Goal: Task Accomplishment & Management: Manage account settings

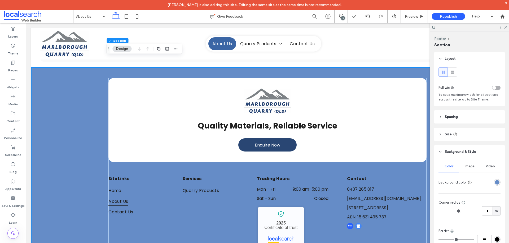
drag, startPoint x: 341, startPoint y: 18, endPoint x: 397, endPoint y: 21, distance: 56.5
click at [341, 18] on div "3" at bounding box center [343, 18] width 4 height 4
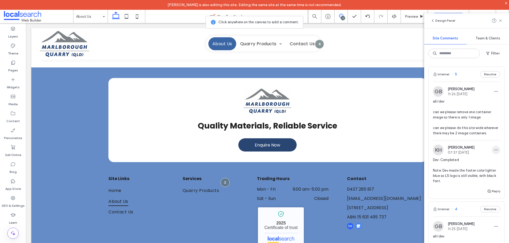
click at [491, 152] on span "button" at bounding box center [495, 150] width 8 height 8
click at [469, 165] on div "Edit" at bounding box center [471, 169] width 47 height 10
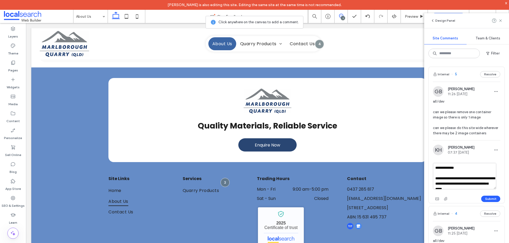
scroll to position [5, 0]
drag, startPoint x: 434, startPoint y: 184, endPoint x: 480, endPoint y: 193, distance: 46.7
click at [480, 190] on textarea "**********" at bounding box center [464, 176] width 63 height 26
type textarea "**********"
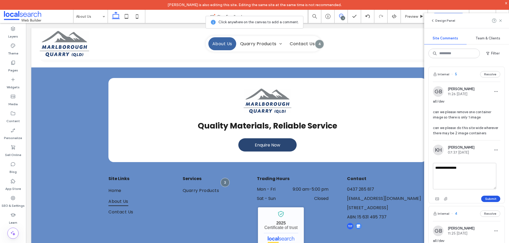
click at [486, 202] on button "Submit" at bounding box center [490, 199] width 19 height 6
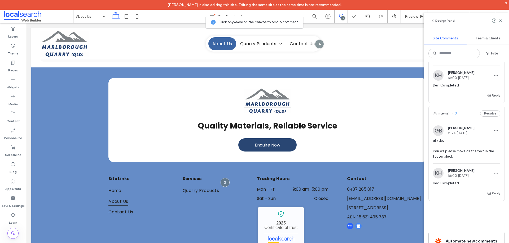
scroll to position [230, 0]
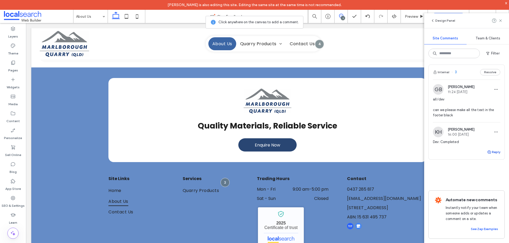
click at [490, 149] on button "Reply" at bounding box center [493, 152] width 13 height 6
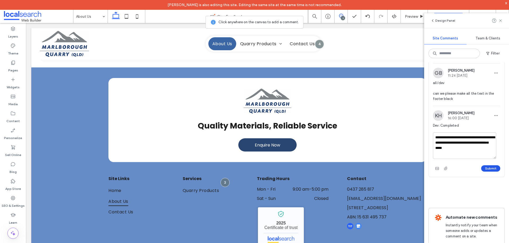
type textarea "**********"
click at [489, 172] on button "Submit" at bounding box center [490, 169] width 19 height 6
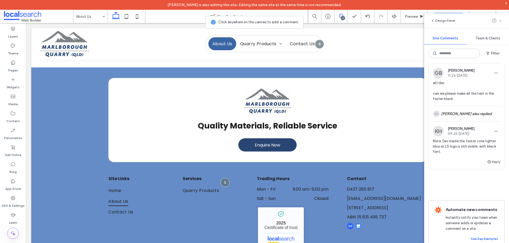
click at [499, 21] on icon at bounding box center [500, 21] width 4 height 4
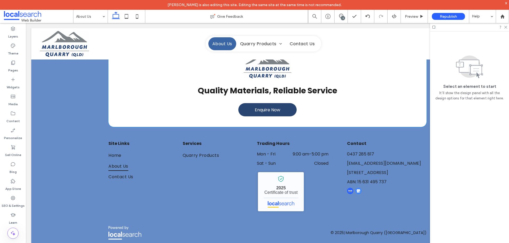
scroll to position [399, 0]
click at [506, 28] on icon at bounding box center [504, 26] width 3 height 3
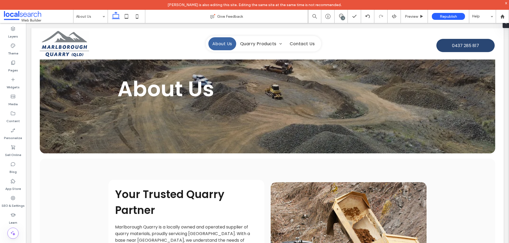
scroll to position [0, 0]
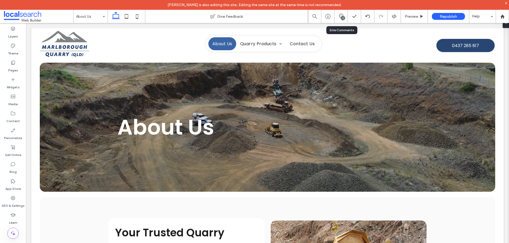
click at [340, 18] on div "3" at bounding box center [340, 16] width 13 height 5
click at [344, 15] on span at bounding box center [340, 16] width 13 height 4
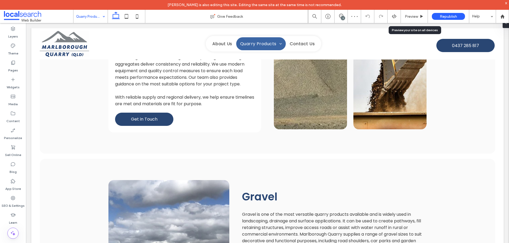
scroll to position [415, 0]
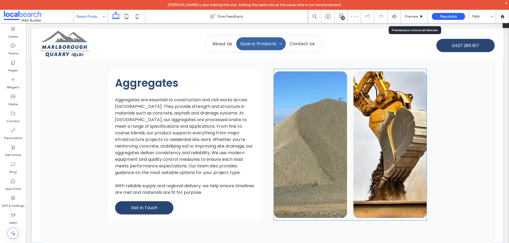
click at [378, 100] on link at bounding box center [389, 145] width 73 height 147
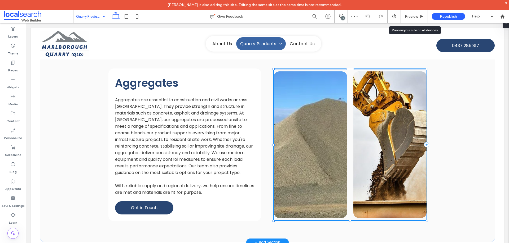
click at [381, 99] on link at bounding box center [389, 145] width 73 height 147
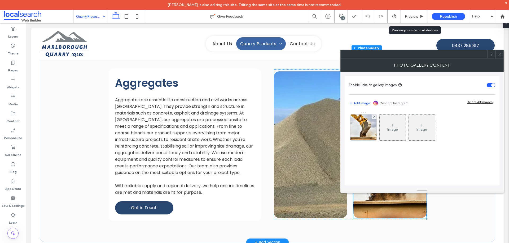
click at [501, 53] on icon at bounding box center [499, 54] width 4 height 4
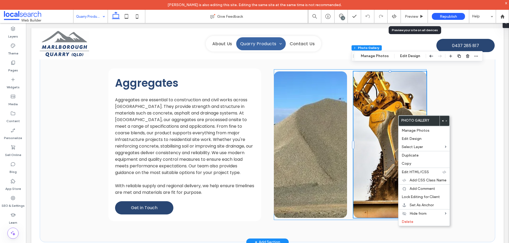
click at [342, 110] on link at bounding box center [310, 145] width 73 height 147
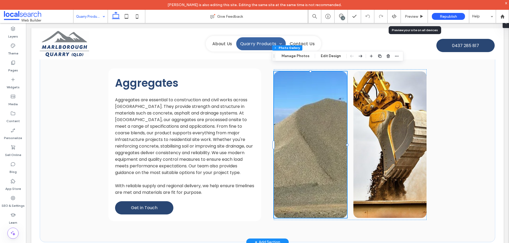
click at [339, 109] on link at bounding box center [310, 145] width 73 height 147
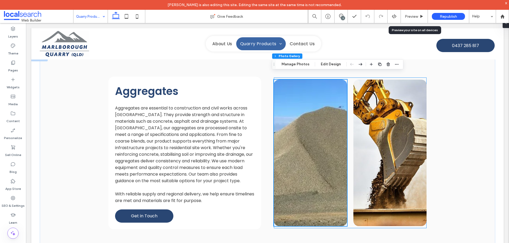
scroll to position [407, 0]
click at [386, 62] on icon "button" at bounding box center [388, 64] width 4 height 4
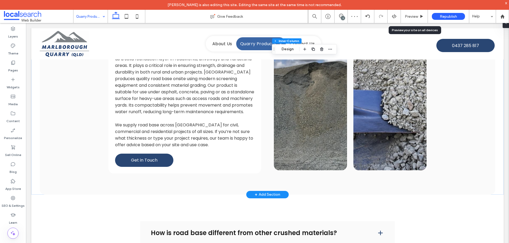
scroll to position [817, 0]
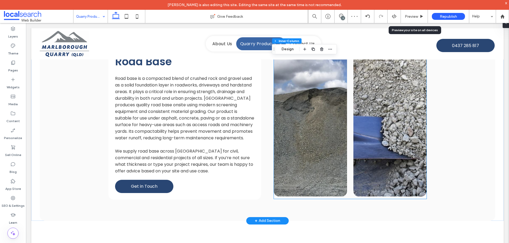
click at [399, 127] on link at bounding box center [389, 123] width 73 height 147
click at [353, 129] on link at bounding box center [389, 123] width 73 height 147
click at [346, 129] on div at bounding box center [350, 123] width 153 height 151
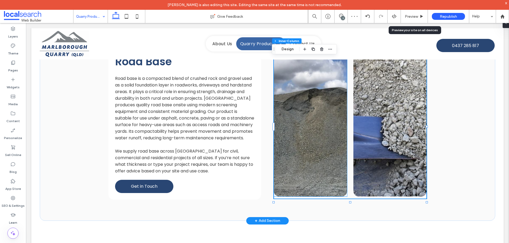
click at [334, 129] on link at bounding box center [310, 123] width 73 height 147
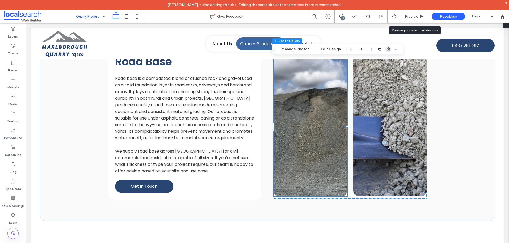
click at [387, 49] on use "button" at bounding box center [387, 48] width 3 height 3
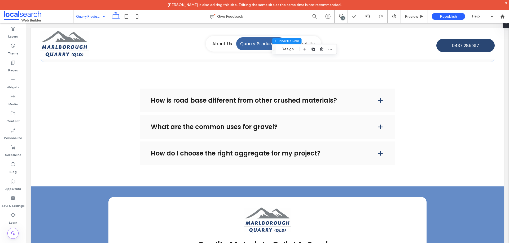
scroll to position [1131, 0]
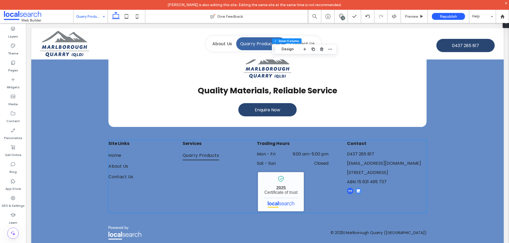
click at [391, 185] on p "ABN: 15 631 495 737" at bounding box center [386, 182] width 79 height 7
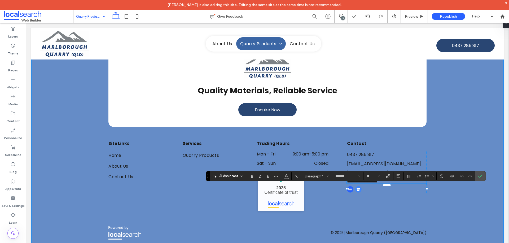
click at [441, 119] on div "**********" at bounding box center [267, 141] width 472 height 218
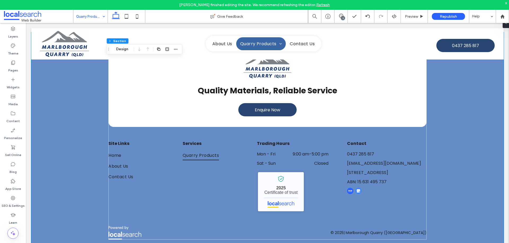
click at [326, 4] on link "Refresh" at bounding box center [323, 5] width 14 height 5
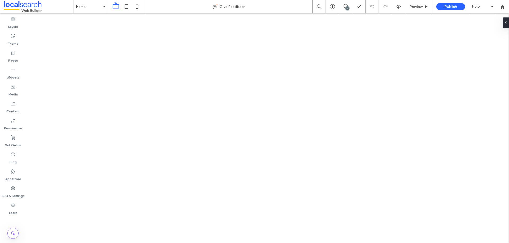
click at [18, 194] on label "SEO & Settings" at bounding box center [13, 194] width 23 height 7
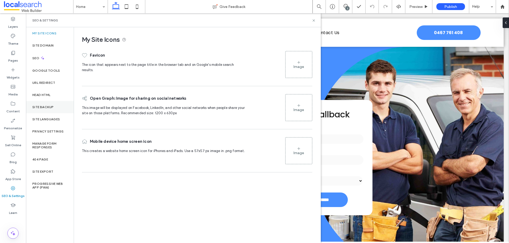
click at [55, 110] on div "Site Backup" at bounding box center [50, 107] width 48 height 12
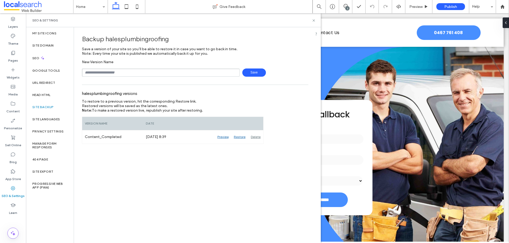
click at [160, 73] on input "text" at bounding box center [161, 73] width 158 height 8
type input "**********"
click at [244, 73] on span "Save" at bounding box center [254, 73] width 24 height 8
click at [313, 22] on icon at bounding box center [314, 21] width 4 height 4
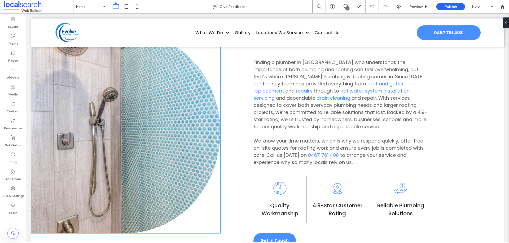
scroll to position [353, 0]
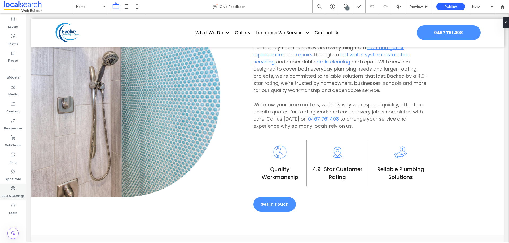
click at [18, 196] on label "SEO & Settings" at bounding box center [13, 194] width 23 height 7
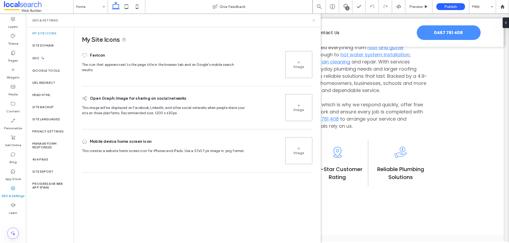
click at [314, 21] on use at bounding box center [313, 20] width 2 height 2
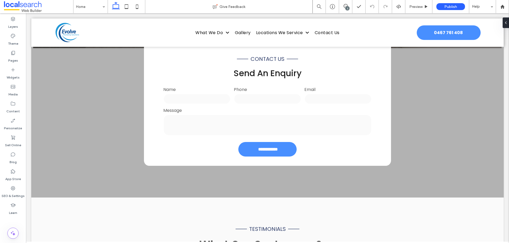
scroll to position [1497, 0]
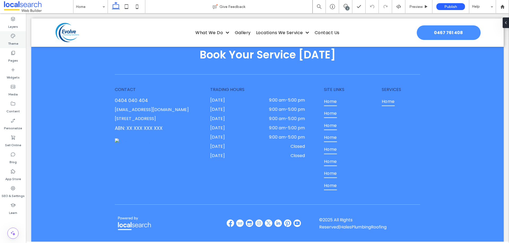
click at [17, 39] on label "Theme" at bounding box center [13, 42] width 10 height 7
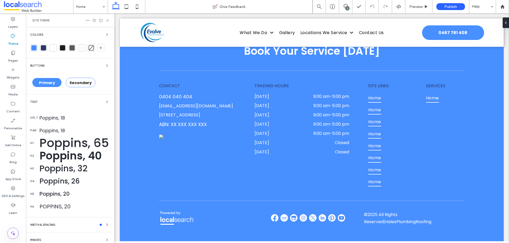
scroll to position [1513, 0]
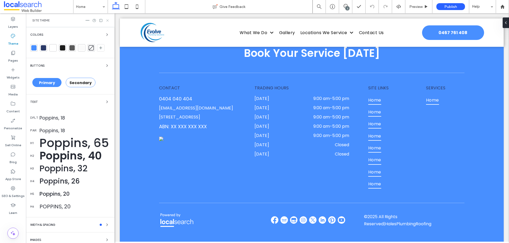
click at [107, 21] on icon at bounding box center [107, 21] width 4 height 4
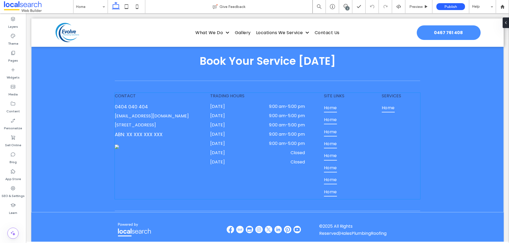
scroll to position [1497, 0]
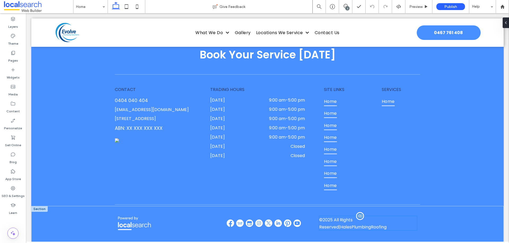
click at [336, 217] on span "All Rights Reserved" at bounding box center [335, 223] width 33 height 13
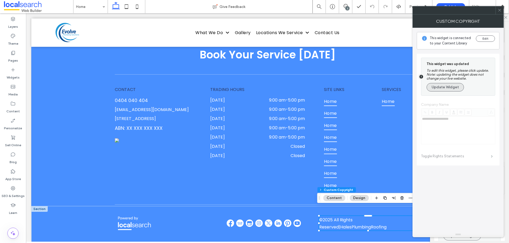
click at [438, 90] on button "Update Widget" at bounding box center [444, 87] width 37 height 8
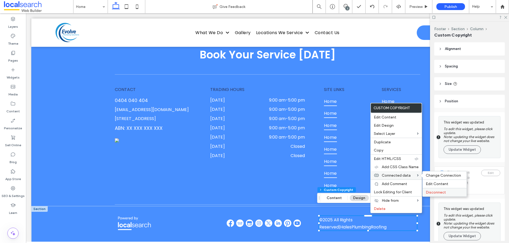
click at [430, 192] on span "Disconnect" at bounding box center [435, 192] width 20 height 5
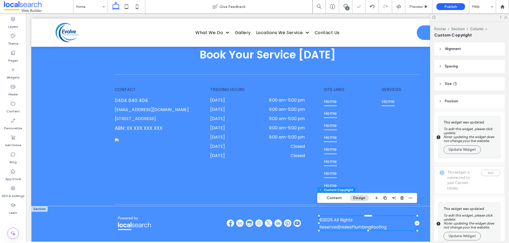
click at [395, 220] on div "© 2025 All Rights Reserved | HalesPlumbingRoofing" at bounding box center [368, 223] width 98 height 14
click at [342, 224] on span "HalesPlumbingRoofing" at bounding box center [363, 227] width 46 height 6
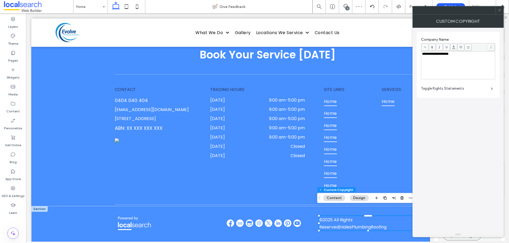
click at [342, 224] on span "HalesPlumbingRoofing" at bounding box center [363, 227] width 46 height 6
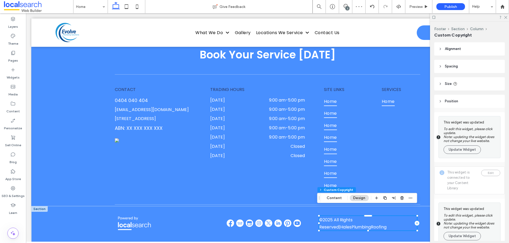
click at [350, 224] on span "HalesPlumbingRoofing" at bounding box center [363, 227] width 46 height 6
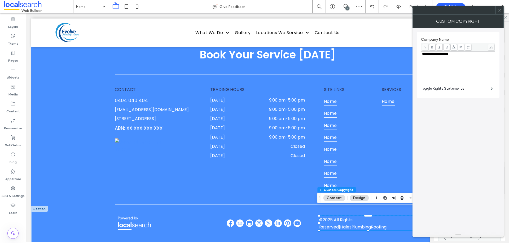
click at [338, 200] on button "Content" at bounding box center [334, 198] width 22 height 6
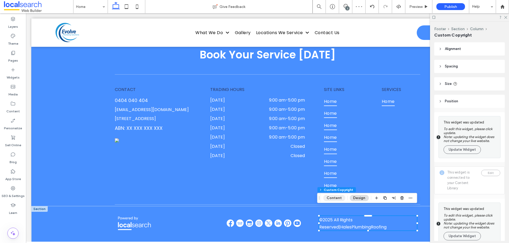
click at [338, 200] on button "Content" at bounding box center [334, 198] width 22 height 6
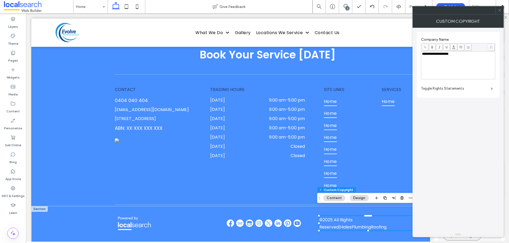
click at [461, 59] on div "**********" at bounding box center [458, 65] width 72 height 26
click at [468, 56] on div "**********" at bounding box center [458, 65] width 72 height 26
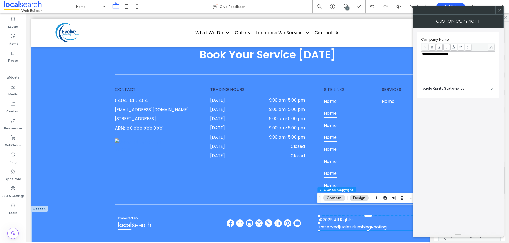
click at [498, 10] on icon at bounding box center [499, 10] width 4 height 4
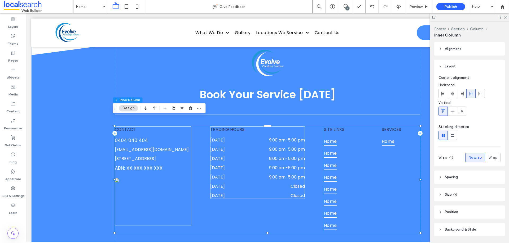
scroll to position [1501, 0]
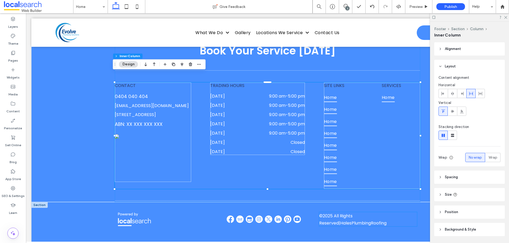
click at [341, 213] on span "All Rights Reserved" at bounding box center [335, 219] width 33 height 13
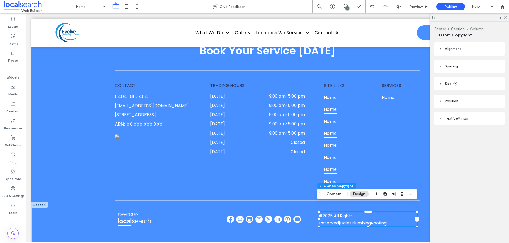
click at [477, 29] on button "Column" at bounding box center [477, 29] width 14 height 5
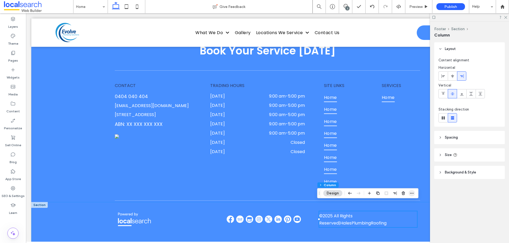
click at [410, 192] on icon "button" at bounding box center [411, 194] width 4 height 4
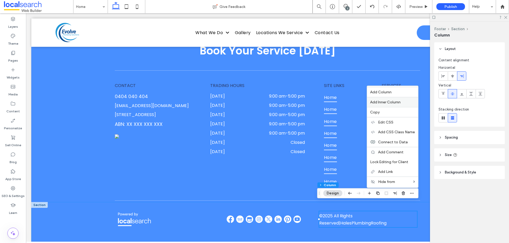
click at [398, 100] on div "Add Inner Column" at bounding box center [392, 102] width 51 height 10
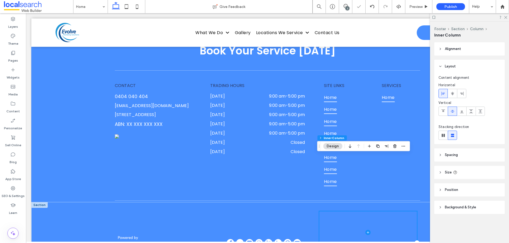
scroll to position [1548, 0]
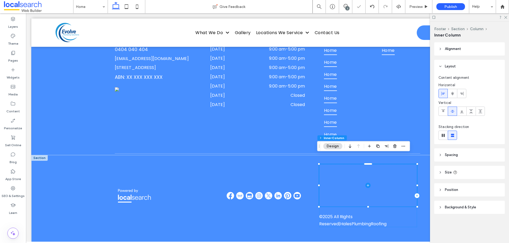
click at [368, 183] on icon at bounding box center [367, 185] width 5 height 5
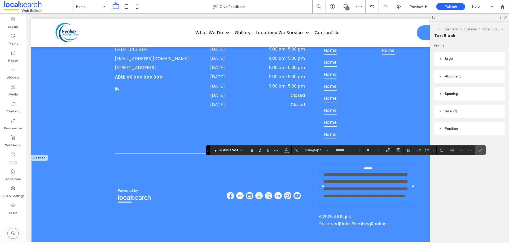
type input "*******"
type input "**"
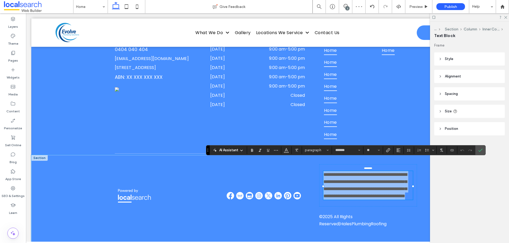
click at [369, 172] on span "**********" at bounding box center [364, 185] width 83 height 26
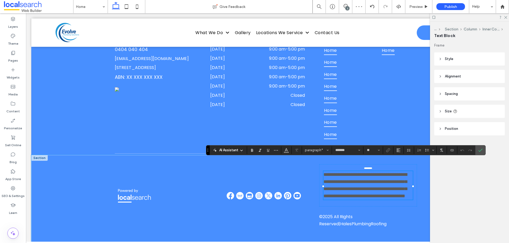
click at [369, 172] on span "**********" at bounding box center [364, 185] width 83 height 26
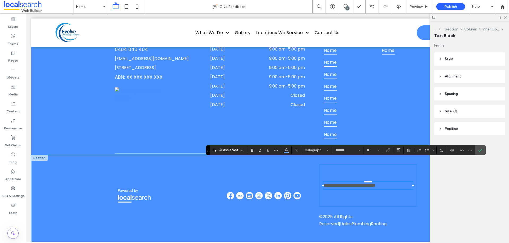
click at [372, 186] on div "**********" at bounding box center [368, 185] width 98 height 42
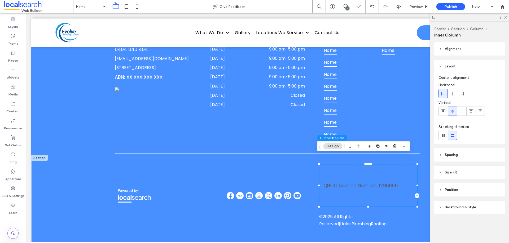
click at [456, 173] on icon at bounding box center [455, 173] width 4 height 4
click at [459, 155] on header "Spacing" at bounding box center [469, 155] width 70 height 13
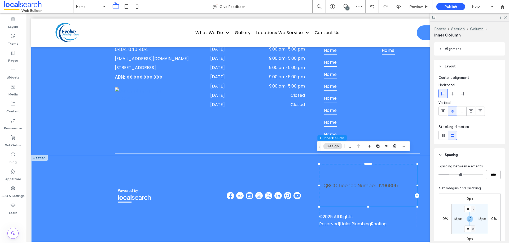
click at [486, 175] on input "****" at bounding box center [493, 174] width 15 height 9
click at [482, 219] on label "16px" at bounding box center [482, 219] width 8 height 5
type input "*"
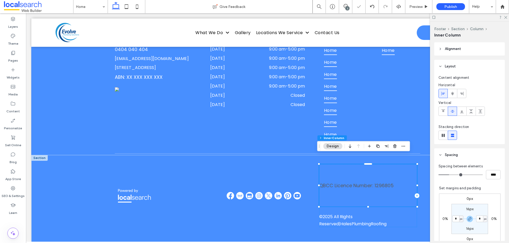
click at [467, 208] on label "16px" at bounding box center [470, 209] width 8 height 5
type input "**"
type input "*"
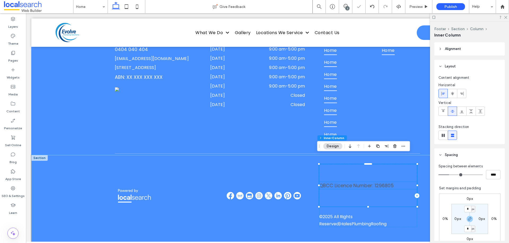
click at [364, 183] on span "QBCC Licence Number: 1296805" at bounding box center [356, 186] width 74 height 7
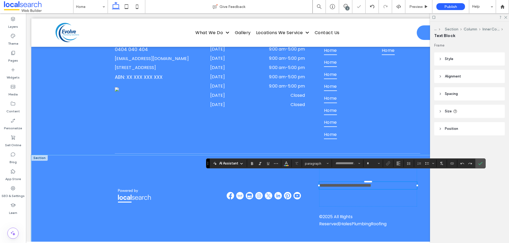
type input "*******"
type input "**"
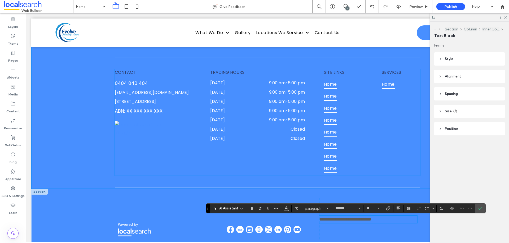
scroll to position [1495, 0]
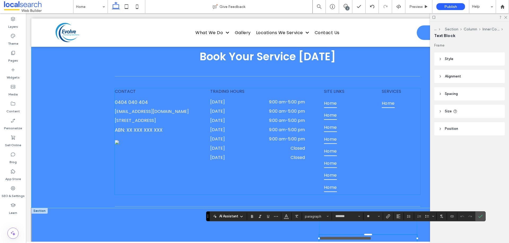
click at [162, 96] on div "CONTACT 0404 040 404 support@localsearch.com.au 2 West Street, The Range, QLD 4…" at bounding box center [153, 110] width 76 height 45
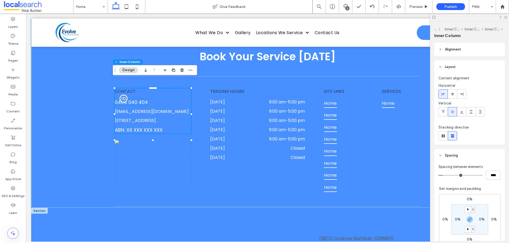
click at [145, 99] on link "0404 040 404" at bounding box center [131, 102] width 33 height 7
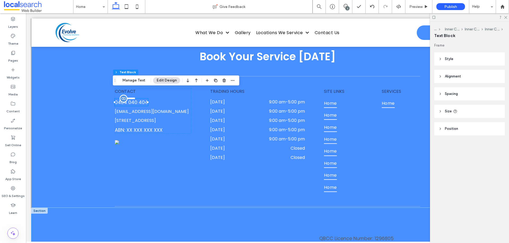
click at [145, 99] on div "0404 040 404" at bounding box center [131, 102] width 33 height 7
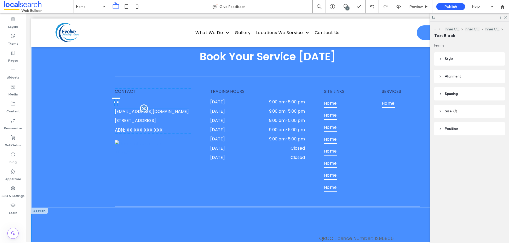
type input "*******"
type input "**"
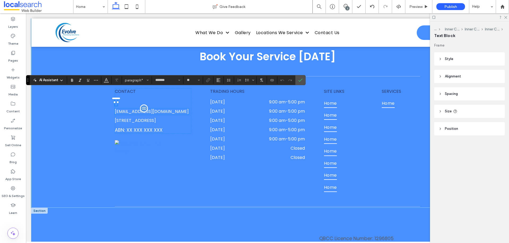
click at [153, 109] on link "[EMAIL_ADDRESS][DOMAIN_NAME]" at bounding box center [152, 112] width 74 height 6
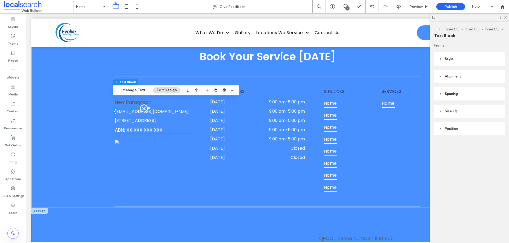
click at [153, 109] on link "[EMAIL_ADDRESS][DOMAIN_NAME]" at bounding box center [152, 112] width 74 height 6
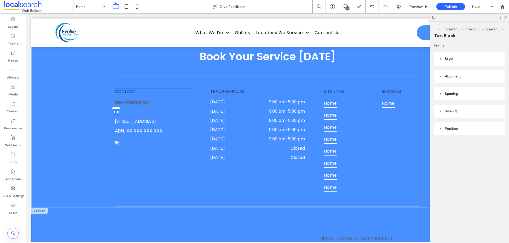
type input "*******"
type input "**"
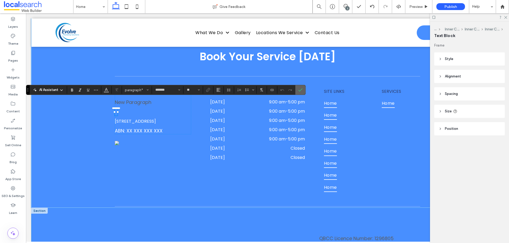
click at [298, 90] on use "Confirm" at bounding box center [300, 90] width 4 height 3
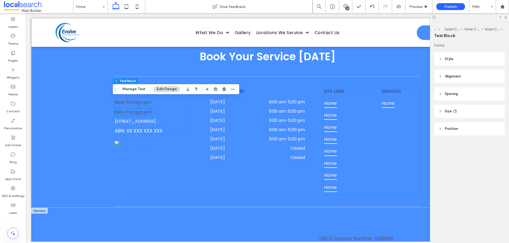
scroll to position [1548, 0]
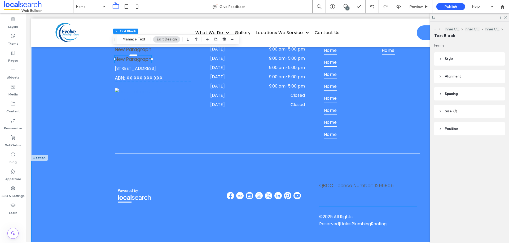
click at [368, 183] on span "QBCC Licence Number: 1296805" at bounding box center [356, 186] width 74 height 7
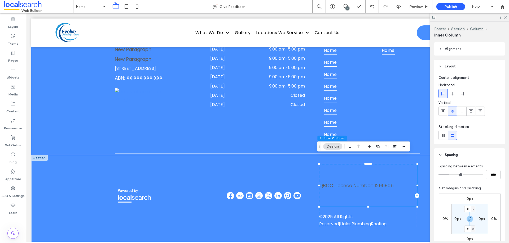
click at [368, 183] on span "QBCC Licence Number: 1296805" at bounding box center [356, 186] width 74 height 7
click at [368, 182] on div "QBCC Licence Number: 1296805" at bounding box center [368, 185] width 98 height 7
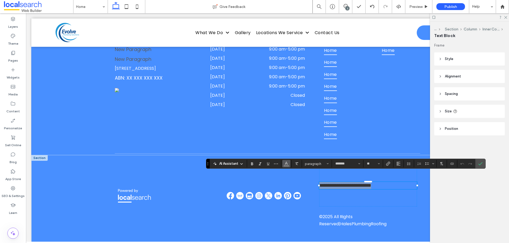
click at [286, 166] on icon "Color" at bounding box center [286, 163] width 4 height 4
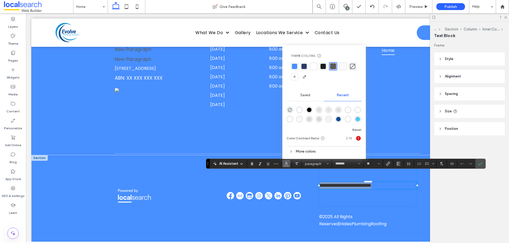
click at [312, 67] on div at bounding box center [313, 66] width 5 height 5
click at [478, 164] on icon "Confirm" at bounding box center [480, 164] width 4 height 4
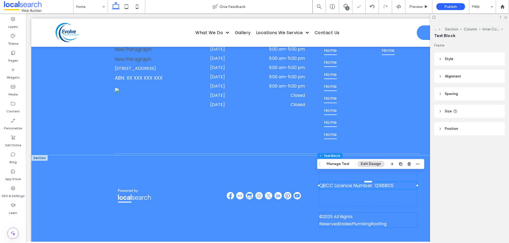
click at [375, 191] on div "QBCC Licence Number: 1296805" at bounding box center [368, 185] width 98 height 42
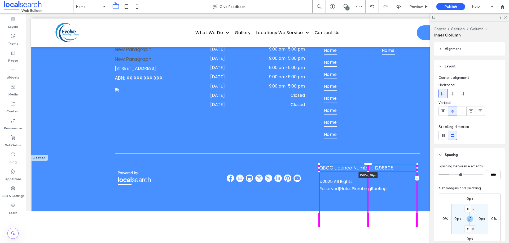
drag, startPoint x: 365, startPoint y: 198, endPoint x: 368, endPoint y: 159, distance: 39.0
click at [368, 159] on div "© 2025 All Rights Reserved | HalesPlumbingRoofing QBCC Licence Number: 1296805 …" at bounding box center [267, 183] width 318 height 56
type input "**"
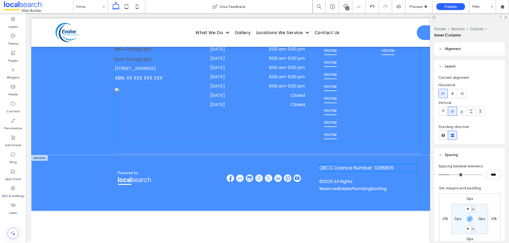
scroll to position [1513, 0]
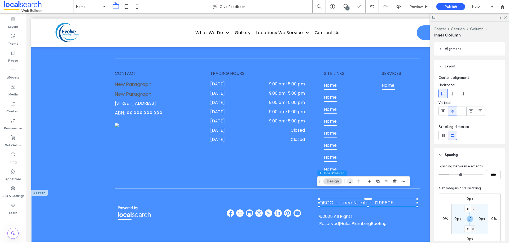
click at [350, 183] on use "button" at bounding box center [350, 182] width 2 height 4
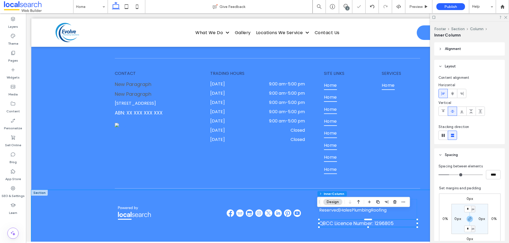
click at [377, 190] on div "© 2025 All Rights Reserved | HalesPlumbingRoofing QBCC Licence Number: 1296805" at bounding box center [267, 218] width 318 height 56
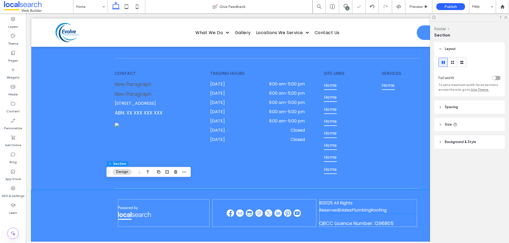
click at [372, 200] on div "© 2025 All Rights Reserved | HalesPlumbingRoofing" at bounding box center [352, 206] width 67 height 13
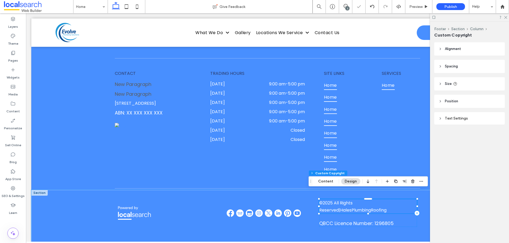
click at [380, 202] on div "© 2025 All Rights Reserved | HalesPlumbingRoofing" at bounding box center [368, 206] width 98 height 14
click at [358, 220] on span "QBCC Licence Number: 1296805" at bounding box center [356, 223] width 74 height 7
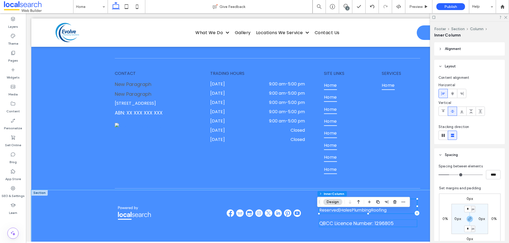
click at [359, 220] on span "QBCC Licence Number: 1296805" at bounding box center [356, 223] width 74 height 7
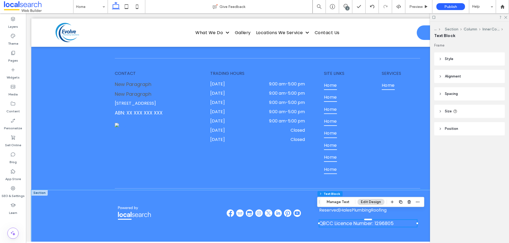
click at [359, 220] on span "QBCC Licence Number: 1296805" at bounding box center [356, 223] width 74 height 7
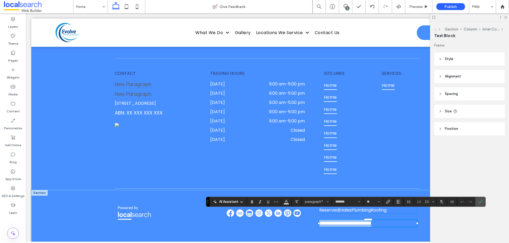
click at [352, 200] on span "All Rights Reserved" at bounding box center [335, 206] width 33 height 13
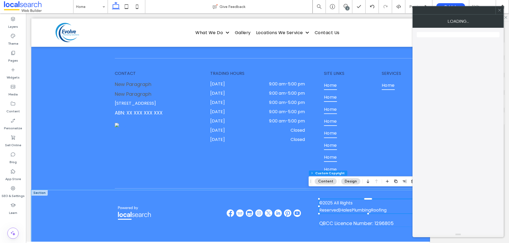
click at [352, 200] on span "All Rights Reserved" at bounding box center [335, 206] width 33 height 13
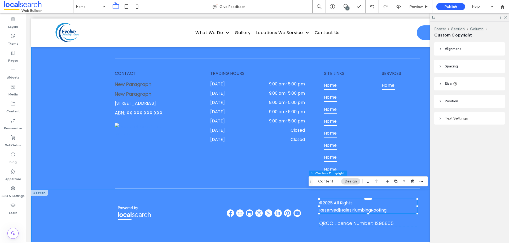
click at [326, 177] on div "Footer Section Column Custom Copyright Content Design" at bounding box center [367, 182] width 119 height 10
click at [326, 180] on button "Content" at bounding box center [325, 182] width 22 height 6
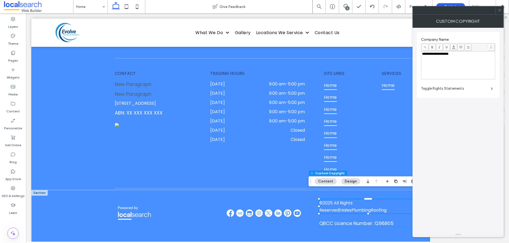
click at [456, 58] on div "**********" at bounding box center [458, 65] width 72 height 26
click at [456, 61] on div "**********" at bounding box center [458, 65] width 72 height 26
click at [499, 14] on span at bounding box center [499, 10] width 4 height 8
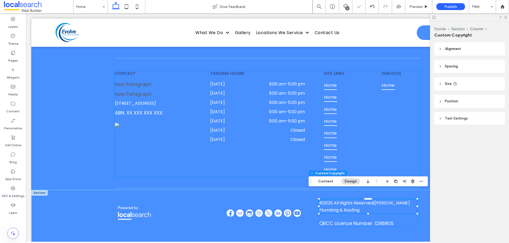
click at [411, 165] on div "SITE LINKS Home Home Home Home Home Home Home Home SERVICES Home" at bounding box center [372, 123] width 96 height 106
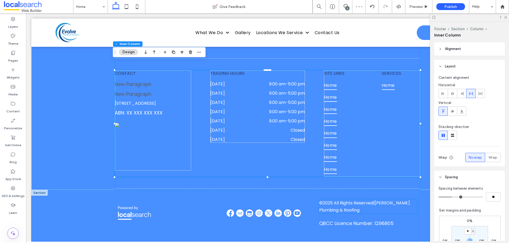
click at [384, 199] on div "© 2025 All Rights Reserved | Hales Plumbing & Roofing" at bounding box center [368, 206] width 98 height 14
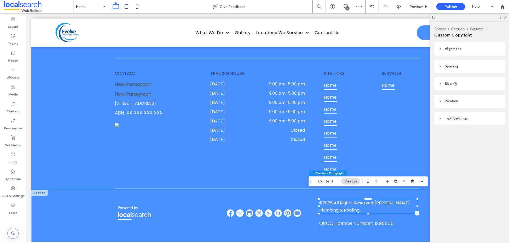
click at [384, 199] on div "© 2025 All Rights Reserved | Hales Plumbing & Roofing" at bounding box center [368, 206] width 98 height 14
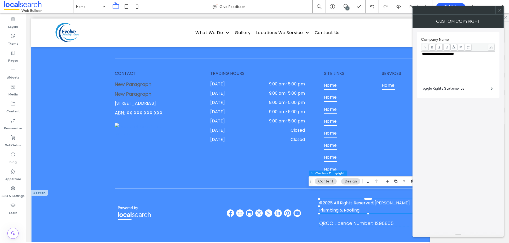
click at [329, 182] on button "Content" at bounding box center [325, 182] width 22 height 6
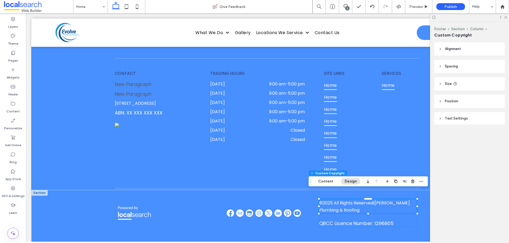
click at [469, 115] on div "Text Settings" at bounding box center [469, 118] width 62 height 7
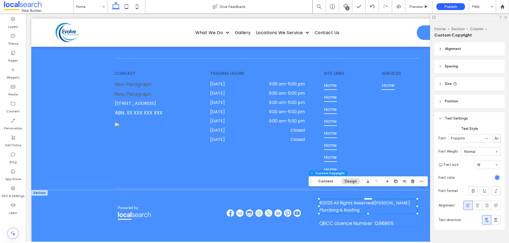
scroll to position [13, 0]
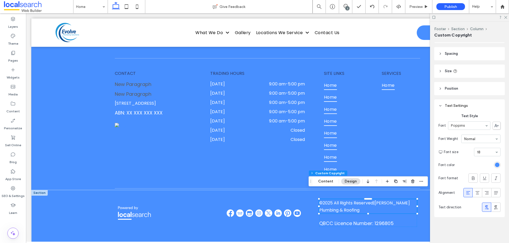
click at [466, 103] on div "Text Settings" at bounding box center [469, 105] width 62 height 7
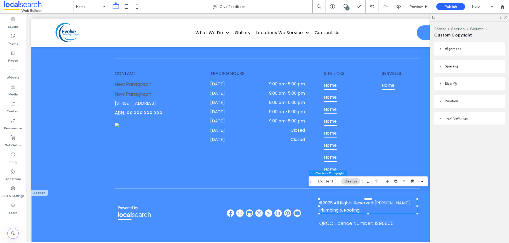
scroll to position [0, 0]
click at [466, 104] on header "Position" at bounding box center [469, 101] width 70 height 13
click at [467, 88] on header "Size" at bounding box center [469, 83] width 70 height 13
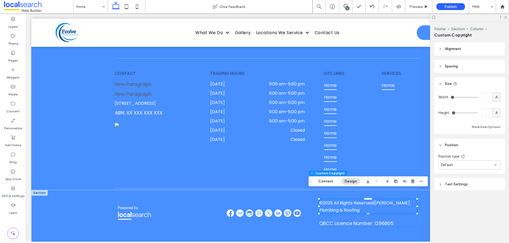
click at [471, 71] on header "Spacing" at bounding box center [469, 66] width 70 height 13
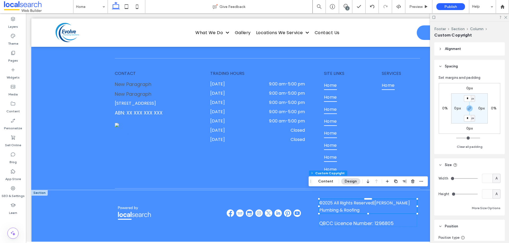
click at [473, 54] on header "Alignment" at bounding box center [469, 48] width 70 height 13
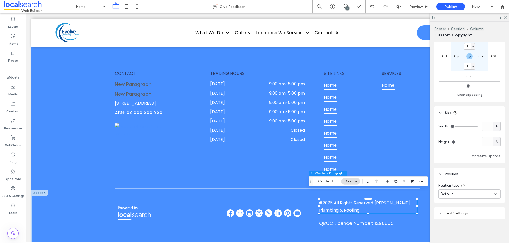
scroll to position [70, 0]
click at [474, 210] on div "Text Settings" at bounding box center [469, 211] width 62 height 5
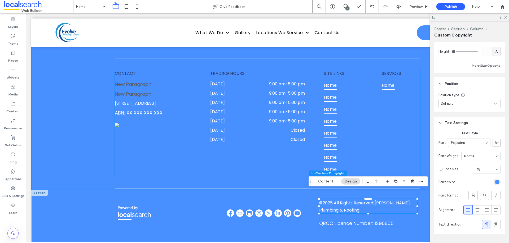
scroll to position [158, 0]
click at [249, 190] on div "© 2025 All Rights Reserved | Hales Plumbing & Roofing QBCC Licence Number: 1296…" at bounding box center [267, 218] width 318 height 56
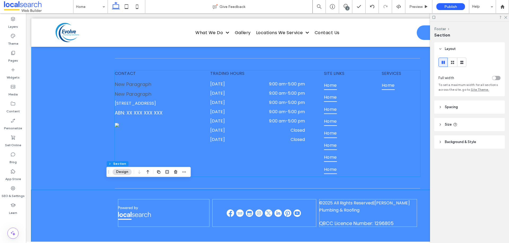
click at [407, 126] on div "SITE LINKS Home Home Home Home Home Home Home Home SERVICES Home" at bounding box center [372, 123] width 96 height 106
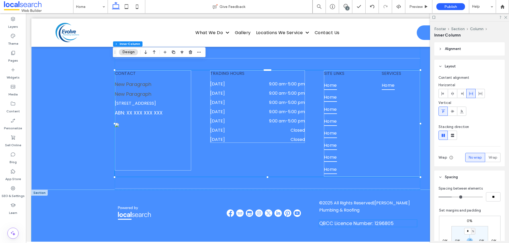
click at [376, 220] on span "QBCC Licence Number: 1296805" at bounding box center [356, 223] width 74 height 7
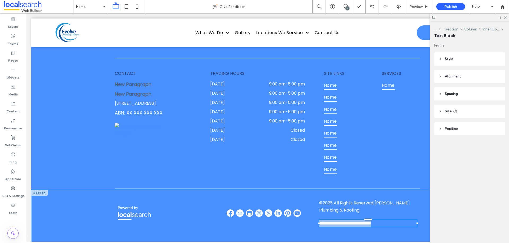
type input "*******"
type input "**"
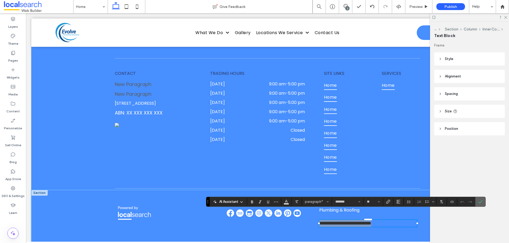
click at [476, 203] on label "Confirm" at bounding box center [480, 202] width 8 height 10
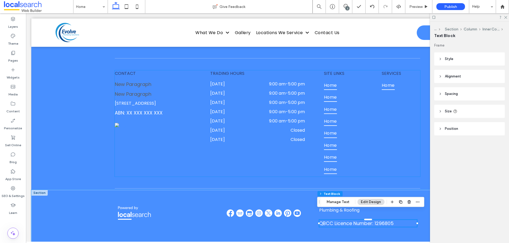
click at [134, 129] on img at bounding box center [139, 130] width 48 height 14
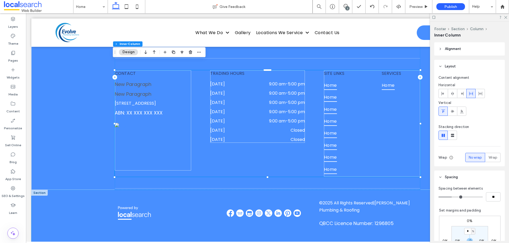
click at [134, 129] on img at bounding box center [139, 130] width 48 height 14
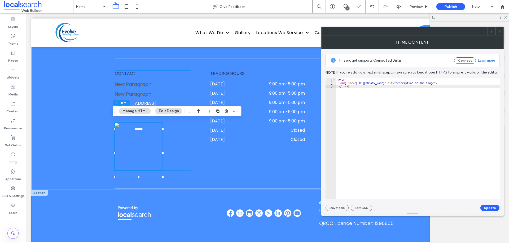
click at [185, 144] on div "CONTACT New Paragraph New Paragraph 2 West Street, The Range, QLD 4700, AU ABN:…" at bounding box center [153, 120] width 76 height 100
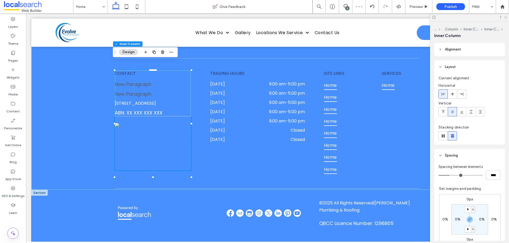
click at [506, 17] on use at bounding box center [505, 17] width 3 height 3
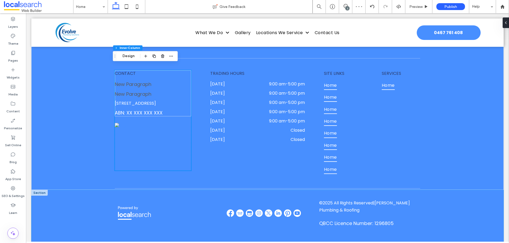
scroll to position [1509, 0]
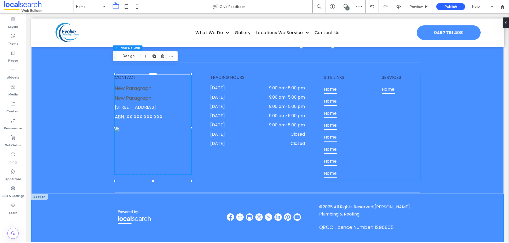
click at [326, 109] on span "Home" at bounding box center [330, 113] width 13 height 9
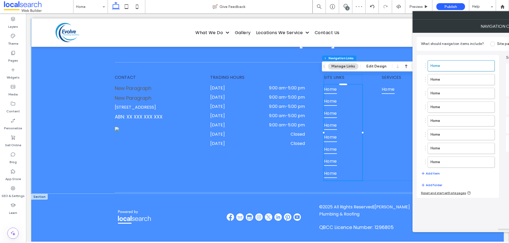
type input "***"
type input "****"
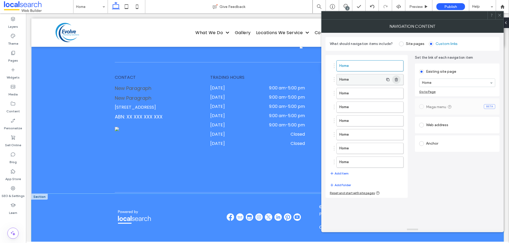
click at [399, 80] on span "button" at bounding box center [396, 79] width 8 height 8
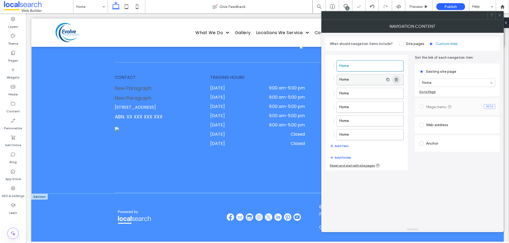
click at [399, 80] on span "button" at bounding box center [396, 79] width 8 height 8
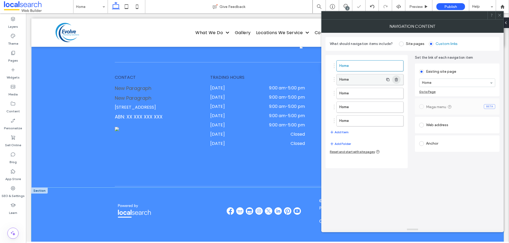
click at [399, 80] on span "button" at bounding box center [396, 79] width 8 height 8
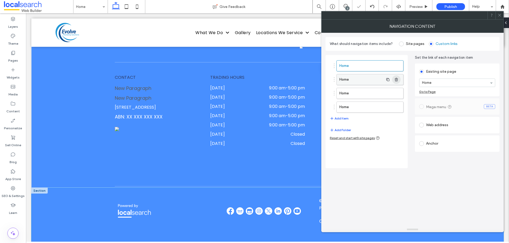
click at [399, 80] on span "button" at bounding box center [396, 79] width 8 height 8
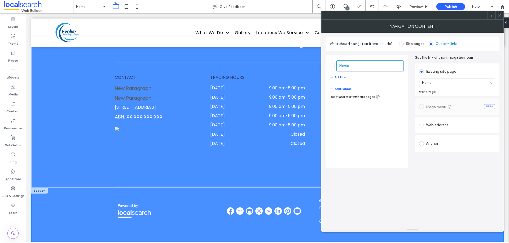
click at [69, 3] on span at bounding box center [38, 6] width 69 height 11
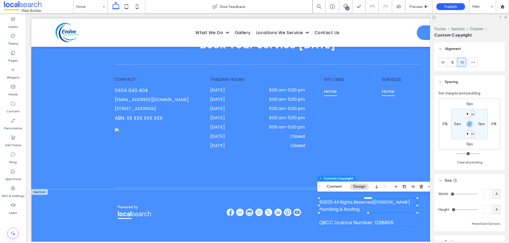
click at [505, 19] on div at bounding box center [469, 17] width 79 height 8
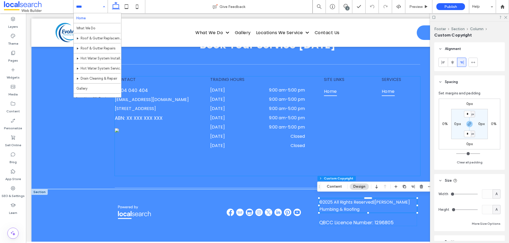
click at [326, 87] on span "Home" at bounding box center [330, 91] width 13 height 9
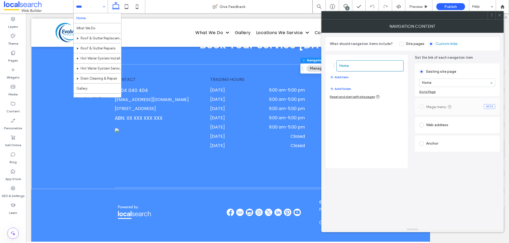
type input "***"
type input "****"
click at [336, 80] on button "Add Item" at bounding box center [339, 77] width 19 height 6
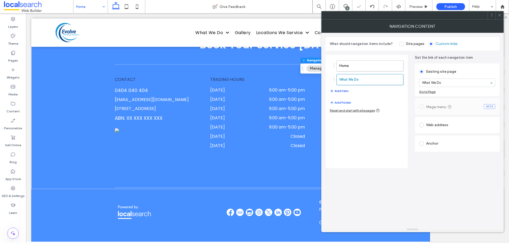
click at [345, 92] on button "Add Item" at bounding box center [339, 91] width 19 height 6
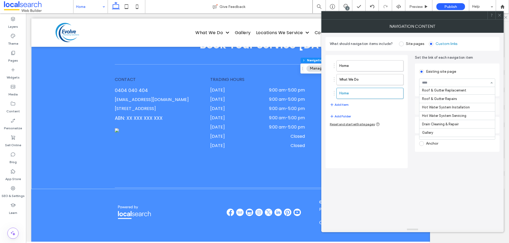
scroll to position [35, 0]
click at [343, 104] on button "Add Item" at bounding box center [339, 105] width 19 height 6
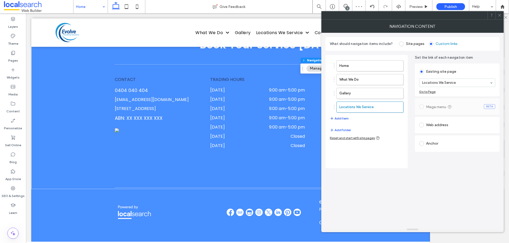
click at [346, 118] on button "Add Item" at bounding box center [339, 118] width 19 height 6
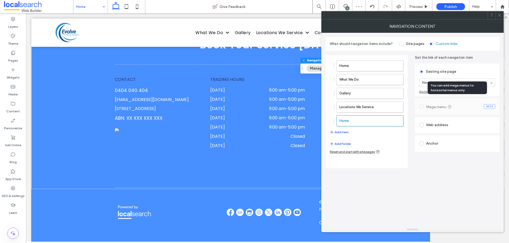
click at [437, 82] on div "You can add mega menus to horizontal menus only." at bounding box center [456, 88] width 59 height 13
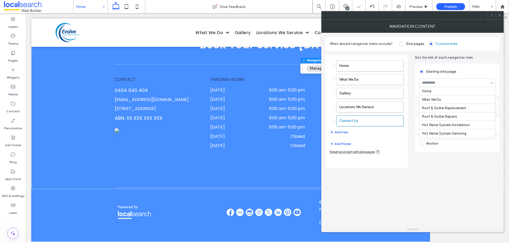
scroll to position [49, 0]
click at [499, 17] on icon at bounding box center [499, 15] width 4 height 4
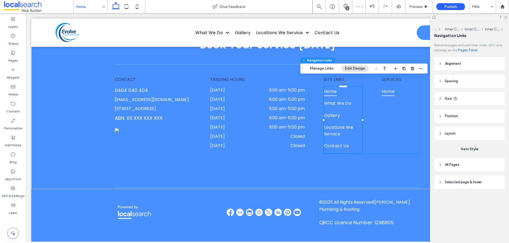
click at [377, 118] on div "SITE LINKS Home What We Do Gallery Locations We Service Contact Us SERVICES Home" at bounding box center [372, 115] width 96 height 77
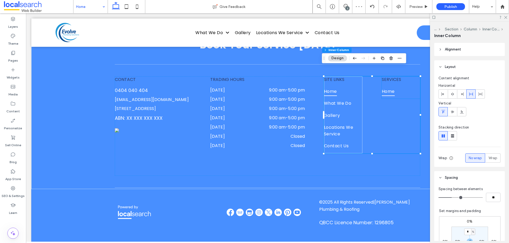
click at [391, 87] on span "Home" at bounding box center [387, 91] width 13 height 9
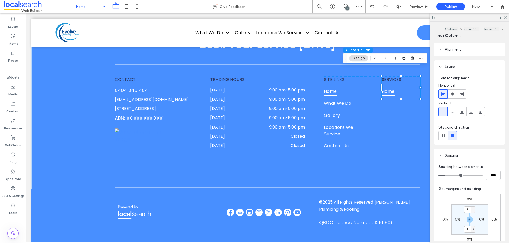
click at [391, 87] on span "Home" at bounding box center [387, 91] width 13 height 9
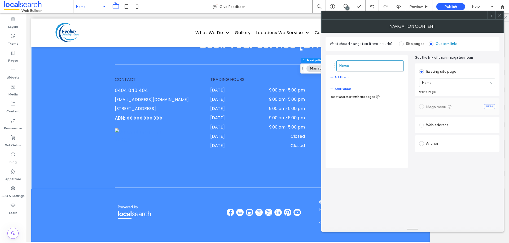
type input "***"
type input "****"
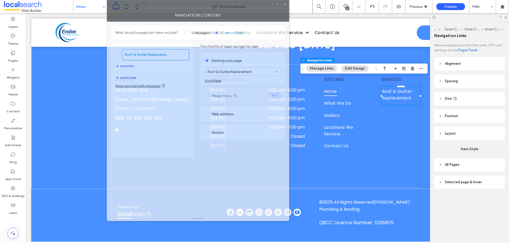
drag, startPoint x: 353, startPoint y: 15, endPoint x: 149, endPoint y: -5, distance: 205.5
click at [149, 0] on html ".wqwq-1{fill:#231f20;} .cls-1q, .cls-2q { fill-rule: evenodd; } .cls-2q { fill:…" at bounding box center [254, 121] width 509 height 243
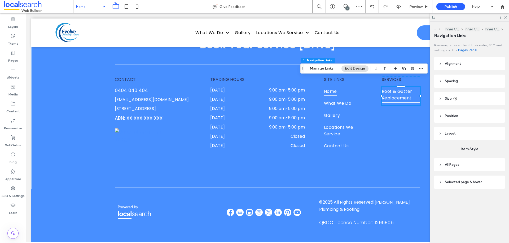
click at [410, 87] on span "Roof & Gutter Replacement" at bounding box center [400, 95] width 38 height 16
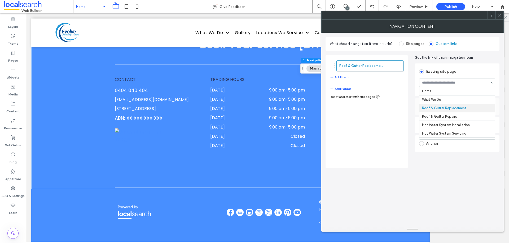
scroll to position [17, 0]
click at [334, 77] on span "button" at bounding box center [332, 77] width 5 height 6
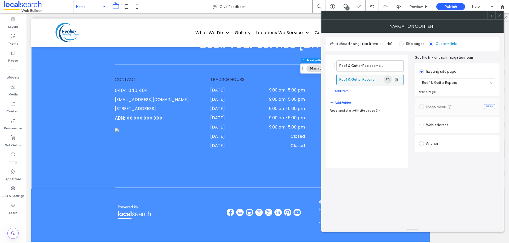
click at [389, 80] on icon "button" at bounding box center [387, 80] width 4 height 4
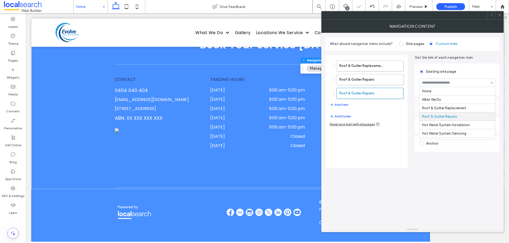
scroll to position [25, 0]
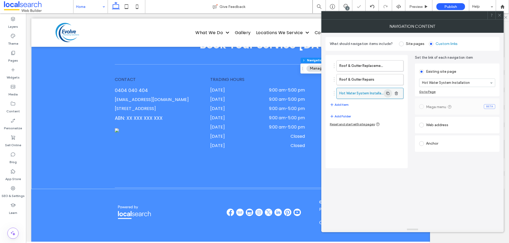
click at [388, 94] on icon "button" at bounding box center [387, 93] width 4 height 4
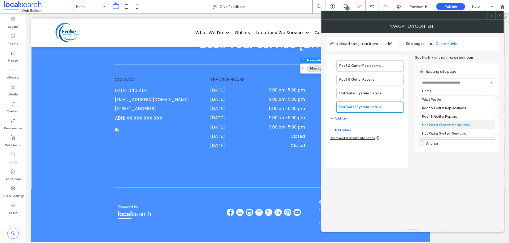
scroll to position [34, 0]
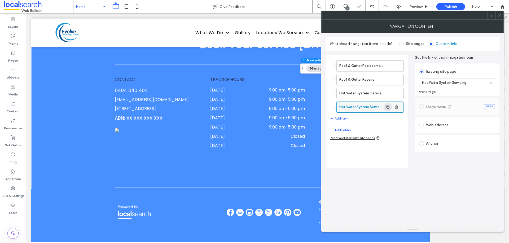
click at [391, 106] on span "button" at bounding box center [387, 107] width 8 height 8
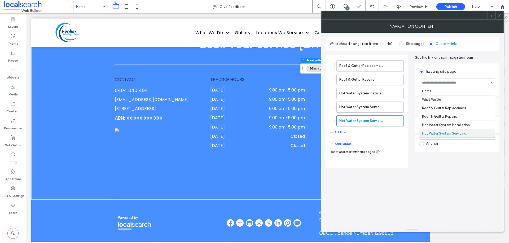
scroll to position [42, 0]
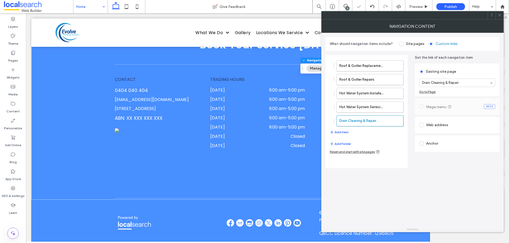
click at [498, 14] on icon at bounding box center [499, 15] width 4 height 4
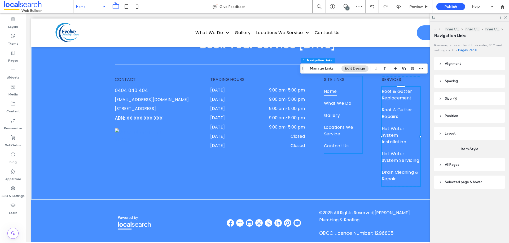
click at [353, 88] on link "Home" at bounding box center [343, 93] width 38 height 12
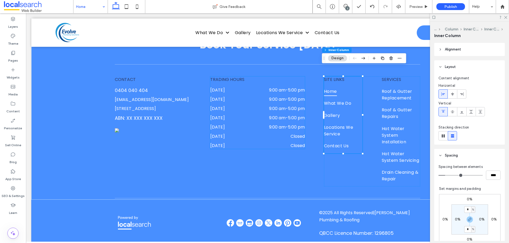
click at [279, 87] on time "9:00 am" at bounding box center [277, 90] width 16 height 6
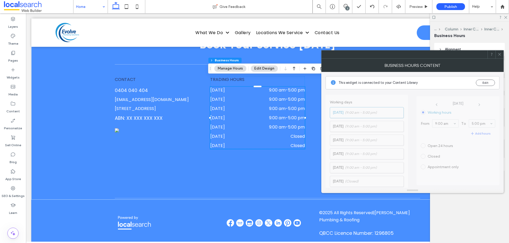
click at [241, 70] on button "Manage Hours" at bounding box center [230, 68] width 32 height 6
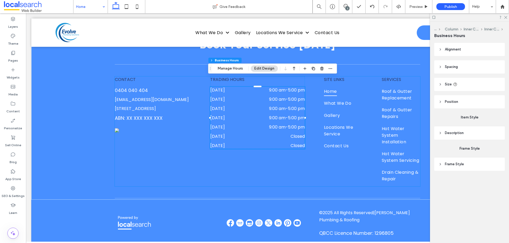
click at [247, 169] on div "CONTACT 0404 040 404 support@localsearch.com.au 2 West Street, The Range, QLD 4…" at bounding box center [267, 132] width 305 height 110
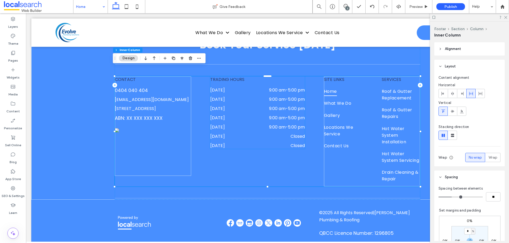
click at [262, 115] on dd "9:00 am - 5:00 pm" at bounding box center [277, 118] width 56 height 7
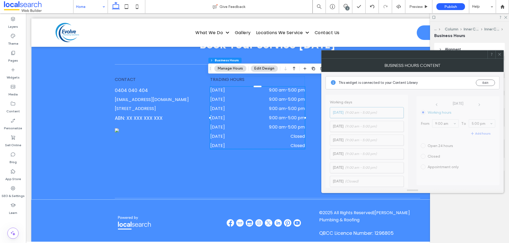
click at [496, 54] on div at bounding box center [499, 55] width 8 height 8
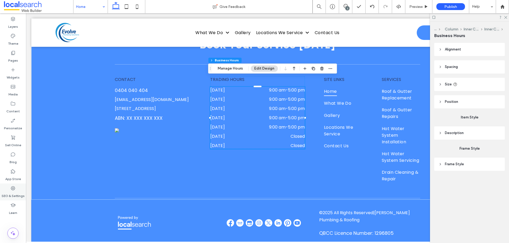
click at [8, 186] on div "SEO & Settings" at bounding box center [13, 192] width 26 height 17
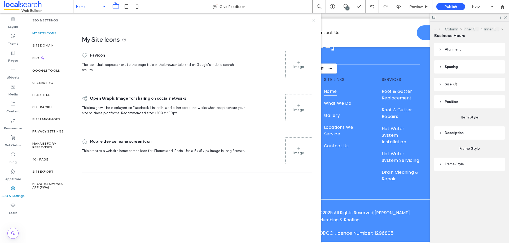
click at [312, 19] on icon at bounding box center [314, 21] width 4 height 4
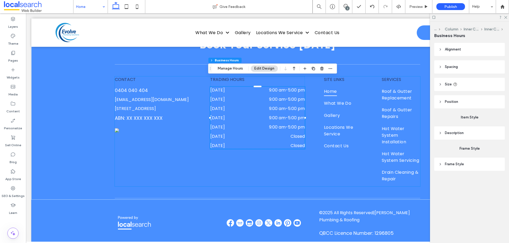
click at [279, 141] on div "CONTACT 0404 040 404 support@localsearch.com.au 2 West Street, The Range, QLD 4…" at bounding box center [267, 132] width 305 height 110
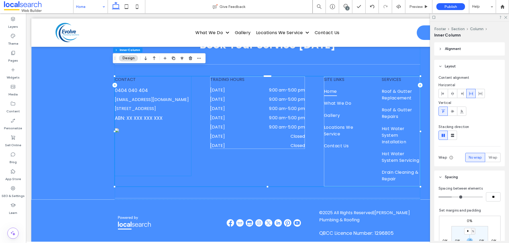
click at [130, 116] on span "ABN: XX XXX XXX XXX" at bounding box center [139, 118] width 48 height 7
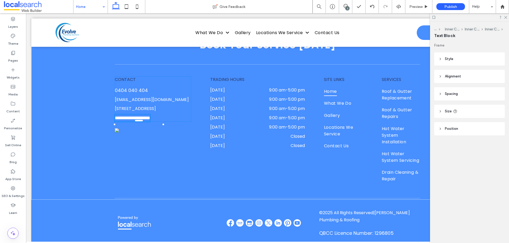
click at [132, 116] on span "**********" at bounding box center [132, 118] width 35 height 5
type input "*******"
type input "**"
click at [132, 116] on span "**********" at bounding box center [132, 118] width 35 height 5
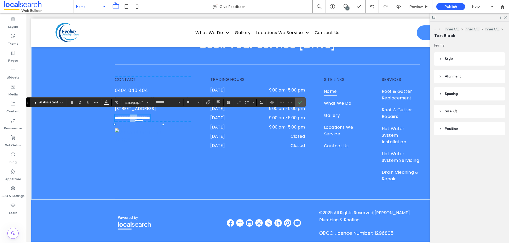
click at [130, 116] on span "**********" at bounding box center [132, 118] width 35 height 5
drag, startPoint x: 125, startPoint y: 116, endPoint x: 178, endPoint y: 112, distance: 52.6
click at [178, 112] on div "**********" at bounding box center [153, 99] width 76 height 45
click at [305, 104] on section at bounding box center [300, 103] width 10 height 10
click at [302, 104] on label "Confirm" at bounding box center [300, 103] width 8 height 10
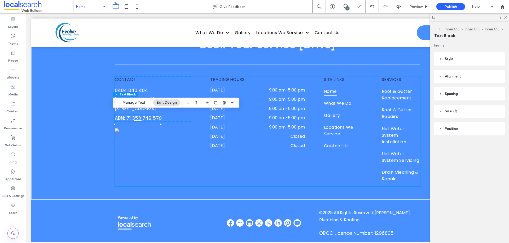
click at [210, 169] on div "CONTACT 0404 040 404 support@localsearch.com.au 2 West Street, The Range, QLD 4…" at bounding box center [267, 132] width 305 height 110
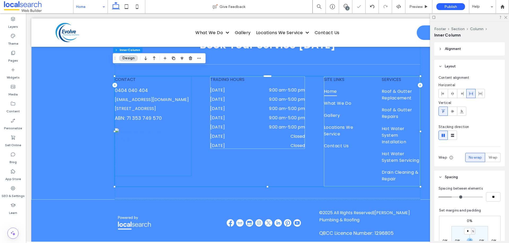
click at [172, 155] on div "CONTACT 0404 040 404 support@localsearch.com.au 2 West Street, The Range, QLD 4…" at bounding box center [153, 127] width 76 height 100
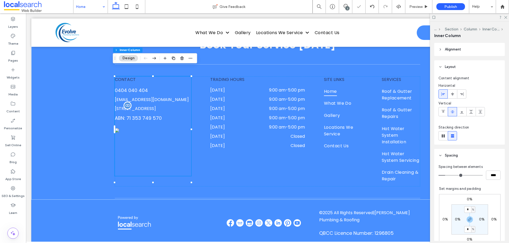
click at [156, 106] on p "[STREET_ADDRESS]" at bounding box center [135, 109] width 41 height 6
click at [156, 106] on span "[STREET_ADDRESS]" at bounding box center [135, 109] width 41 height 6
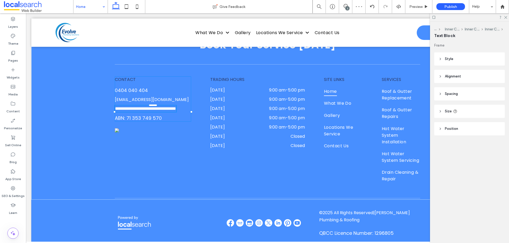
type input "*******"
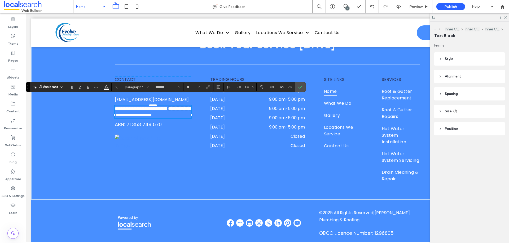
scroll to position [0, 0]
type input "**"
click at [163, 113] on div "CONTACT 0404 040 404 support@localsearch.com.au ﻿ ABN: 71 353 749 570" at bounding box center [153, 100] width 76 height 46
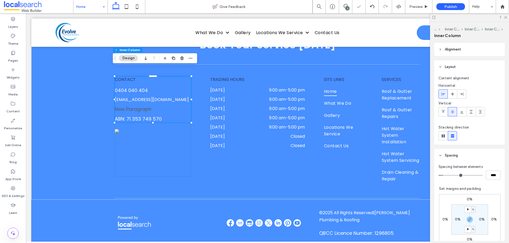
click at [141, 106] on p "New Paragraph" at bounding box center [133, 109] width 37 height 7
click at [141, 106] on div "New Paragraph" at bounding box center [133, 109] width 37 height 7
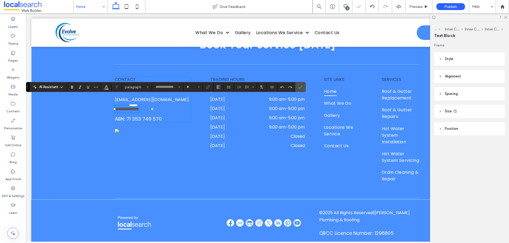
type input "*******"
type input "**"
click at [139, 107] on span "**********" at bounding box center [127, 109] width 24 height 5
click at [109, 89] on button "Color" at bounding box center [106, 86] width 8 height 7
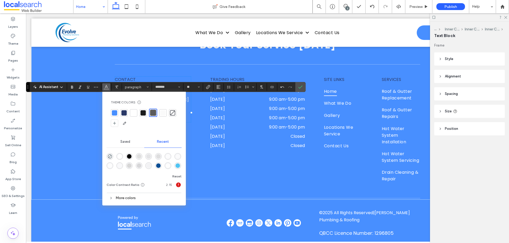
click at [132, 113] on div at bounding box center [133, 112] width 5 height 5
click at [298, 86] on icon "Confirm" at bounding box center [300, 87] width 4 height 4
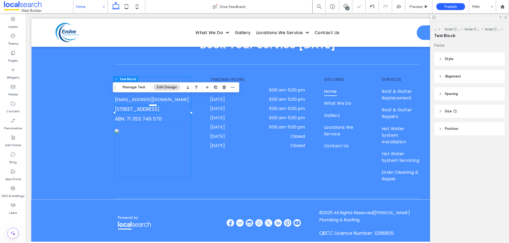
click at [177, 122] on div "CONTACT 0404 040 404 support@localsearch.com.au 2 West Street, The Range QLD 47…" at bounding box center [153, 127] width 76 height 100
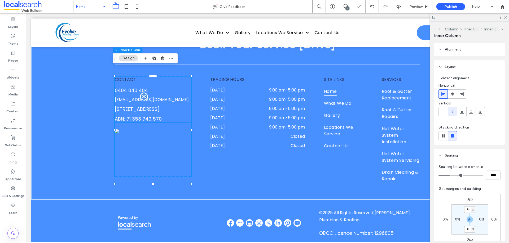
click at [164, 97] on link "[EMAIL_ADDRESS][DOMAIN_NAME]" at bounding box center [152, 100] width 74 height 6
click at [18, 194] on label "SEO & Settings" at bounding box center [13, 194] width 23 height 7
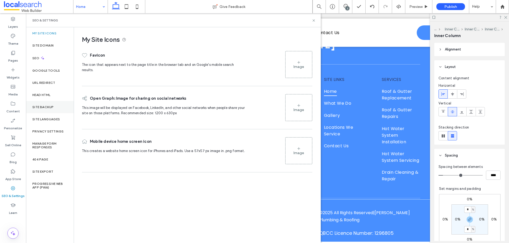
click at [59, 106] on div "Site Backup" at bounding box center [50, 107] width 48 height 12
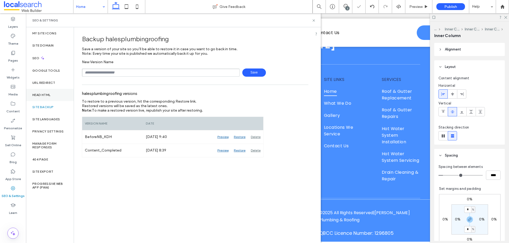
click at [57, 97] on div "Head HTML" at bounding box center [50, 95] width 48 height 12
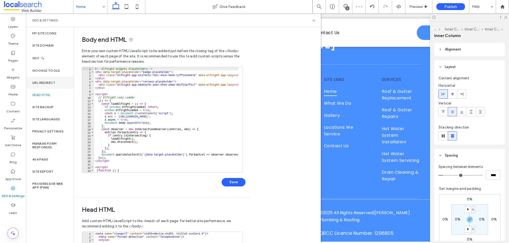
click at [54, 82] on label "URL Redirect" at bounding box center [43, 83] width 23 height 4
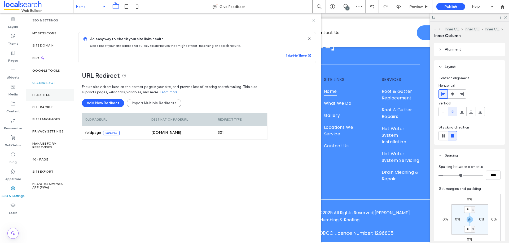
click at [52, 94] on div "Head HTML" at bounding box center [50, 95] width 48 height 12
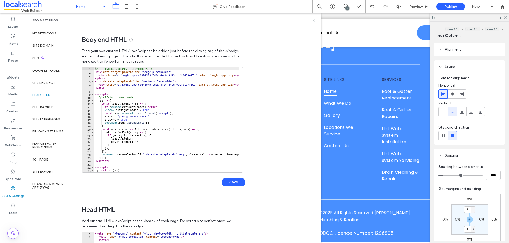
click at [310, 20] on div "SEO & Settings" at bounding box center [173, 20] width 282 height 4
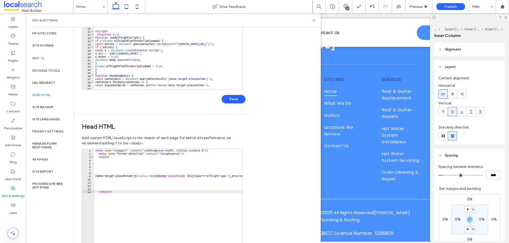
scroll to position [119, 0]
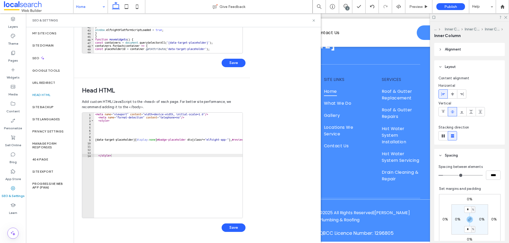
type textarea "********"
click at [181, 173] on div "< meta name = "viewport" content = "width=device-width, initial-scale=1.0" /> <…" at bounding box center [216, 167] width 245 height 108
paste textarea "Cursor at row 18"
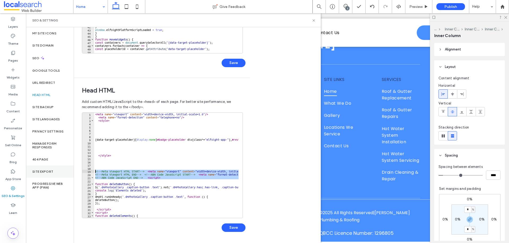
drag, startPoint x: 168, startPoint y: 180, endPoint x: 35, endPoint y: 171, distance: 132.8
click at [35, 171] on div "My Site Icons Site Domain SEO Google Tools URL Redirect Head HTML Site Backup S…" at bounding box center [173, 135] width 295 height 216
type textarea "**********"
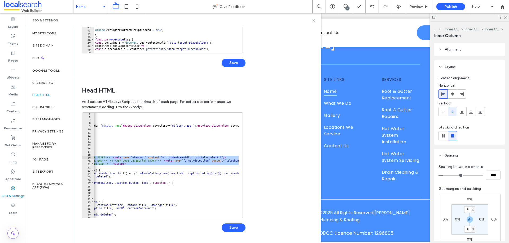
scroll to position [0, 0]
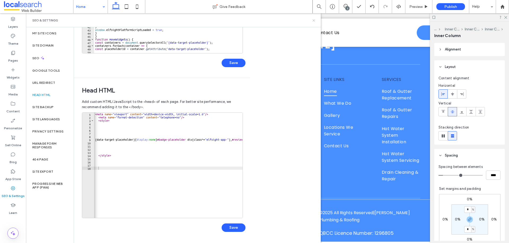
click at [315, 20] on icon at bounding box center [314, 21] width 4 height 4
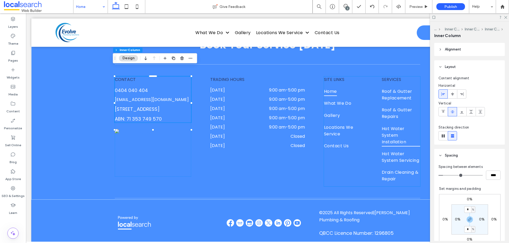
click at [386, 132] on span "Hot Water System Installation" at bounding box center [400, 135] width 38 height 23
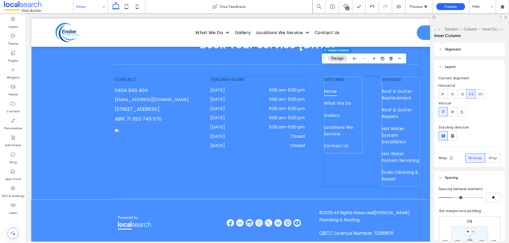
click at [265, 143] on dd "Closed" at bounding box center [277, 146] width 56 height 7
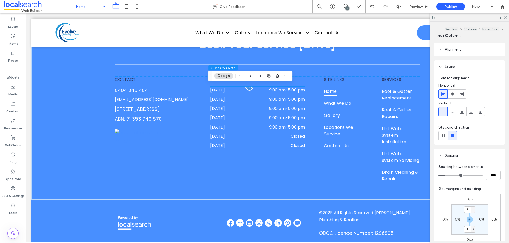
scroll to position [1577, 0]
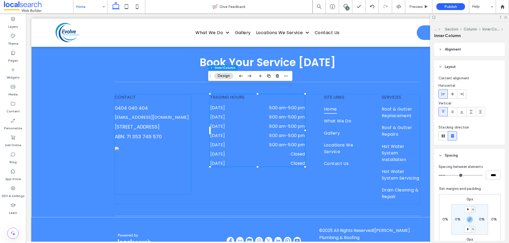
click at [155, 157] on img at bounding box center [139, 154] width 48 height 14
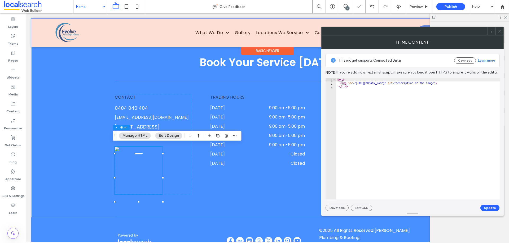
drag, startPoint x: 412, startPoint y: 40, endPoint x: 284, endPoint y: 30, distance: 127.5
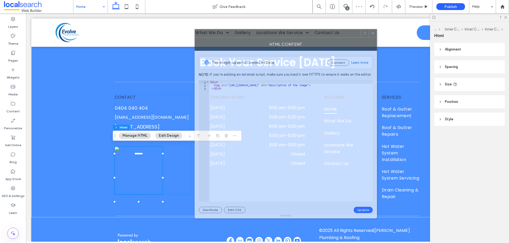
drag, startPoint x: 373, startPoint y: 32, endPoint x: 246, endPoint y: 34, distance: 126.6
click at [246, 34] on div at bounding box center [278, 33] width 166 height 8
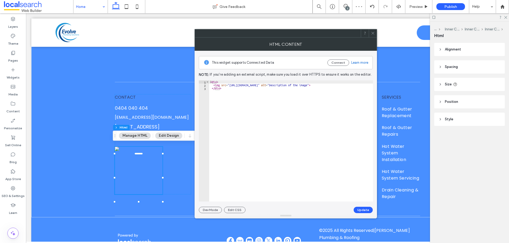
click at [371, 34] on icon at bounding box center [373, 33] width 4 height 4
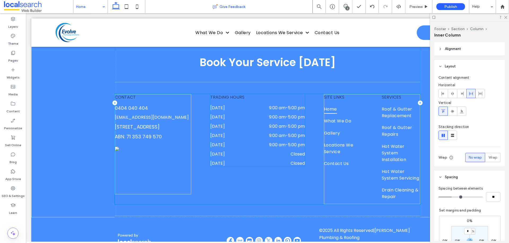
scroll to position [1548, 0]
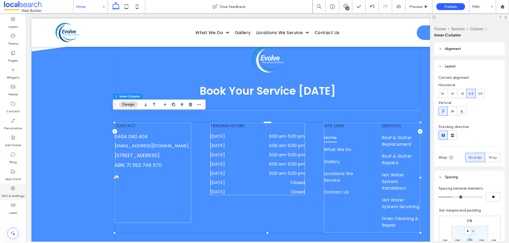
click at [16, 194] on label "SEO & Settings" at bounding box center [13, 194] width 23 height 7
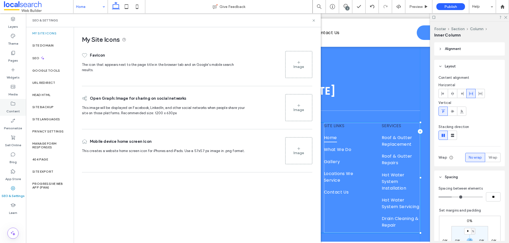
click at [23, 100] on div "Content" at bounding box center [13, 107] width 26 height 17
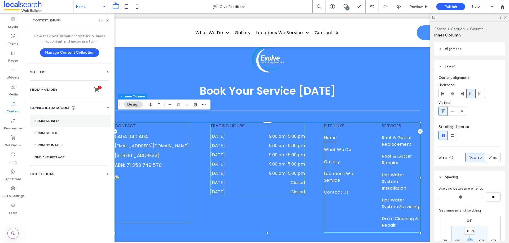
click at [46, 120] on label "Business Info" at bounding box center [70, 121] width 72 height 4
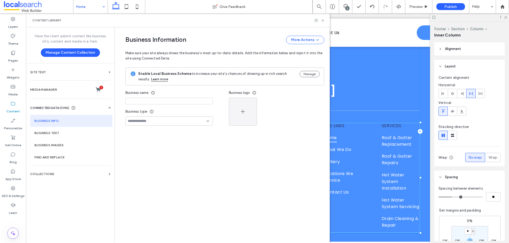
type input "**********"
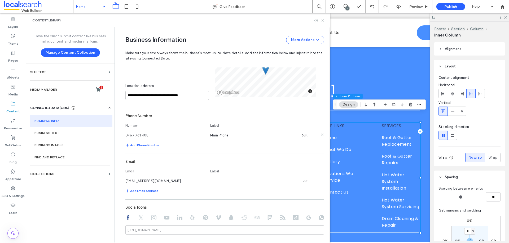
scroll to position [113, 0]
click at [159, 181] on span "halesplumbingroofing@outlook.com" at bounding box center [153, 181] width 56 height 4
click at [301, 180] on link "Edit" at bounding box center [304, 181] width 6 height 4
click at [163, 177] on input "**********" at bounding box center [164, 180] width 79 height 9
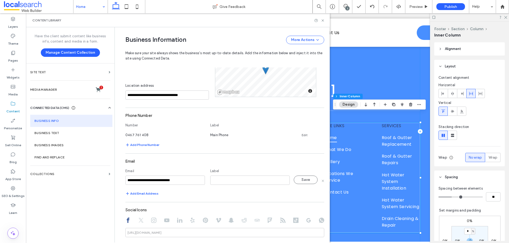
click at [163, 177] on input "**********" at bounding box center [164, 180] width 79 height 9
click at [210, 182] on input at bounding box center [249, 180] width 79 height 9
type input "**********"
click at [297, 180] on button "Save" at bounding box center [305, 180] width 24 height 8
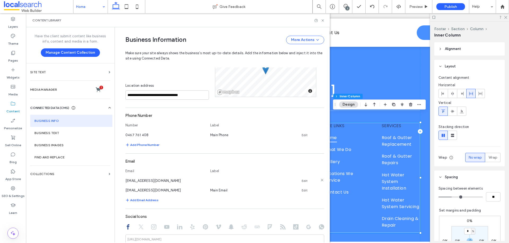
click at [321, 180] on use at bounding box center [322, 180] width 2 height 2
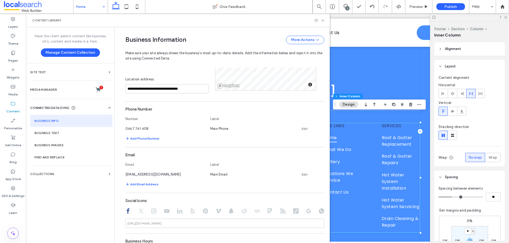
scroll to position [127, 0]
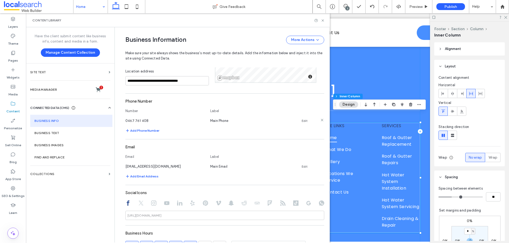
click at [303, 120] on link "Edit" at bounding box center [304, 121] width 6 height 4
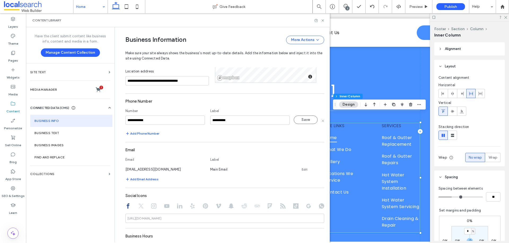
click at [146, 123] on input "**********" at bounding box center [164, 120] width 79 height 9
type input "**********"
click at [301, 120] on button "Save" at bounding box center [305, 120] width 24 height 8
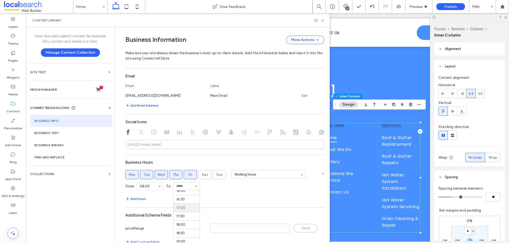
scroll to position [270, 0]
click at [210, 194] on section "Business Hours Mon Tue Wed Thu Fri Sat Sun Working hours From 08:00 To 16:00 Ad…" at bounding box center [224, 180] width 199 height 45
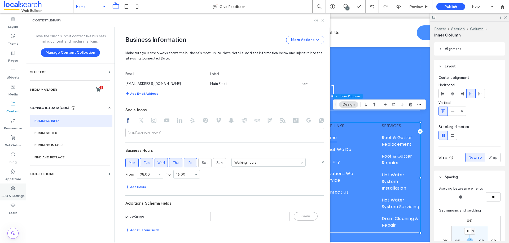
click at [11, 190] on icon at bounding box center [12, 188] width 5 height 5
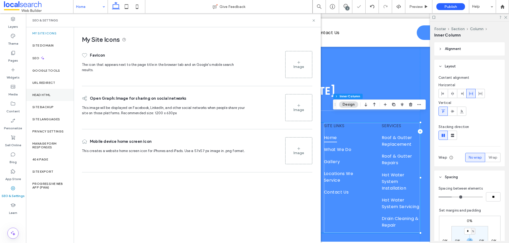
click at [56, 97] on div "Head HTML" at bounding box center [50, 95] width 48 height 12
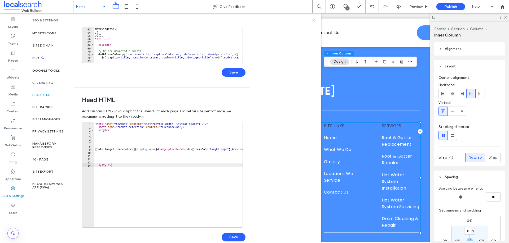
scroll to position [119, 0]
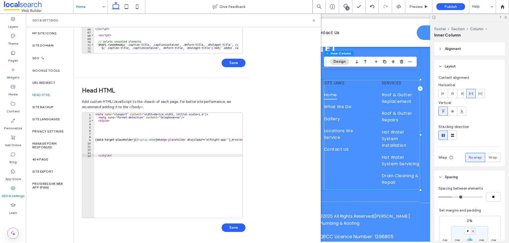
click at [161, 161] on div "< meta name = "viewport" content = "width=device-width, initial-scale=1.0" /> <…" at bounding box center [216, 167] width 245 height 108
type textarea "********"
paste textarea "Cursor at row 28"
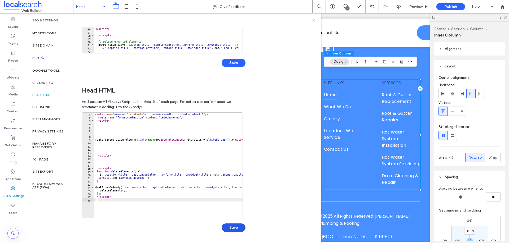
click at [232, 230] on button "Save" at bounding box center [233, 228] width 24 height 8
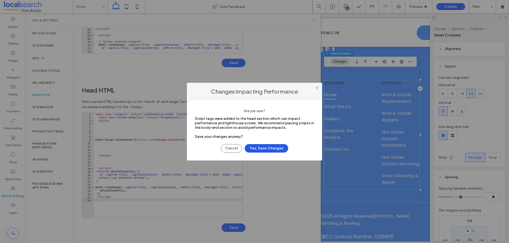
click at [265, 148] on button "Yes, Save Changes" at bounding box center [265, 148] width 43 height 8
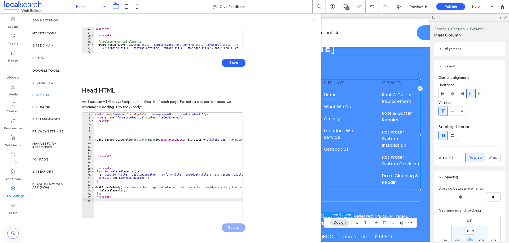
click at [313, 21] on use at bounding box center [313, 20] width 2 height 2
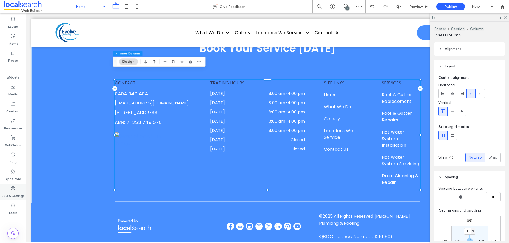
click at [20, 192] on label "SEO & Settings" at bounding box center [13, 194] width 23 height 7
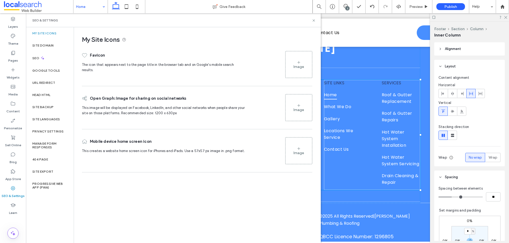
click at [143, 216] on div "My Site Icons Favicon The icon that appears next to the page title in the brows…" at bounding box center [197, 135] width 246 height 216
click at [49, 47] on label "Site Domain" at bounding box center [42, 46] width 21 height 4
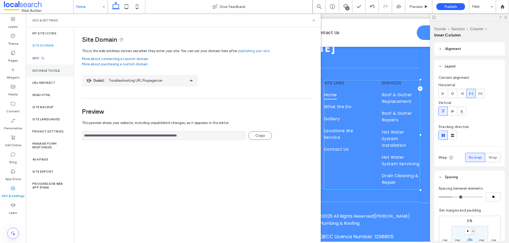
click at [52, 72] on label "Google Tools" at bounding box center [46, 71] width 28 height 4
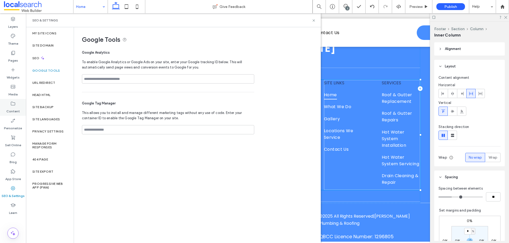
click at [16, 113] on label "Content" at bounding box center [13, 109] width 14 height 7
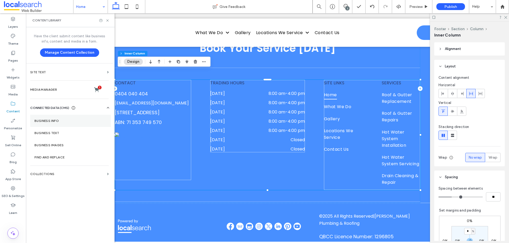
click at [55, 121] on label "Business Info" at bounding box center [70, 121] width 72 height 4
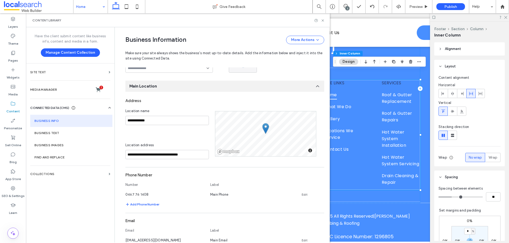
scroll to position [0, 0]
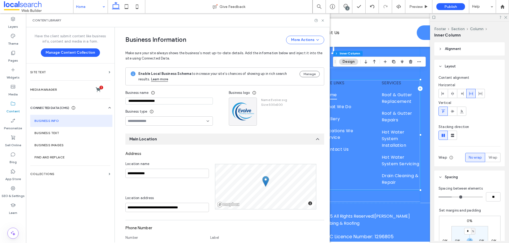
click at [177, 104] on input "**********" at bounding box center [168, 101] width 87 height 7
paste input "****"
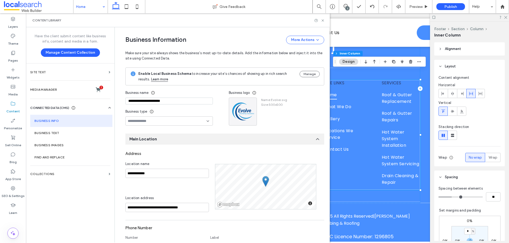
type input "**********"
click at [208, 105] on div "**********" at bounding box center [168, 102] width 87 height 9
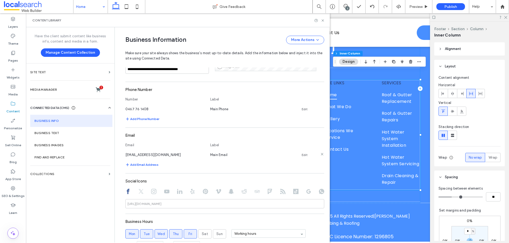
scroll to position [139, 0]
click at [301, 153] on link "Edit" at bounding box center [304, 155] width 6 height 4
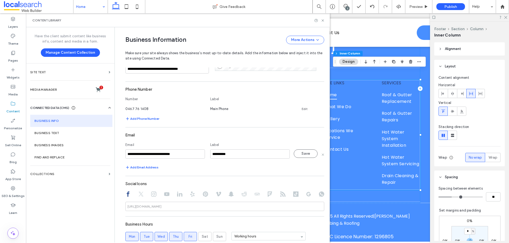
click at [179, 150] on input "**********" at bounding box center [164, 154] width 79 height 9
type input "**********"
click at [299, 154] on button "Save" at bounding box center [305, 154] width 24 height 8
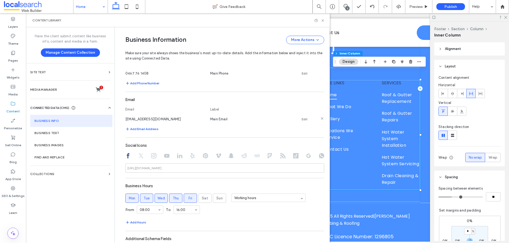
scroll to position [210, 0]
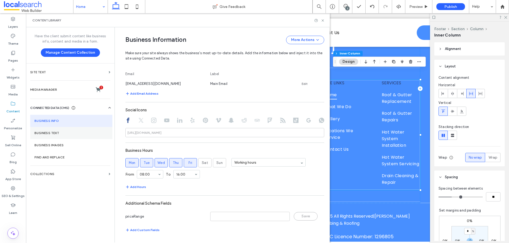
click at [70, 131] on section "Business Text" at bounding box center [71, 133] width 82 height 12
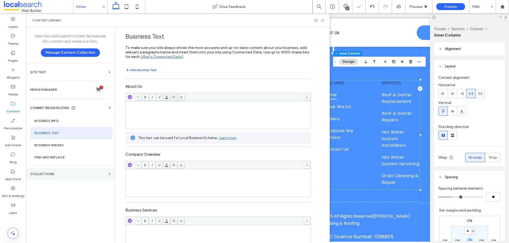
click at [62, 170] on section "Collections" at bounding box center [70, 174] width 88 height 12
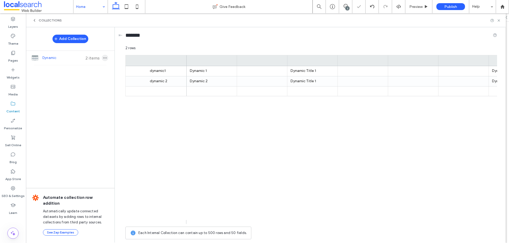
click at [103, 57] on icon "button" at bounding box center [105, 58] width 4 height 4
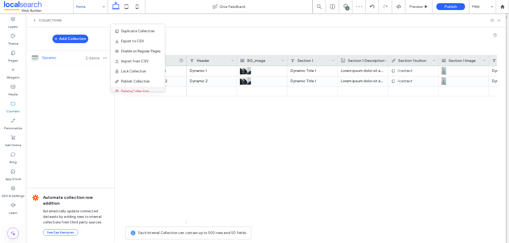
click at [137, 88] on div "Delete Collection" at bounding box center [137, 92] width 54 height 10
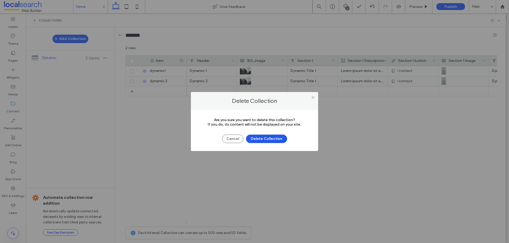
click at [273, 140] on button "Delete Collection" at bounding box center [266, 139] width 41 height 8
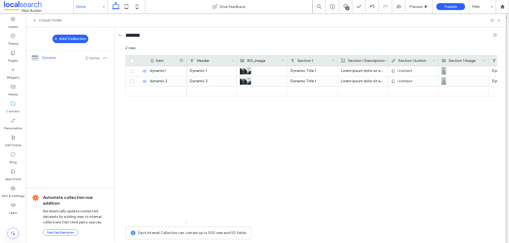
scroll to position [1591, 0]
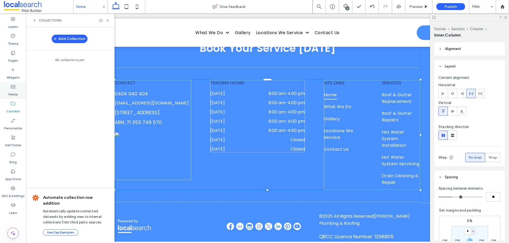
click at [18, 89] on div "Media" at bounding box center [13, 90] width 26 height 17
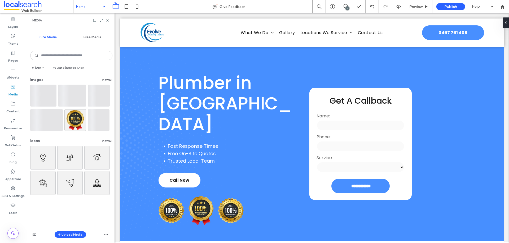
scroll to position [0, 0]
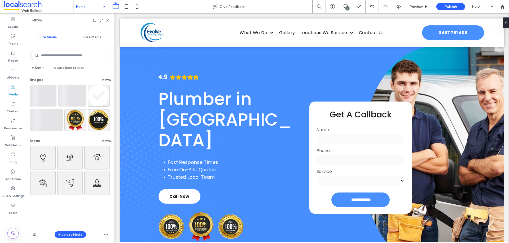
click at [110, 20] on div "Media" at bounding box center [70, 20] width 88 height 14
click at [107, 20] on icon at bounding box center [107, 21] width 4 height 4
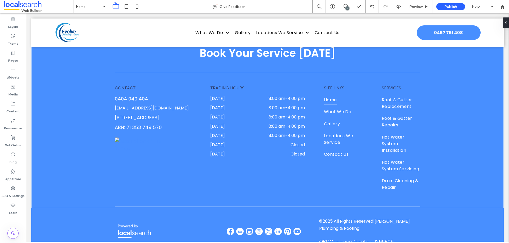
scroll to position [1600, 0]
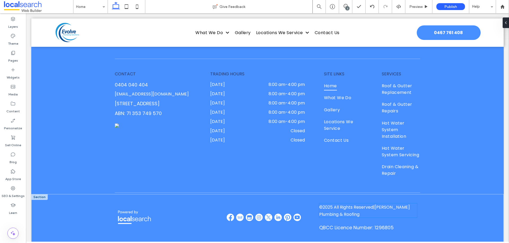
click at [374, 204] on div "© 2025 All Rights Reserved | [PERSON_NAME] Plumbing & Roofing" at bounding box center [368, 211] width 98 height 14
click at [374, 204] on div "© 2025 All Rights Reserved | Hales Plumbing & Roofing" at bounding box center [368, 211] width 98 height 14
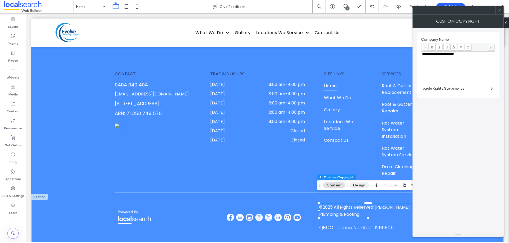
click at [362, 187] on button "Design" at bounding box center [358, 186] width 19 height 6
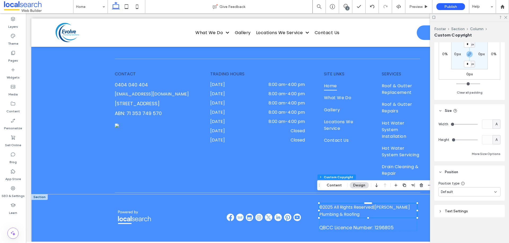
scroll to position [70, 0]
click at [474, 207] on div "Text Settings" at bounding box center [469, 211] width 70 height 12
drag, startPoint x: 471, startPoint y: 210, endPoint x: 487, endPoint y: 175, distance: 37.9
click at [470, 210] on div "Text Settings" at bounding box center [469, 211] width 62 height 5
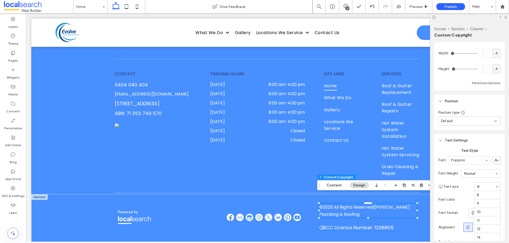
scroll to position [59, 0]
click at [484, 189] on input at bounding box center [486, 187] width 18 height 4
click at [490, 189] on input at bounding box center [486, 187] width 18 height 4
click at [492, 188] on div "8 9 10 11 12 14 16 18 24 30 32 36 48 60 72 96" at bounding box center [487, 187] width 26 height 8
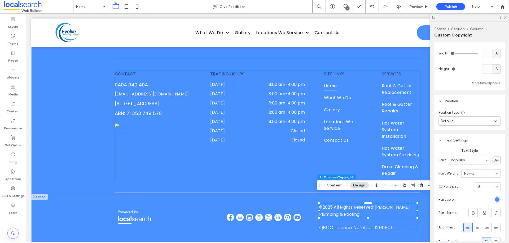
click at [147, 138] on img at bounding box center [139, 131] width 48 height 14
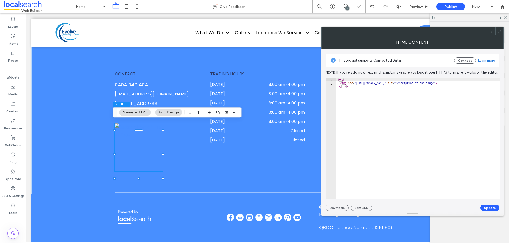
click at [380, 88] on div "< div > < img src = "https://irp.cdn-website.com/c397f65b/icon/certificate-of-t…" at bounding box center [425, 142] width 179 height 128
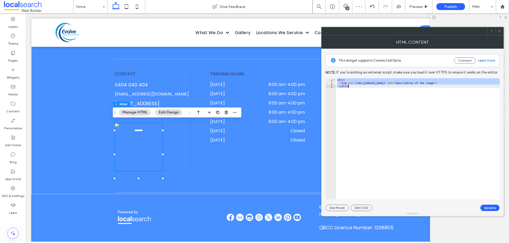
paste textarea "Cursor at row 3"
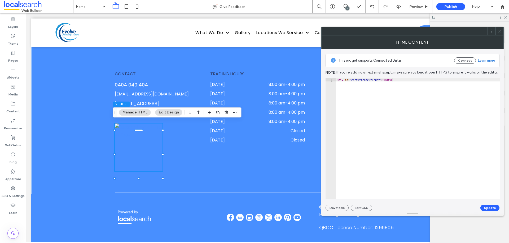
paste textarea "**********"
type textarea "**********"
drag, startPoint x: 490, startPoint y: 206, endPoint x: 491, endPoint y: 198, distance: 8.2
click at [491, 206] on button "Update" at bounding box center [489, 208] width 19 height 6
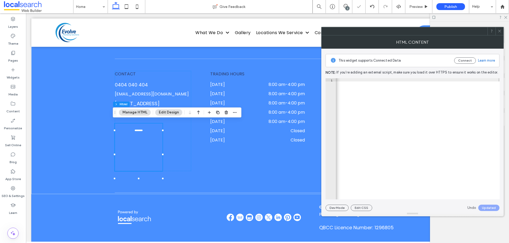
click at [497, 30] on icon at bounding box center [499, 31] width 4 height 4
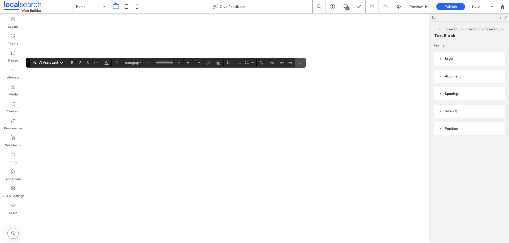
type input "*******"
type input "**"
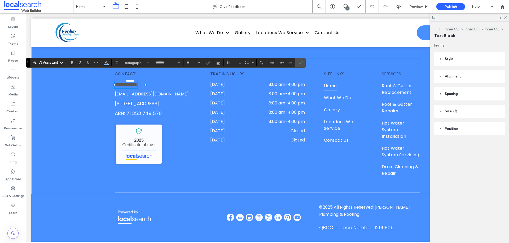
click at [130, 82] on span "**********" at bounding box center [126, 84] width 22 height 5
click at [107, 64] on icon "Color" at bounding box center [106, 62] width 4 height 4
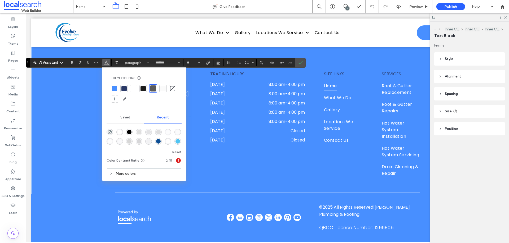
click at [130, 87] on div at bounding box center [133, 88] width 7 height 7
click at [298, 64] on icon "Confirm" at bounding box center [300, 63] width 4 height 4
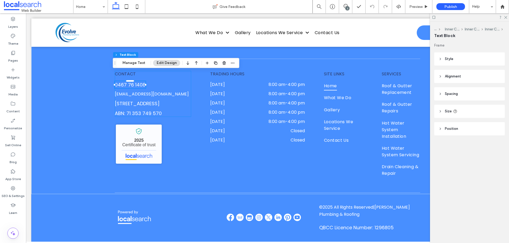
click at [174, 106] on div "CONTACT 0467 76 1408 support@localsearch.com.au 2 West Street, The Range QLD 47…" at bounding box center [153, 94] width 76 height 46
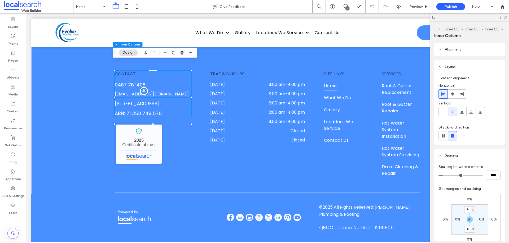
click at [164, 91] on link "[EMAIL_ADDRESS][DOMAIN_NAME]" at bounding box center [152, 94] width 74 height 6
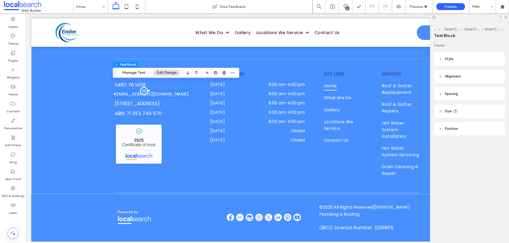
click at [165, 91] on link "[EMAIL_ADDRESS][DOMAIN_NAME]" at bounding box center [152, 94] width 74 height 6
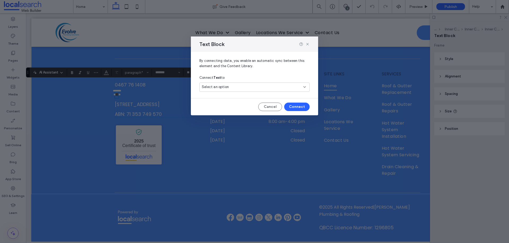
click at [283, 86] on div "Select an option" at bounding box center [251, 86] width 99 height 5
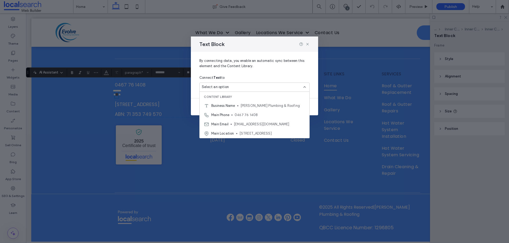
click at [263, 126] on span "[EMAIL_ADDRESS][DOMAIN_NAME]" at bounding box center [269, 124] width 71 height 5
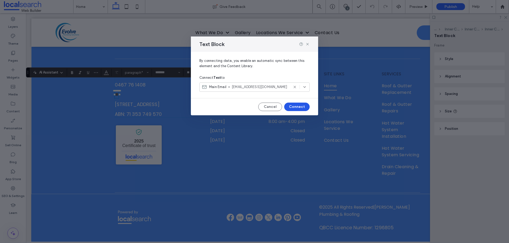
click at [295, 109] on button "Connect" at bounding box center [296, 107] width 25 height 8
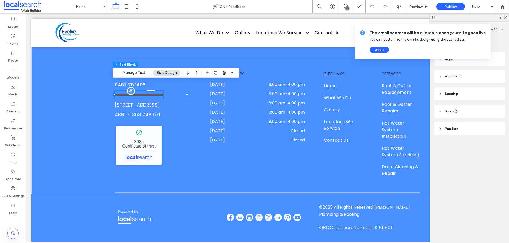
click at [157, 93] on span "**********" at bounding box center [139, 95] width 48 height 5
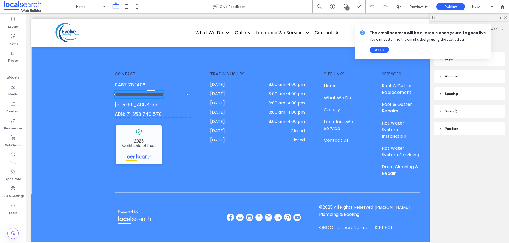
type input "*******"
type input "**"
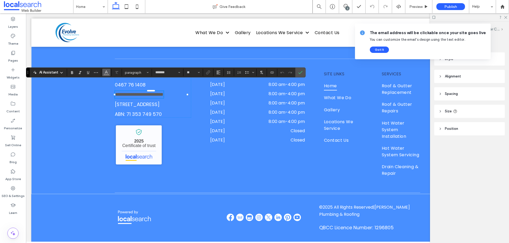
click at [107, 76] on button "Color" at bounding box center [106, 72] width 8 height 7
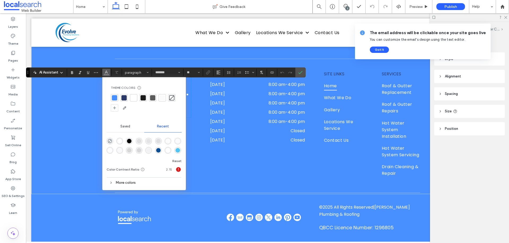
click at [137, 101] on div at bounding box center [144, 103] width 66 height 18
click at [135, 100] on div at bounding box center [133, 97] width 5 height 5
click at [298, 70] on icon "Confirm" at bounding box center [300, 72] width 4 height 4
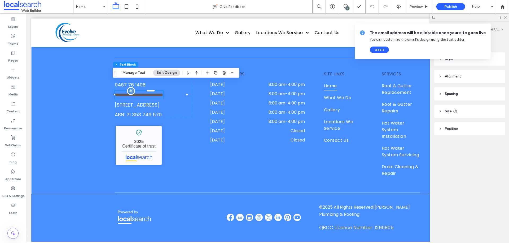
click at [158, 93] on span "**********" at bounding box center [139, 95] width 48 height 5
click at [159, 92] on span "**********" at bounding box center [139, 94] width 48 height 5
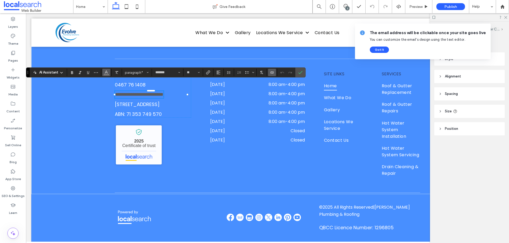
click at [108, 75] on span "Color" at bounding box center [106, 72] width 4 height 7
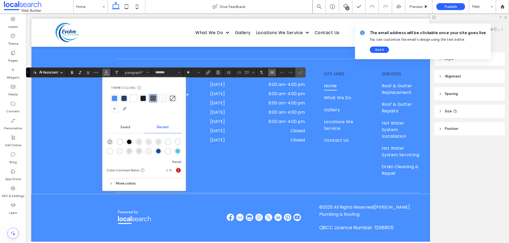
click at [134, 96] on div at bounding box center [133, 98] width 5 height 5
click at [295, 74] on section at bounding box center [300, 73] width 10 height 10
drag, startPoint x: 299, startPoint y: 74, endPoint x: 326, endPoint y: 43, distance: 40.6
click at [299, 74] on use "Confirm" at bounding box center [300, 72] width 4 height 3
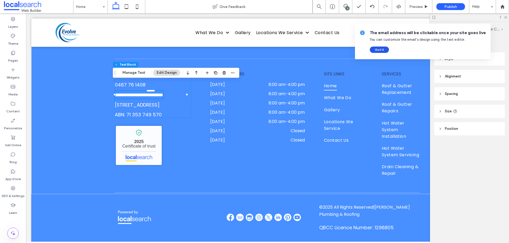
click at [371, 50] on button "Got It" at bounding box center [379, 50] width 19 height 6
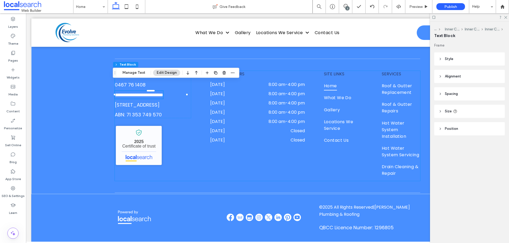
click at [279, 168] on div "**********" at bounding box center [267, 126] width 305 height 110
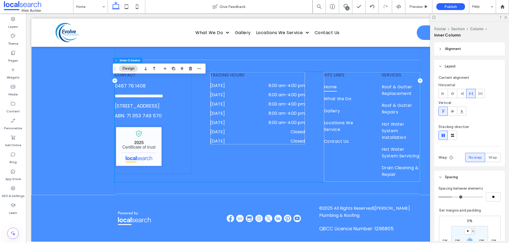
scroll to position [1551, 0]
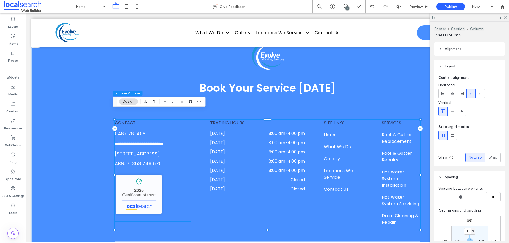
click at [128, 120] on span "CONTACT" at bounding box center [125, 123] width 21 height 6
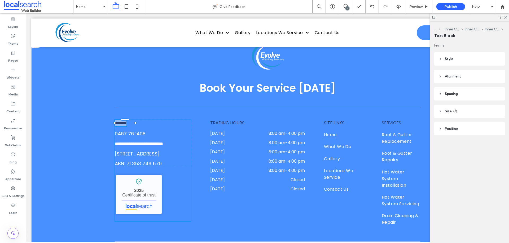
type input "*******"
type input "**"
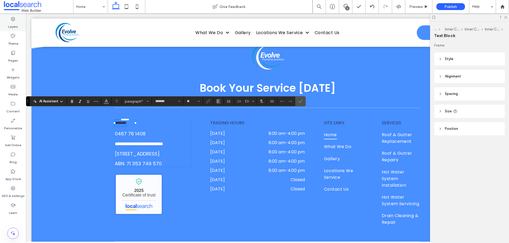
click at [10, 23] on label "Layers" at bounding box center [13, 25] width 10 height 7
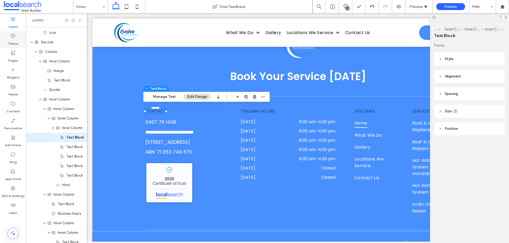
scroll to position [1298, 0]
click at [11, 36] on icon at bounding box center [12, 35] width 5 height 5
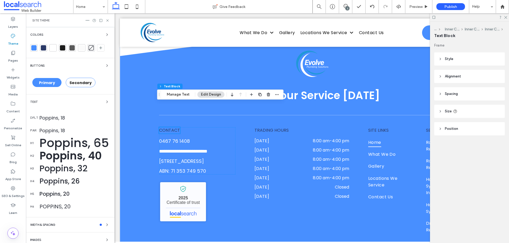
scroll to position [1580, 0]
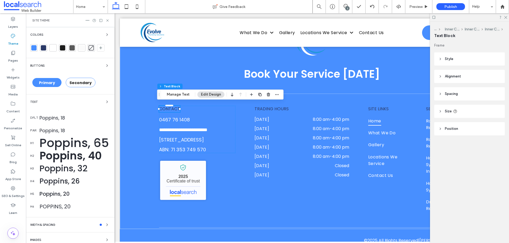
click at [166, 108] on span "CONTACT" at bounding box center [169, 109] width 21 height 6
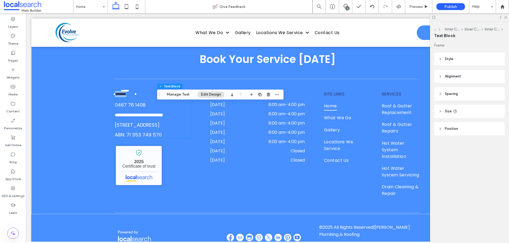
scroll to position [1558, 0]
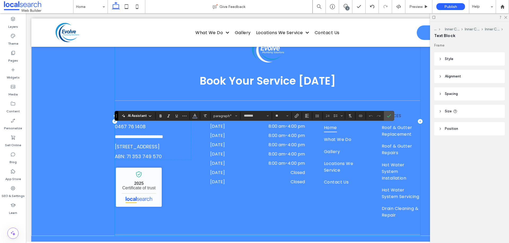
click at [168, 96] on div "**********" at bounding box center [267, 121] width 305 height 229
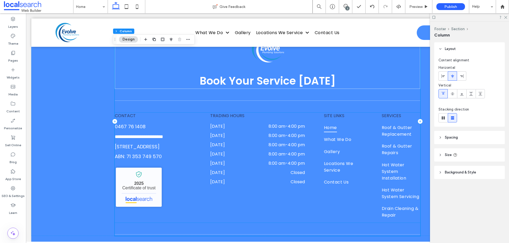
click at [128, 113] on span "CONTACT" at bounding box center [125, 116] width 21 height 6
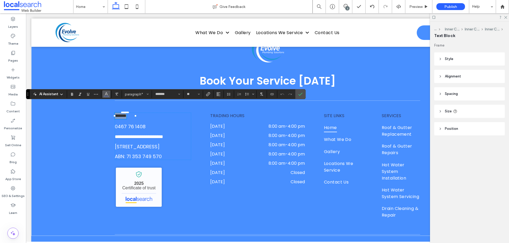
click at [108, 94] on icon "Color" at bounding box center [106, 94] width 4 height 4
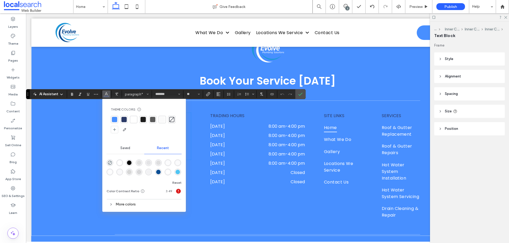
click at [131, 119] on div at bounding box center [133, 119] width 5 height 5
drag, startPoint x: 73, startPoint y: 96, endPoint x: 89, endPoint y: 99, distance: 15.6
click at [74, 96] on icon "Bold" at bounding box center [72, 94] width 4 height 4
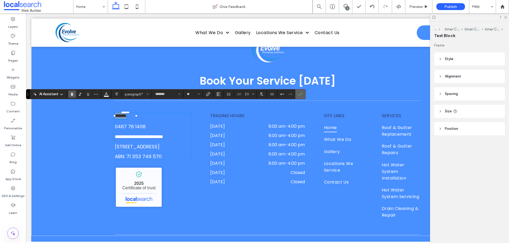
click at [302, 93] on icon "Confirm" at bounding box center [300, 94] width 4 height 4
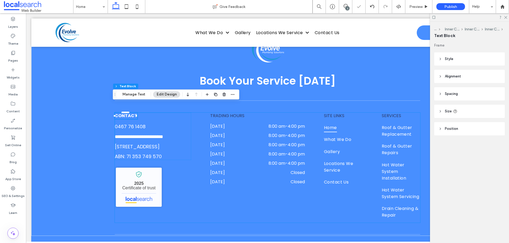
click at [244, 201] on div "**********" at bounding box center [267, 168] width 305 height 110
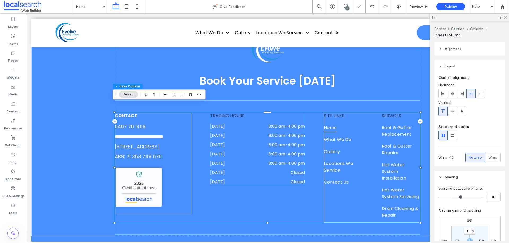
click at [232, 113] on span "TRADING HOURS" at bounding box center [227, 116] width 34 height 6
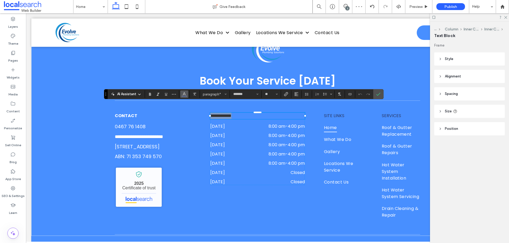
click at [185, 95] on icon "Color" at bounding box center [184, 94] width 4 height 4
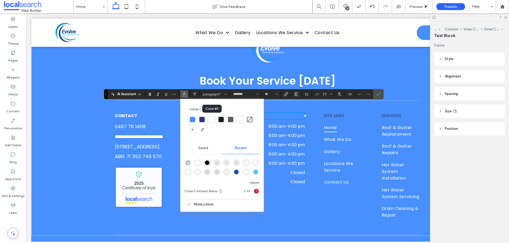
click at [211, 120] on div at bounding box center [211, 119] width 5 height 5
click at [152, 95] on icon "Bold" at bounding box center [150, 94] width 4 height 4
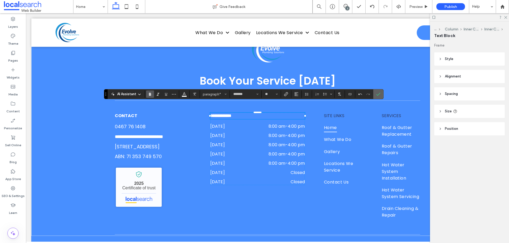
drag, startPoint x: 379, startPoint y: 93, endPoint x: 346, endPoint y: 80, distance: 34.9
click at [379, 93] on icon "Confirm" at bounding box center [378, 94] width 4 height 4
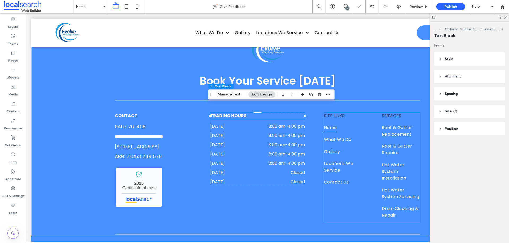
click at [333, 113] on span "SITE LINKS" at bounding box center [334, 116] width 20 height 6
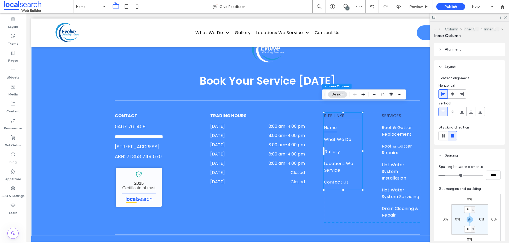
click at [340, 113] on span "SITE LINKS" at bounding box center [334, 116] width 20 height 6
click at [340, 113] on div "SITE LINKS" at bounding box center [343, 116] width 38 height 6
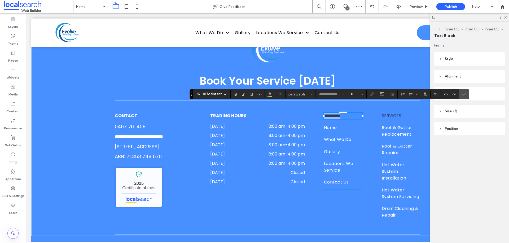
type input "*******"
type input "**"
click at [270, 95] on use "Color" at bounding box center [269, 93] width 3 height 3
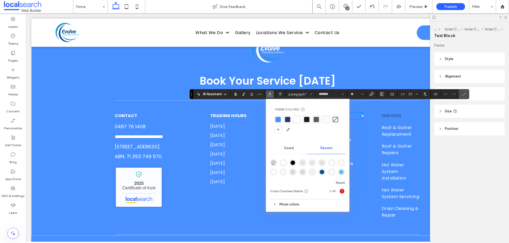
click at [296, 120] on div at bounding box center [296, 119] width 5 height 5
drag, startPoint x: 235, startPoint y: 92, endPoint x: 421, endPoint y: 99, distance: 185.5
click at [235, 92] on icon "Bold" at bounding box center [235, 94] width 4 height 4
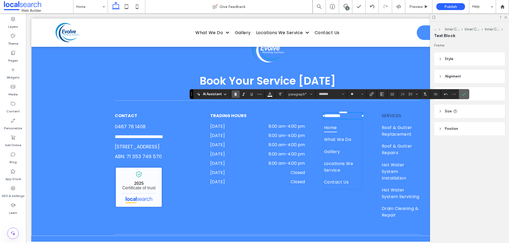
click at [460, 96] on label "Confirm" at bounding box center [464, 95] width 8 height 10
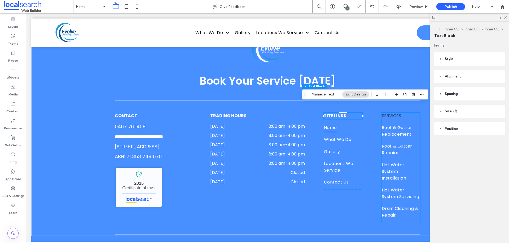
click at [393, 113] on span "SERVICES" at bounding box center [390, 116] width 19 height 6
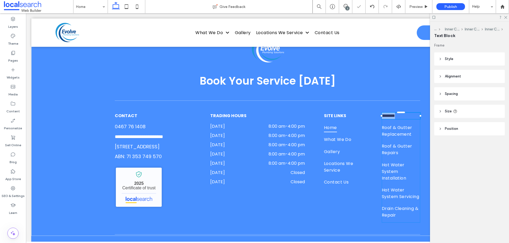
type input "*******"
type input "**"
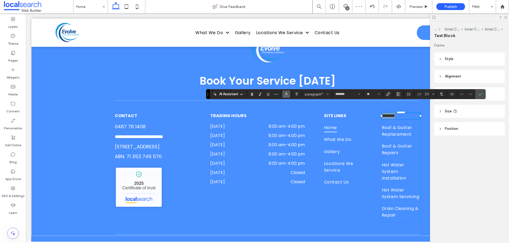
click at [286, 95] on icon "Color" at bounding box center [286, 94] width 4 height 4
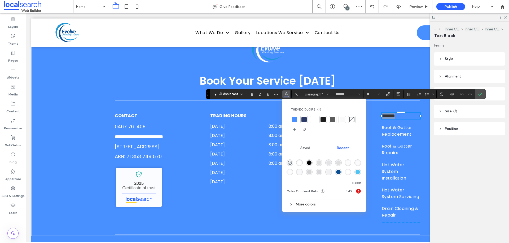
click at [312, 120] on div at bounding box center [313, 119] width 5 height 5
click at [252, 96] on use "Bold" at bounding box center [252, 94] width 2 height 3
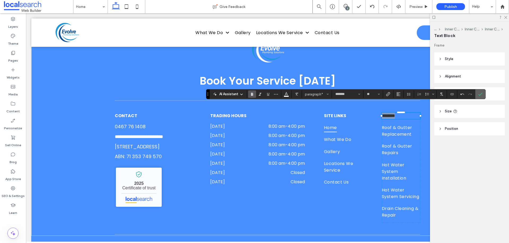
click at [477, 94] on label "Confirm" at bounding box center [480, 95] width 8 height 10
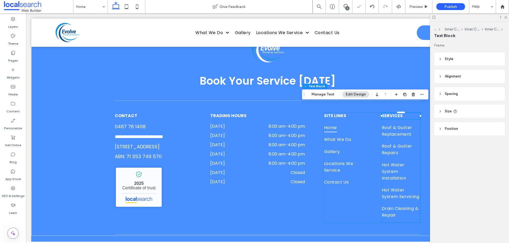
click at [370, 121] on div "SITE LINKS Home What We Do Gallery Locations We Service Contact Us SERVICES Roo…" at bounding box center [372, 168] width 96 height 110
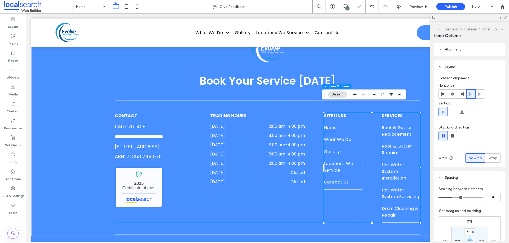
click at [376, 135] on div "SITE LINKS Home What We Do Gallery Locations We Service Contact Us SERVICES Roo…" at bounding box center [372, 168] width 96 height 110
click at [379, 166] on div "SITE LINKS Home What We Do Gallery Locations We Service Contact Us SERVICES Roo…" at bounding box center [372, 168] width 96 height 110
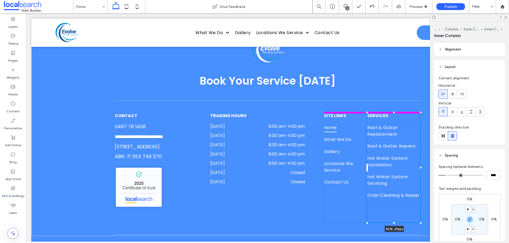
drag, startPoint x: 418, startPoint y: 157, endPoint x: 459, endPoint y: 176, distance: 45.4
click at [434, 163] on div "**********" at bounding box center [267, 121] width 472 height 229
type input "**"
type input "****"
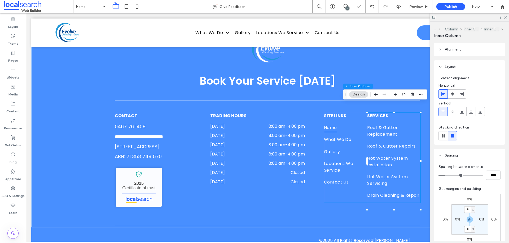
click at [324, 192] on div "SITE LINKS Home What We Do Gallery Locations We Service Contact Us SERVICES Roo…" at bounding box center [372, 158] width 96 height 90
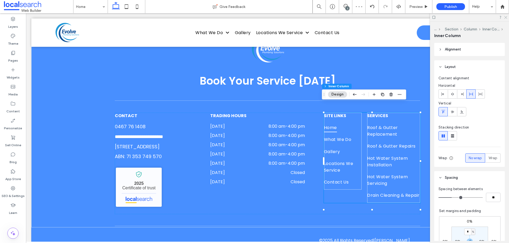
click at [505, 18] on use at bounding box center [505, 17] width 3 height 3
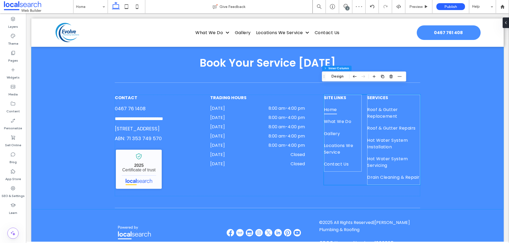
scroll to position [1598, 0]
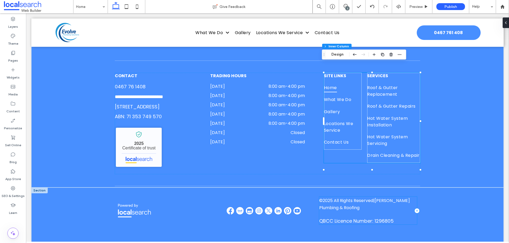
click at [365, 210] on div "© 2025 All Rights Reserved | Hales Plumbing & Roofing QBCC Licence Number: 1296…" at bounding box center [368, 211] width 98 height 28
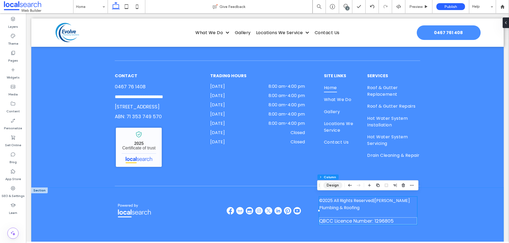
click at [332, 187] on button "Design" at bounding box center [332, 186] width 19 height 6
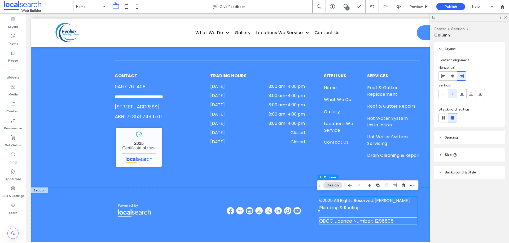
click at [471, 168] on header "Background & Style" at bounding box center [469, 172] width 70 height 13
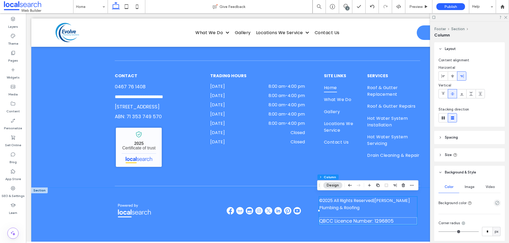
scroll to position [71, 0]
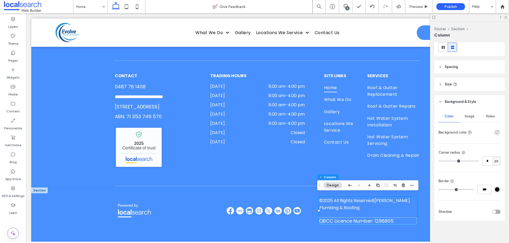
click at [473, 103] on span "Background & Style" at bounding box center [459, 101] width 31 height 5
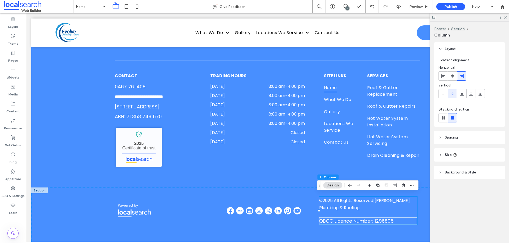
scroll to position [0, 0]
click at [475, 136] on header "Spacing" at bounding box center [469, 137] width 70 height 13
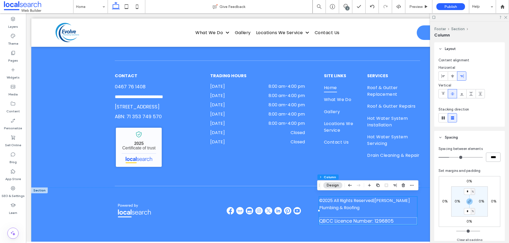
click at [493, 154] on input "****" at bounding box center [493, 157] width 15 height 9
type input "****"
type input "**"
click at [367, 174] on div "**********" at bounding box center [267, 77] width 305 height 221
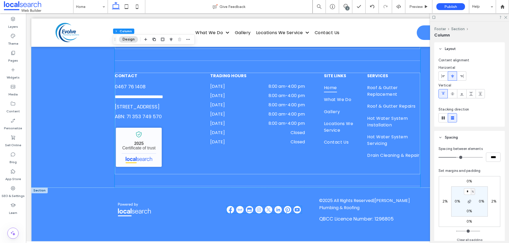
click at [251, 206] on img at bounding box center [249, 209] width 7 height 7
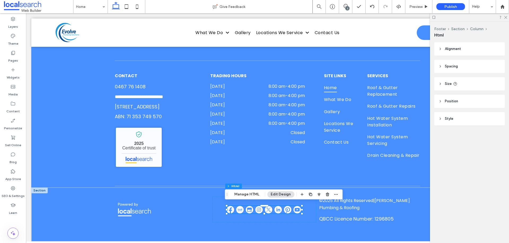
click at [251, 206] on div at bounding box center [263, 209] width 75 height 7
click at [251, 206] on img at bounding box center [249, 209] width 7 height 7
click at [250, 195] on button "Manage HTML" at bounding box center [247, 195] width 32 height 6
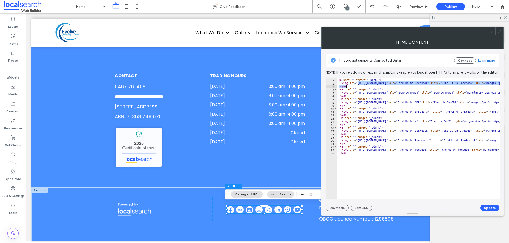
drag, startPoint x: 357, startPoint y: 84, endPoint x: 473, endPoint y: 87, distance: 115.8
paste textarea "**********"
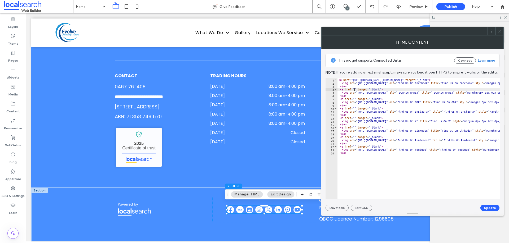
paste textarea "**********"
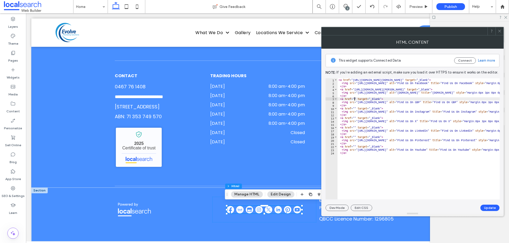
paste textarea "**********"
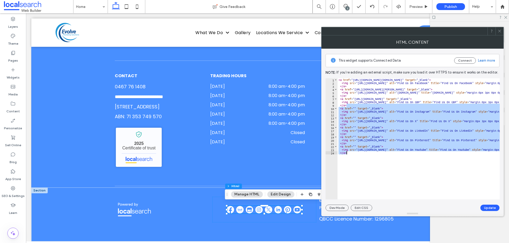
drag, startPoint x: 362, startPoint y: 106, endPoint x: 358, endPoint y: 179, distance: 72.9
type textarea "****"
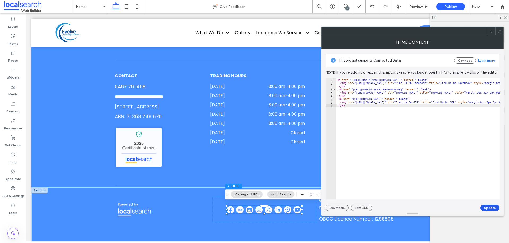
click at [490, 210] on button "Update" at bounding box center [489, 208] width 19 height 6
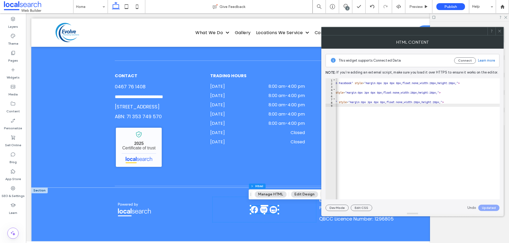
scroll to position [0, 118]
click at [497, 32] on div at bounding box center [499, 31] width 8 height 8
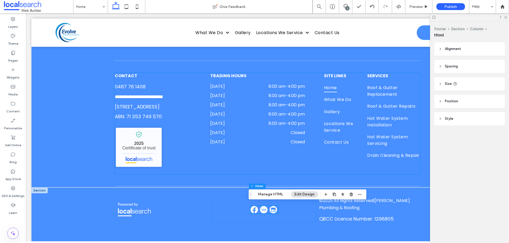
scroll to position [1600, 0]
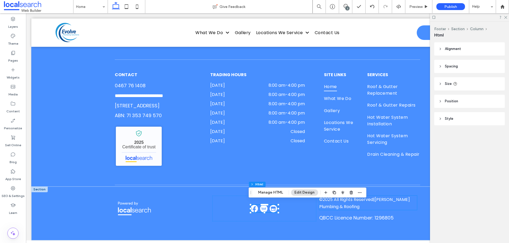
click at [416, 195] on div "© 2025 All Rights Reserved | Hales Plumbing & Roofing QBCC Licence Number: 1296…" at bounding box center [267, 214] width 318 height 54
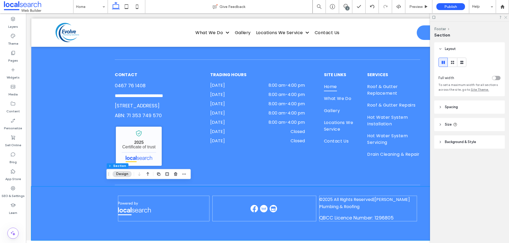
click at [505, 17] on use at bounding box center [505, 17] width 3 height 3
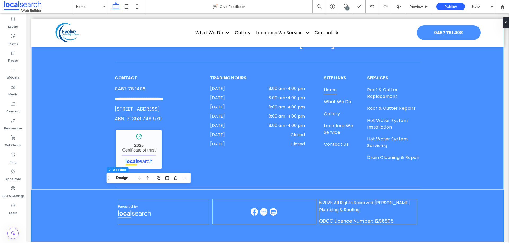
click at [430, 140] on div "**********" at bounding box center [267, 79] width 472 height 221
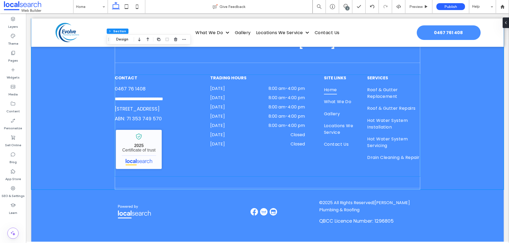
click at [159, 105] on p "[STREET_ADDRESS]" at bounding box center [137, 108] width 45 height 7
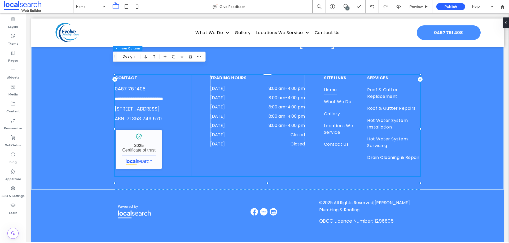
click at [159, 105] on p "[STREET_ADDRESS]" at bounding box center [137, 108] width 45 height 7
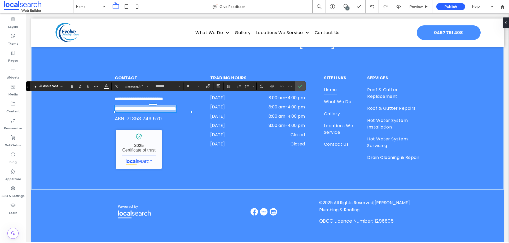
copy span "**********"
click at [146, 111] on div "**********" at bounding box center [153, 98] width 76 height 47
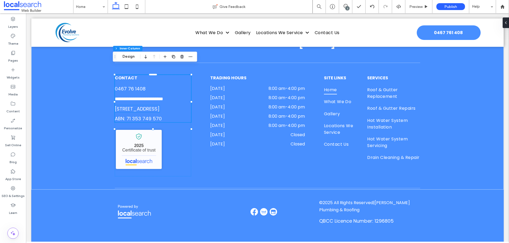
click at [144, 105] on p "[STREET_ADDRESS]" at bounding box center [137, 108] width 45 height 7
click at [144, 105] on div "[STREET_ADDRESS]" at bounding box center [137, 108] width 45 height 7
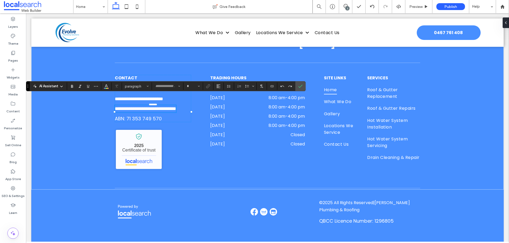
type input "*******"
type input "**"
click at [144, 105] on p "**********" at bounding box center [145, 108] width 61 height 7
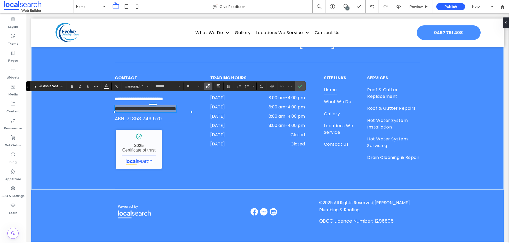
click at [210, 87] on icon "Link" at bounding box center [208, 86] width 4 height 4
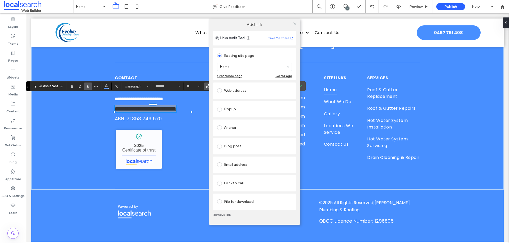
click at [239, 91] on div "Web address" at bounding box center [254, 91] width 75 height 8
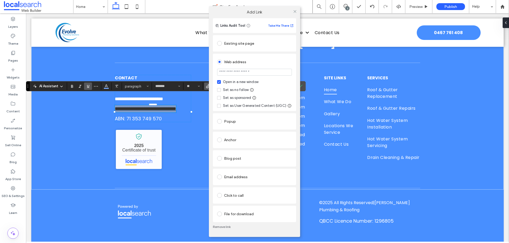
click at [242, 89] on div "Set as no follow" at bounding box center [236, 89] width 26 height 5
click at [242, 70] on input "url" at bounding box center [254, 72] width 75 height 7
type input "**********"
click at [281, 54] on div "**********" at bounding box center [254, 128] width 83 height 188
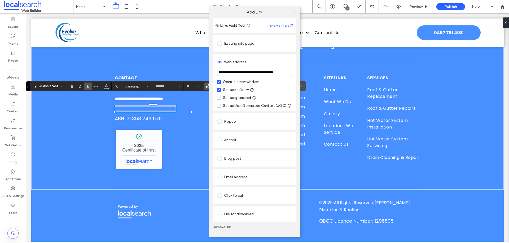
scroll to position [0, 0]
click at [297, 34] on div "**********" at bounding box center [254, 127] width 91 height 219
click at [294, 11] on icon at bounding box center [295, 12] width 4 height 4
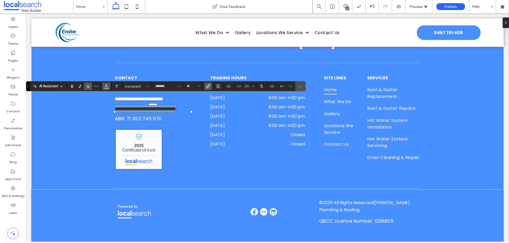
click at [109, 87] on button "Color" at bounding box center [106, 86] width 8 height 7
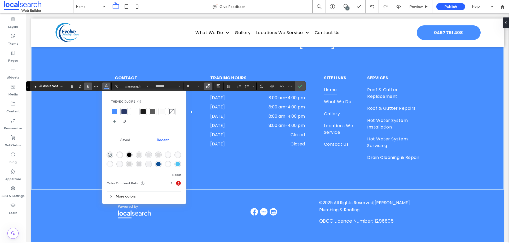
click at [134, 109] on div at bounding box center [133, 111] width 5 height 5
click at [90, 86] on icon "Underline" at bounding box center [88, 86] width 4 height 4
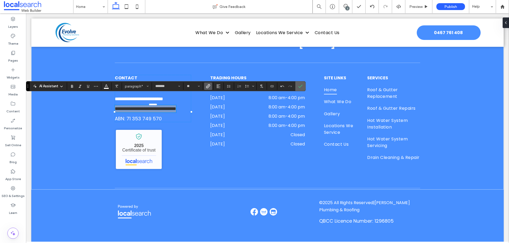
click at [298, 88] on icon "Confirm" at bounding box center [300, 86] width 4 height 4
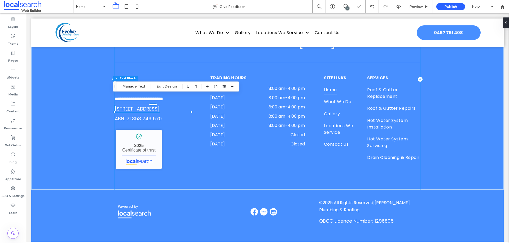
click at [214, 178] on div "**********" at bounding box center [267, 79] width 305 height 221
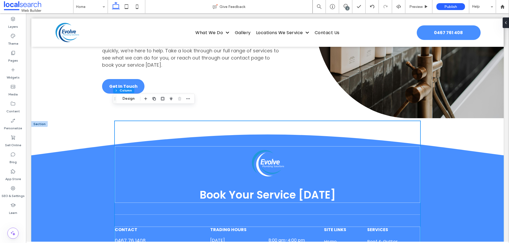
scroll to position [1438, 0]
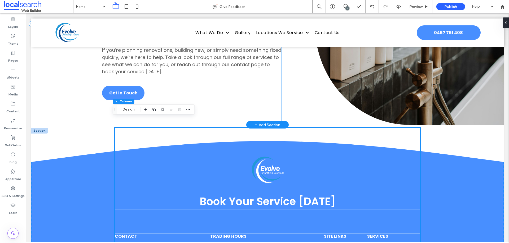
click at [71, 100] on div "We Handle It All From Repairs to Replacements From small plumbing maintenance j…" at bounding box center [156, 23] width 250 height 203
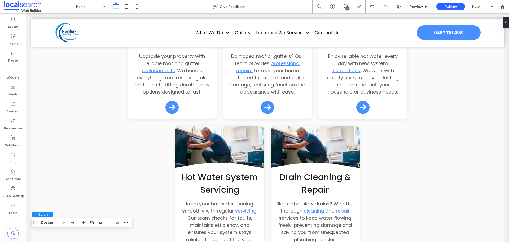
scroll to position [608, 0]
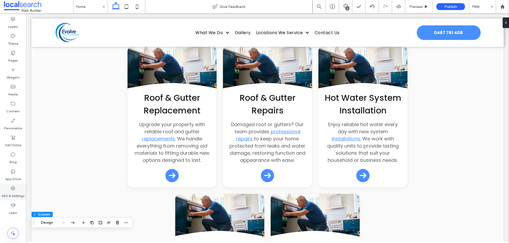
click at [20, 194] on label "SEO & Settings" at bounding box center [13, 194] width 23 height 7
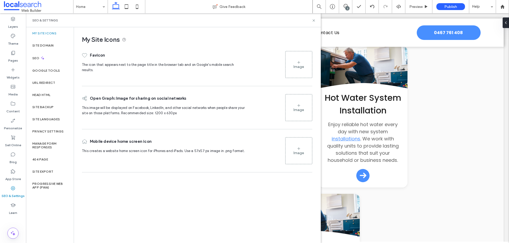
click at [288, 67] on div "Image" at bounding box center [298, 64] width 26 height 25
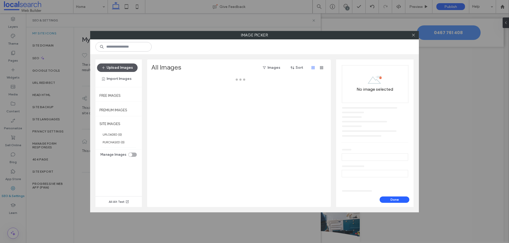
click at [105, 66] on icon "button" at bounding box center [103, 68] width 4 height 4
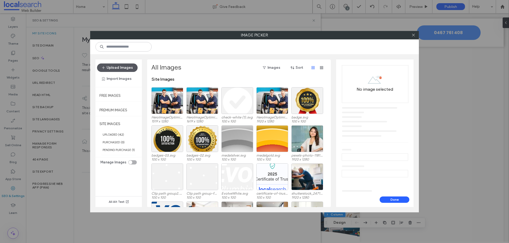
click at [128, 65] on button "Upload Images" at bounding box center [117, 68] width 41 height 8
click at [118, 67] on button "Upload Images" at bounding box center [117, 68] width 41 height 8
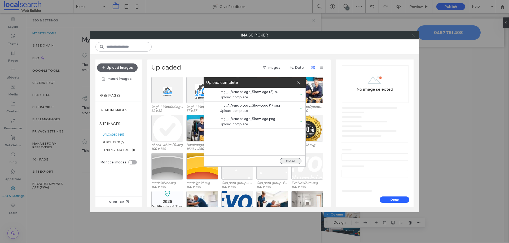
click at [291, 160] on button "Close" at bounding box center [290, 161] width 22 height 6
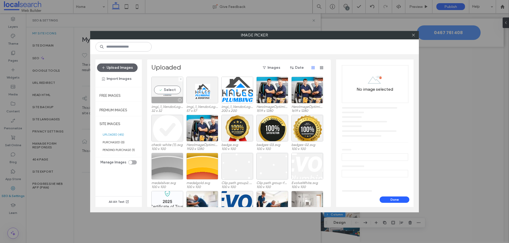
click at [174, 88] on div "Select" at bounding box center [167, 90] width 32 height 27
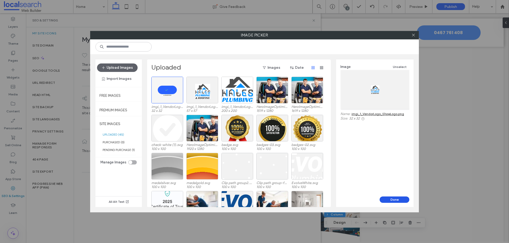
click at [400, 203] on button "Done" at bounding box center [394, 200] width 30 height 6
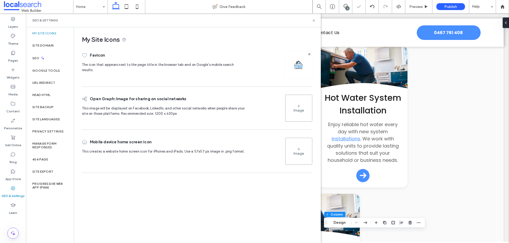
click at [292, 108] on div "Image" at bounding box center [298, 108] width 26 height 25
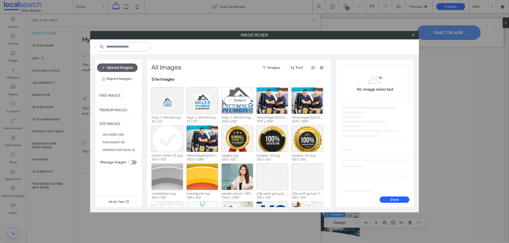
click at [237, 101] on div "Select" at bounding box center [237, 100] width 32 height 27
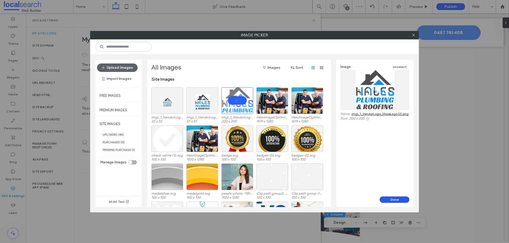
drag, startPoint x: 389, startPoint y: 199, endPoint x: 341, endPoint y: 177, distance: 52.0
click at [389, 199] on button "Done" at bounding box center [394, 200] width 30 height 6
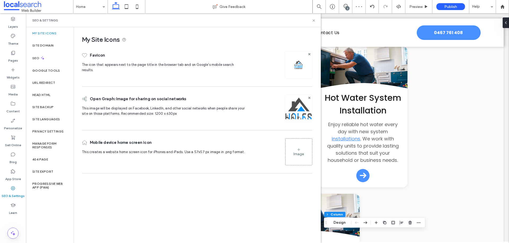
click at [299, 159] on div "Image" at bounding box center [298, 151] width 26 height 25
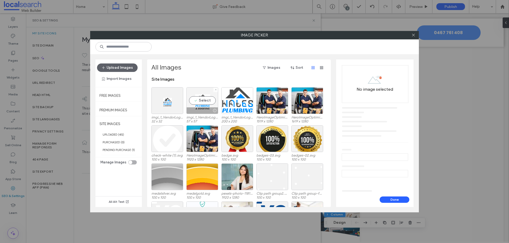
click at [202, 99] on div "Select" at bounding box center [202, 100] width 32 height 27
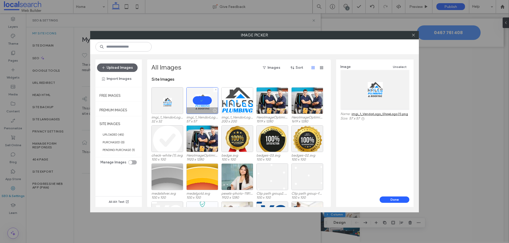
drag, startPoint x: 202, startPoint y: 99, endPoint x: 208, endPoint y: 104, distance: 7.9
click at [202, 100] on div at bounding box center [202, 100] width 32 height 27
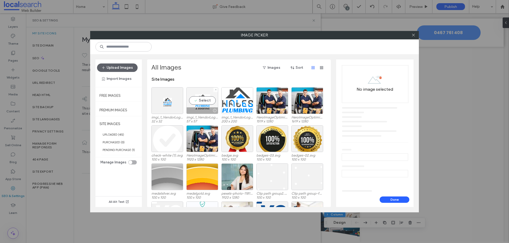
click at [209, 105] on div "Select" at bounding box center [202, 100] width 32 height 27
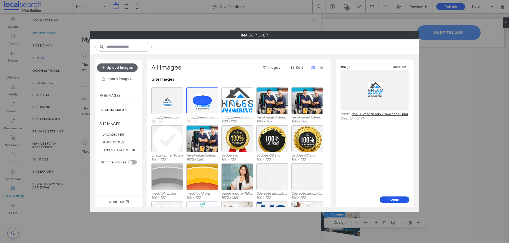
click at [385, 200] on button "Done" at bounding box center [394, 200] width 30 height 6
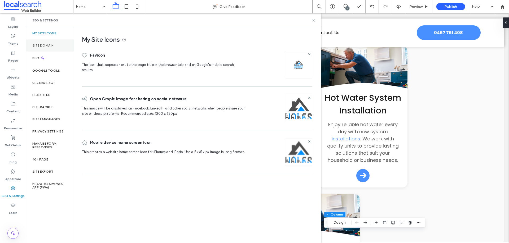
click at [59, 50] on div "Site Domain" at bounding box center [50, 45] width 48 height 12
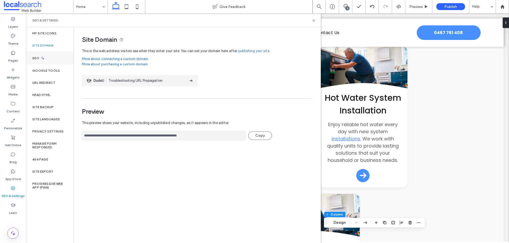
click at [54, 58] on div "SEO" at bounding box center [50, 58] width 48 height 13
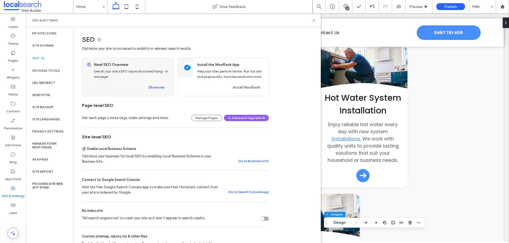
click at [56, 64] on div "SEO" at bounding box center [50, 58] width 48 height 13
click at [56, 66] on div "Google Tools" at bounding box center [50, 71] width 48 height 12
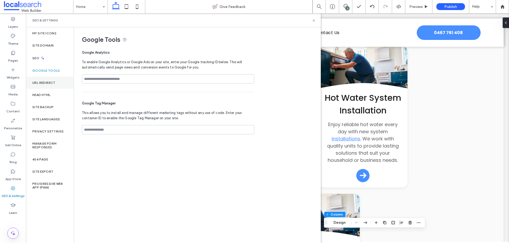
click at [54, 85] on div "URL Redirect" at bounding box center [50, 83] width 48 height 12
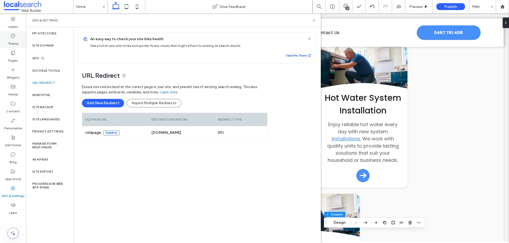
click at [18, 38] on div "Theme" at bounding box center [13, 39] width 26 height 17
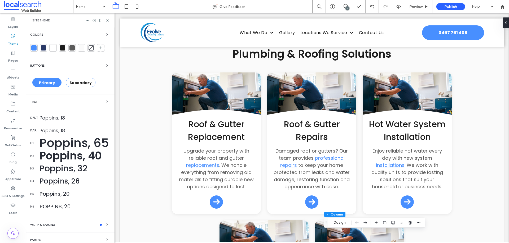
scroll to position [642, 0]
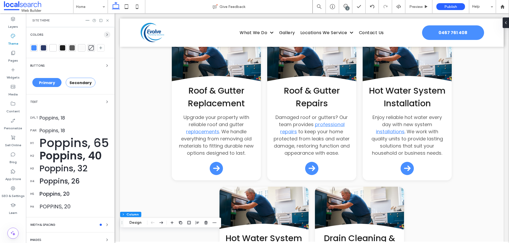
drag, startPoint x: 101, startPoint y: 34, endPoint x: 103, endPoint y: 35, distance: 2.8
click at [101, 34] on div "Colors" at bounding box center [70, 35] width 80 height 6
click at [105, 35] on icon "button" at bounding box center [107, 35] width 4 height 4
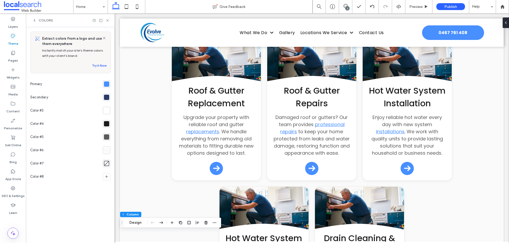
click at [106, 81] on div at bounding box center [106, 84] width 7 height 7
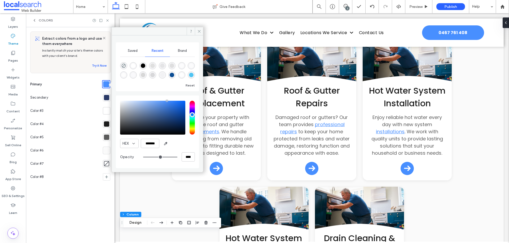
click at [106, 95] on div at bounding box center [106, 97] width 7 height 7
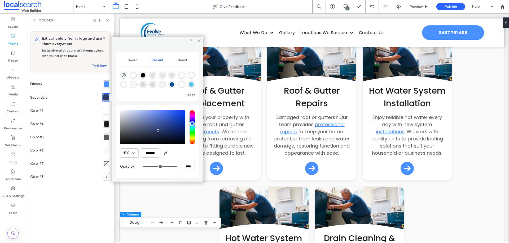
click at [106, 86] on div at bounding box center [106, 84] width 5 height 5
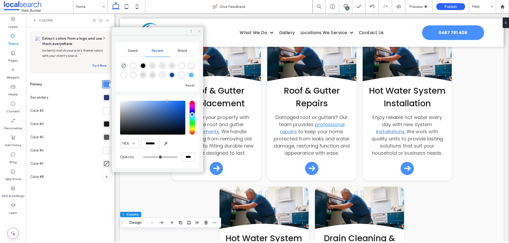
click at [198, 28] on span at bounding box center [199, 31] width 8 height 8
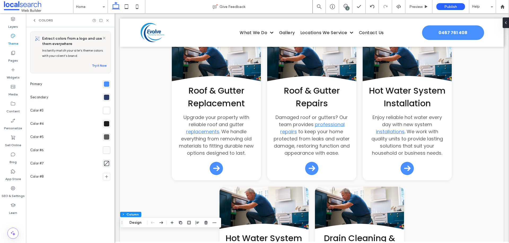
click at [110, 20] on div "Colors" at bounding box center [70, 20] width 88 height 14
click at [109, 20] on icon at bounding box center [107, 21] width 4 height 4
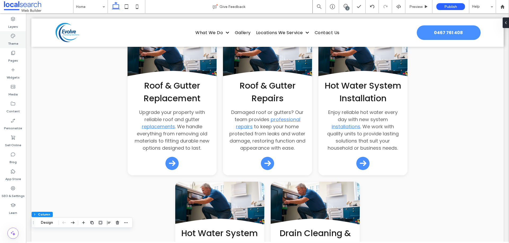
scroll to position [608, 0]
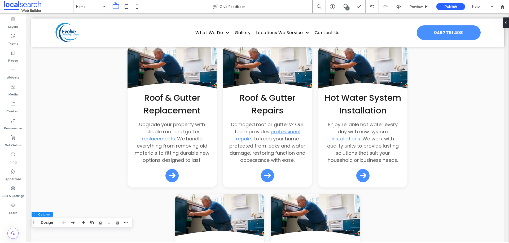
click at [89, 83] on div "what we do Plumbing & Roofing Solutions Button .cls-1-1132603790-1132603790 { f…" at bounding box center [267, 169] width 472 height 379
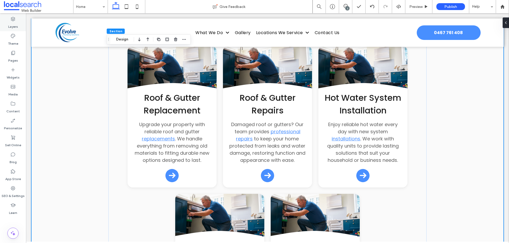
click at [13, 25] on label "Layers" at bounding box center [13, 25] width 10 height 7
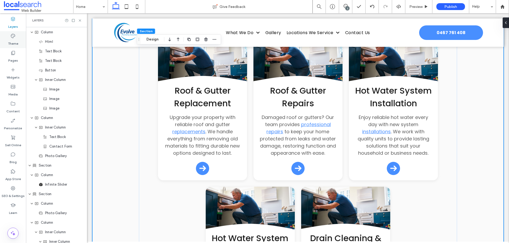
scroll to position [362, 0]
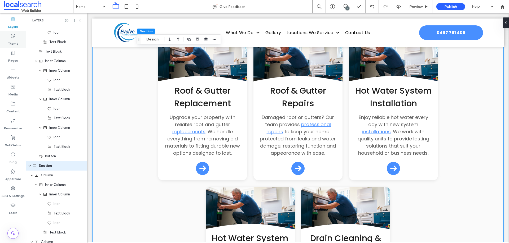
click at [13, 39] on label "Theme" at bounding box center [13, 42] width 10 height 7
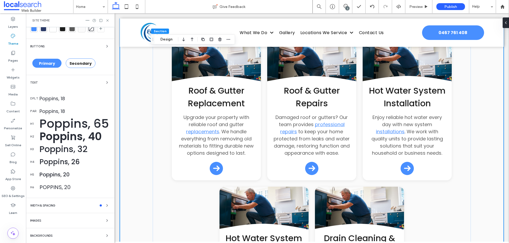
scroll to position [20, 0]
click at [79, 236] on div "Backgrounds" at bounding box center [70, 236] width 80 height 6
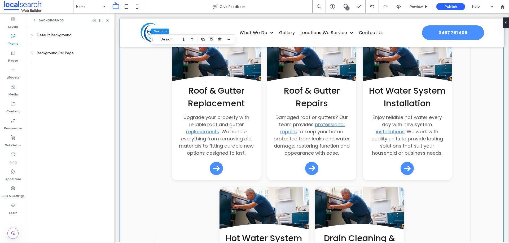
scroll to position [0, 0]
click at [61, 37] on div "Default Background" at bounding box center [70, 35] width 80 height 5
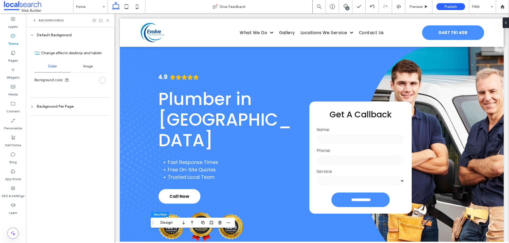
click at [102, 81] on div "rgb(255, 255, 255)" at bounding box center [102, 80] width 5 height 5
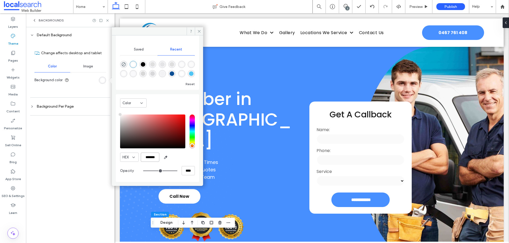
click at [149, 156] on input "*******" at bounding box center [150, 157] width 19 height 9
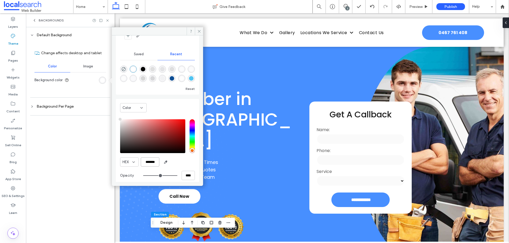
scroll to position [42, 0]
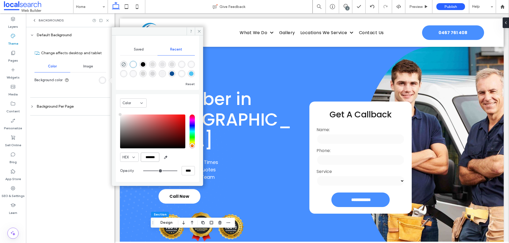
click at [150, 157] on input "*******" at bounding box center [150, 157] width 19 height 9
paste input "color picker textbox"
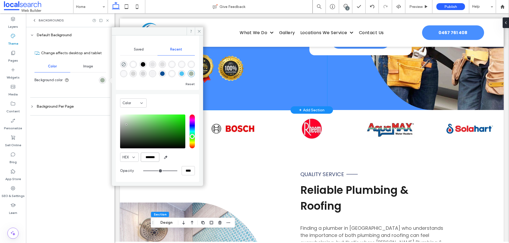
scroll to position [159, 0]
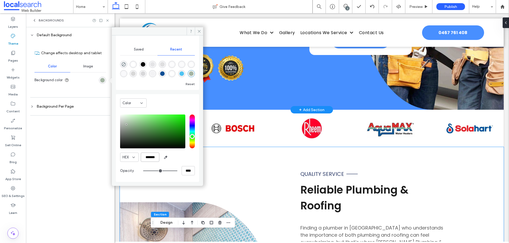
type input "*******"
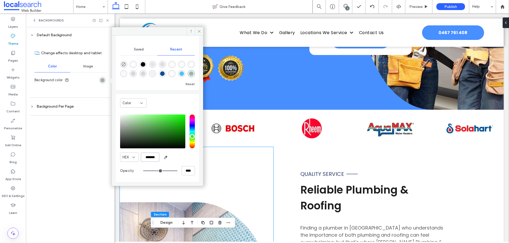
scroll to position [247, 0]
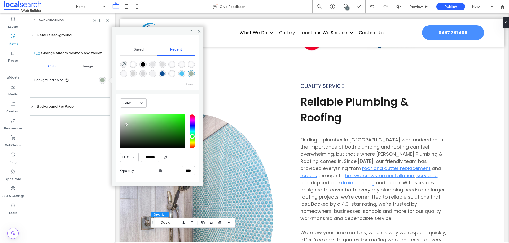
click at [80, 140] on div "Default Background Change affects desktop and tablet Color Image Background col…" at bounding box center [70, 135] width 88 height 216
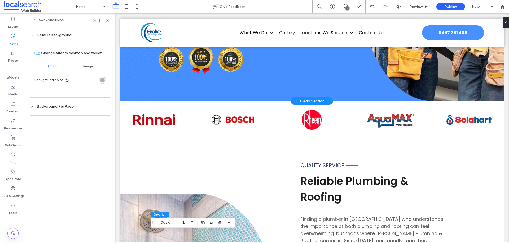
scroll to position [212, 0]
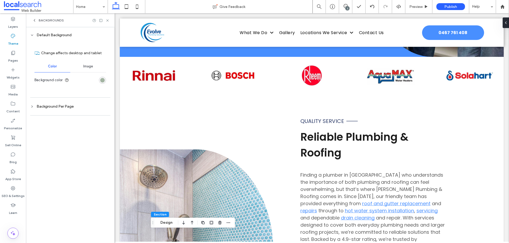
click at [100, 80] on div "rgba(163, 180, 162, 1)" at bounding box center [102, 80] width 7 height 7
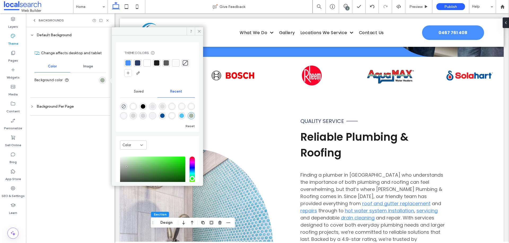
click at [137, 95] on div "Saved" at bounding box center [138, 92] width 37 height 12
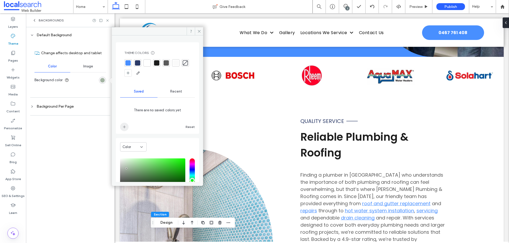
click at [125, 127] on icon "add color" at bounding box center [124, 127] width 4 height 4
click at [150, 64] on div at bounding box center [146, 62] width 7 height 7
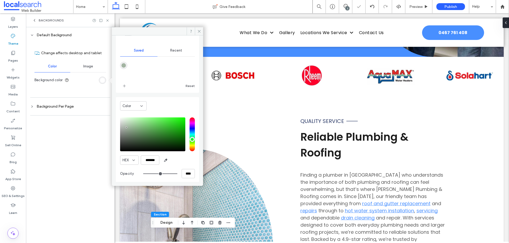
scroll to position [45, 0]
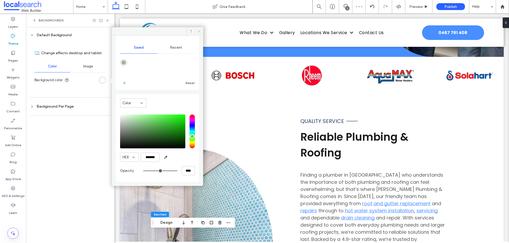
click at [197, 32] on icon at bounding box center [199, 31] width 4 height 4
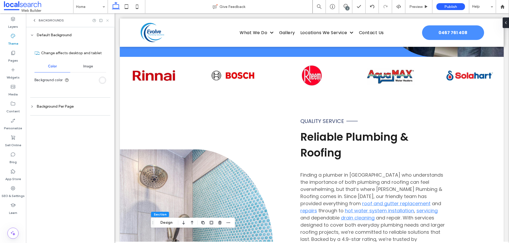
click at [107, 22] on icon at bounding box center [107, 21] width 4 height 4
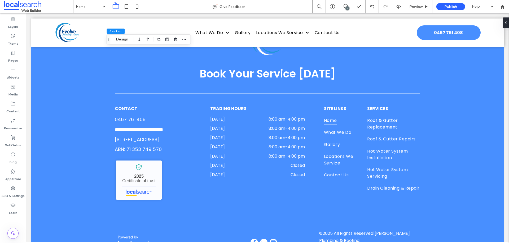
scroll to position [1596, 0]
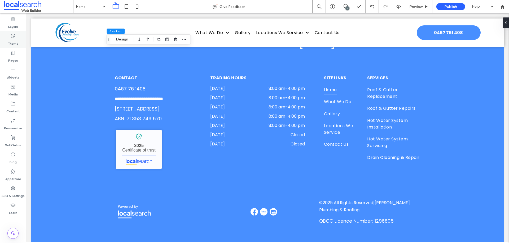
click at [16, 43] on label "Theme" at bounding box center [13, 42] width 10 height 7
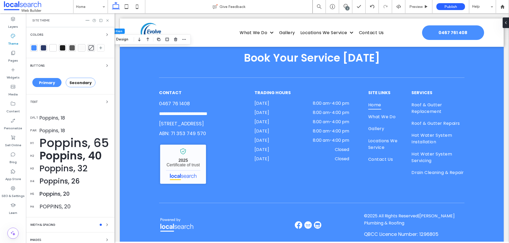
scroll to position [1613, 0]
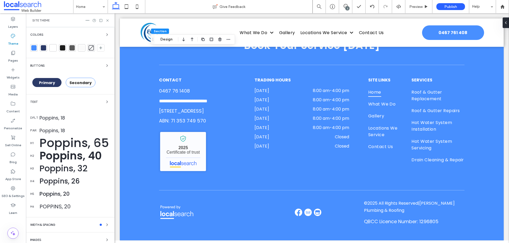
click at [56, 84] on div "Primary" at bounding box center [46, 82] width 29 height 9
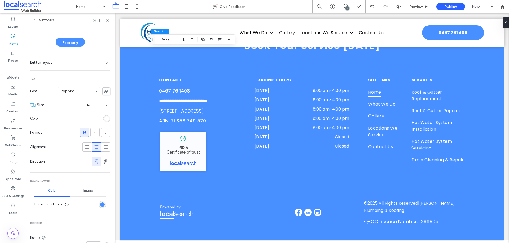
scroll to position [53, 0]
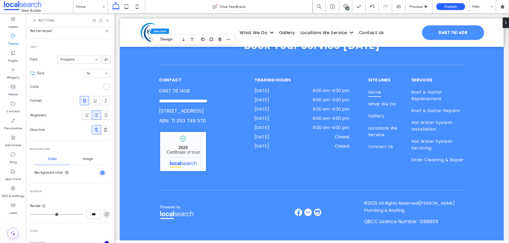
click at [100, 173] on div "rgb(72, 143, 255)" at bounding box center [102, 173] width 5 height 5
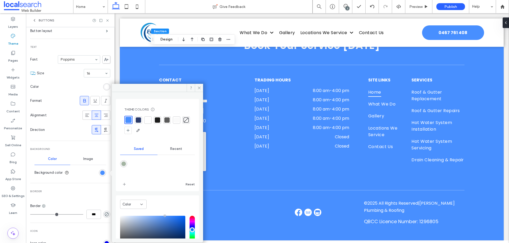
click at [123, 163] on div "rgba(163,180,162,1)" at bounding box center [123, 164] width 5 height 5
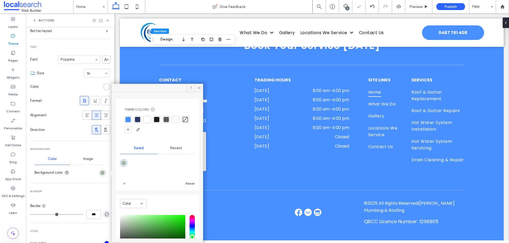
type input "*******"
click at [108, 21] on use at bounding box center [107, 20] width 2 height 2
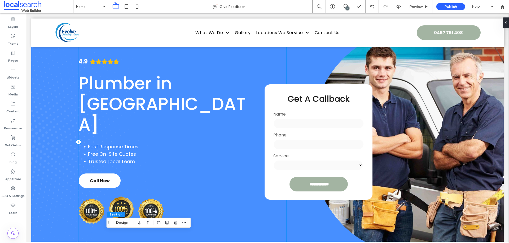
scroll to position [35, 0]
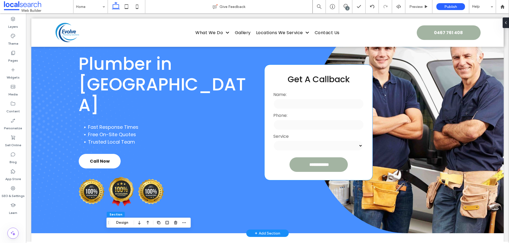
click at [278, 68] on div "**********" at bounding box center [318, 123] width 108 height 116
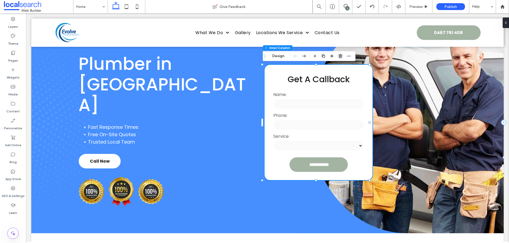
click at [340, 53] on span "button" at bounding box center [340, 56] width 6 height 6
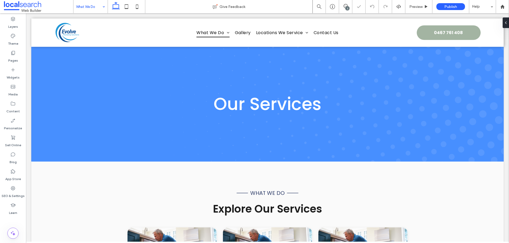
click at [97, 8] on input at bounding box center [89, 6] width 26 height 13
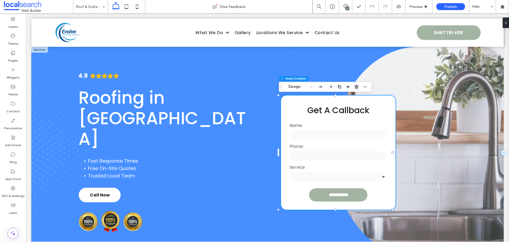
click at [358, 86] on span "button" at bounding box center [356, 87] width 6 height 6
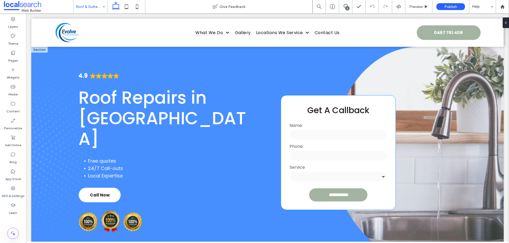
click at [370, 102] on div "**********" at bounding box center [338, 153] width 114 height 114
drag, startPoint x: 359, startPoint y: 87, endPoint x: 332, endPoint y: 73, distance: 30.0
click at [359, 87] on span "button" at bounding box center [356, 87] width 6 height 6
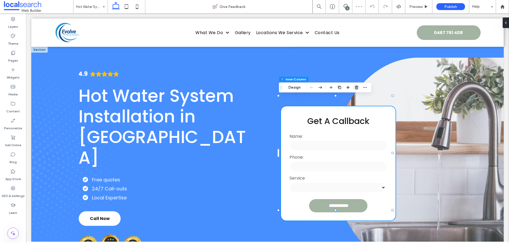
click at [358, 87] on span "button" at bounding box center [356, 87] width 6 height 6
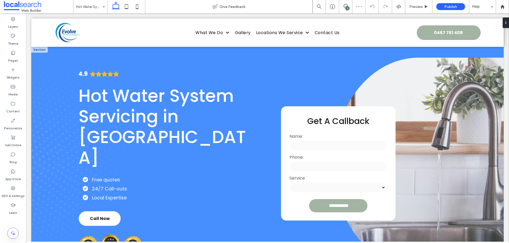
click at [313, 106] on div "**********" at bounding box center [338, 163] width 114 height 114
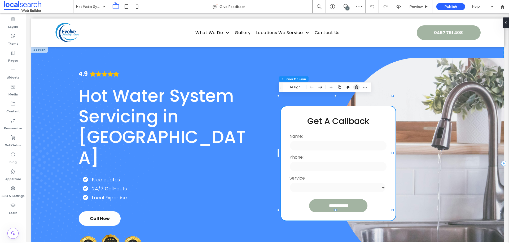
click at [356, 87] on icon "button" at bounding box center [356, 87] width 4 height 4
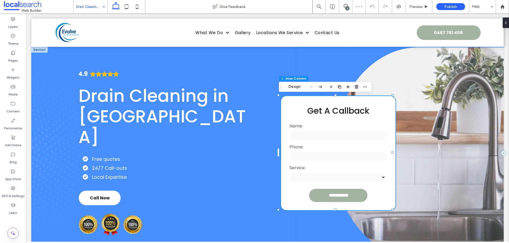
click at [358, 86] on icon "button" at bounding box center [356, 87] width 4 height 4
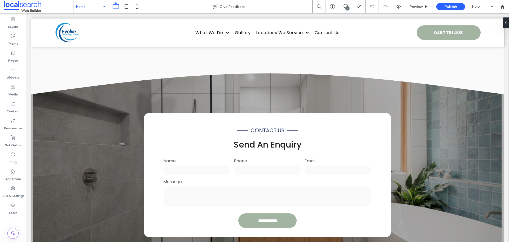
scroll to position [939, 0]
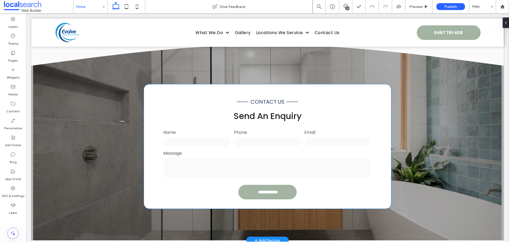
click at [333, 84] on div "**********" at bounding box center [267, 146] width 247 height 124
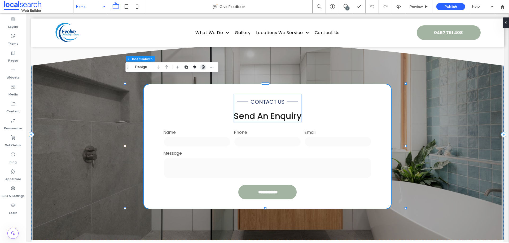
click at [205, 64] on span "button" at bounding box center [203, 67] width 6 height 6
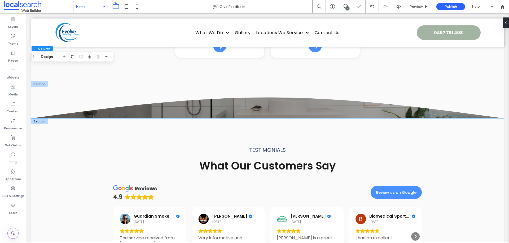
scroll to position [886, 0]
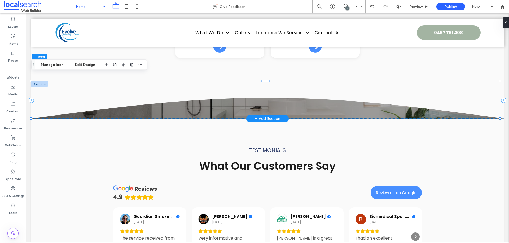
click at [234, 101] on icon at bounding box center [267, 100] width 472 height 37
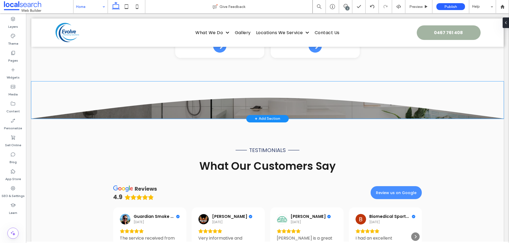
type input "***"
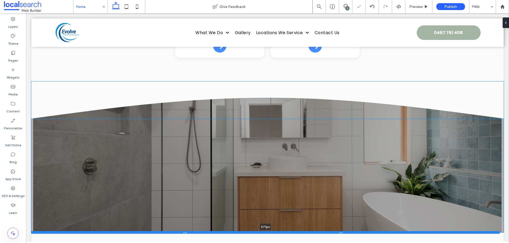
drag, startPoint x: 215, startPoint y: 110, endPoint x: 179, endPoint y: 224, distance: 119.7
click at [179, 232] on div at bounding box center [265, 233] width 468 height 3
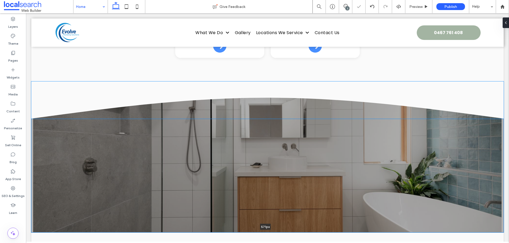
type input "***"
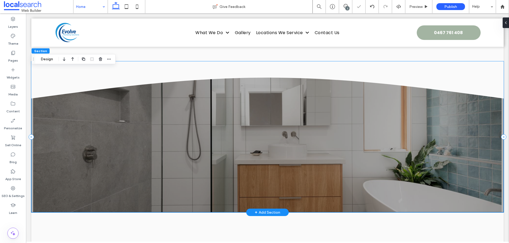
scroll to position [939, 0]
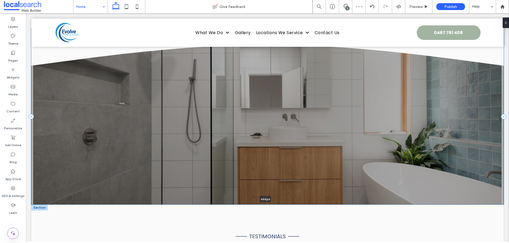
drag, startPoint x: 226, startPoint y: 172, endPoint x: 223, endPoint y: 197, distance: 25.4
type input "***"
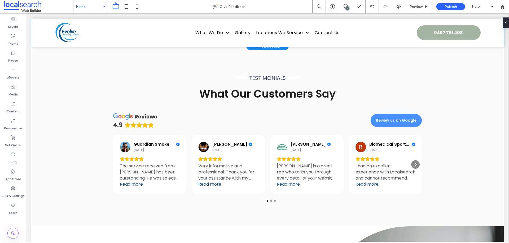
scroll to position [1098, 0]
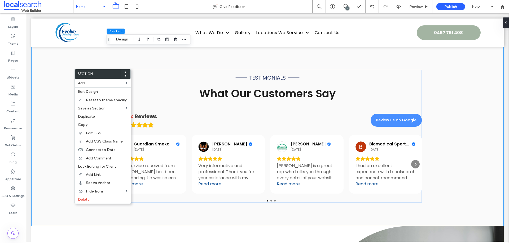
click at [124, 76] on icon at bounding box center [125, 76] width 2 height 2
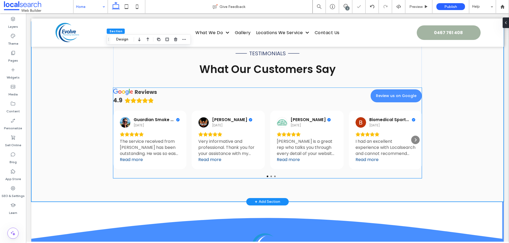
scroll to position [1363, 0]
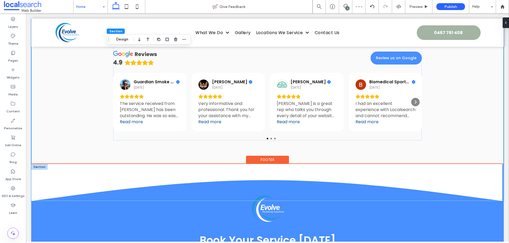
click at [70, 183] on icon at bounding box center [267, 182] width 472 height 37
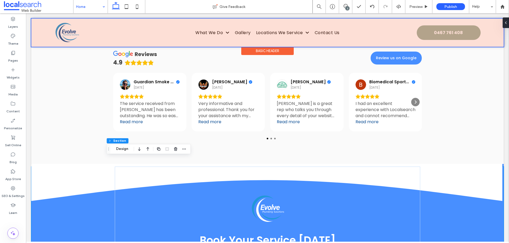
click at [43, 38] on div at bounding box center [267, 33] width 472 height 28
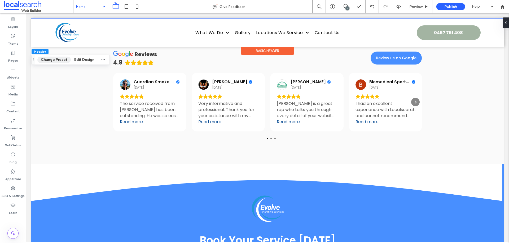
click at [58, 132] on div "testimonials What Our Customers Say reviews 4.9 Review us on Google Guardian Sm…" at bounding box center [267, 74] width 472 height 180
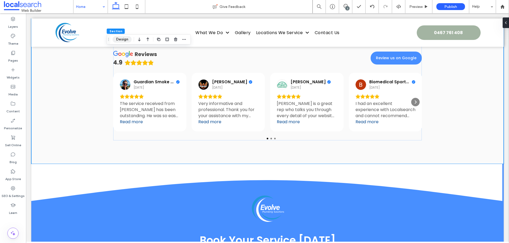
click at [128, 41] on button "Design" at bounding box center [122, 39] width 19 height 6
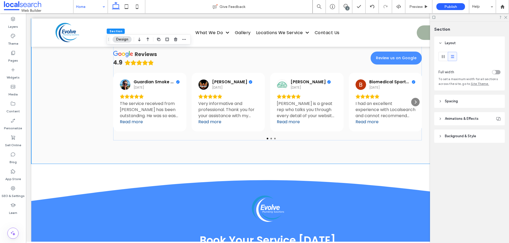
click at [465, 141] on header "Background & Style" at bounding box center [469, 136] width 70 height 13
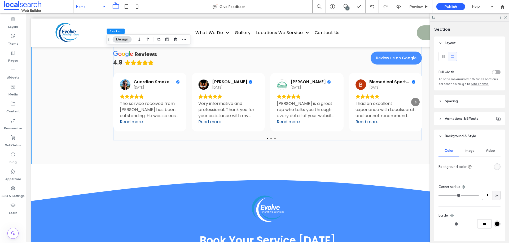
click at [495, 166] on div "rgba(250, 250, 250, 1)" at bounding box center [497, 167] width 5 height 5
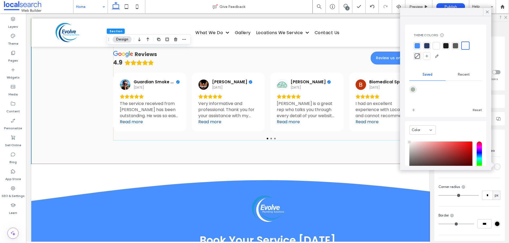
click at [438, 47] on div at bounding box center [435, 45] width 5 height 5
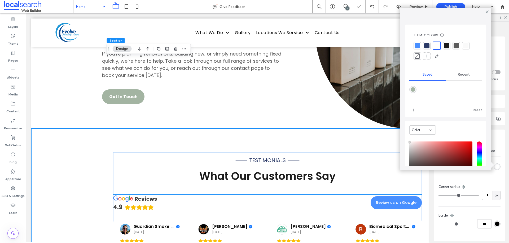
scroll to position [1186, 0]
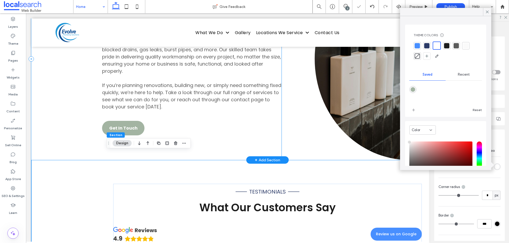
click at [50, 124] on div "We Handle It All From Repairs to Replacements From small plumbing maintenance j…" at bounding box center [156, 59] width 250 height 203
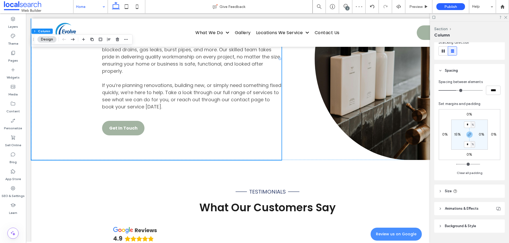
scroll to position [71, 0]
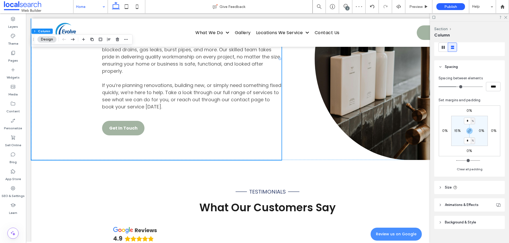
drag, startPoint x: 478, startPoint y: 226, endPoint x: 487, endPoint y: 200, distance: 27.5
click at [478, 225] on header "Background & Style" at bounding box center [469, 222] width 70 height 13
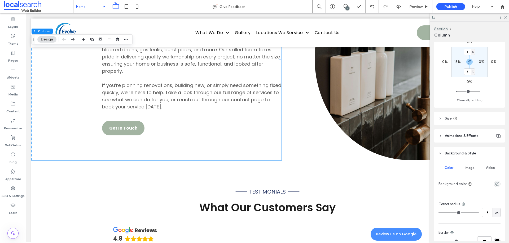
scroll to position [141, 0]
click at [495, 182] on icon "empty color" at bounding box center [497, 183] width 5 height 5
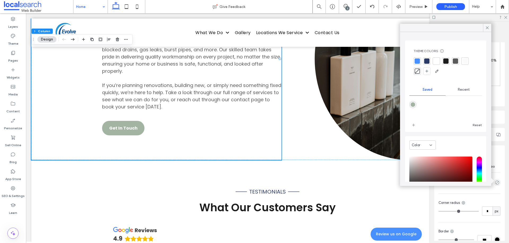
click at [465, 62] on div at bounding box center [464, 61] width 5 height 5
click at [486, 29] on use at bounding box center [487, 27] width 3 height 3
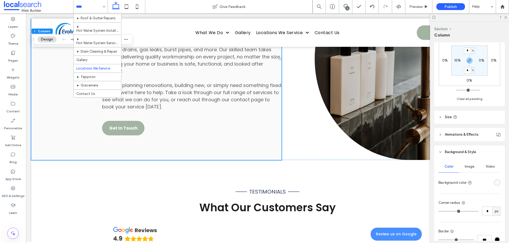
scroll to position [33, 0]
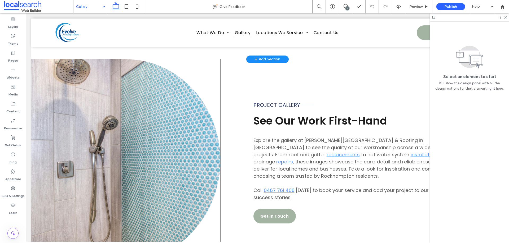
scroll to position [230, 0]
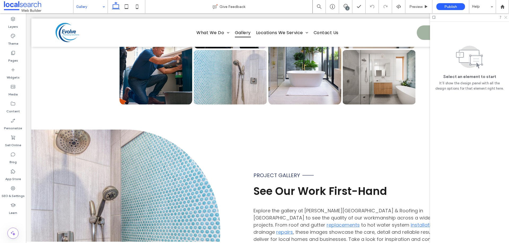
click at [506, 18] on use at bounding box center [505, 17] width 3 height 3
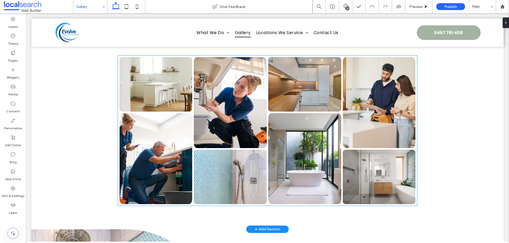
scroll to position [124, 0]
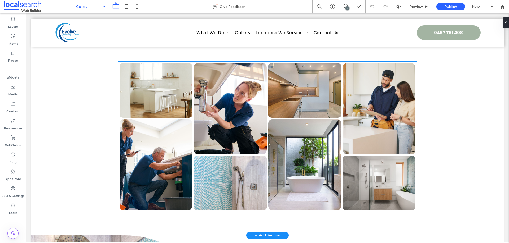
click at [281, 105] on link at bounding box center [304, 90] width 73 height 55
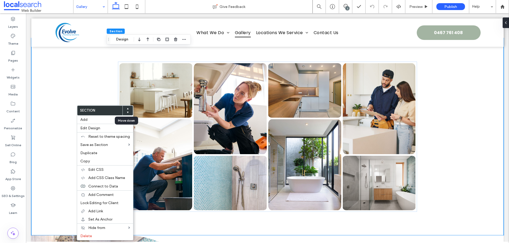
click at [127, 113] on div at bounding box center [128, 113] width 2 height 2
click at [127, 113] on use at bounding box center [128, 112] width 2 height 1
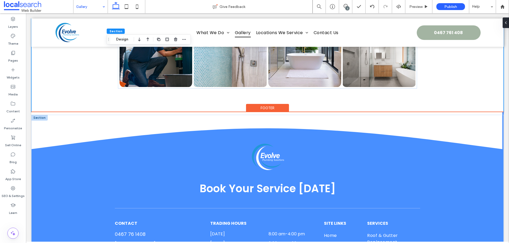
scroll to position [459, 0]
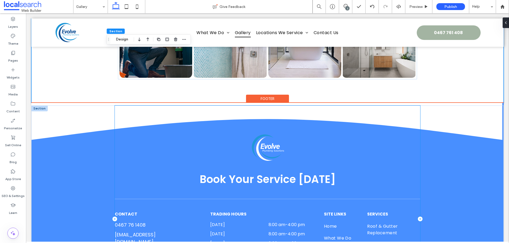
click at [359, 112] on div "Book Your Service [DATE] CONTACT [PHONE_NUMBER] [EMAIL_ADDRESS][DOMAIN_NAME] [S…" at bounding box center [267, 219] width 305 height 227
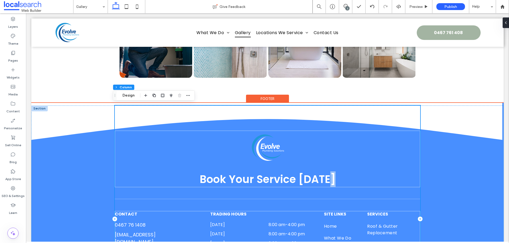
click at [359, 112] on div "Book Your Service [DATE] CONTACT [PHONE_NUMBER] [EMAIL_ADDRESS][DOMAIN_NAME] [S…" at bounding box center [267, 219] width 305 height 227
click at [358, 111] on div "Book Your Service [DATE] CONTACT [PHONE_NUMBER] [EMAIL_ADDRESS][DOMAIN_NAME] [S…" at bounding box center [267, 219] width 305 height 227
click at [66, 129] on div "Book Your Service [DATE] CONTACT [PHONE_NUMBER] [EMAIL_ADDRESS][DOMAIN_NAME] [S…" at bounding box center [267, 219] width 472 height 227
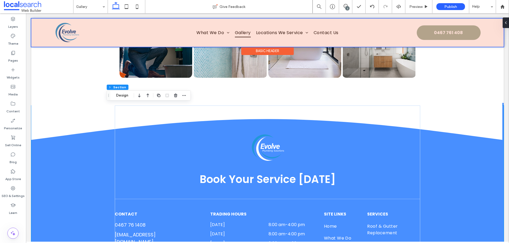
click at [451, 35] on div at bounding box center [267, 33] width 472 height 28
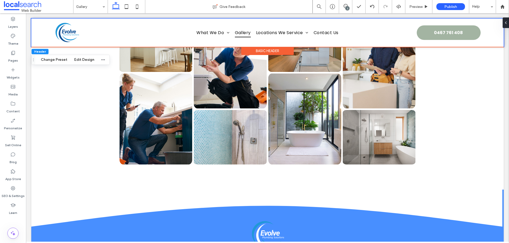
scroll to position [389, 0]
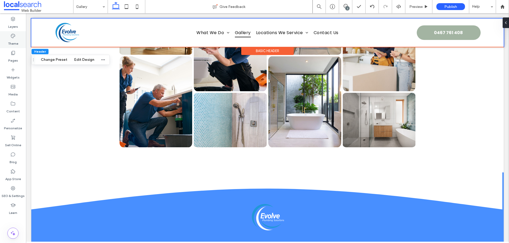
click at [18, 43] on div "Theme" at bounding box center [13, 39] width 26 height 17
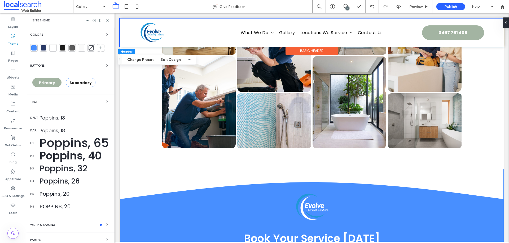
scroll to position [367, 0]
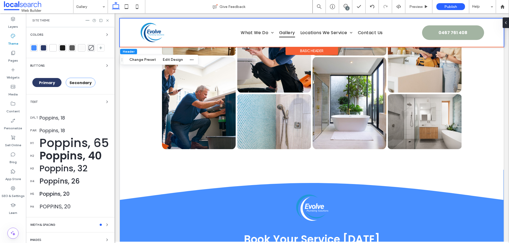
click at [50, 82] on span "Primary" at bounding box center [47, 82] width 16 height 5
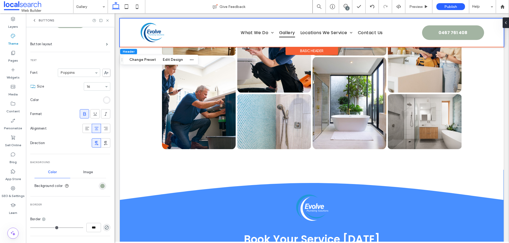
scroll to position [88, 0]
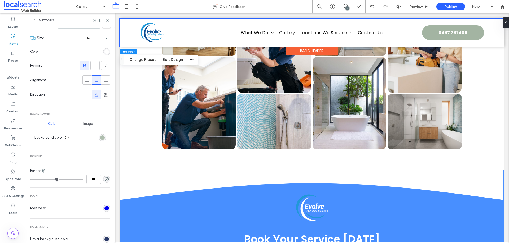
click at [100, 139] on div "rgb(163, 180, 162)" at bounding box center [102, 138] width 5 height 5
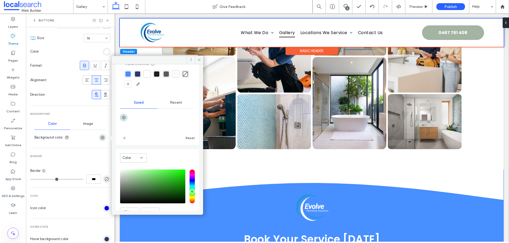
scroll to position [44, 0]
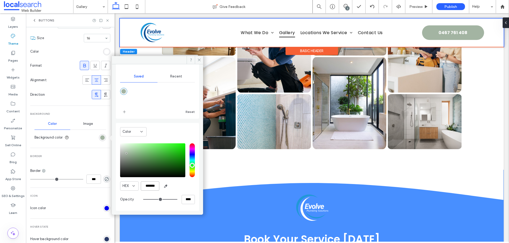
click at [148, 188] on input "*******" at bounding box center [150, 186] width 19 height 9
paste input "color picker textbox"
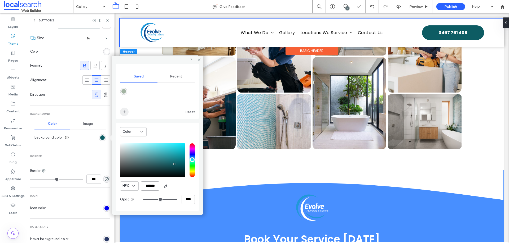
type input "*******"
click at [127, 113] on span "add color" at bounding box center [124, 112] width 8 height 8
click at [198, 60] on icon at bounding box center [199, 60] width 4 height 4
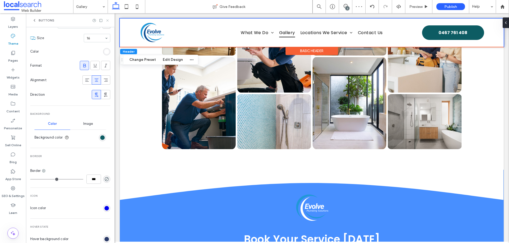
drag, startPoint x: 108, startPoint y: 19, endPoint x: 156, endPoint y: 42, distance: 53.2
click at [108, 19] on icon at bounding box center [107, 21] width 4 height 4
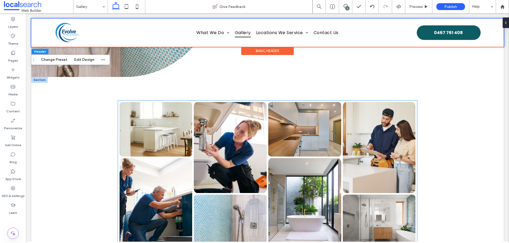
scroll to position [288, 0]
click at [225, 117] on link at bounding box center [230, 147] width 73 height 91
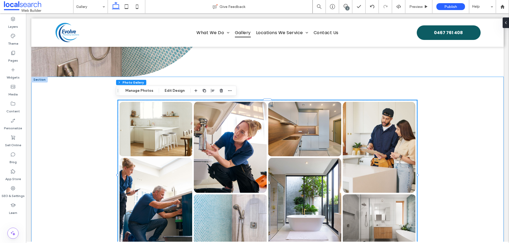
click at [47, 94] on div "Button Button Button Button Button Button Button Button View more" at bounding box center [267, 176] width 472 height 198
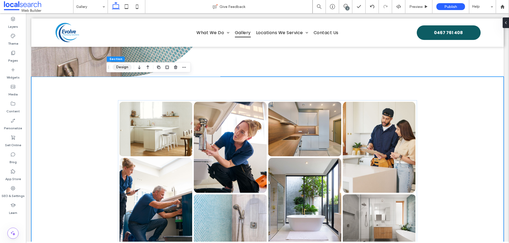
click at [126, 68] on button "Design" at bounding box center [122, 67] width 19 height 6
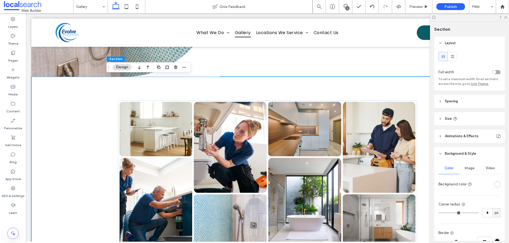
click at [495, 183] on div "rgba(255, 255, 255, 1)" at bounding box center [497, 184] width 5 height 5
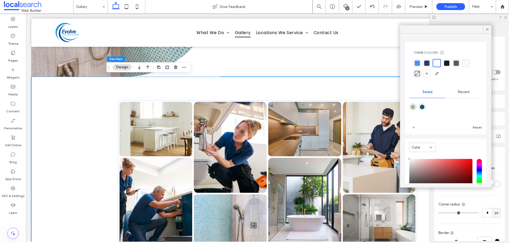
click at [409, 107] on div "Theme Colors Save time with Theme Colors Create a color palette to instantly ad…" at bounding box center [445, 88] width 81 height 92
click at [412, 106] on div "rgba(163,180,162,1)" at bounding box center [412, 107] width 5 height 5
type input "*******"
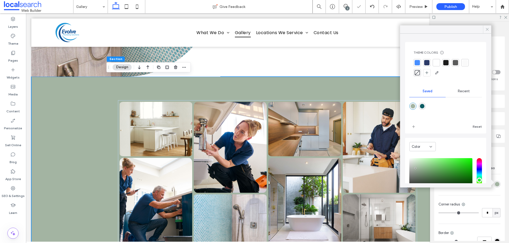
click at [487, 30] on icon at bounding box center [486, 29] width 5 height 5
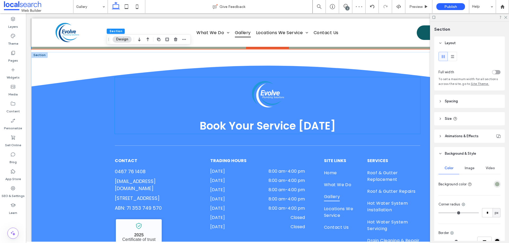
scroll to position [512, 0]
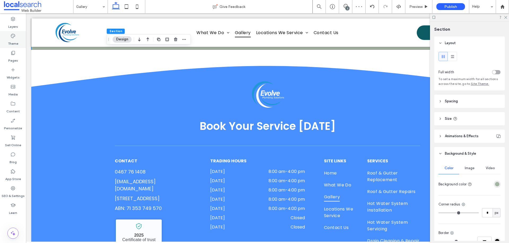
click at [15, 37] on use at bounding box center [13, 36] width 4 height 4
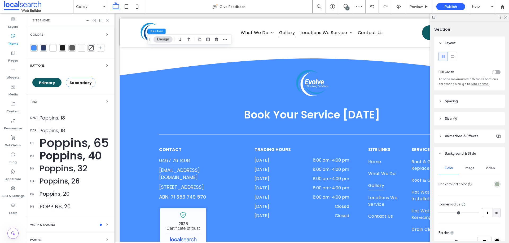
scroll to position [491, 0]
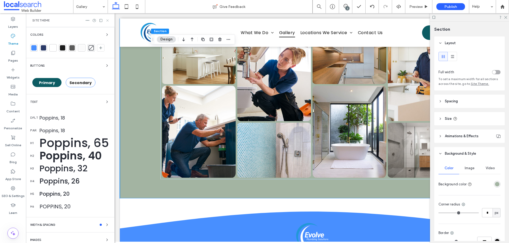
click at [108, 21] on use at bounding box center [107, 20] width 2 height 2
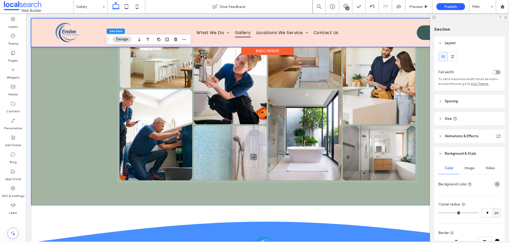
scroll to position [361, 0]
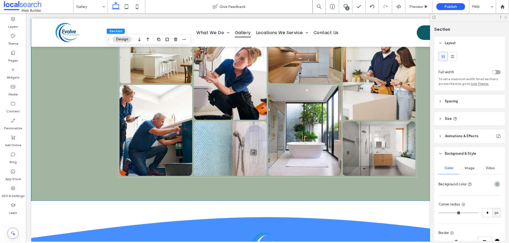
click at [506, 17] on icon at bounding box center [504, 16] width 3 height 3
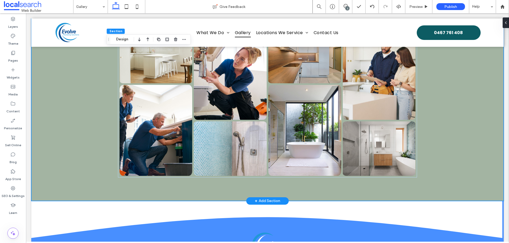
click at [465, 95] on div "Button Button Button Button Button Button Button Button View more" at bounding box center [267, 103] width 472 height 198
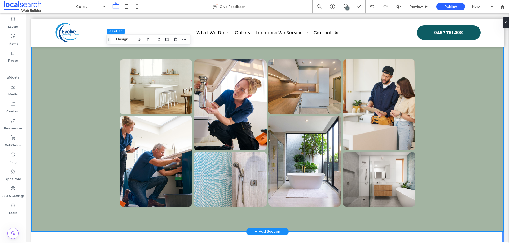
scroll to position [273, 0]
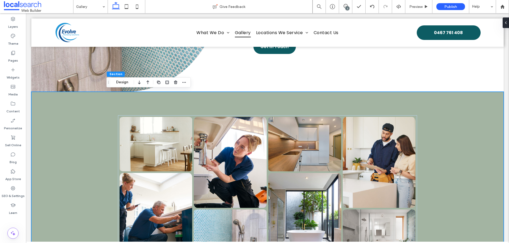
click at [46, 100] on div "Button Button Button Button Button Button Button Button View more" at bounding box center [267, 191] width 472 height 198
click at [129, 79] on button "Design" at bounding box center [122, 82] width 19 height 6
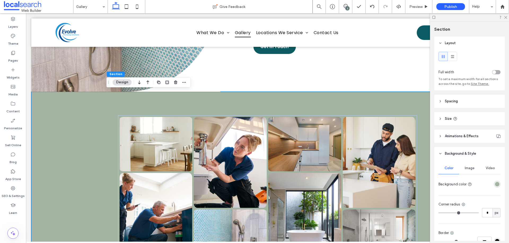
click at [497, 184] on div "rgba(163,180,162,1)" at bounding box center [496, 184] width 7 height 7
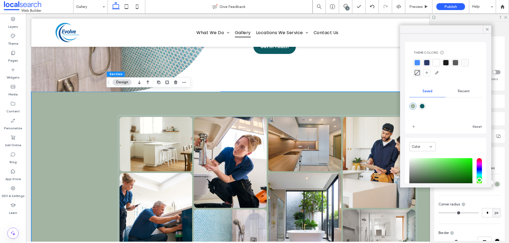
click at [437, 64] on div at bounding box center [435, 62] width 5 height 5
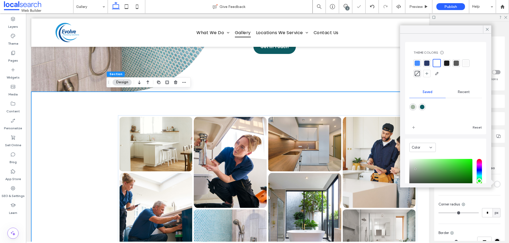
click at [313, 100] on div "Button Button Button Button Button Button Button Button View more" at bounding box center [267, 191] width 318 height 198
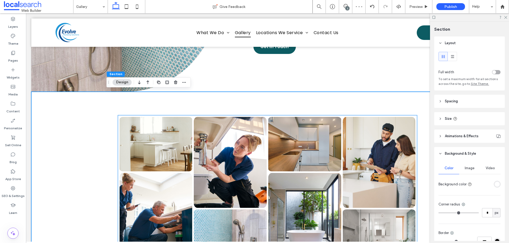
click at [222, 132] on link at bounding box center [230, 162] width 73 height 91
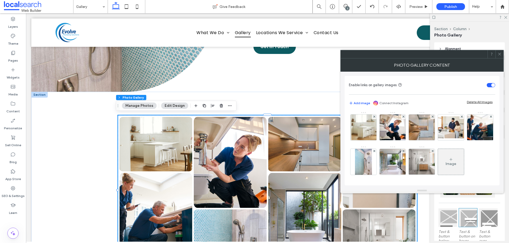
click at [500, 55] on use at bounding box center [499, 54] width 3 height 3
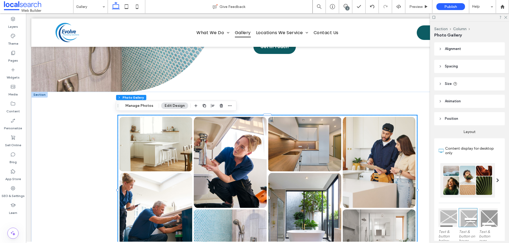
click at [505, 19] on div at bounding box center [469, 17] width 79 height 8
click at [506, 18] on icon at bounding box center [504, 16] width 3 height 3
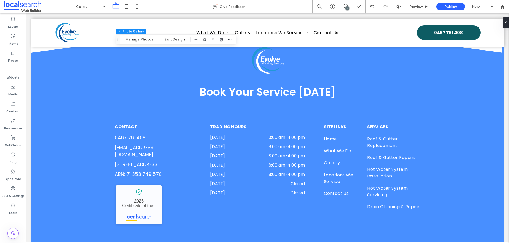
scroll to position [478, 0]
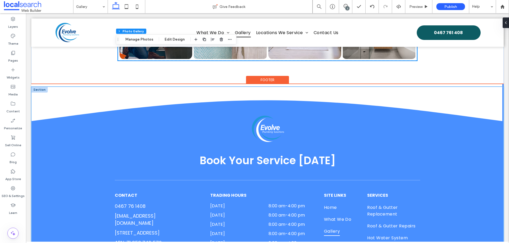
click at [451, 97] on div "Book Your Service Today CONTACT 0467 76 1408 kent.higyawan@personiv.com 2 West …" at bounding box center [267, 200] width 472 height 227
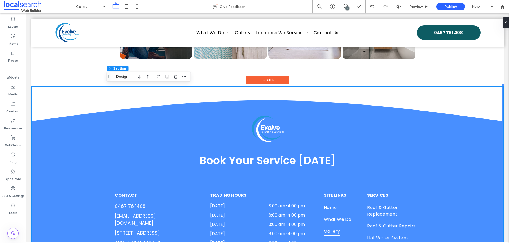
click at [451, 97] on div "Book Your Service Today CONTACT 0467 76 1408 kent.higyawan@personiv.com 2 West …" at bounding box center [267, 200] width 472 height 227
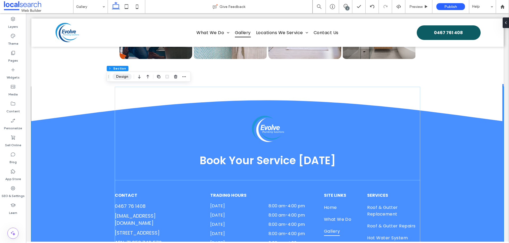
click at [126, 76] on button "Design" at bounding box center [122, 77] width 19 height 6
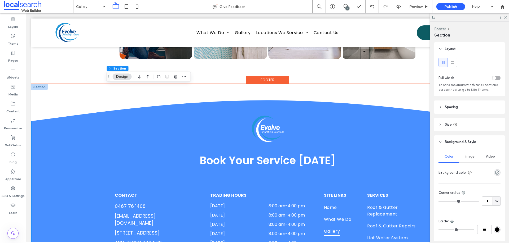
click at [35, 87] on div at bounding box center [39, 87] width 16 height 6
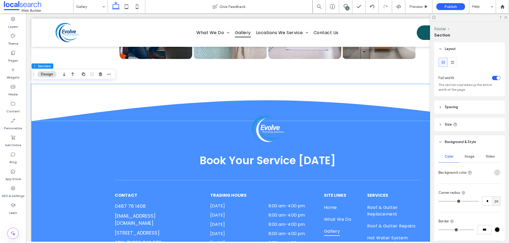
click at [495, 174] on icon "rgba(0, 0, 0, 0)" at bounding box center [497, 173] width 5 height 5
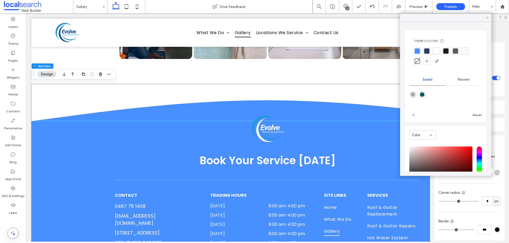
click at [487, 18] on icon at bounding box center [486, 17] width 5 height 5
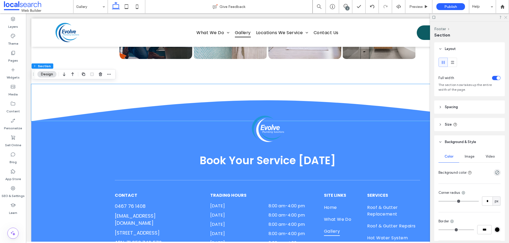
click at [506, 17] on icon at bounding box center [504, 16] width 3 height 3
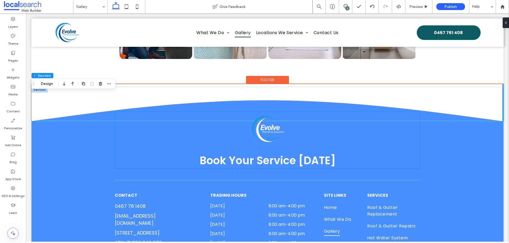
scroll to position [460, 0]
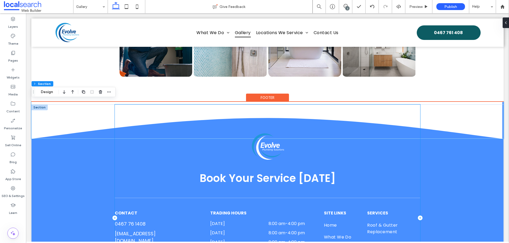
click at [404, 121] on div "Book Your Service Today CONTACT 0467 76 1408 kent.higyawan@personiv.com 2 West …" at bounding box center [267, 218] width 305 height 227
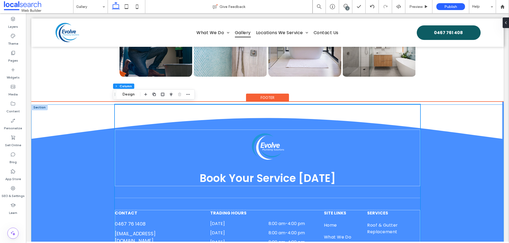
click at [65, 107] on div "Book Your Service Today CONTACT 0467 76 1408 kent.higyawan@personiv.com 2 West …" at bounding box center [267, 218] width 472 height 227
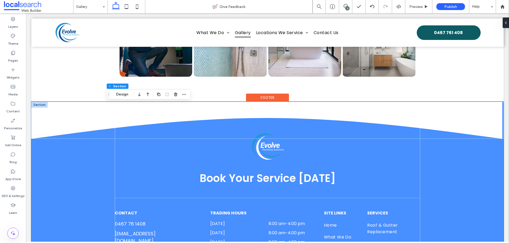
click at [37, 105] on div at bounding box center [39, 105] width 16 height 6
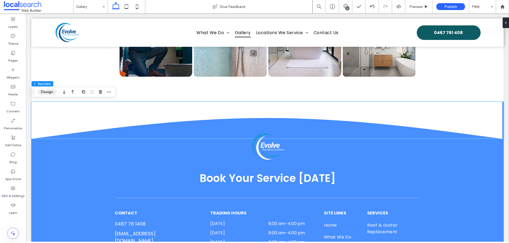
click at [46, 91] on button "Design" at bounding box center [46, 92] width 19 height 6
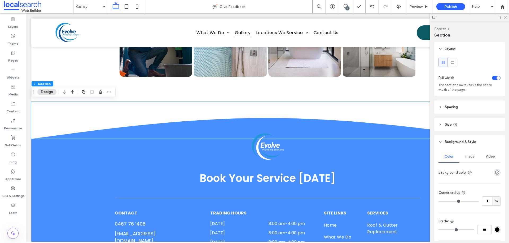
scroll to position [35, 0]
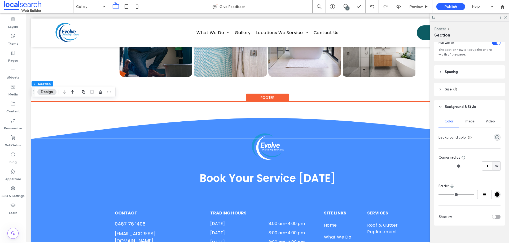
click at [90, 108] on icon at bounding box center [267, 120] width 472 height 37
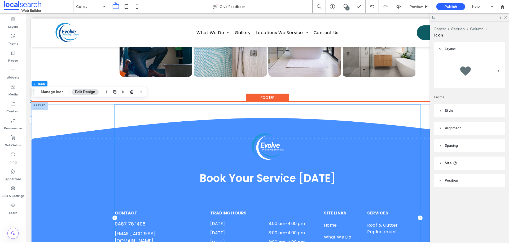
click at [308, 114] on div "Book Your Service Today CONTACT 0467 76 1408 kent.higyawan@personiv.com 2 West …" at bounding box center [267, 218] width 305 height 227
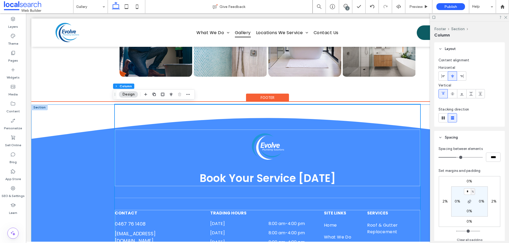
click at [94, 123] on div "Book Your Service Today CONTACT 0467 76 1408 kent.higyawan@personiv.com 2 West …" at bounding box center [267, 218] width 472 height 227
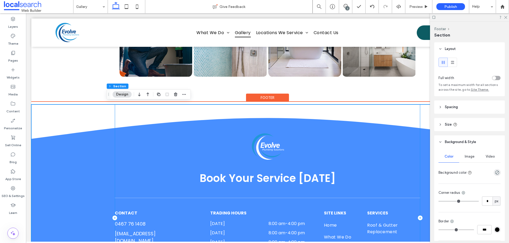
click at [177, 114] on div "Book Your Service Today CONTACT 0467 76 1408 kent.higyawan@personiv.com 2 West …" at bounding box center [267, 218] width 305 height 227
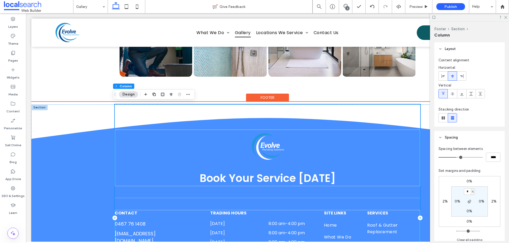
click at [177, 114] on div "Book Your Service Today CONTACT 0467 76 1408 kent.higyawan@personiv.com 2 West …" at bounding box center [267, 218] width 305 height 227
click at [95, 114] on div "Book Your Service Today CONTACT 0467 76 1408 kent.higyawan@personiv.com 2 West …" at bounding box center [267, 218] width 472 height 227
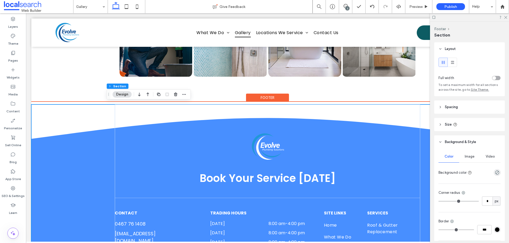
click at [104, 107] on div "Book Your Service Today CONTACT 0467 76 1408 kent.higyawan@personiv.com 2 West …" at bounding box center [267, 218] width 472 height 227
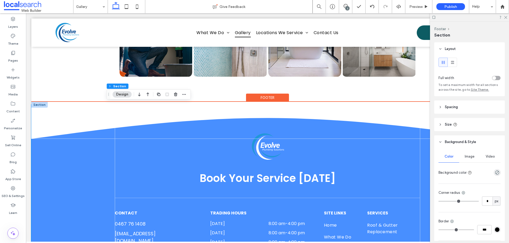
click at [42, 106] on div at bounding box center [39, 105] width 16 height 6
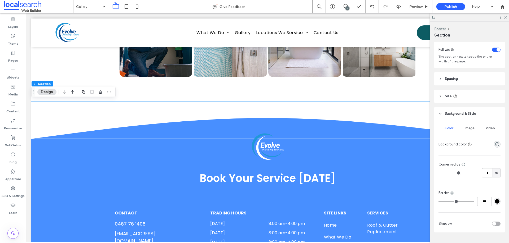
scroll to position [23, 0]
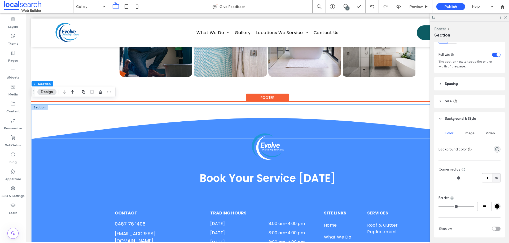
click at [40, 117] on div "Book Your Service Today CONTACT 0467 76 1408 kent.higyawan@personiv.com 2 West …" at bounding box center [267, 218] width 472 height 227
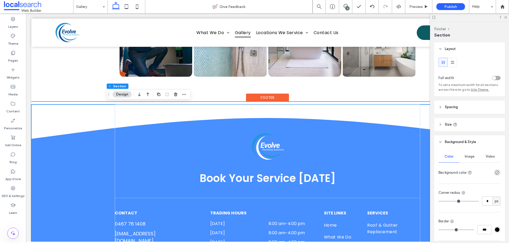
click at [110, 108] on div "Book Your Service Today CONTACT 0467 76 1408 kent.higyawan@personiv.com 2 West …" at bounding box center [267, 218] width 318 height 227
click at [115, 108] on div "Book Your Service Today CONTACT 0467 76 1408 kent.higyawan@personiv.com 2 West …" at bounding box center [267, 218] width 305 height 227
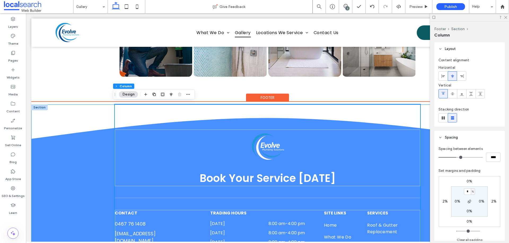
click at [86, 116] on div "Book Your Service Today CONTACT 0467 76 1408 kent.higyawan@personiv.com 2 West …" at bounding box center [267, 218] width 472 height 227
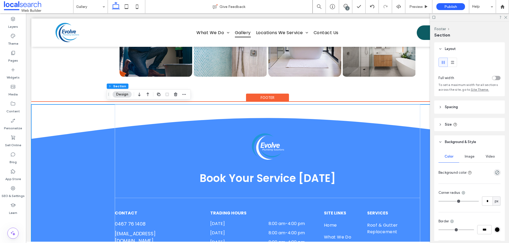
click at [52, 105] on div "Book Your Service Today CONTACT 0467 76 1408 kent.higyawan@personiv.com 2 West …" at bounding box center [267, 218] width 472 height 227
click at [40, 110] on div "Book Your Service Today CONTACT 0467 76 1408 kent.higyawan@personiv.com 2 West …" at bounding box center [267, 218] width 472 height 227
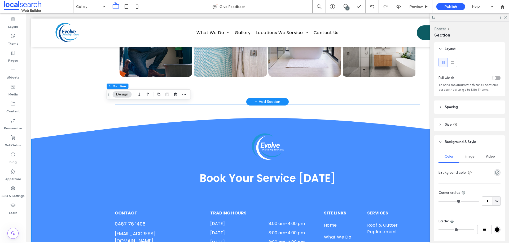
click at [45, 81] on div "Button Button Button Button Button Button Button Button View more" at bounding box center [267, 3] width 472 height 198
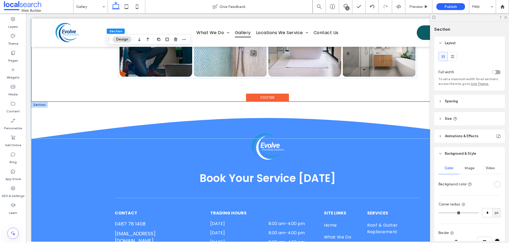
click at [41, 108] on icon at bounding box center [267, 120] width 472 height 37
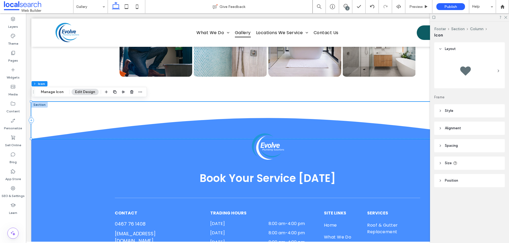
click at [459, 187] on header "Position" at bounding box center [469, 180] width 70 height 13
click at [463, 166] on header "Size" at bounding box center [469, 163] width 70 height 13
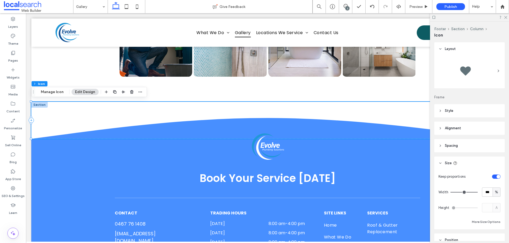
click at [479, 152] on header "Spacing" at bounding box center [469, 145] width 70 height 13
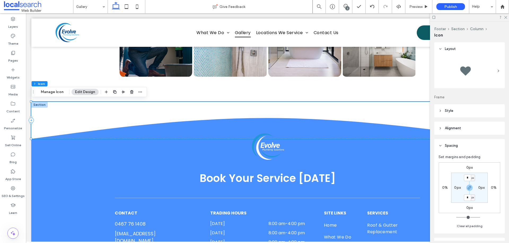
click at [480, 130] on header "Alignment" at bounding box center [469, 128] width 70 height 13
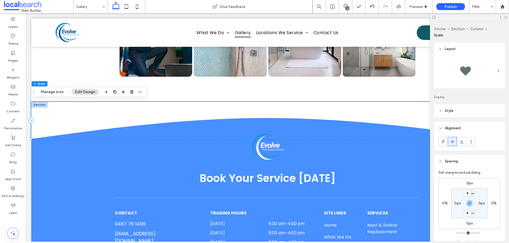
click at [474, 118] on div "Layout Frame Style For the color of an SVG icon to be changeable, it must be bl…" at bounding box center [471, 141] width 74 height 199
click at [474, 112] on header "Style" at bounding box center [469, 110] width 70 height 13
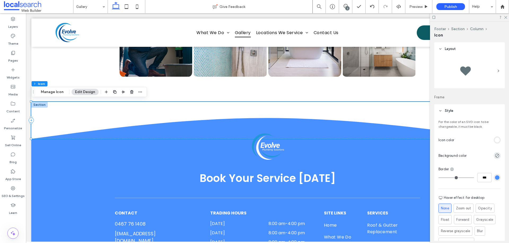
click at [496, 146] on div "For the color of an SVG icon to be changeable, it must be black. Icon color Bac…" at bounding box center [469, 194] width 70 height 153
click at [495, 141] on div "rgb(255, 255, 255)" at bounding box center [497, 140] width 5 height 5
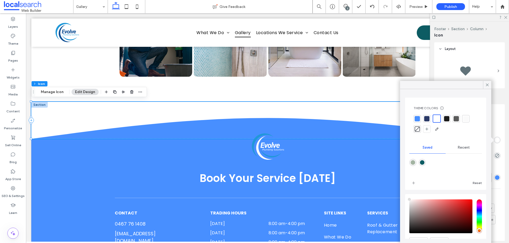
click at [412, 163] on div "rgba(163,180,162,1)" at bounding box center [412, 163] width 5 height 5
type input "*******"
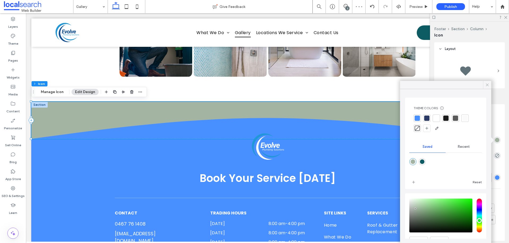
drag, startPoint x: 487, startPoint y: 83, endPoint x: 491, endPoint y: 71, distance: 13.1
click at [487, 83] on icon at bounding box center [486, 85] width 5 height 5
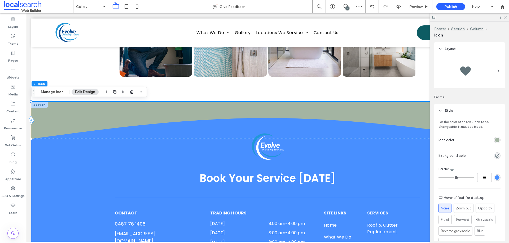
drag, startPoint x: 504, startPoint y: 18, endPoint x: 467, endPoint y: 19, distance: 37.1
click at [504, 18] on use at bounding box center [505, 17] width 3 height 3
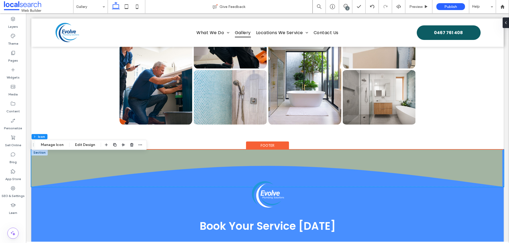
scroll to position [407, 0]
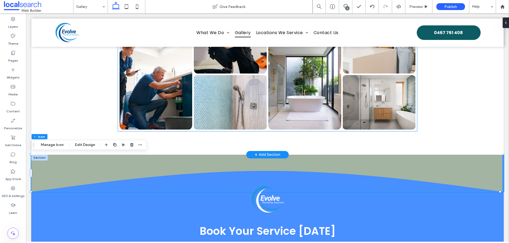
click at [125, 108] on link at bounding box center [155, 84] width 73 height 91
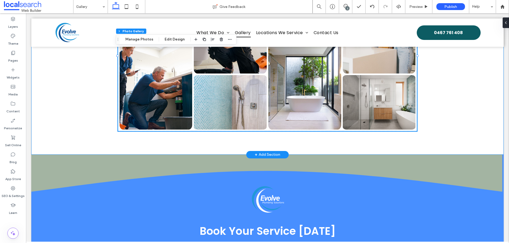
click at [74, 105] on div "Button Button Button Button Button Button Button Button View more" at bounding box center [267, 56] width 472 height 198
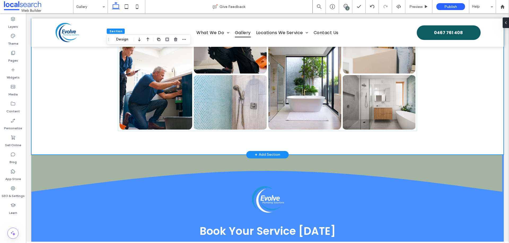
click at [74, 105] on div "Button Button Button Button Button Button Button Button View more" at bounding box center [267, 56] width 472 height 198
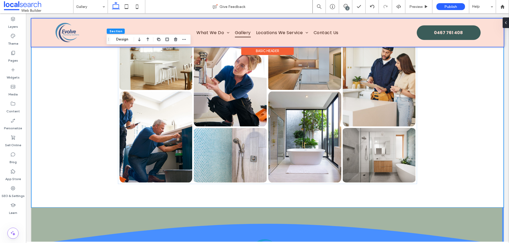
scroll to position [301, 0]
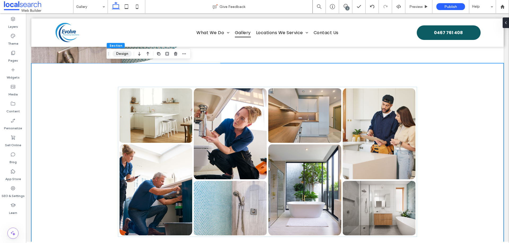
click at [122, 53] on button "Design" at bounding box center [122, 54] width 19 height 6
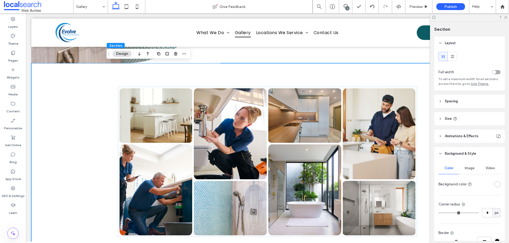
click at [497, 186] on div "rgba(255, 255, 255, 1)" at bounding box center [496, 184] width 7 height 7
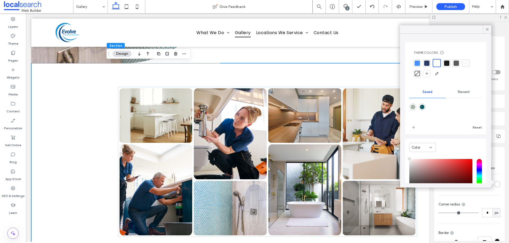
click at [414, 105] on div "rgba(163,180,162,1)" at bounding box center [412, 107] width 5 height 5
type input "*******"
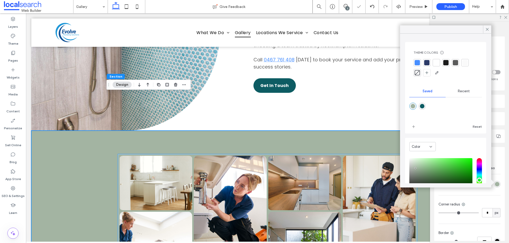
scroll to position [231, 0]
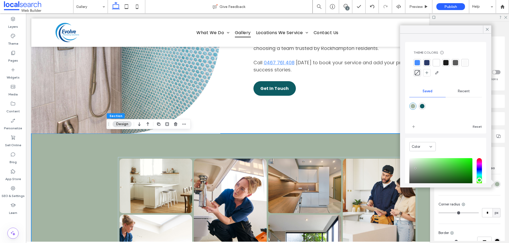
click at [411, 104] on div "rgba(163,180,162,1)" at bounding box center [412, 106] width 5 height 5
click at [368, 117] on div "Project Gallery See Our Work First-Hand Explore the gallery at Hales Plumbing &…" at bounding box center [378, 32] width 250 height 203
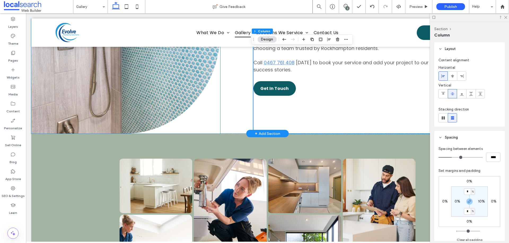
click at [211, 123] on div "Button" at bounding box center [125, 32] width 189 height 203
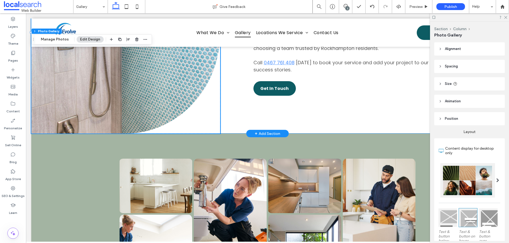
click at [230, 124] on div "Button Project Gallery See Our Work First-Hand Explore the gallery at Hales Plu…" at bounding box center [267, 32] width 472 height 203
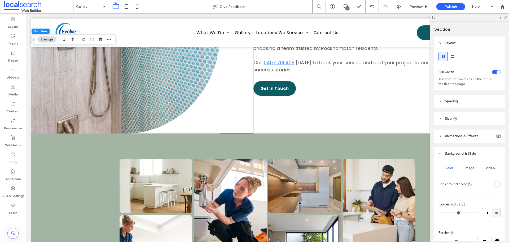
click at [497, 183] on div "rgba(255, 255, 255, 1)" at bounding box center [496, 184] width 7 height 7
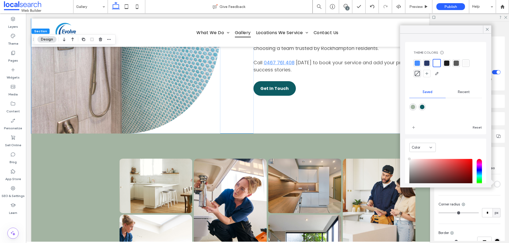
click at [416, 106] on div at bounding box center [445, 111] width 73 height 20
click at [412, 107] on div "rgba(163,180,162,1)" at bounding box center [412, 107] width 5 height 5
type input "*******"
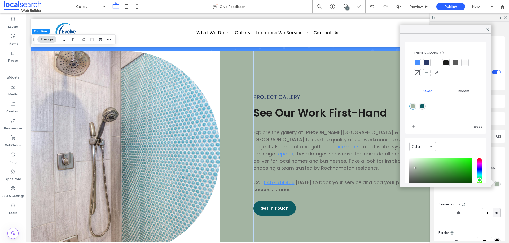
scroll to position [107, 0]
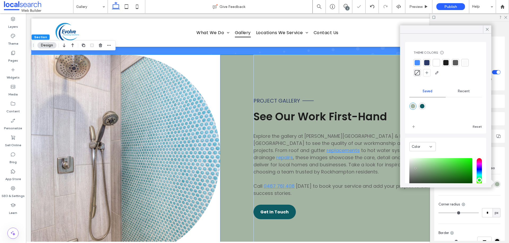
click at [209, 77] on div "Button" at bounding box center [125, 156] width 189 height 203
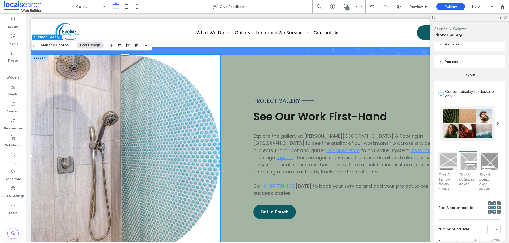
scroll to position [71, 0]
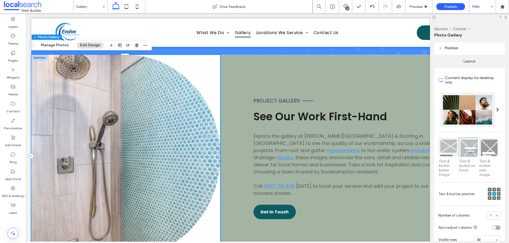
click at [212, 64] on div "Button" at bounding box center [125, 156] width 189 height 203
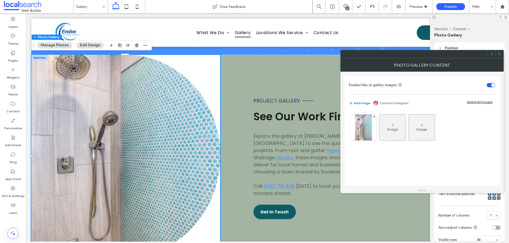
click at [499, 51] on span at bounding box center [499, 54] width 4 height 8
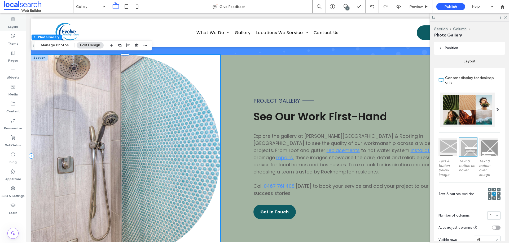
click at [15, 19] on icon at bounding box center [12, 18] width 5 height 5
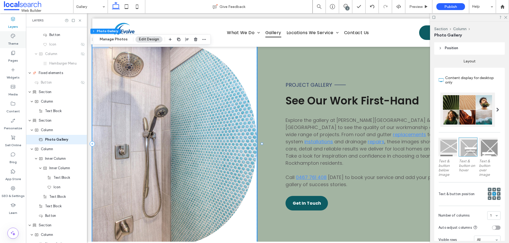
scroll to position [68, 0]
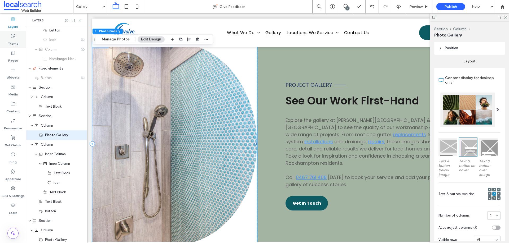
click at [19, 32] on div "Theme" at bounding box center [13, 39] width 26 height 17
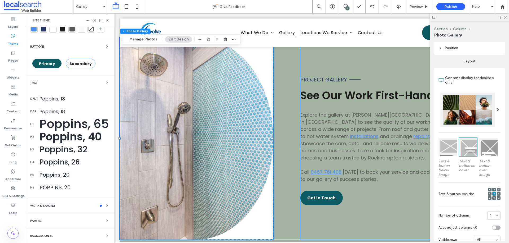
scroll to position [20, 0]
click at [75, 234] on div "Backgrounds" at bounding box center [70, 236] width 80 height 6
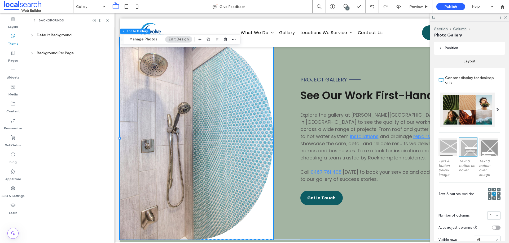
scroll to position [0, 0]
click at [75, 35] on div "Default Background" at bounding box center [70, 35] width 80 height 5
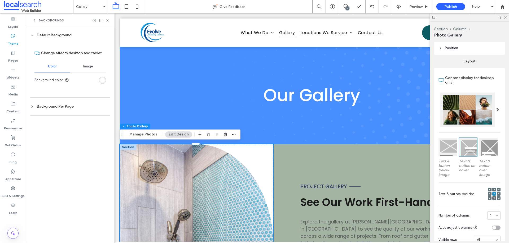
click at [98, 82] on section "Background color" at bounding box center [70, 80] width 72 height 13
click at [100, 82] on div "rgb(255, 255, 255)" at bounding box center [102, 80] width 5 height 5
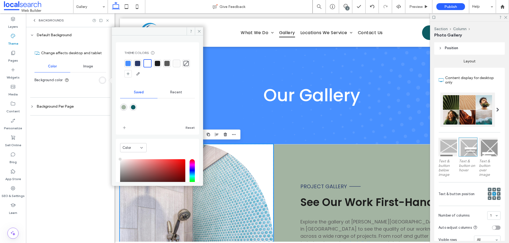
click at [122, 106] on div "rgba(163,180,162,1)" at bounding box center [123, 107] width 5 height 5
type input "*******"
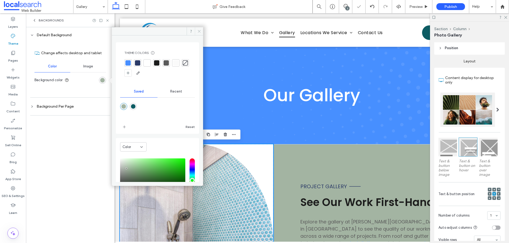
click at [201, 31] on icon at bounding box center [199, 31] width 4 height 4
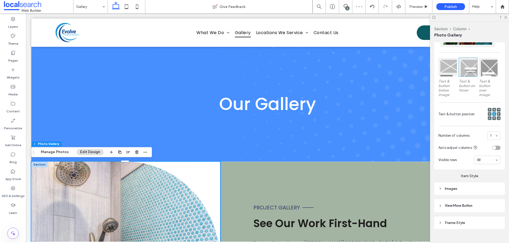
scroll to position [159, 0]
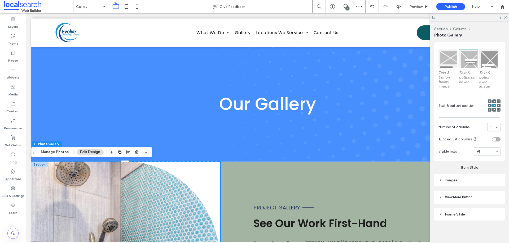
click at [478, 185] on div "Images" at bounding box center [469, 180] width 70 height 12
click at [476, 180] on div "Images" at bounding box center [469, 180] width 62 height 5
click at [476, 209] on div "Frame Style" at bounding box center [469, 214] width 70 height 12
click at [478, 213] on div "Frame Style" at bounding box center [469, 214] width 62 height 5
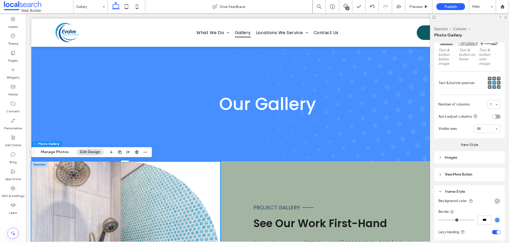
scroll to position [194, 0]
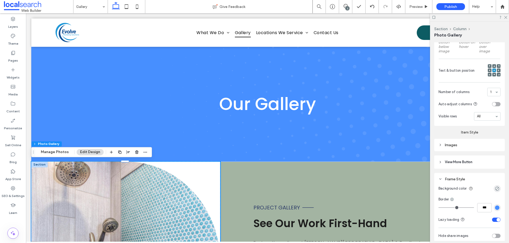
click at [495, 188] on div "rgba(0, 0, 0, 0)" at bounding box center [497, 189] width 5 height 5
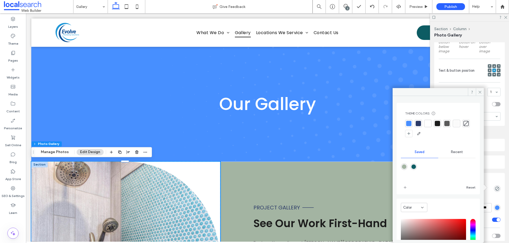
click at [402, 167] on div "rgba(163,180,162,1)" at bounding box center [404, 167] width 5 height 5
type input "*******"
type input "***"
type input "****"
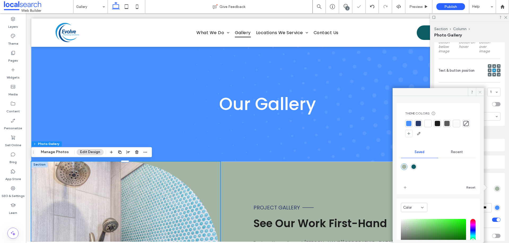
click at [478, 91] on icon at bounding box center [480, 92] width 4 height 4
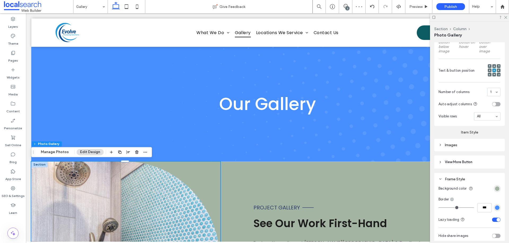
click at [504, 19] on div at bounding box center [469, 17] width 79 height 8
drag, startPoint x: 505, startPoint y: 18, endPoint x: 474, endPoint y: 7, distance: 33.2
click at [505, 18] on icon at bounding box center [504, 16] width 3 height 3
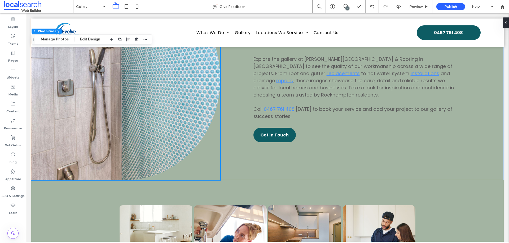
scroll to position [432, 0]
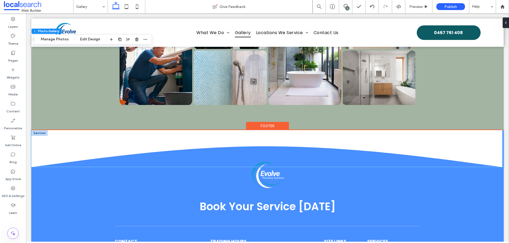
click at [470, 152] on icon at bounding box center [267, 148] width 472 height 37
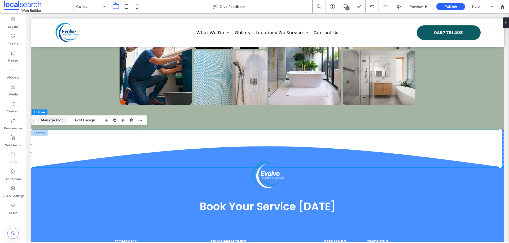
click at [50, 118] on button "Manage Icon" at bounding box center [52, 120] width 30 height 6
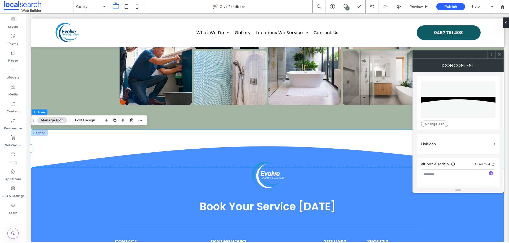
click at [499, 53] on icon at bounding box center [499, 55] width 4 height 4
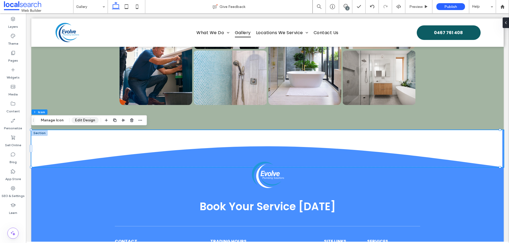
click at [88, 118] on button "Edit Design" at bounding box center [85, 120] width 27 height 6
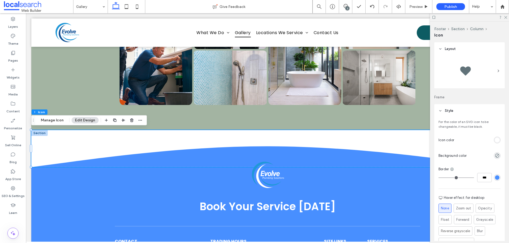
click at [493, 141] on div "rgb(255, 255, 255)" at bounding box center [496, 140] width 7 height 7
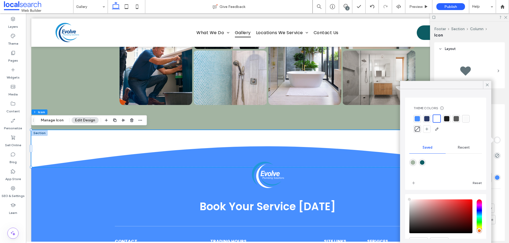
click at [412, 161] on div "rgba(163,180,162,1)" at bounding box center [412, 163] width 5 height 5
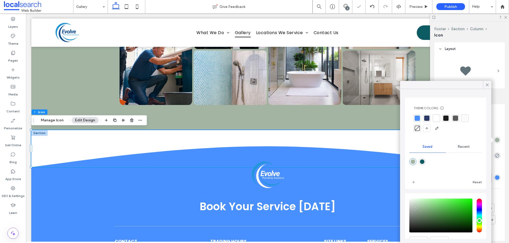
type input "*******"
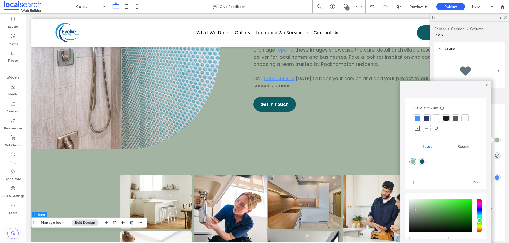
scroll to position [214, 0]
click at [506, 18] on icon at bounding box center [504, 16] width 3 height 3
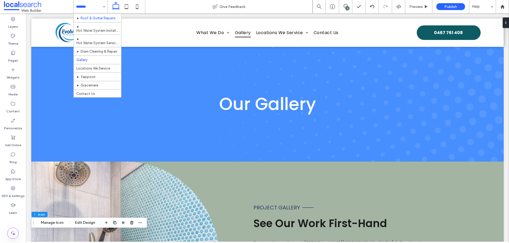
scroll to position [0, 0]
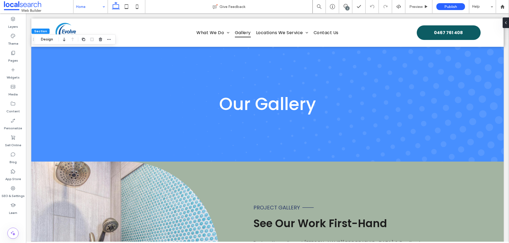
click at [46, 35] on div "Section Design" at bounding box center [73, 39] width 84 height 10
click at [49, 38] on button "Design" at bounding box center [46, 39] width 19 height 6
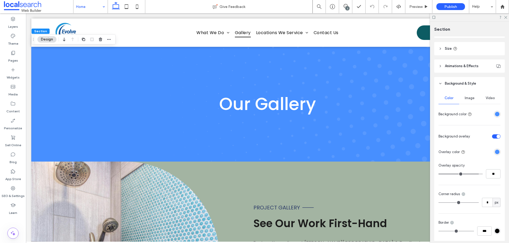
scroll to position [71, 0]
click at [495, 114] on div "rgba(72,143,255,1)" at bounding box center [497, 114] width 5 height 5
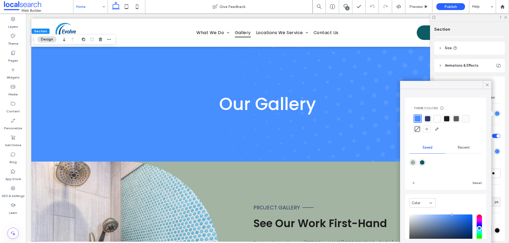
click at [411, 166] on div "rgba(163,180,162,1)" at bounding box center [412, 162] width 7 height 7
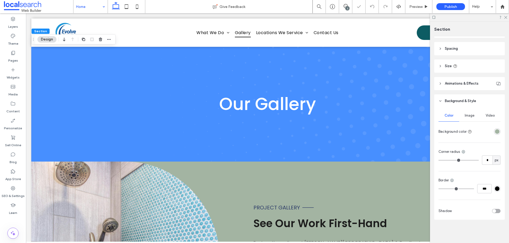
scroll to position [53, 0]
click at [494, 134] on div "rgba(163,180,162,1)" at bounding box center [496, 131] width 7 height 7
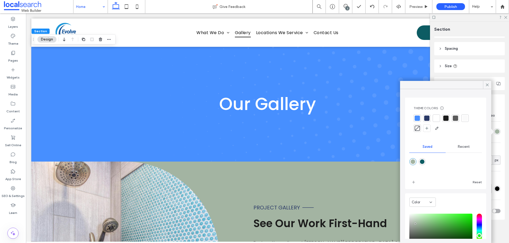
click at [417, 117] on div at bounding box center [416, 118] width 5 height 5
click at [430, 118] on div at bounding box center [427, 118] width 7 height 7
click at [437, 118] on div at bounding box center [436, 118] width 5 height 5
click at [437, 118] on div at bounding box center [436, 119] width 6 height 6
click at [413, 159] on div at bounding box center [445, 167] width 73 height 20
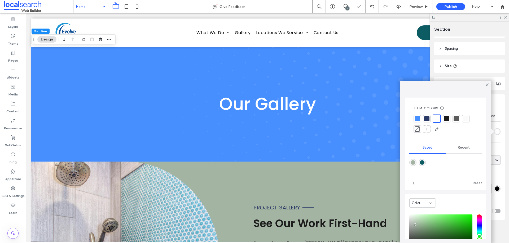
click at [414, 163] on div "rgba(163,180,162,1)" at bounding box center [412, 163] width 5 height 5
click at [485, 86] on icon at bounding box center [486, 85] width 5 height 5
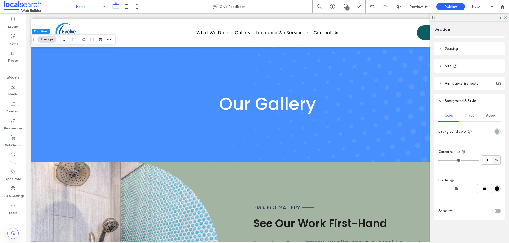
click at [474, 117] on div "Image" at bounding box center [469, 116] width 21 height 12
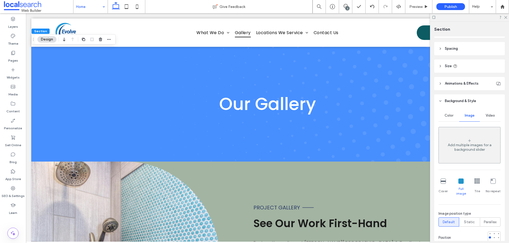
click at [451, 113] on div "Color" at bounding box center [448, 116] width 21 height 12
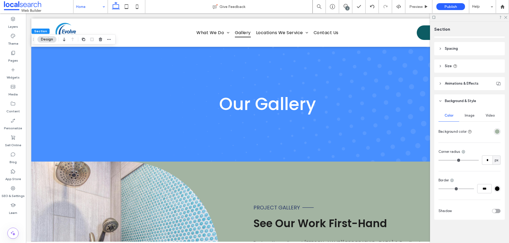
click at [45, 41] on button "Design" at bounding box center [46, 39] width 19 height 6
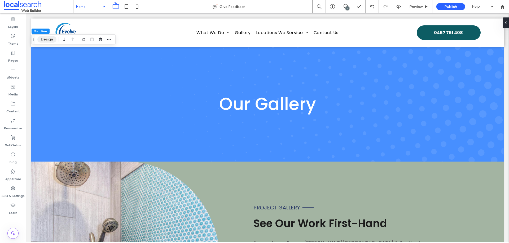
click at [45, 41] on button "Design" at bounding box center [46, 39] width 19 height 6
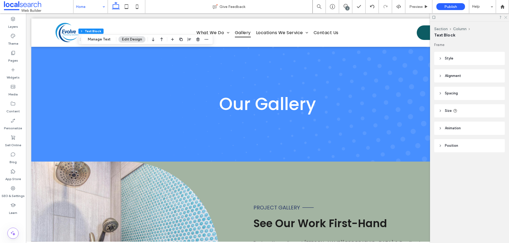
click at [504, 18] on use at bounding box center [505, 17] width 3 height 3
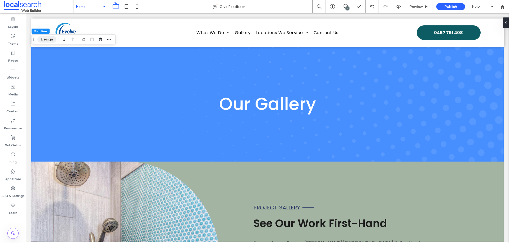
click at [39, 40] on button "Design" at bounding box center [46, 39] width 19 height 6
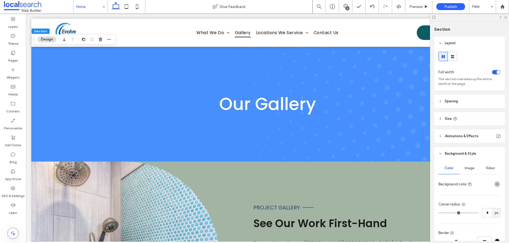
click at [493, 182] on div "rgba(163,180,162,1)" at bounding box center [496, 184] width 7 height 7
click at [466, 166] on div "Image" at bounding box center [469, 169] width 21 height 12
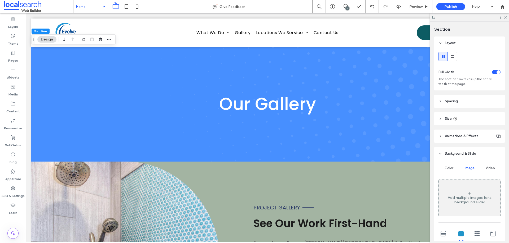
click at [446, 168] on span "Color" at bounding box center [448, 168] width 9 height 4
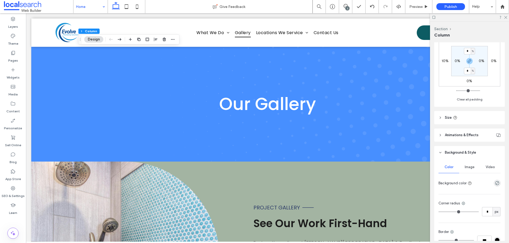
scroll to position [141, 0]
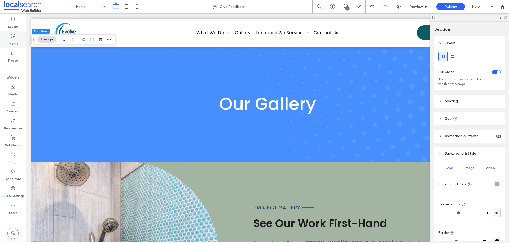
click at [15, 42] on label "Theme" at bounding box center [13, 42] width 10 height 7
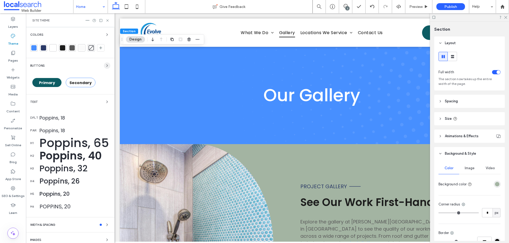
click at [104, 65] on span "button" at bounding box center [107, 66] width 6 height 6
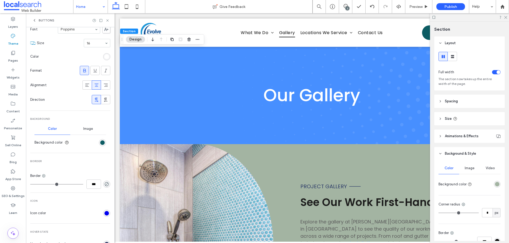
scroll to position [124, 0]
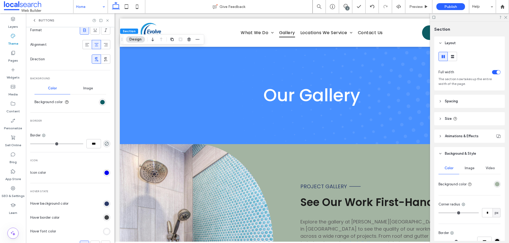
click at [104, 218] on div "rgb(65, 67, 69)" at bounding box center [106, 218] width 5 height 5
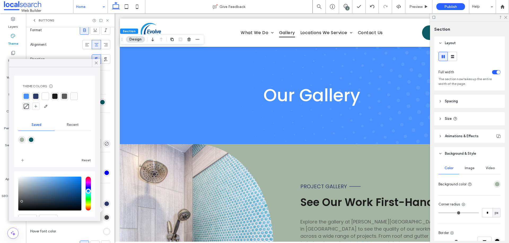
click at [33, 138] on div "rgba(13,92,99,1)" at bounding box center [31, 140] width 5 height 5
type input "*******"
click at [95, 64] on icon at bounding box center [96, 63] width 5 height 5
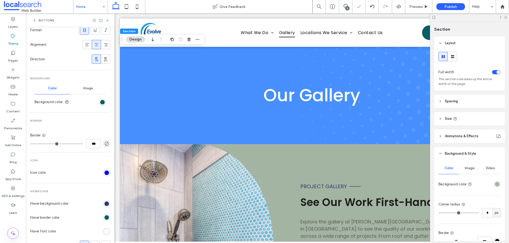
click at [103, 206] on div "rgb(43, 58, 103)" at bounding box center [106, 204] width 7 height 7
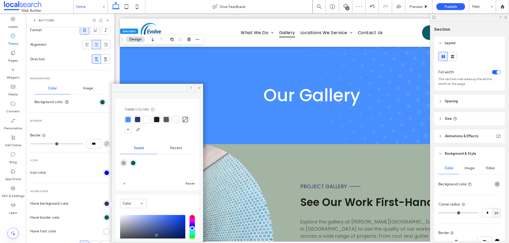
click at [149, 118] on div at bounding box center [146, 119] width 5 height 5
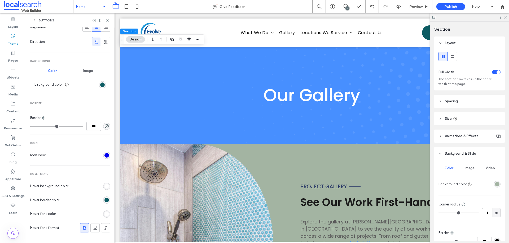
click at [505, 18] on icon at bounding box center [504, 16] width 3 height 3
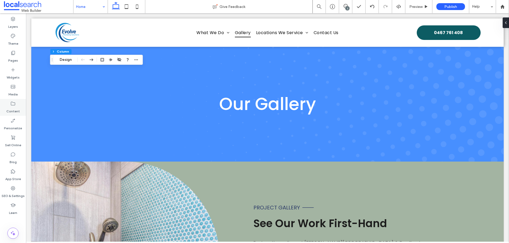
click at [16, 108] on label "Content" at bounding box center [13, 109] width 14 height 7
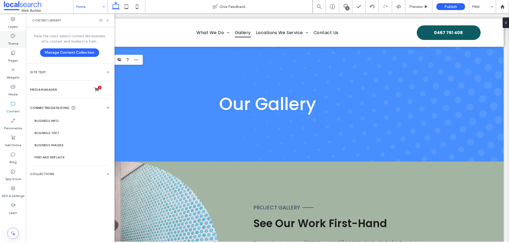
click at [21, 39] on div "Theme" at bounding box center [13, 39] width 26 height 17
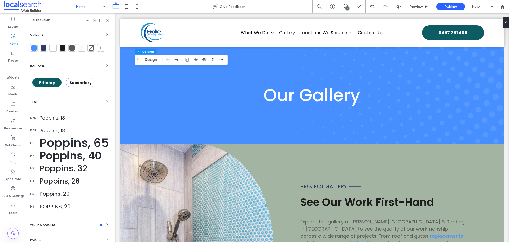
click at [52, 81] on span "Primary" at bounding box center [47, 82] width 16 height 5
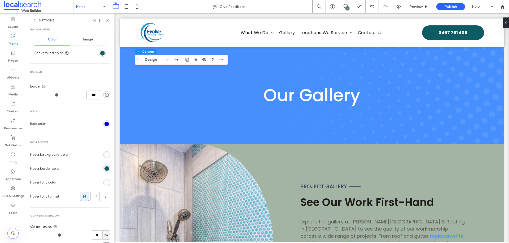
scroll to position [177, 0]
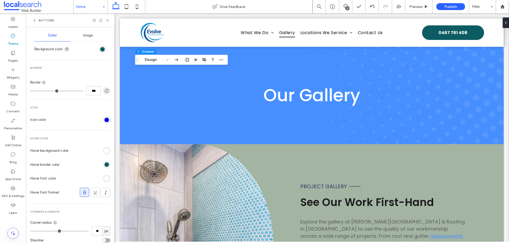
click at [105, 176] on div "rgb(255, 255, 255)" at bounding box center [106, 178] width 7 height 7
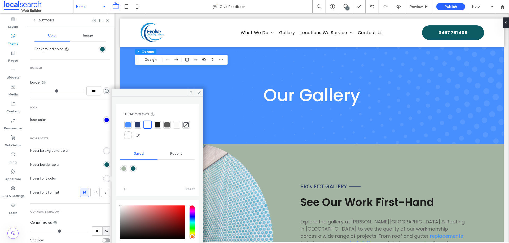
click at [135, 168] on div "rgba(13,92,99,1)" at bounding box center [133, 169] width 5 height 5
type input "*******"
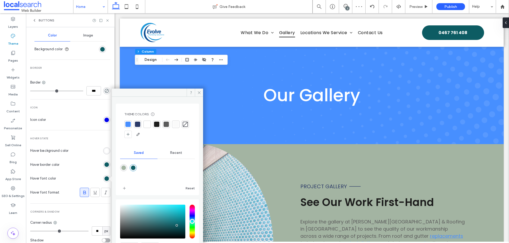
click at [103, 151] on div "rgb(255, 255, 255)" at bounding box center [106, 151] width 7 height 7
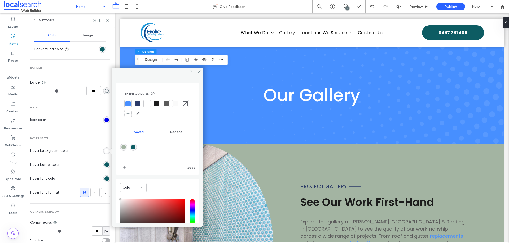
click at [104, 163] on div "rgb(13, 92, 99)" at bounding box center [106, 165] width 5 height 5
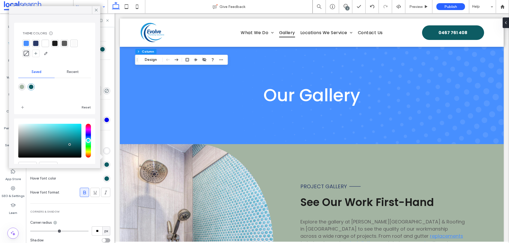
click at [31, 90] on div "rgba(13,92,99,1)" at bounding box center [31, 86] width 7 height 7
click at [97, 10] on icon at bounding box center [96, 10] width 5 height 5
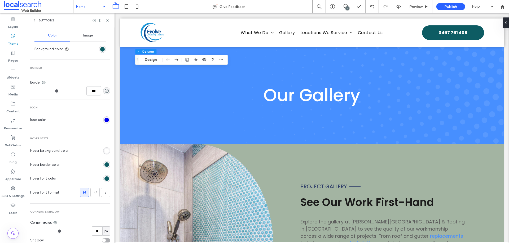
click at [104, 149] on div "rgb(255, 255, 255)" at bounding box center [106, 151] width 5 height 5
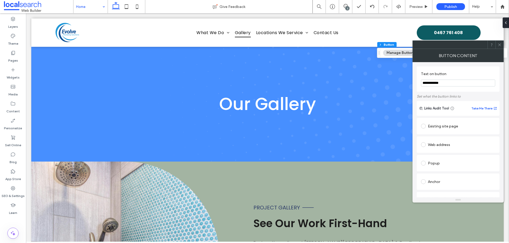
click at [499, 47] on span at bounding box center [499, 45] width 4 height 8
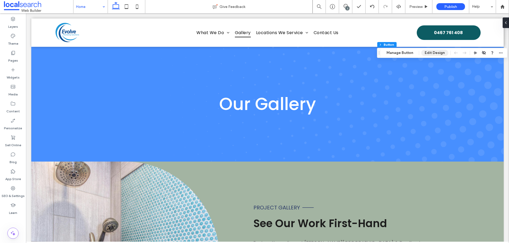
click at [432, 53] on button "Edit Design" at bounding box center [434, 53] width 27 height 6
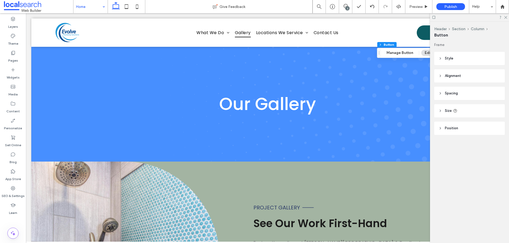
click at [460, 133] on header "Position" at bounding box center [469, 128] width 70 height 13
click at [460, 109] on header "Size" at bounding box center [469, 110] width 70 height 13
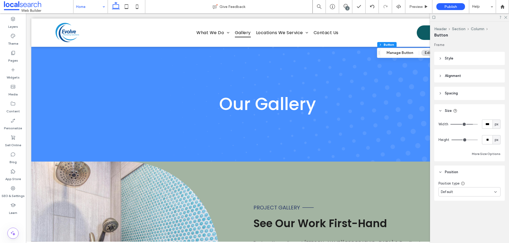
click at [460, 97] on header "Spacing" at bounding box center [469, 93] width 70 height 13
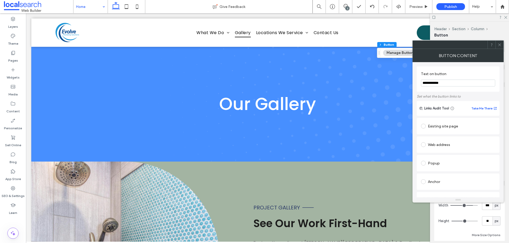
drag, startPoint x: 505, startPoint y: 46, endPoint x: 500, endPoint y: 43, distance: 5.3
click at [505, 46] on div "Frame Style Primary Secondary Select Layout Button style Button text Background…" at bounding box center [471, 141] width 74 height 199
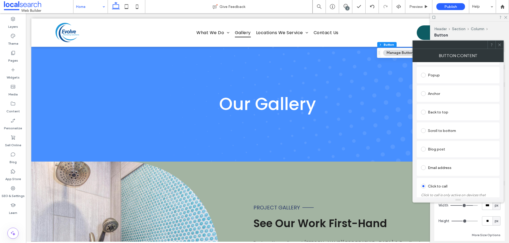
scroll to position [124, 0]
click at [506, 18] on use at bounding box center [505, 17] width 3 height 3
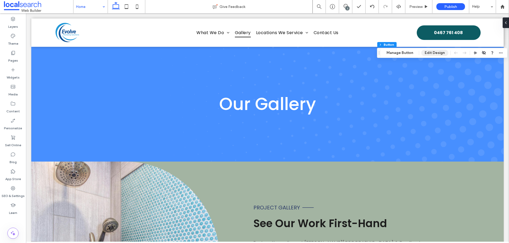
click at [431, 53] on button "Edit Design" at bounding box center [434, 53] width 27 height 6
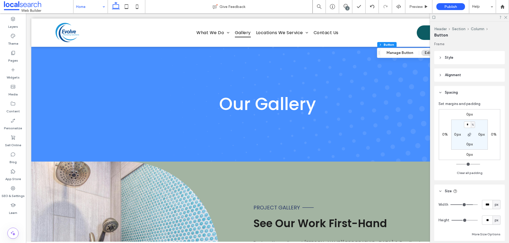
scroll to position [0, 0]
click at [463, 77] on header "Alignment" at bounding box center [469, 75] width 70 height 13
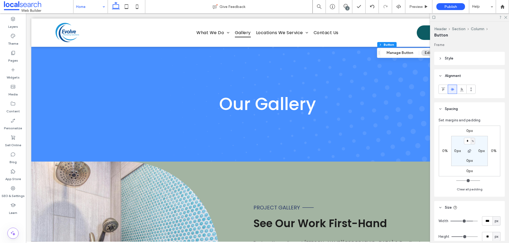
click at [462, 68] on div "Frame Style Primary Secondary Select Layout Button style Button text Background…" at bounding box center [471, 141] width 74 height 199
click at [462, 64] on header "Style" at bounding box center [469, 58] width 70 height 13
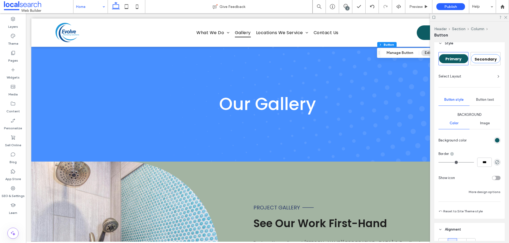
scroll to position [35, 0]
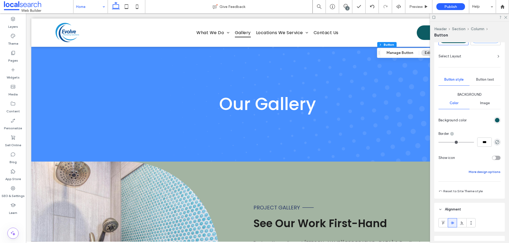
click at [484, 169] on button "More design options" at bounding box center [484, 172] width 32 height 6
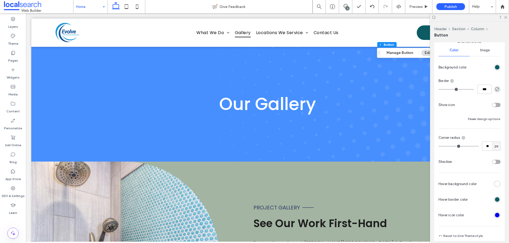
click at [495, 184] on div "rgb(255, 255, 255)" at bounding box center [497, 184] width 5 height 5
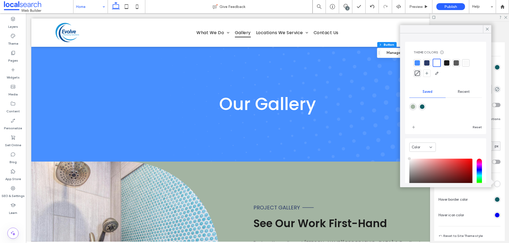
click at [495, 201] on div "rgb(13, 92, 99)" at bounding box center [497, 200] width 5 height 5
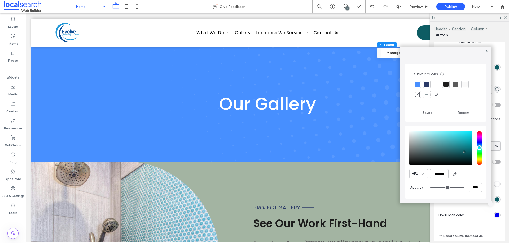
click at [428, 113] on span "Saved" at bounding box center [427, 113] width 10 height 4
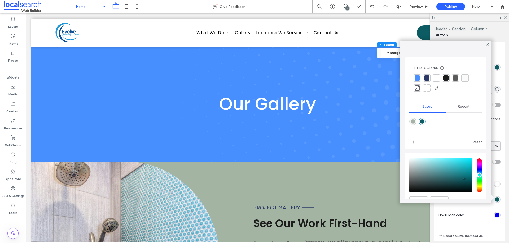
click at [425, 119] on div "rgba(13,92,99,1)" at bounding box center [421, 121] width 7 height 7
click at [486, 44] on icon at bounding box center [486, 44] width 5 height 5
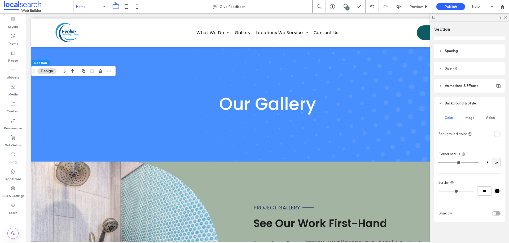
scroll to position [53, 0]
click at [493, 137] on div "Color Image Video Background color Corner radius * px Border *** Shadow" at bounding box center [469, 164] width 70 height 112
click at [495, 130] on div "rgba(255, 255, 255, 1)" at bounding box center [497, 132] width 5 height 5
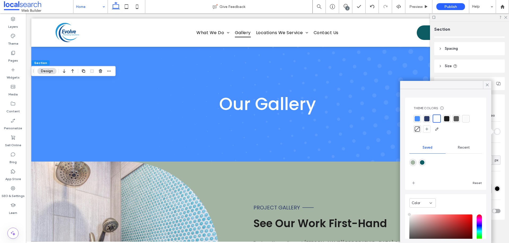
click at [411, 163] on div "rgba(163,180,162,1)" at bounding box center [412, 163] width 5 height 5
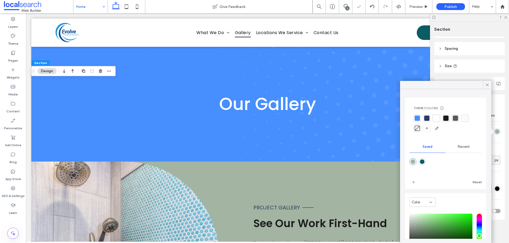
type input "*******"
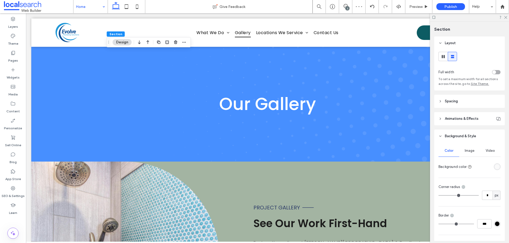
click at [494, 169] on div "rgba(250, 250, 250, 1)" at bounding box center [496, 167] width 7 height 7
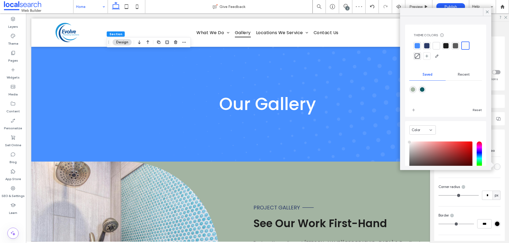
click at [412, 87] on div "rgba(163,180,162,1)" at bounding box center [412, 89] width 7 height 7
type input "*******"
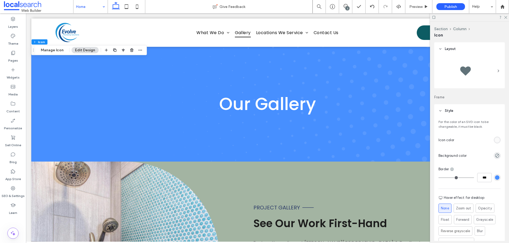
click at [496, 140] on div "rgb(250, 250, 250)" at bounding box center [497, 140] width 5 height 5
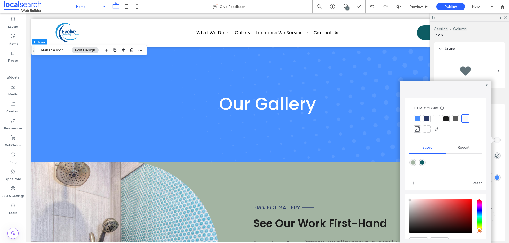
click at [415, 161] on div "rgba(163,180,162,1)" at bounding box center [412, 162] width 7 height 7
type input "*******"
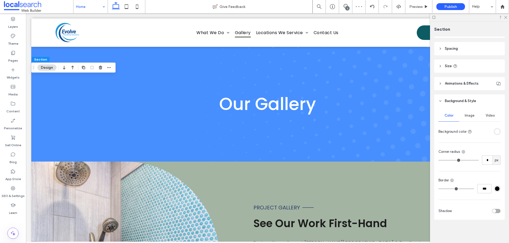
click at [495, 132] on div "rgba(255, 255, 255, 1)" at bounding box center [497, 132] width 5 height 5
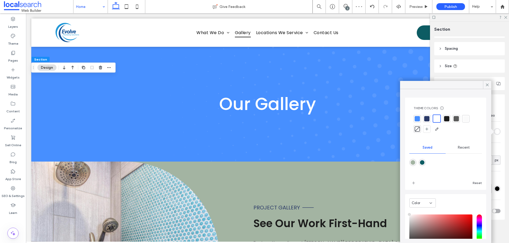
click at [413, 162] on div "rgba(163,180,162,1)" at bounding box center [412, 163] width 5 height 5
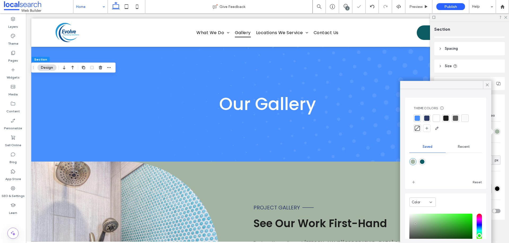
type input "*******"
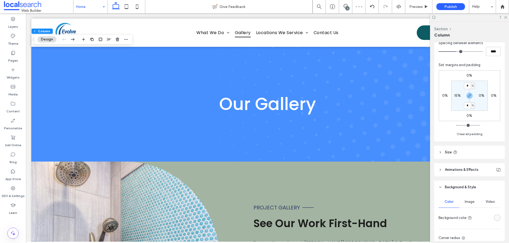
scroll to position [192, 0]
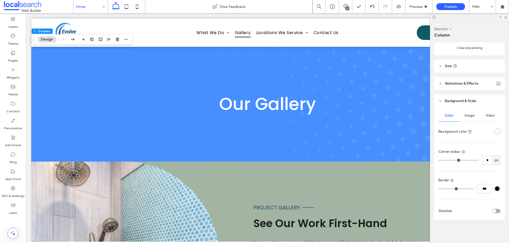
click at [497, 130] on div at bounding box center [496, 131] width 7 height 7
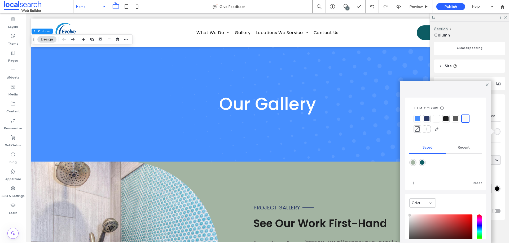
click at [413, 161] on div "rgba(163,180,162,1)" at bounding box center [412, 163] width 5 height 5
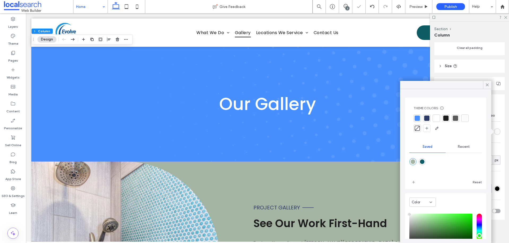
type input "*******"
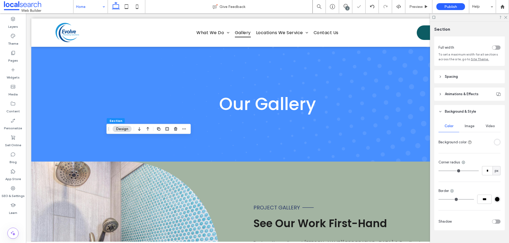
scroll to position [35, 0]
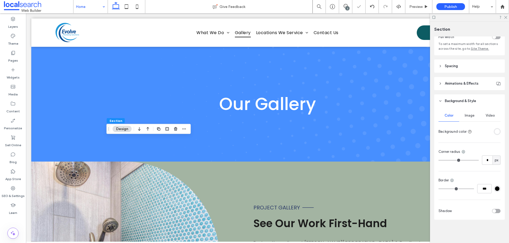
click at [497, 130] on div "rgba(255, 255, 255, 1)" at bounding box center [496, 131] width 7 height 7
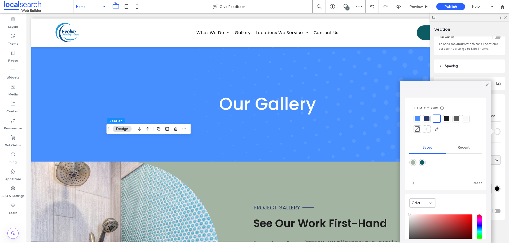
click at [413, 164] on div "rgba(163,180,162,1)" at bounding box center [412, 163] width 5 height 5
type input "*******"
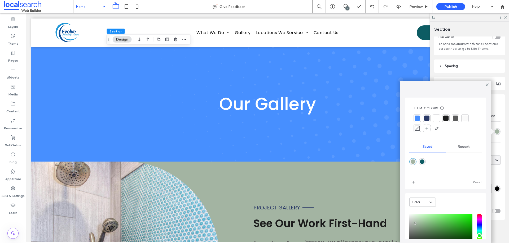
click at [433, 18] on icon at bounding box center [433, 17] width 4 height 4
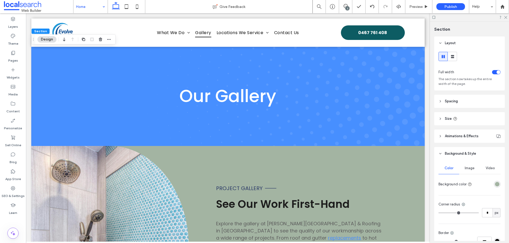
drag, startPoint x: 491, startPoint y: 186, endPoint x: 494, endPoint y: 184, distance: 4.4
click at [491, 186] on div at bounding box center [487, 184] width 26 height 9
click at [495, 184] on div "rgba(163,180,162,1)" at bounding box center [497, 184] width 5 height 5
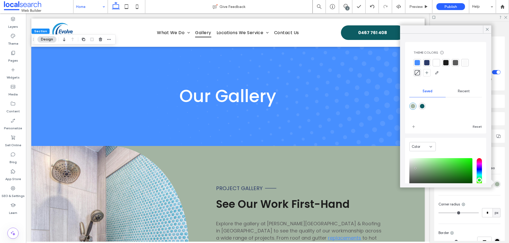
click at [425, 106] on div "rgba(13,92,99,1)" at bounding box center [421, 106] width 7 height 7
type input "*******"
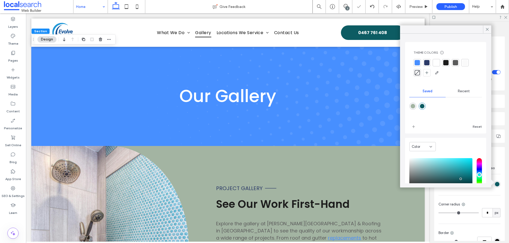
click at [428, 63] on div at bounding box center [426, 62] width 5 height 5
click at [416, 60] on div at bounding box center [416, 63] width 7 height 7
click at [461, 60] on div at bounding box center [445, 68] width 64 height 19
click at [459, 62] on div at bounding box center [455, 63] width 7 height 7
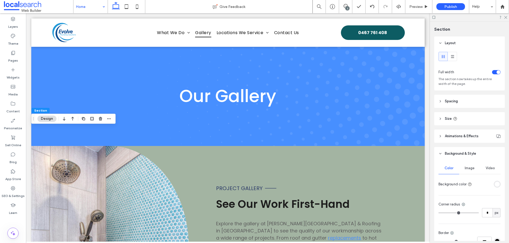
click at [499, 185] on div "Color Image Video Background color Corner radius * px Border *** Shadow" at bounding box center [469, 217] width 70 height 112
click at [495, 183] on div "rgba(255, 255, 255, 1)" at bounding box center [497, 184] width 5 height 5
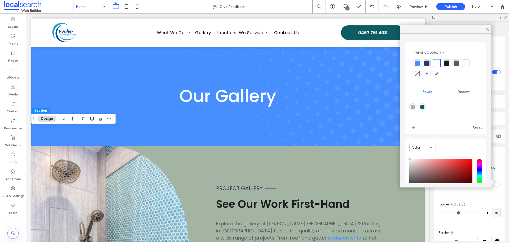
click at [411, 107] on div "rgba(163,180,162,1)" at bounding box center [412, 107] width 5 height 5
type input "*******"
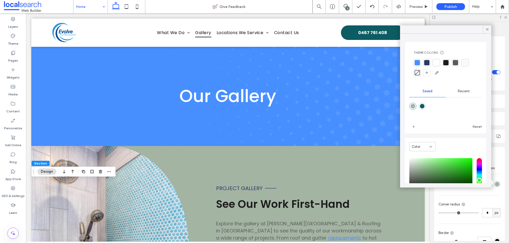
click at [434, 63] on div at bounding box center [435, 62] width 5 height 5
click at [486, 29] on icon at bounding box center [486, 29] width 5 height 5
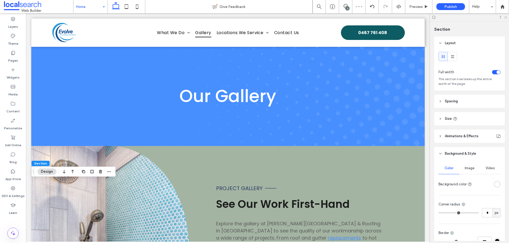
click at [506, 18] on icon at bounding box center [504, 16] width 3 height 3
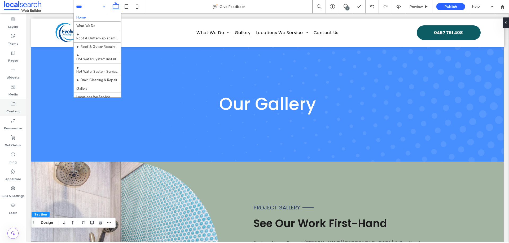
click at [11, 105] on icon at bounding box center [12, 103] width 5 height 5
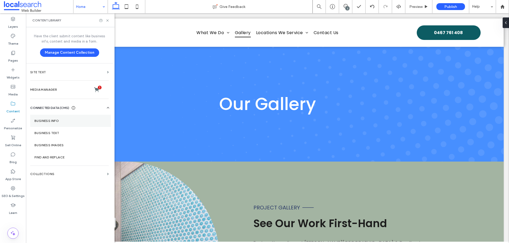
click at [63, 116] on section "Business Info" at bounding box center [70, 121] width 81 height 12
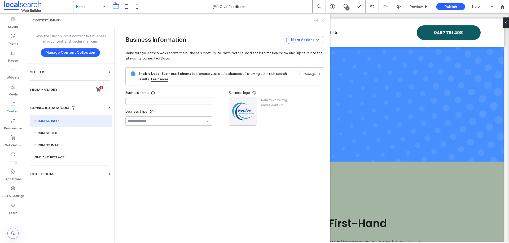
type input "**********"
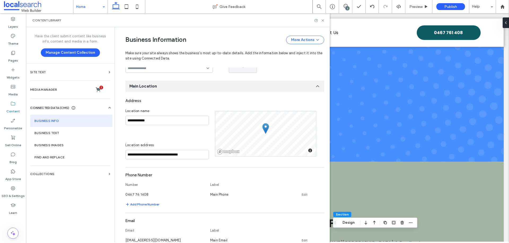
scroll to position [18, 0]
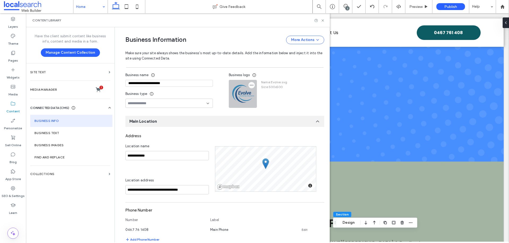
click at [249, 85] on icon "button" at bounding box center [251, 85] width 4 height 4
click at [260, 100] on span "Replace Image" at bounding box center [268, 97] width 24 height 5
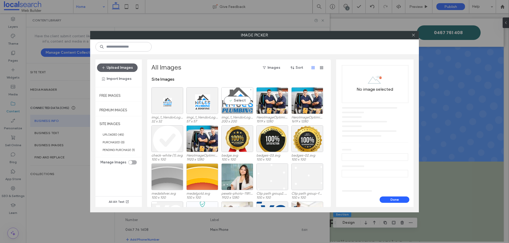
click at [238, 99] on div "Select" at bounding box center [237, 100] width 32 height 27
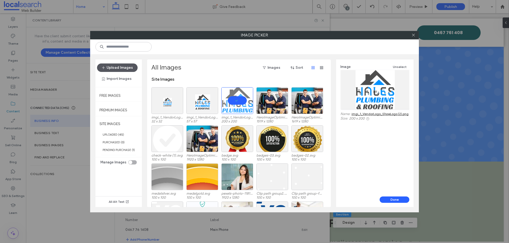
click at [119, 70] on button "Upload Images" at bounding box center [117, 68] width 41 height 8
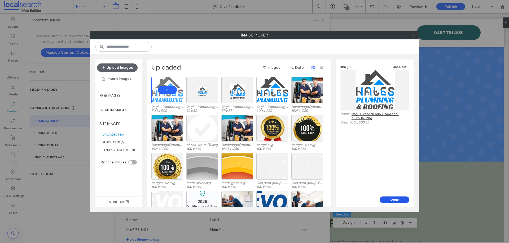
click at [388, 198] on button "Done" at bounding box center [394, 200] width 30 height 6
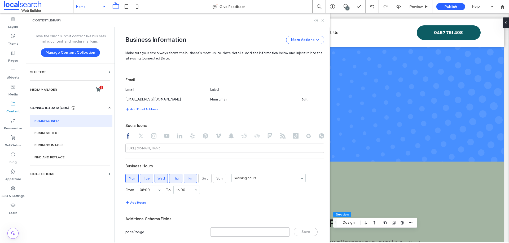
scroll to position [210, 0]
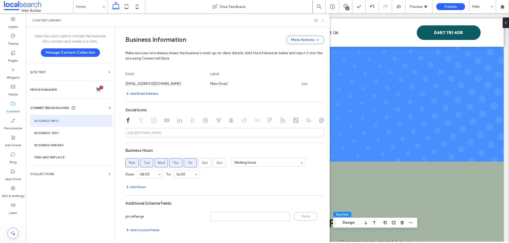
click at [321, 21] on icon at bounding box center [323, 21] width 4 height 4
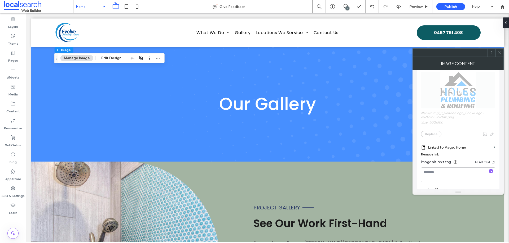
scroll to position [88, 0]
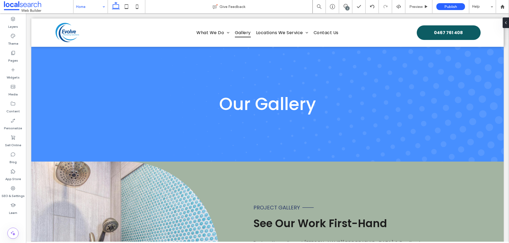
type input "*******"
type input "**"
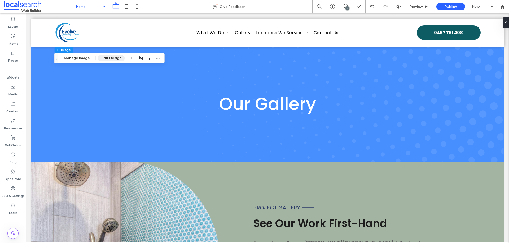
click at [103, 55] on button "Edit Design" at bounding box center [111, 58] width 27 height 6
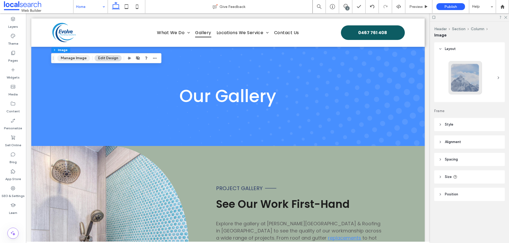
click at [78, 59] on button "Manage Image" at bounding box center [73, 58] width 33 height 6
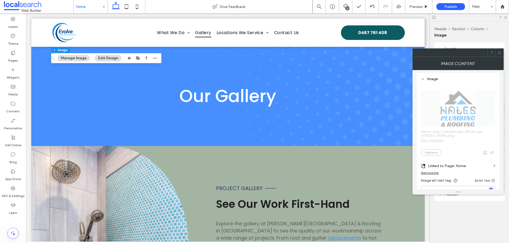
scroll to position [106, 0]
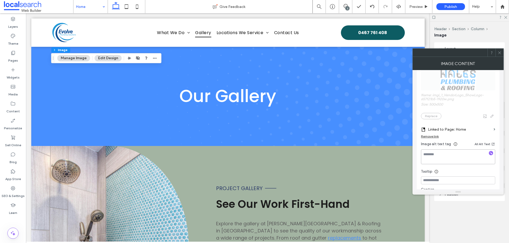
click at [455, 160] on textarea at bounding box center [458, 157] width 74 height 15
paste textarea "**********"
type textarea "**********"
click at [456, 175] on div "**********" at bounding box center [458, 124] width 74 height 157
click at [455, 178] on input at bounding box center [458, 181] width 74 height 8
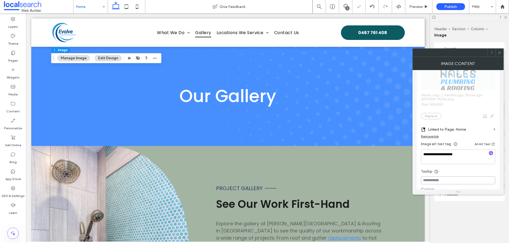
paste input "**********"
type input "**********"
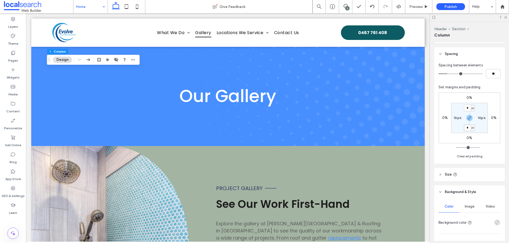
click at [468, 128] on input "*" at bounding box center [467, 128] width 7 height 7
type input "**"
click at [468, 129] on input "**" at bounding box center [467, 128] width 7 height 7
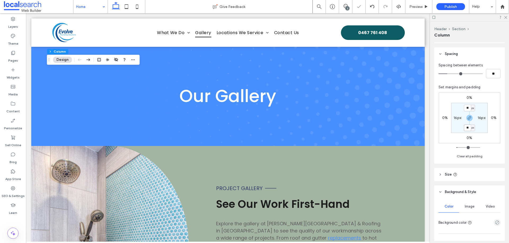
click at [468, 129] on input "**" at bounding box center [467, 128] width 7 height 7
type input "**"
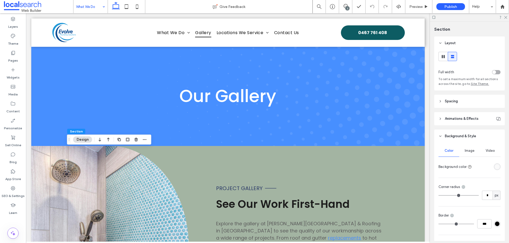
click at [495, 167] on div "rgba(250, 250, 250, 1)" at bounding box center [497, 167] width 5 height 5
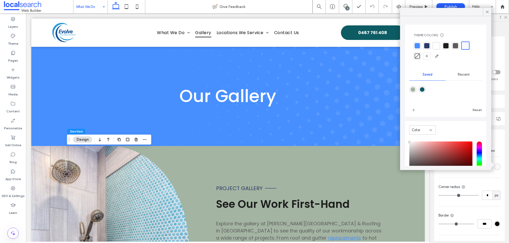
click at [413, 88] on div "rgba(163,180,162,1)" at bounding box center [412, 89] width 5 height 5
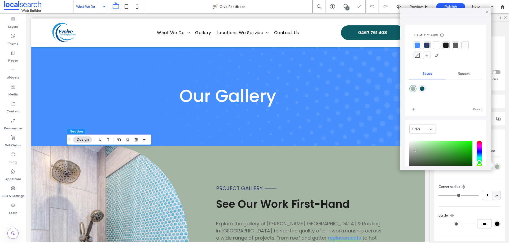
type input "*******"
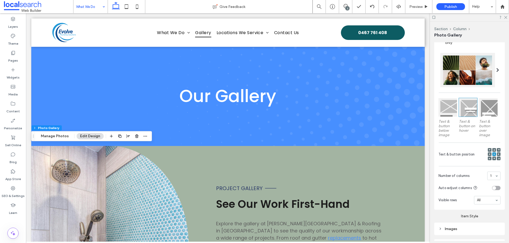
scroll to position [159, 0]
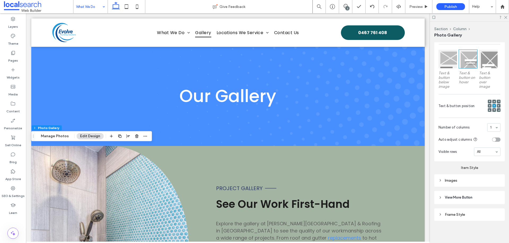
click at [490, 186] on div "Images" at bounding box center [469, 181] width 70 height 12
click at [472, 213] on div "Frame Style" at bounding box center [469, 215] width 62 height 5
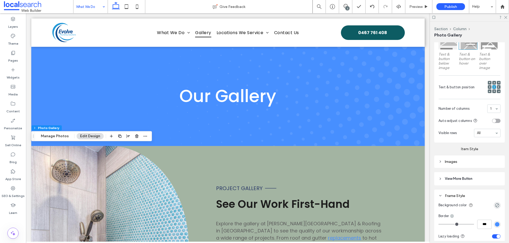
scroll to position [194, 0]
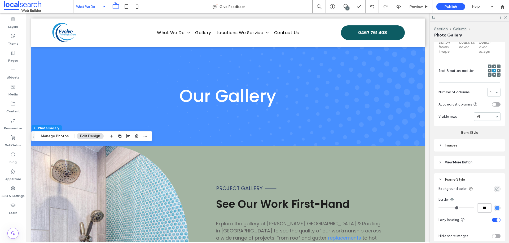
click at [495, 188] on div "rgba(0, 0, 0, 0)" at bounding box center [497, 189] width 5 height 5
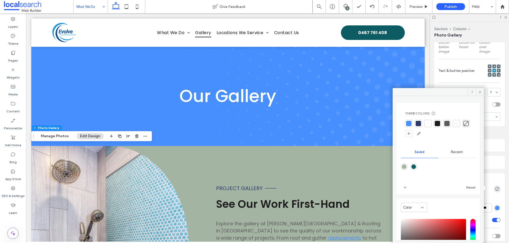
click at [403, 167] on div "rgba(163,180,162,1)" at bounding box center [404, 167] width 5 height 5
type input "*******"
type input "***"
type input "****"
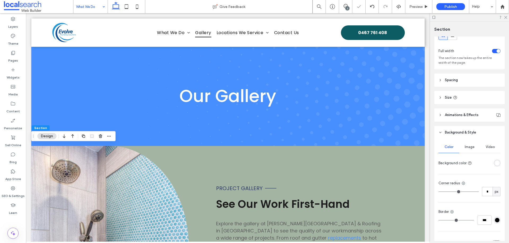
scroll to position [53, 0]
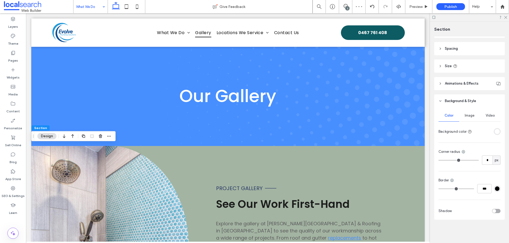
click at [495, 131] on div "rgba(255, 255, 255, 1)" at bounding box center [497, 132] width 5 height 5
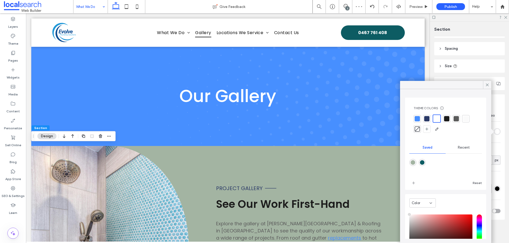
click at [413, 164] on div "rgba(163,180,162,1)" at bounding box center [412, 163] width 5 height 5
type input "*******"
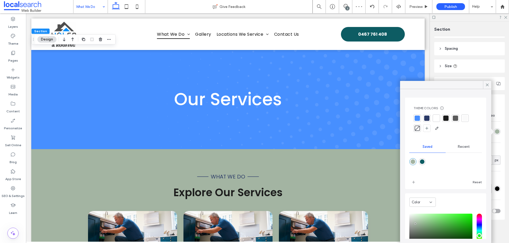
scroll to position [671, 0]
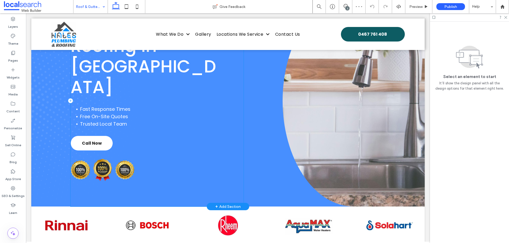
scroll to position [71, 0]
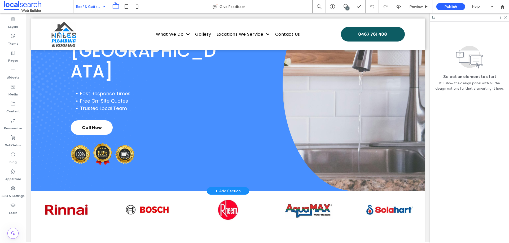
click at [54, 94] on div "4.9 Roofing in [GEOGRAPHIC_DATA] Fast Response Times Free On-Site Quotes Truste…" at bounding box center [227, 85] width 393 height 212
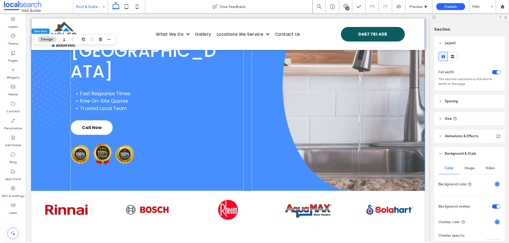
click at [495, 221] on div "rgba(72,143,255,1)" at bounding box center [497, 222] width 5 height 5
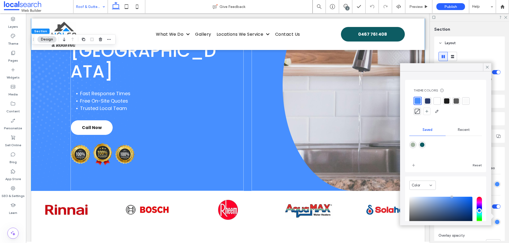
click at [413, 145] on div "rgba(163,180,162,1)" at bounding box center [412, 145] width 5 height 5
type input "*******"
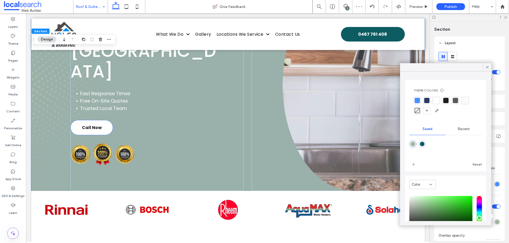
click at [495, 183] on div "rgba(72,143,255,1)" at bounding box center [497, 184] width 5 height 5
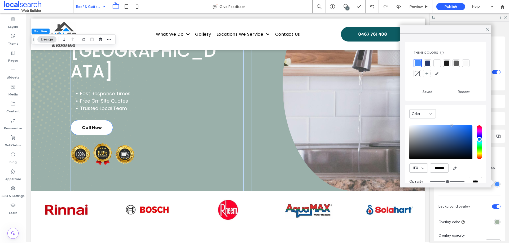
click at [428, 92] on span "Saved" at bounding box center [427, 92] width 10 height 4
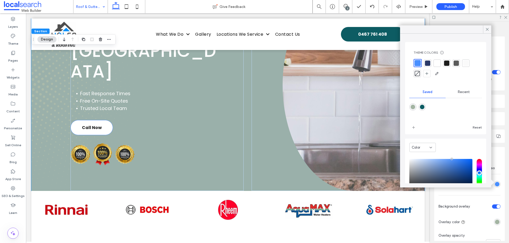
click at [412, 106] on div "rgba(163,180,162,1)" at bounding box center [412, 107] width 5 height 5
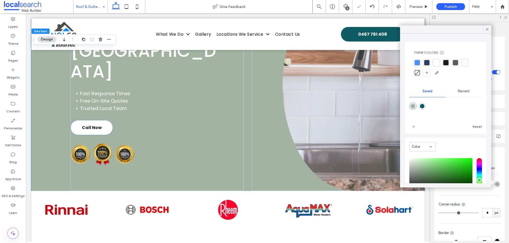
click at [421, 108] on div "rgba(13,92,99,1)" at bounding box center [422, 106] width 5 height 5
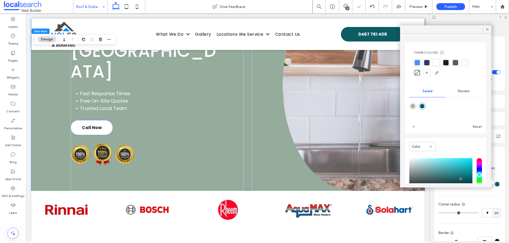
click at [416, 106] on div at bounding box center [445, 110] width 73 height 20
click at [413, 106] on div "rgba(163,180,162,1)" at bounding box center [412, 106] width 5 height 5
type input "*******"
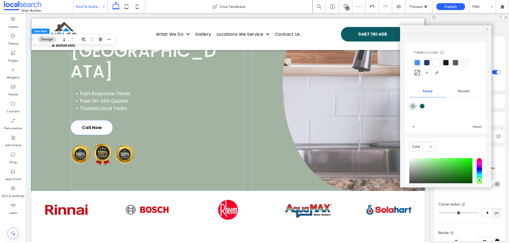
click at [483, 32] on div at bounding box center [487, 29] width 8 height 8
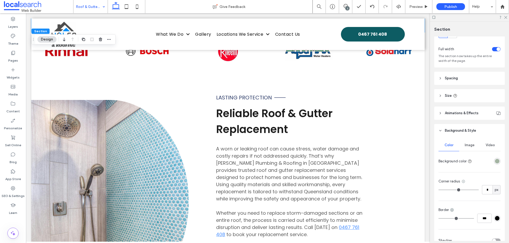
scroll to position [53, 0]
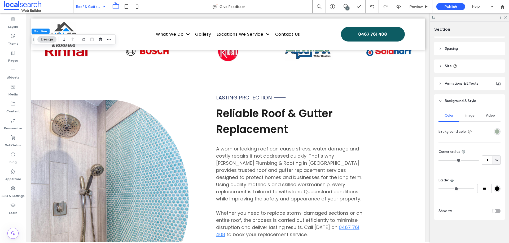
click at [472, 118] on div "Image" at bounding box center [469, 116] width 21 height 12
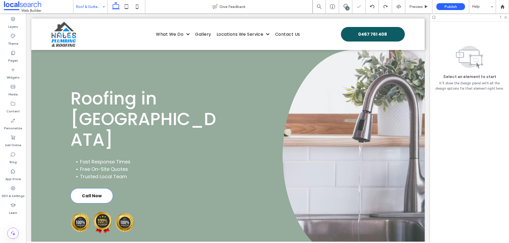
scroll to position [0, 0]
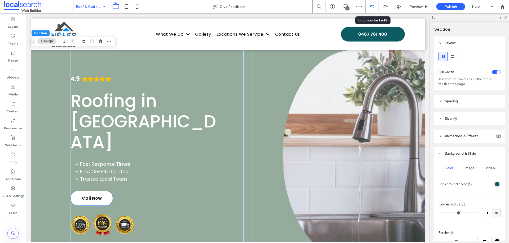
click at [370, 4] on div at bounding box center [371, 6] width 13 height 13
click at [370, 7] on icon at bounding box center [372, 7] width 4 height 4
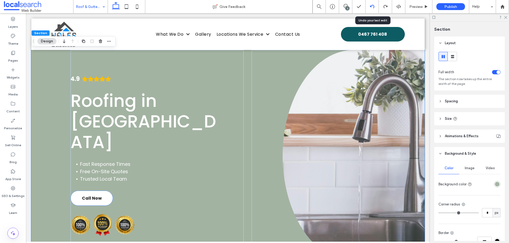
click at [374, 6] on div at bounding box center [371, 7] width 13 height 4
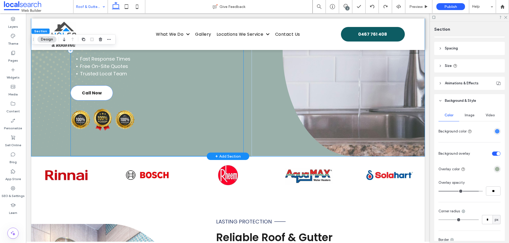
scroll to position [124, 0]
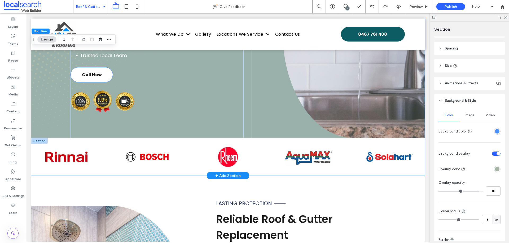
click at [179, 141] on div at bounding box center [227, 157] width 393 height 38
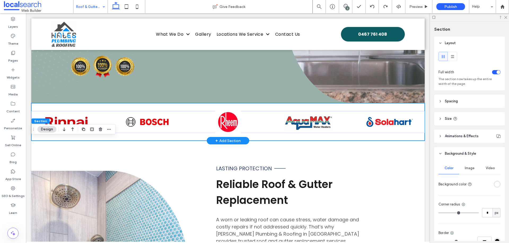
scroll to position [194, 0]
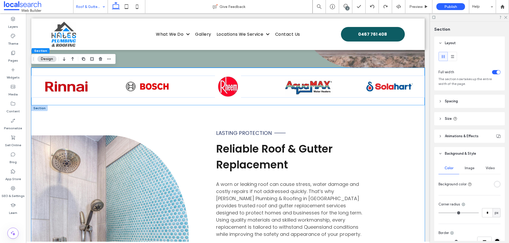
click at [196, 113] on div "Button Lasting Protection Reliable Roof & Gutter Replacement A worn or leaking …" at bounding box center [227, 236] width 393 height 263
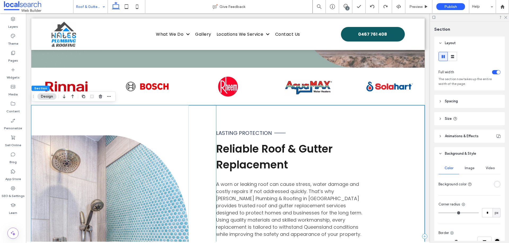
click at [223, 112] on div "Lasting Protection Reliable Roof & Gutter Replacement A worn or leaking roof ca…" at bounding box center [320, 236] width 208 height 263
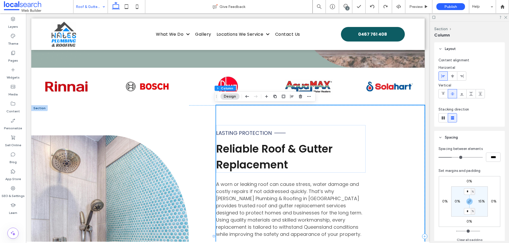
click at [194, 110] on div "Button Lasting Protection Reliable Roof & Gutter Replacement A worn or leaking …" at bounding box center [227, 236] width 393 height 263
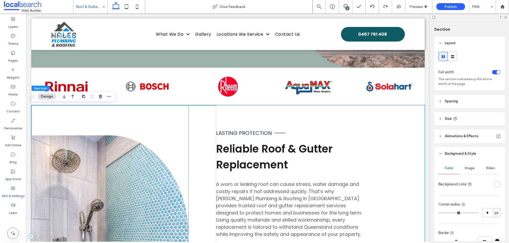
click at [164, 111] on div "Button" at bounding box center [109, 236] width 157 height 263
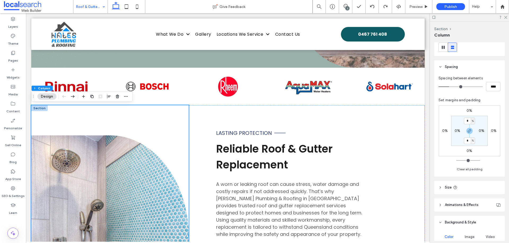
scroll to position [141, 0]
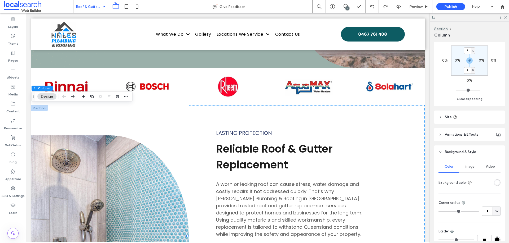
click at [493, 181] on div at bounding box center [496, 183] width 7 height 7
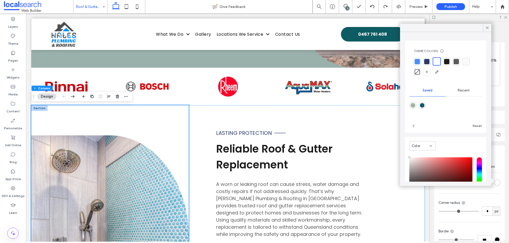
click at [495, 183] on div "rgba(255, 255, 255, 1)" at bounding box center [497, 183] width 5 height 5
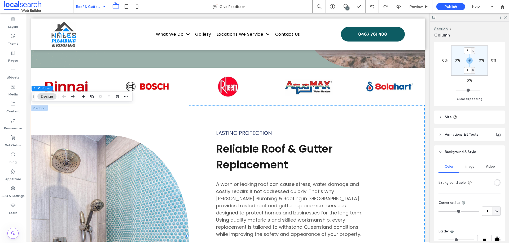
click at [495, 183] on div "rgba(255, 255, 255, 1)" at bounding box center [497, 183] width 5 height 5
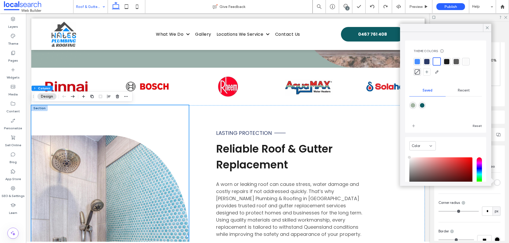
click at [414, 103] on div "rgba(163,180,162,1)" at bounding box center [412, 105] width 7 height 7
type input "*******"
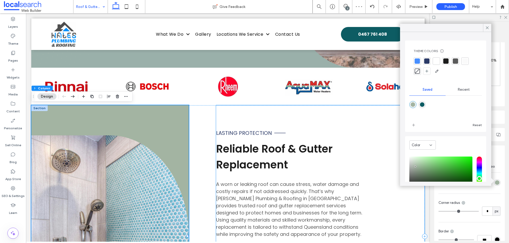
click at [216, 114] on div "Lasting Protection Reliable Roof & Gutter Replacement A worn or leaking roof ca…" at bounding box center [320, 236] width 208 height 263
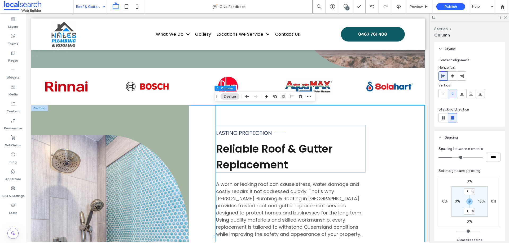
click at [206, 114] on div "Button Lasting Protection Reliable Roof & Gutter Replacement A worn or leaking …" at bounding box center [227, 236] width 393 height 263
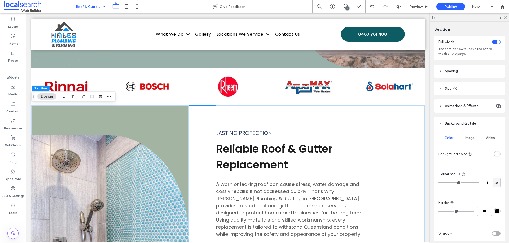
scroll to position [53, 0]
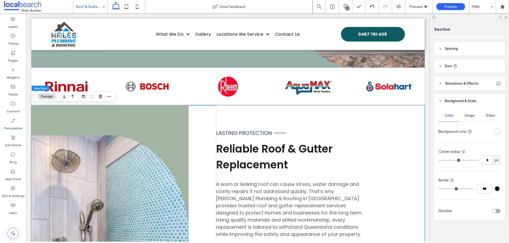
click at [496, 131] on div "rgba(255, 255, 255, 1)" at bounding box center [497, 132] width 5 height 5
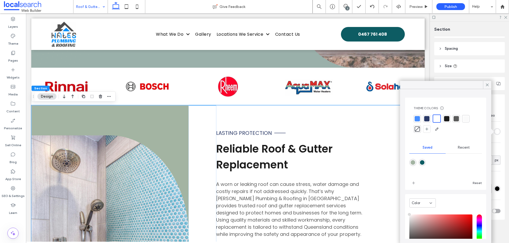
click at [414, 161] on div "rgba(163,180,162,1)" at bounding box center [412, 163] width 5 height 5
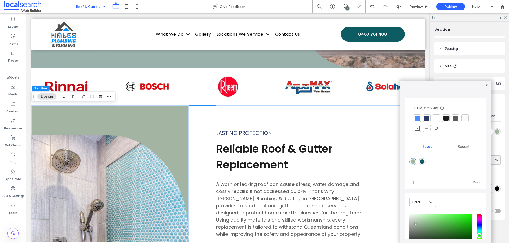
type input "*******"
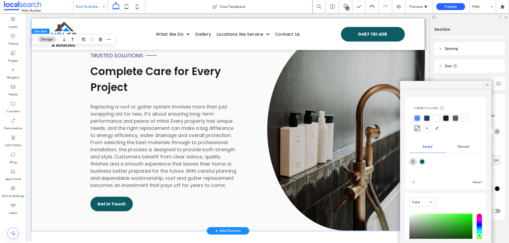
scroll to position [530, 0]
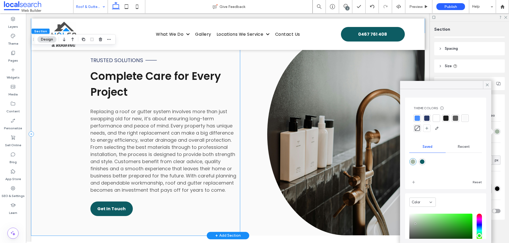
click at [69, 90] on div "Trusted Solutions Complete Care for Every Project Replacing a roof or gutter sy…" at bounding box center [135, 134] width 208 height 203
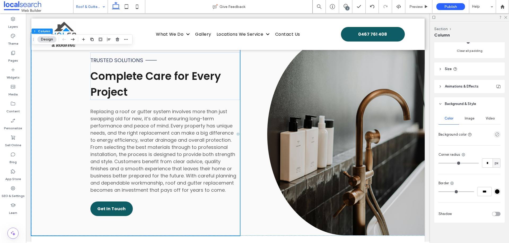
scroll to position [192, 0]
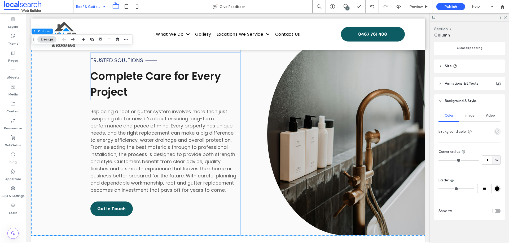
click at [495, 130] on icon "empty color" at bounding box center [497, 132] width 5 height 5
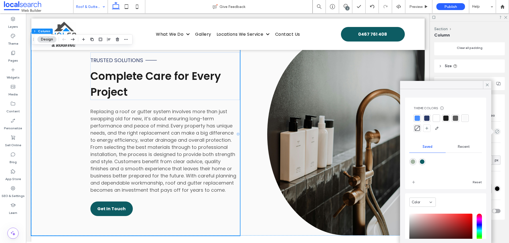
click at [413, 163] on div "rgba(163,180,162,1)" at bounding box center [412, 162] width 5 height 5
type input "*******"
type input "***"
type input "****"
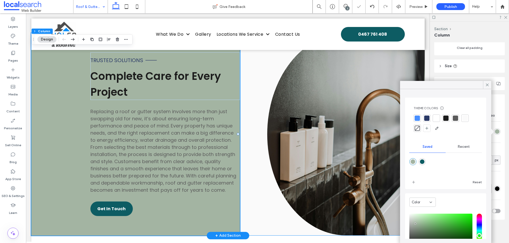
click at [243, 86] on div "Trusted Solutions Complete Care for Every Project Replacing a roof or gutter sy…" at bounding box center [227, 134] width 393 height 203
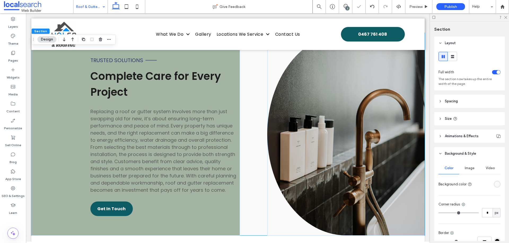
click at [495, 183] on div "rgba(250, 250, 250, 1)" at bounding box center [497, 184] width 5 height 5
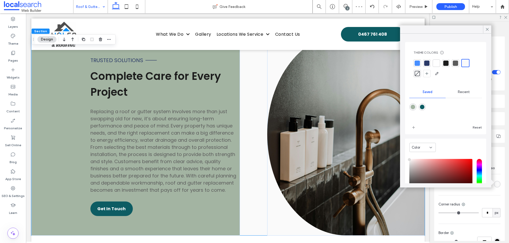
click at [413, 106] on div "rgba(163,180,162,1)" at bounding box center [412, 107] width 5 height 5
type input "*******"
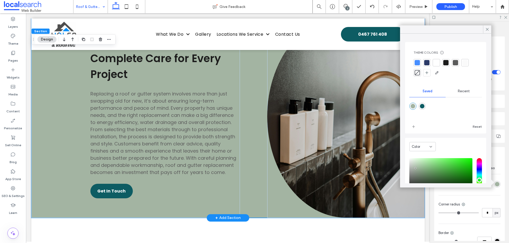
scroll to position [618, 0]
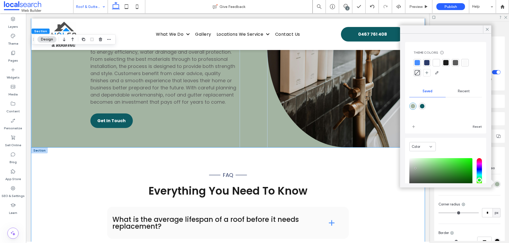
click at [236, 153] on div "FAQ Everything You Need To Know What is the average lifespan of a roof before i…" at bounding box center [228, 236] width 318 height 177
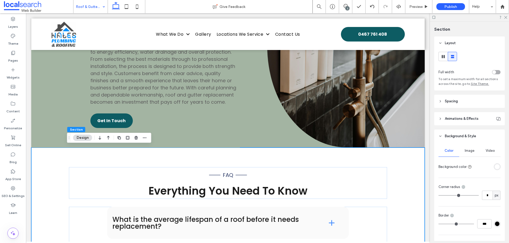
click at [495, 168] on div "rgba(255, 255, 255, 1)" at bounding box center [497, 167] width 5 height 5
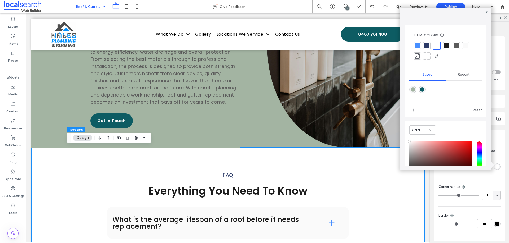
click at [415, 89] on div "rgba(163,180,162,1)" at bounding box center [412, 89] width 7 height 7
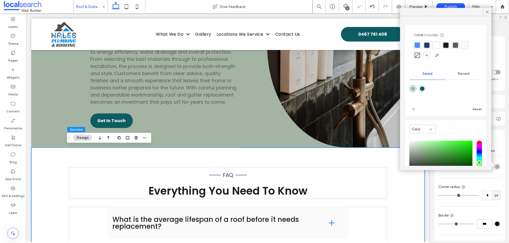
type input "*******"
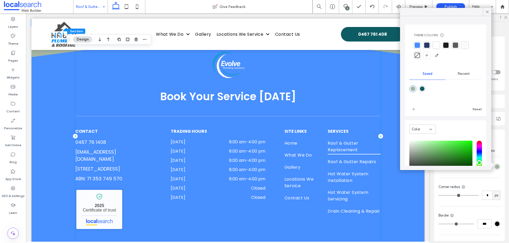
scroll to position [918, 0]
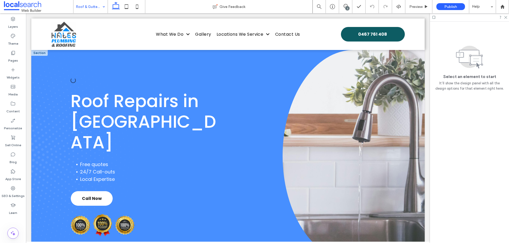
click at [45, 55] on div at bounding box center [39, 53] width 16 height 6
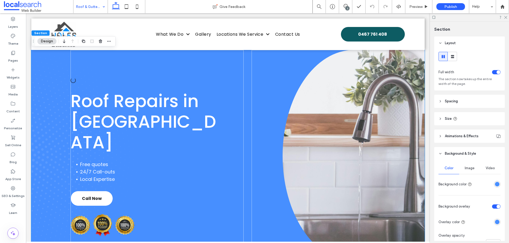
click at [495, 221] on div "rgba(72,143,255,1)" at bounding box center [497, 222] width 5 height 5
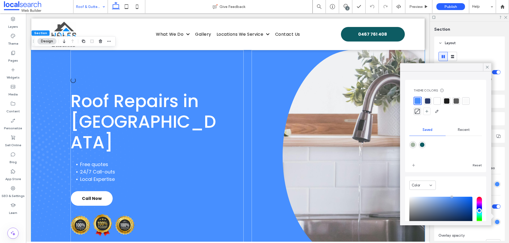
click at [412, 144] on div "rgba(163,180,162,1)" at bounding box center [412, 145] width 5 height 5
type input "*******"
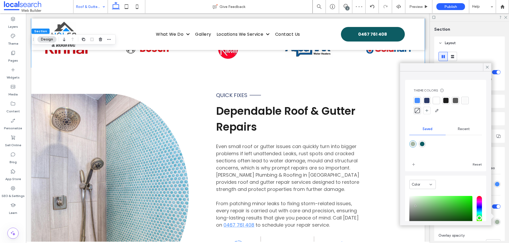
scroll to position [265, 0]
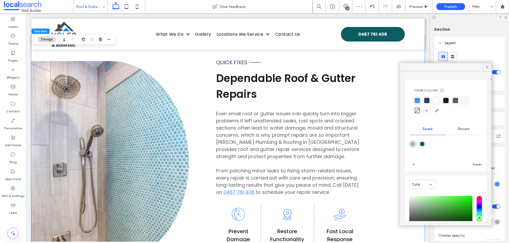
click at [193, 82] on div "Button Quick Fixes Dependable Roof & Gutter Repairs Even small roof or gutter i…" at bounding box center [227, 163] width 393 height 256
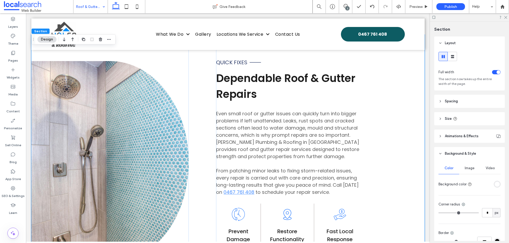
scroll to position [53, 0]
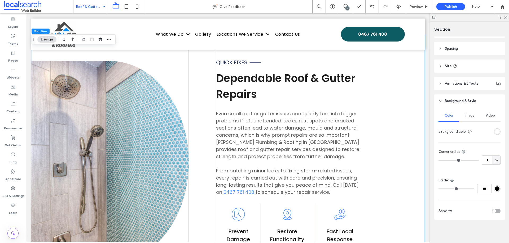
click at [495, 133] on div "rgba(255, 255, 255, 1)" at bounding box center [497, 132] width 5 height 5
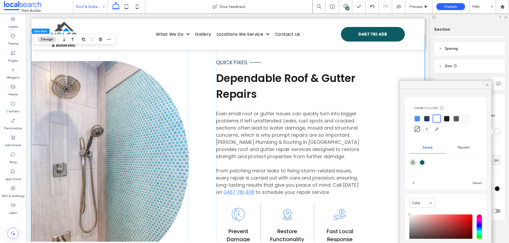
click at [412, 164] on div "rgba(163,180,162,1)" at bounding box center [412, 163] width 5 height 5
type input "*******"
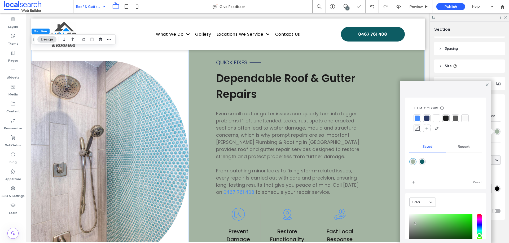
click at [173, 80] on div "Button" at bounding box center [109, 162] width 157 height 203
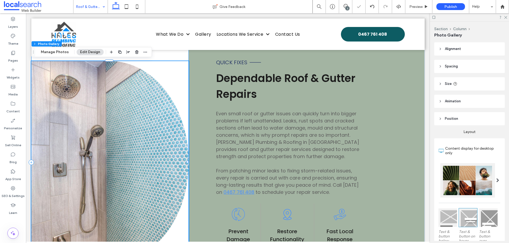
click at [174, 59] on div "Button" at bounding box center [109, 163] width 157 height 256
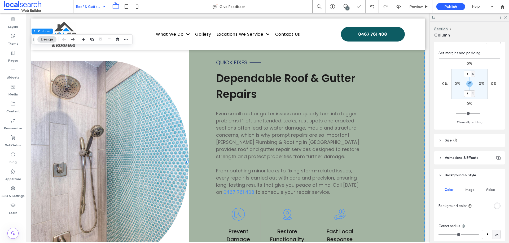
scroll to position [177, 0]
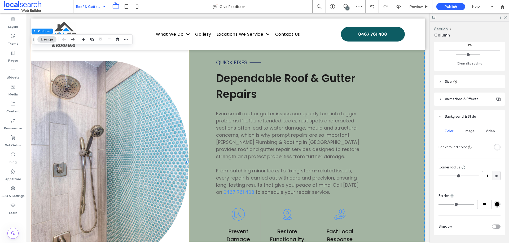
click at [493, 145] on div "rgba(255, 255, 255, 1)" at bounding box center [496, 147] width 7 height 7
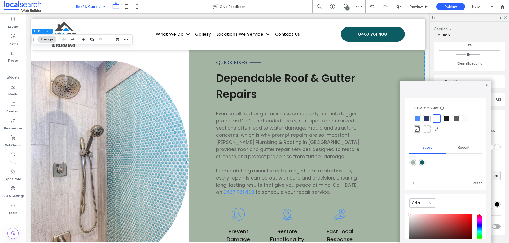
click at [411, 164] on div "rgba(163,180,162,1)" at bounding box center [412, 163] width 5 height 5
type input "*******"
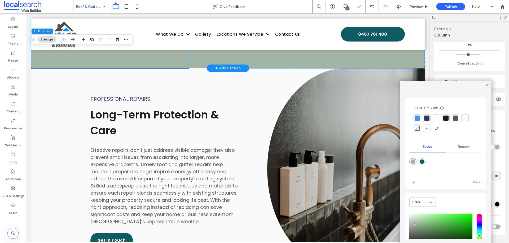
scroll to position [530, 0]
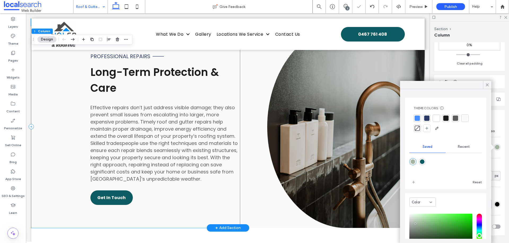
drag, startPoint x: 64, startPoint y: 100, endPoint x: 217, endPoint y: 98, distance: 153.1
click at [64, 100] on div "Professional Repairs Long-Term Protection & Care Effective repairs don’t just a…" at bounding box center [135, 127] width 208 height 203
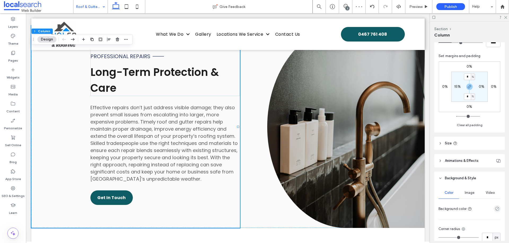
scroll to position [159, 0]
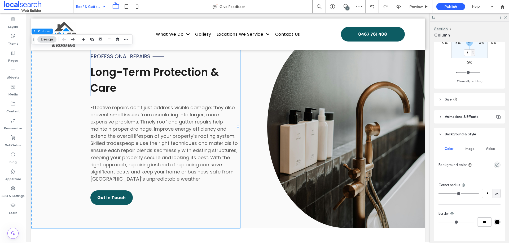
click at [495, 169] on div at bounding box center [487, 165] width 26 height 9
click at [495, 167] on div "empty color" at bounding box center [496, 165] width 7 height 7
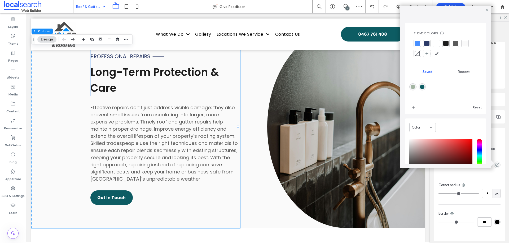
click at [412, 87] on div "rgba(163,180,162,1)" at bounding box center [412, 87] width 5 height 5
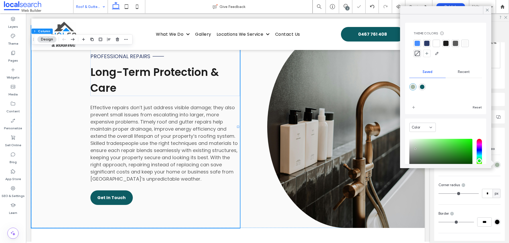
type input "*******"
type input "***"
type input "****"
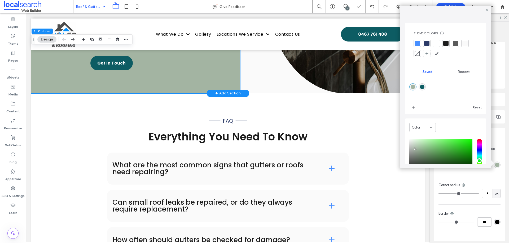
scroll to position [636, 0]
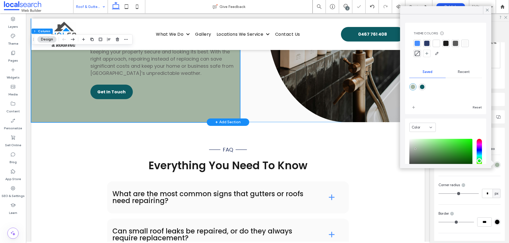
click at [257, 104] on div "Professional Repairs Long-Term Protection & Care Effective repairs don’t just a…" at bounding box center [227, 21] width 393 height 203
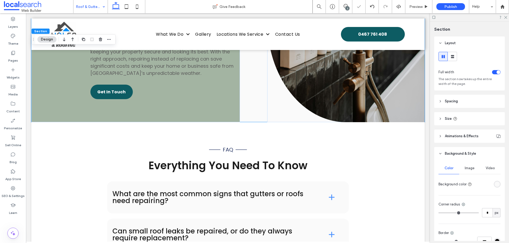
click at [493, 184] on div "rgba(250, 250, 250, 1)" at bounding box center [496, 184] width 7 height 7
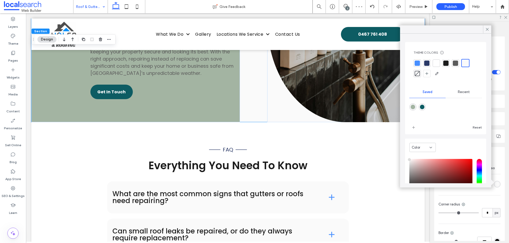
click at [411, 108] on div "rgba(163,180,162,1)" at bounding box center [412, 107] width 5 height 5
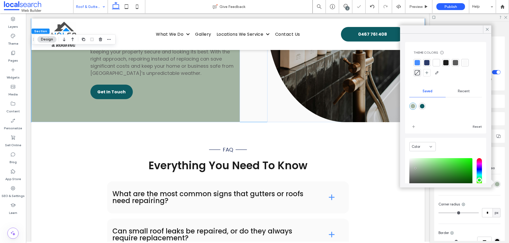
type input "*******"
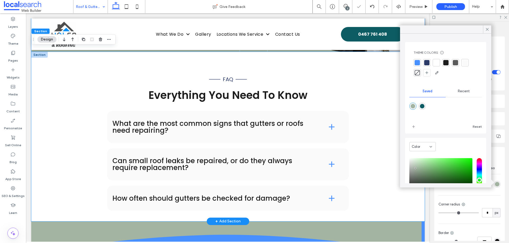
scroll to position [706, 0]
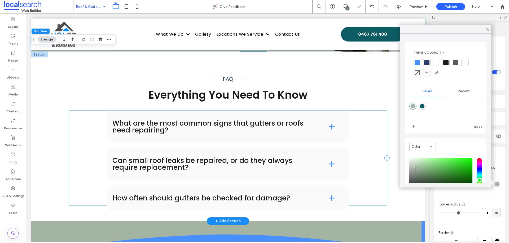
click at [383, 109] on div "FAQ Everything You Need To Know What are the most common signs that gutters or …" at bounding box center [228, 137] width 318 height 170
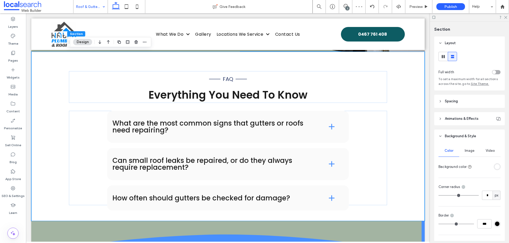
click at [495, 167] on div "rgba(255, 255, 255, 1)" at bounding box center [497, 167] width 5 height 5
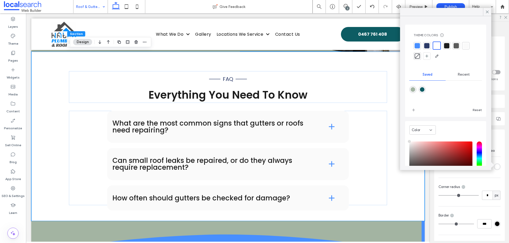
click at [414, 92] on div "rgba(163,180,162,1)" at bounding box center [412, 89] width 7 height 7
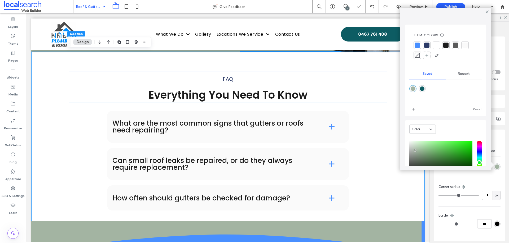
type input "*******"
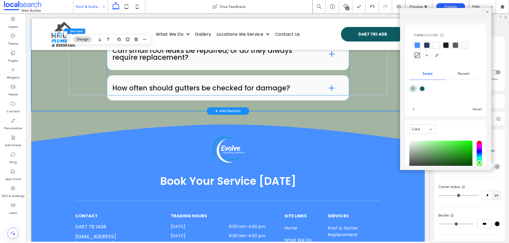
scroll to position [830, 0]
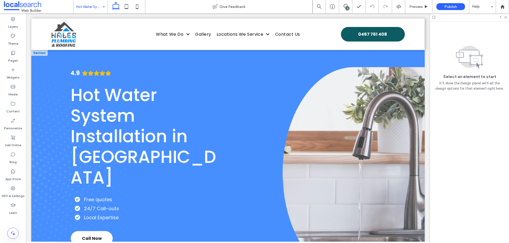
click at [45, 54] on div at bounding box center [39, 53] width 16 height 6
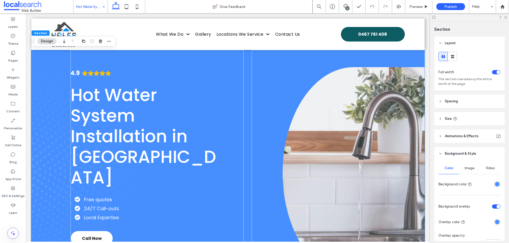
click at [495, 221] on div "rgba(72,143,255,1)" at bounding box center [497, 222] width 5 height 5
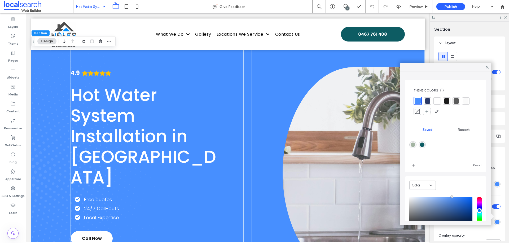
click at [415, 143] on div "rgba(163,180,162,1)" at bounding box center [412, 144] width 7 height 7
type input "*******"
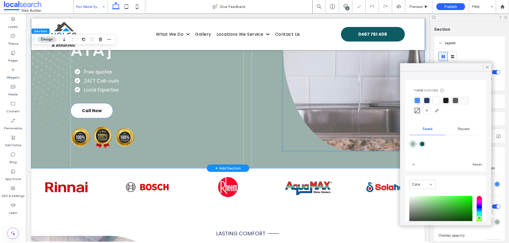
scroll to position [159, 0]
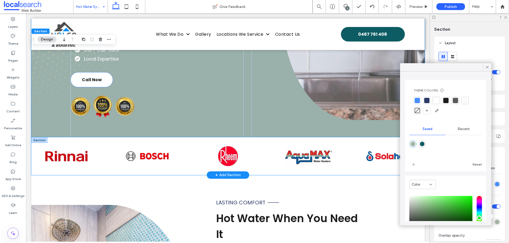
click at [141, 137] on div at bounding box center [227, 156] width 393 height 38
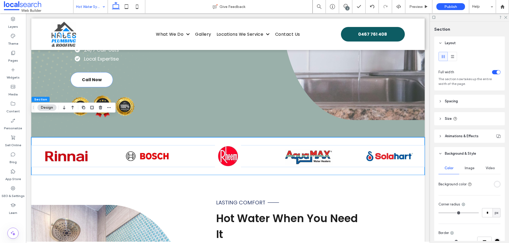
click at [494, 187] on div "rgba(255, 255, 255, 1)" at bounding box center [496, 184] width 7 height 7
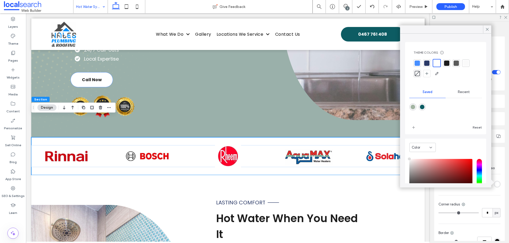
click at [411, 106] on div "rgba(163,180,162,1)" at bounding box center [412, 107] width 5 height 5
type input "*******"
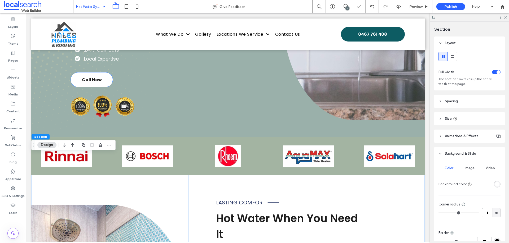
click at [492, 188] on div at bounding box center [487, 184] width 26 height 9
click at [495, 186] on div "rgba(255, 255, 255, 1)" at bounding box center [497, 184] width 5 height 5
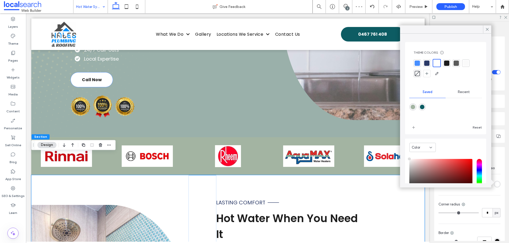
click at [415, 107] on div "rgba(163,180,162,1)" at bounding box center [412, 107] width 7 height 7
type input "*******"
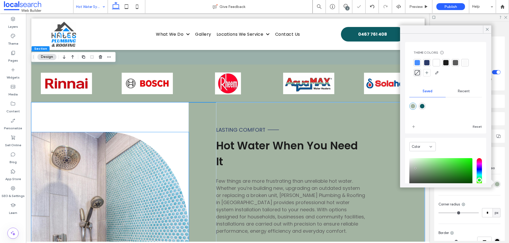
scroll to position [247, 0]
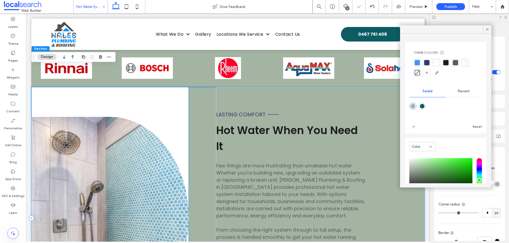
click at [183, 87] on div "Button" at bounding box center [109, 218] width 157 height 263
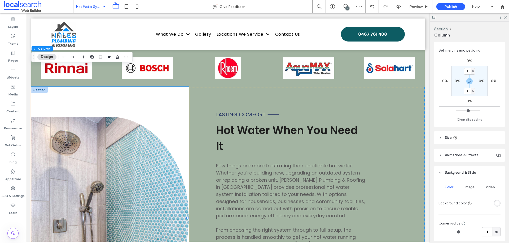
scroll to position [124, 0]
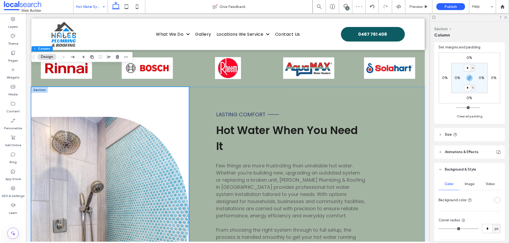
click at [495, 200] on div "rgba(255, 255, 255, 1)" at bounding box center [497, 200] width 5 height 5
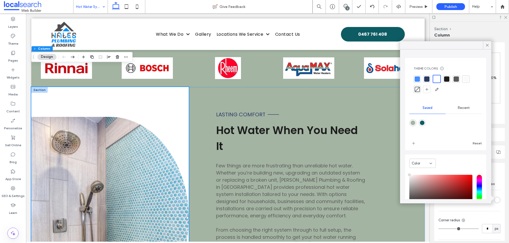
click at [413, 123] on div "rgba(163,180,162,1)" at bounding box center [412, 123] width 5 height 5
type input "*******"
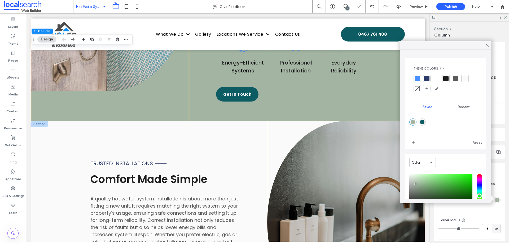
scroll to position [477, 0]
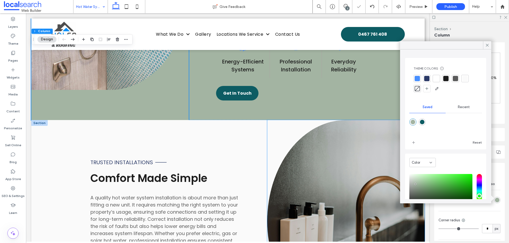
click at [250, 120] on div "Trusted Installations Comfort Made Simple A quality hot water system installati…" at bounding box center [227, 221] width 393 height 203
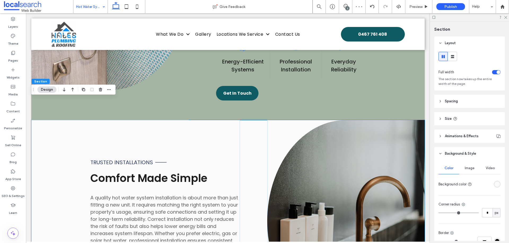
click at [495, 185] on div "rgba(250, 250, 250, 1)" at bounding box center [497, 184] width 5 height 5
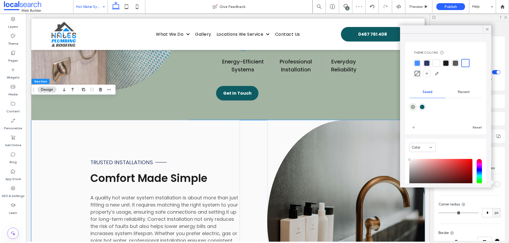
click at [413, 104] on div "rgba(163,180,162,1)" at bounding box center [412, 107] width 7 height 7
type input "*******"
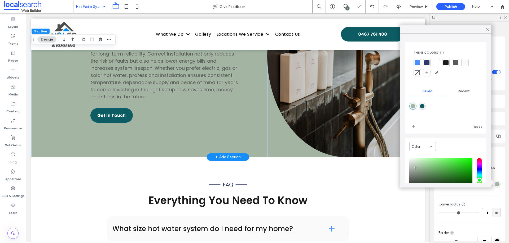
scroll to position [689, 0]
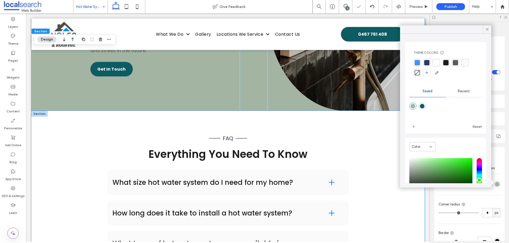
click at [268, 111] on div "FAQ Everything You Need To Know What size hot water system do I need for my hom…" at bounding box center [228, 192] width 318 height 163
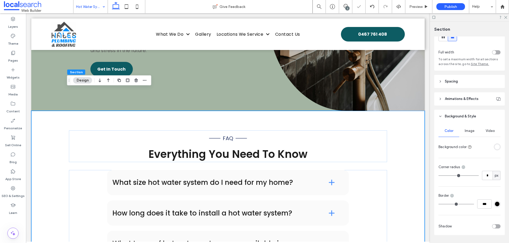
scroll to position [35, 0]
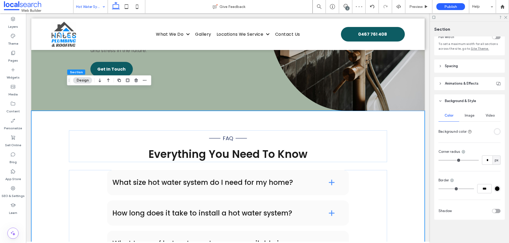
click at [495, 130] on div "rgba(255, 255, 255, 1)" at bounding box center [497, 132] width 5 height 5
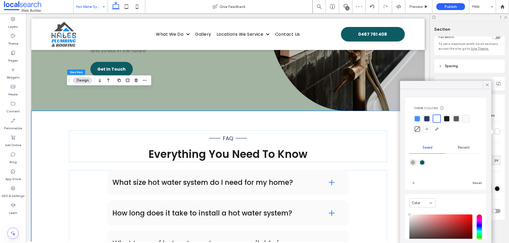
click at [413, 160] on div "rgba(163,180,162,1)" at bounding box center [412, 162] width 7 height 7
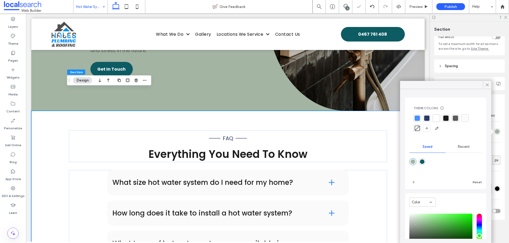
type input "*******"
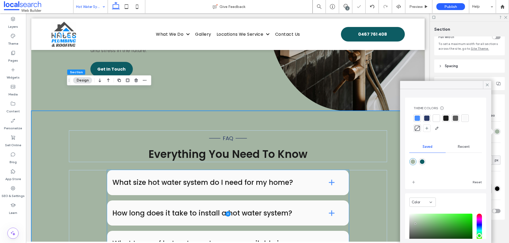
scroll to position [18, 0]
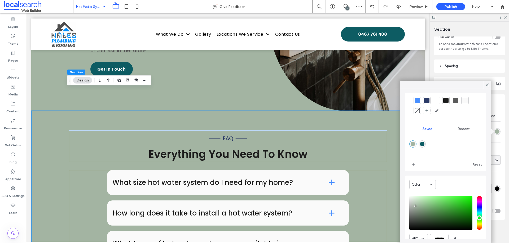
drag, startPoint x: 86, startPoint y: 6, endPoint x: 89, endPoint y: 11, distance: 5.5
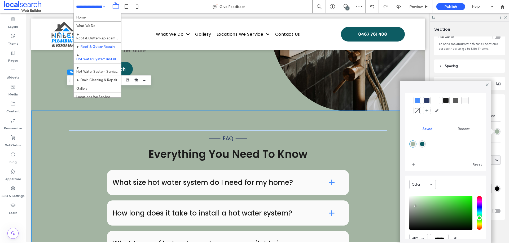
scroll to position [26, 0]
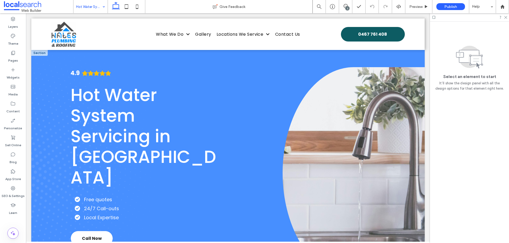
click at [43, 54] on div at bounding box center [39, 53] width 16 height 6
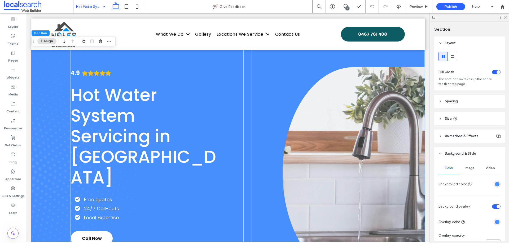
click at [495, 221] on div "rgba(72,143,255,1)" at bounding box center [497, 222] width 5 height 5
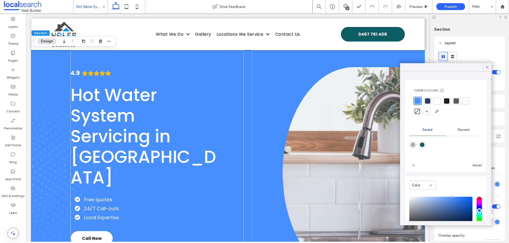
click at [413, 144] on div "rgba(163,180,162,1)" at bounding box center [412, 145] width 5 height 5
type input "*******"
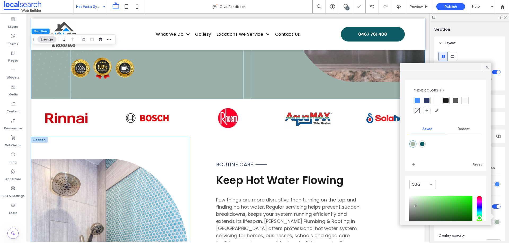
scroll to position [197, 0]
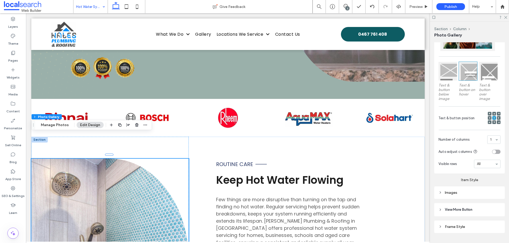
scroll to position [159, 0]
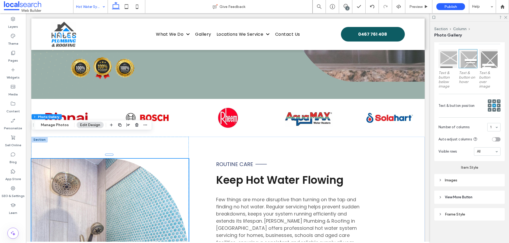
click at [463, 170] on div "Item Style Images" at bounding box center [469, 173] width 70 height 25
click at [464, 181] on div "Images" at bounding box center [469, 180] width 62 height 5
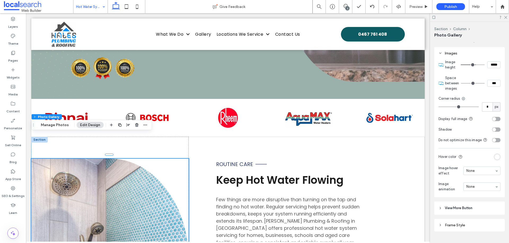
scroll to position [302, 0]
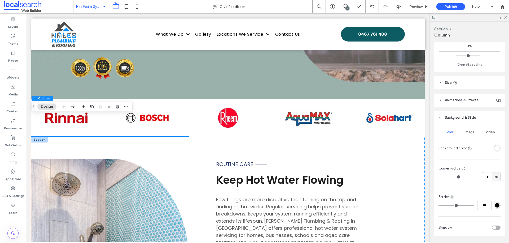
scroll to position [192, 0]
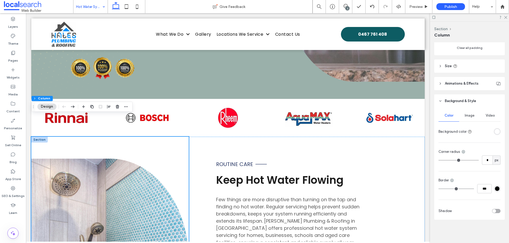
click at [495, 131] on div "rgba(255, 255, 255, 1)" at bounding box center [497, 132] width 5 height 5
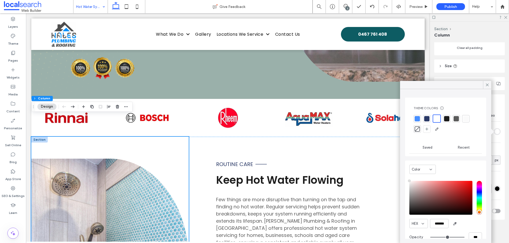
type input "****"
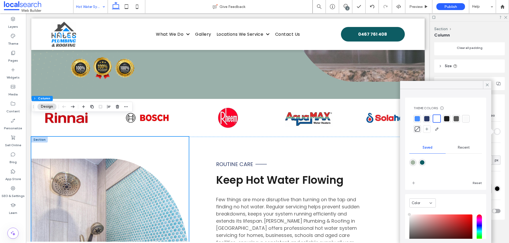
click at [411, 164] on div "rgba(163,180,162,1)" at bounding box center [412, 163] width 5 height 5
type input "*******"
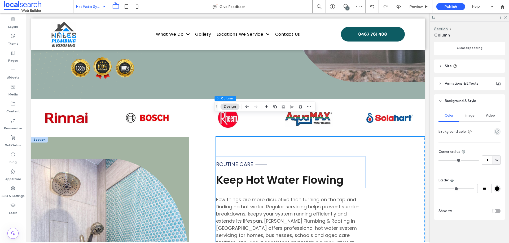
drag, startPoint x: 472, startPoint y: 115, endPoint x: 478, endPoint y: 122, distance: 9.9
click at [471, 115] on span "Image" at bounding box center [469, 116] width 10 height 4
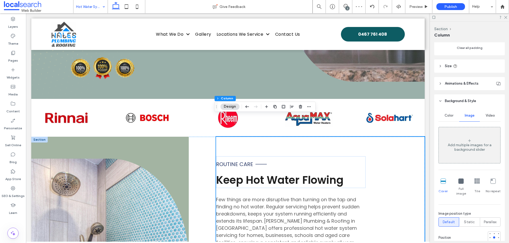
click at [452, 112] on div "Color" at bounding box center [448, 116] width 21 height 12
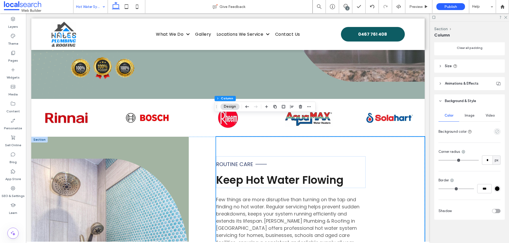
click at [495, 132] on icon "empty color" at bounding box center [497, 132] width 5 height 5
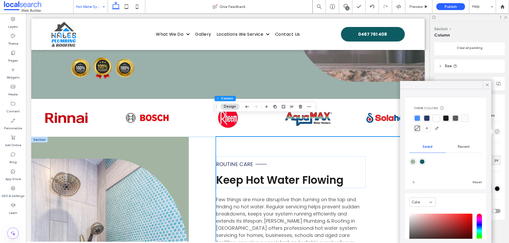
click at [414, 160] on div "rgba(163,180,162,1)" at bounding box center [412, 161] width 7 height 7
type input "*******"
type input "***"
type input "****"
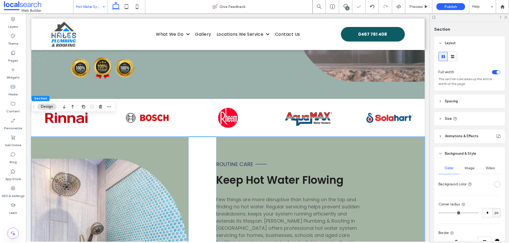
click at [493, 187] on div "rgba(255, 255, 255, 1)" at bounding box center [496, 184] width 7 height 7
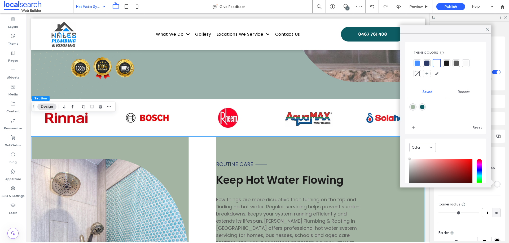
click at [411, 106] on div "rgba(163,180,162,1)" at bounding box center [412, 107] width 5 height 5
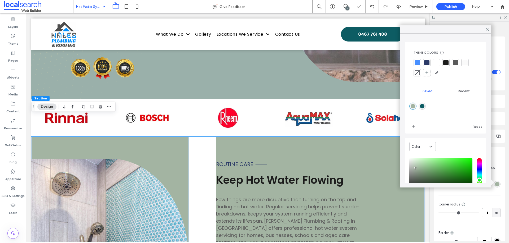
type input "*******"
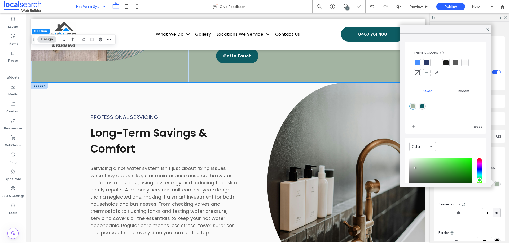
scroll to position [499, 0]
click at [48, 83] on div "Professional Servicing Long-Term Savings & Comfort Servicing a hot water system…" at bounding box center [135, 184] width 208 height 203
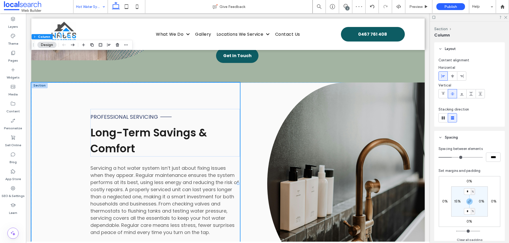
scroll to position [192, 0]
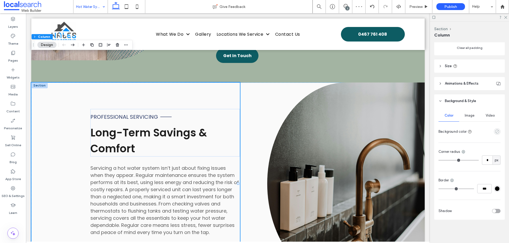
click at [495, 130] on icon "empty color" at bounding box center [497, 132] width 5 height 5
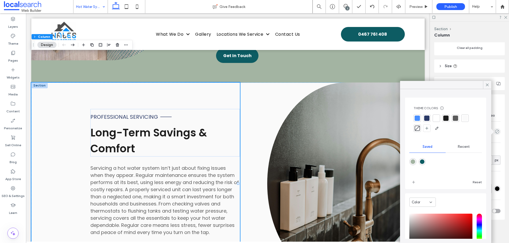
click at [413, 159] on div "rgba(163,180,162,1)" at bounding box center [412, 161] width 7 height 7
type input "*******"
type input "***"
type input "****"
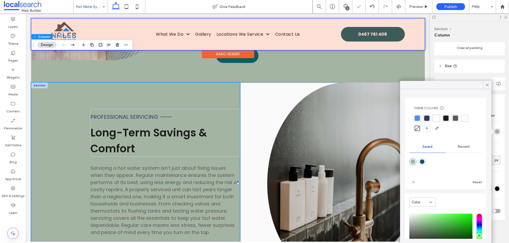
click at [252, 56] on div "Basic Header" at bounding box center [228, 54] width 52 height 8
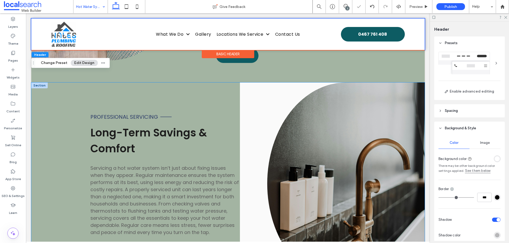
click at [252, 83] on div "Professional Servicing Long-Term Savings & Comfort Servicing a hot water system…" at bounding box center [227, 184] width 393 height 203
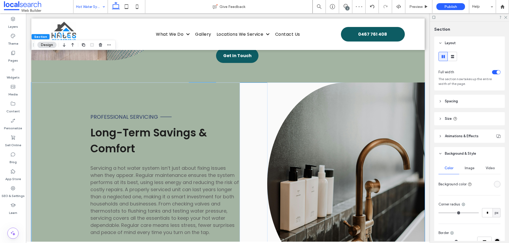
click at [490, 185] on div at bounding box center [487, 184] width 26 height 9
click at [495, 184] on div "rgba(250, 250, 250, 1)" at bounding box center [497, 184] width 5 height 5
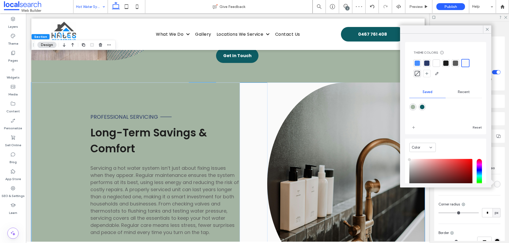
click at [413, 106] on div "rgba(163,180,162,1)" at bounding box center [412, 107] width 5 height 5
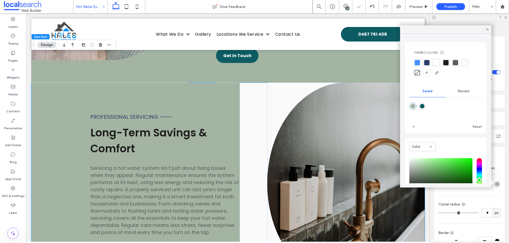
type input "*******"
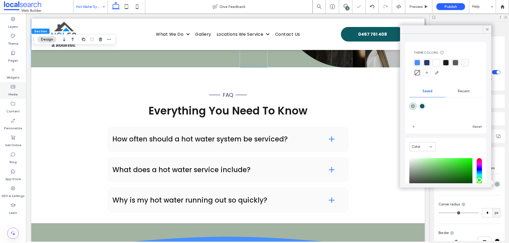
scroll to position [715, 0]
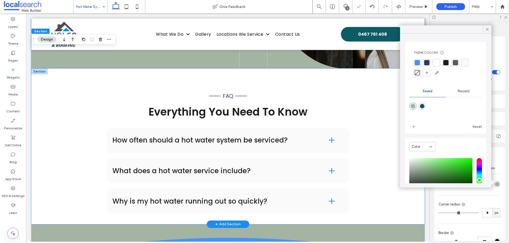
click at [54, 88] on div "FAQ Everything You Need To Know How often should a hot water system be serviced…" at bounding box center [227, 147] width 393 height 156
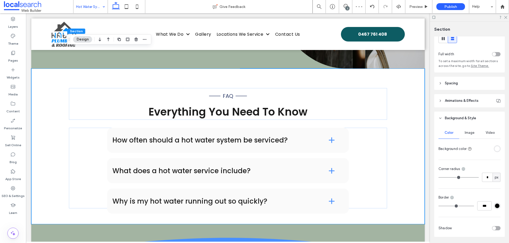
scroll to position [0, 0]
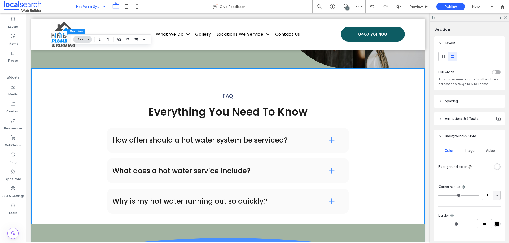
click at [493, 170] on div at bounding box center [496, 167] width 7 height 7
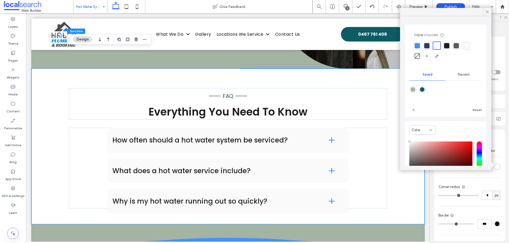
click at [411, 91] on div "rgba(163,180,162,1)" at bounding box center [412, 89] width 5 height 5
type input "*******"
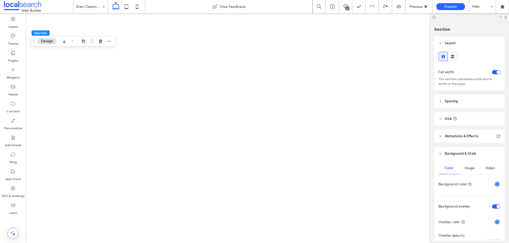
click at [42, 41] on button "Design" at bounding box center [46, 41] width 19 height 6
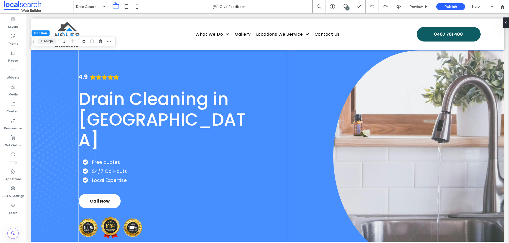
click at [47, 42] on button "Design" at bounding box center [46, 41] width 19 height 6
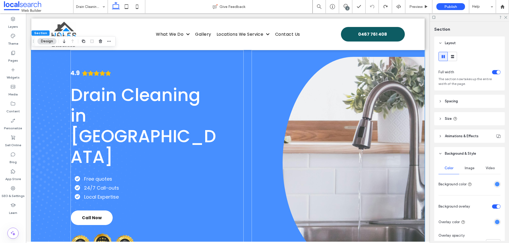
click at [495, 221] on div "rgba(72,143,255,1)" at bounding box center [497, 222] width 5 height 5
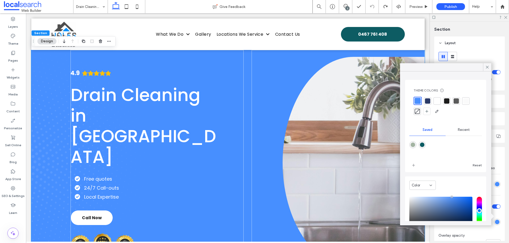
click at [414, 145] on div "rgba(163,180,162,1)" at bounding box center [412, 145] width 5 height 5
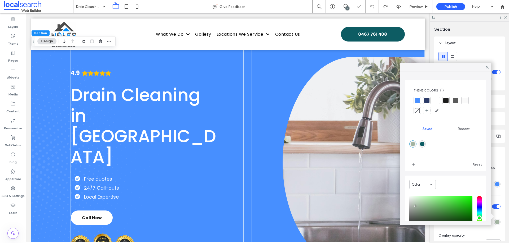
type input "*******"
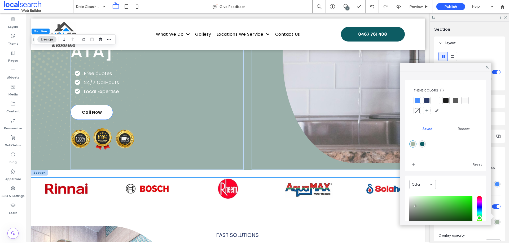
scroll to position [194, 0]
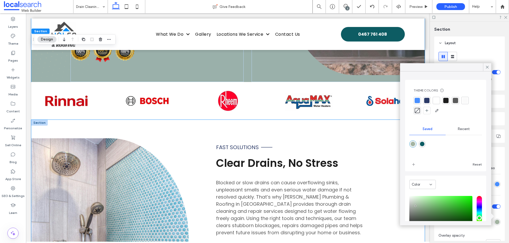
click at [199, 120] on div "Button Fast Solutions Clear Drains, No Stress Blocked or slow drains can cause …" at bounding box center [227, 240] width 393 height 240
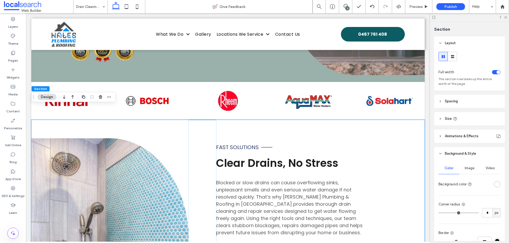
click at [499, 184] on div "Color Image Video Background color Corner radius * px Border *** Shadow" at bounding box center [469, 217] width 70 height 112
click at [495, 185] on div "rgba(255, 255, 255, 1)" at bounding box center [497, 184] width 5 height 5
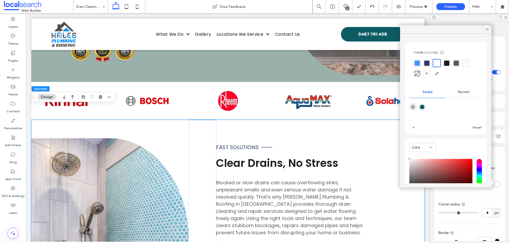
click at [412, 109] on div "rgba(163,180,162,1)" at bounding box center [412, 107] width 5 height 5
type input "*******"
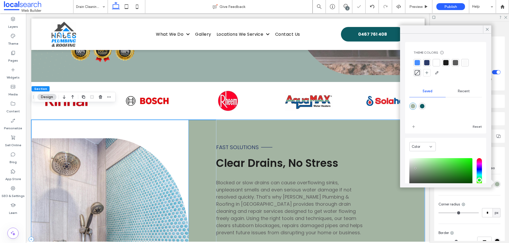
click at [182, 120] on div "Button" at bounding box center [109, 240] width 157 height 240
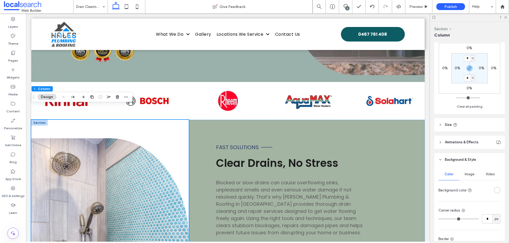
scroll to position [134, 0]
click at [495, 189] on div "rgba(255, 255, 255, 1)" at bounding box center [497, 190] width 5 height 5
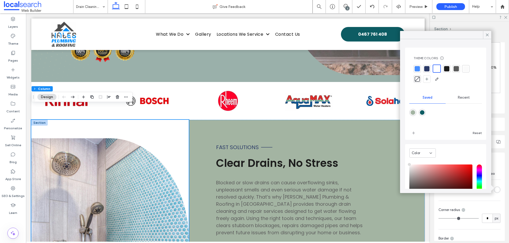
click at [414, 111] on div "rgba(163,180,162,1)" at bounding box center [412, 112] width 5 height 5
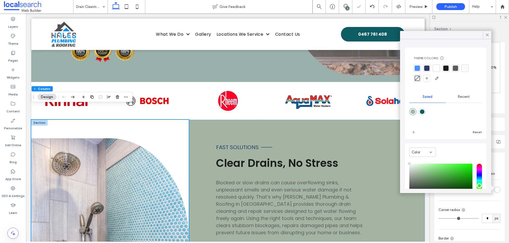
type input "*******"
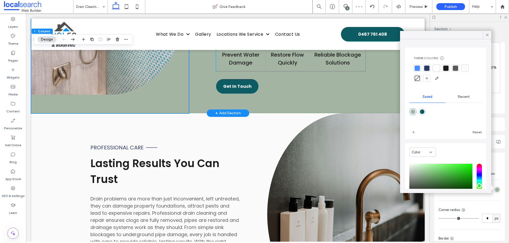
scroll to position [442, 0]
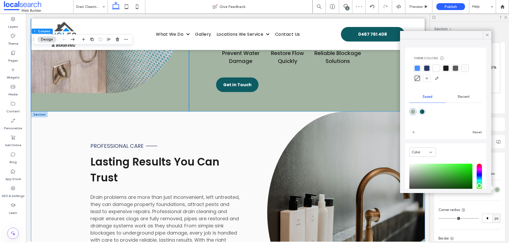
click at [239, 122] on div "Professional Care Lasting Results You Can Trust Drain problems are more than ju…" at bounding box center [227, 213] width 393 height 203
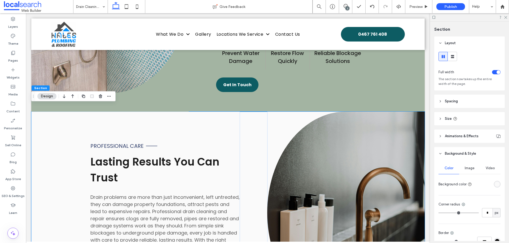
click at [493, 186] on div "rgba(250, 250, 250, 1)" at bounding box center [496, 184] width 7 height 7
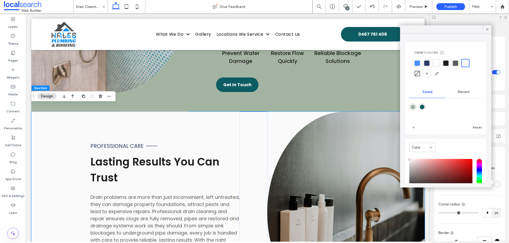
click at [414, 107] on div "rgba(163,180,162,1)" at bounding box center [412, 107] width 5 height 5
type input "*******"
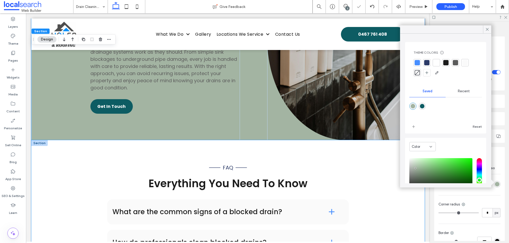
scroll to position [616, 0]
click at [72, 140] on div "FAQ Everything You Need To Know What are the common signs of a blocked drain? S…" at bounding box center [228, 218] width 318 height 156
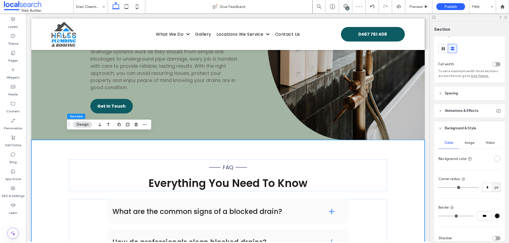
scroll to position [8, 0]
click at [495, 159] on div "rgba(255, 255, 255, 1)" at bounding box center [497, 159] width 5 height 5
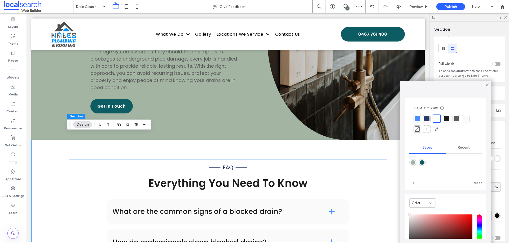
click at [412, 161] on div "rgba(163,180,162,1)" at bounding box center [412, 163] width 5 height 5
type input "*******"
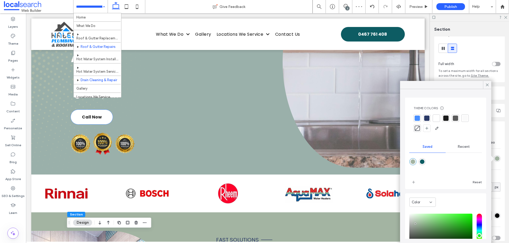
scroll to position [33, 0]
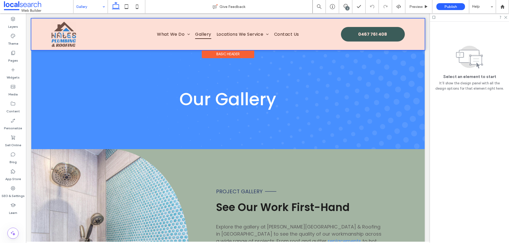
click at [34, 49] on div at bounding box center [227, 35] width 393 height 32
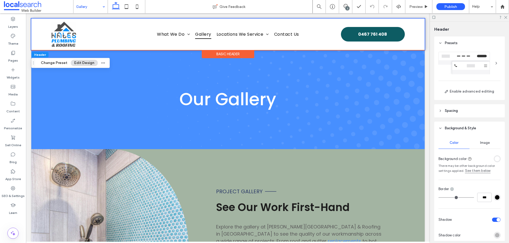
click at [42, 54] on span "Header" at bounding box center [40, 55] width 12 height 4
click at [89, 115] on div "Our Gallery" at bounding box center [227, 99] width 393 height 99
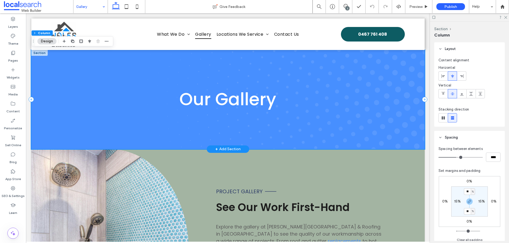
click at [42, 53] on div at bounding box center [39, 53] width 16 height 6
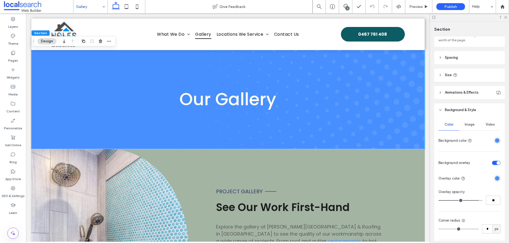
scroll to position [88, 0]
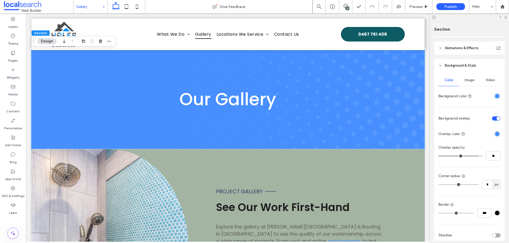
click at [495, 135] on div "rgba(72,143,255,1)" at bounding box center [497, 134] width 5 height 5
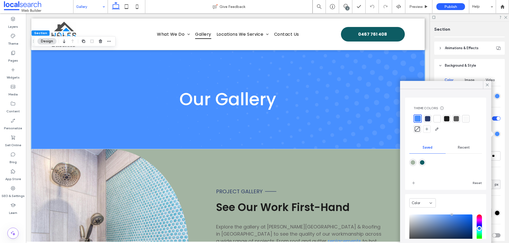
click at [411, 162] on div "rgba(163,180,162,1)" at bounding box center [412, 163] width 5 height 5
type input "*******"
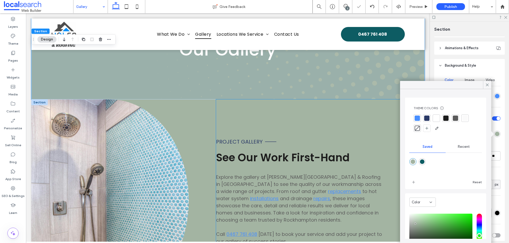
scroll to position [0, 0]
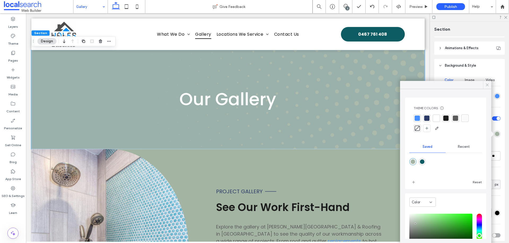
click at [488, 83] on icon at bounding box center [486, 85] width 5 height 5
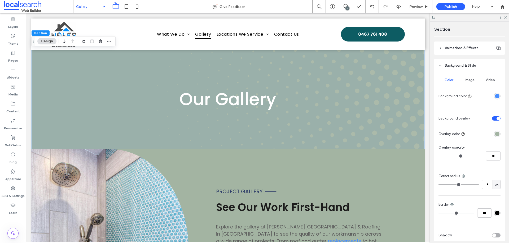
click at [471, 80] on span "Image" at bounding box center [469, 80] width 10 height 4
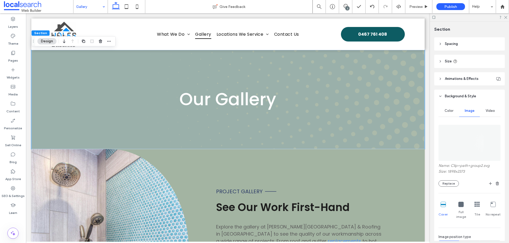
scroll to position [53, 0]
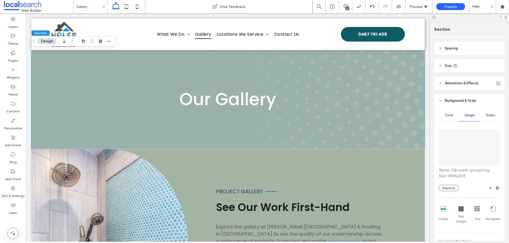
click at [450, 112] on div "Color" at bounding box center [448, 116] width 21 height 12
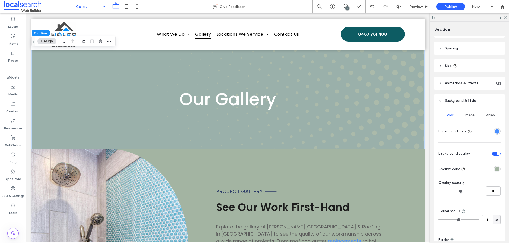
click at [496, 132] on div "rgba(72,143,255,1)" at bounding box center [497, 131] width 5 height 5
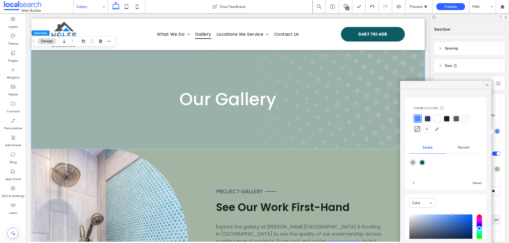
click at [413, 164] on div "rgba(163,180,162,1)" at bounding box center [412, 163] width 5 height 5
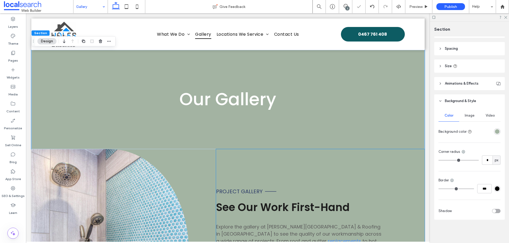
scroll to position [53, 0]
click at [472, 114] on span "Image" at bounding box center [469, 116] width 10 height 4
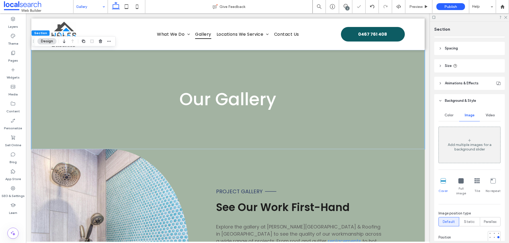
click at [467, 135] on div "Add multiple images for a background slider" at bounding box center [468, 145] width 61 height 35
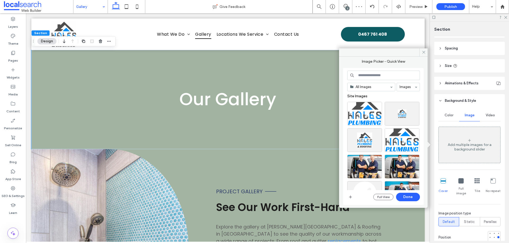
click at [380, 76] on input at bounding box center [383, 76] width 73 height 10
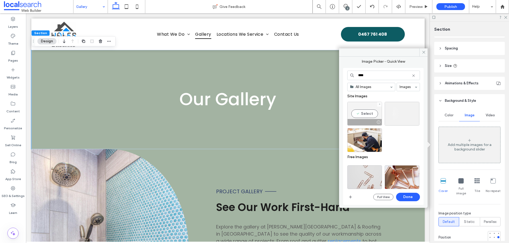
type input "****"
click at [371, 112] on div "Select" at bounding box center [364, 114] width 35 height 24
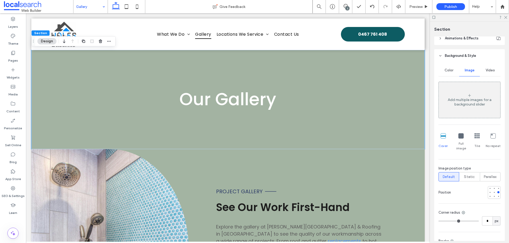
scroll to position [124, 0]
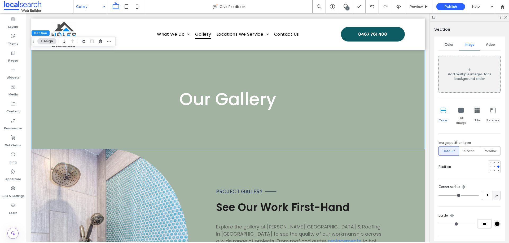
click at [465, 59] on div "Add multiple images for a background slider" at bounding box center [468, 74] width 61 height 35
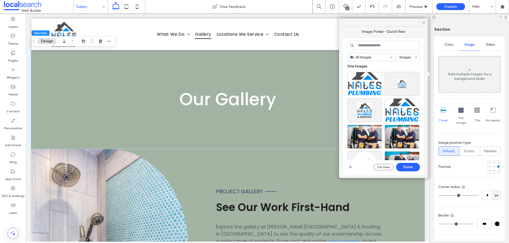
click at [370, 47] on input at bounding box center [383, 46] width 73 height 10
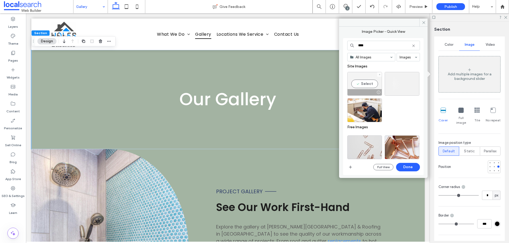
type input "****"
click at [373, 83] on div "Select" at bounding box center [364, 84] width 35 height 24
click at [405, 166] on button "Done" at bounding box center [408, 167] width 24 height 8
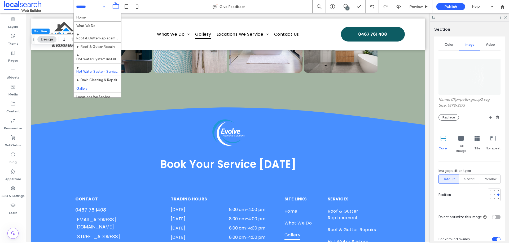
scroll to position [33, 0]
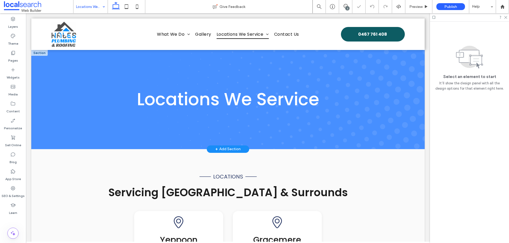
click at [39, 52] on div at bounding box center [39, 53] width 16 height 6
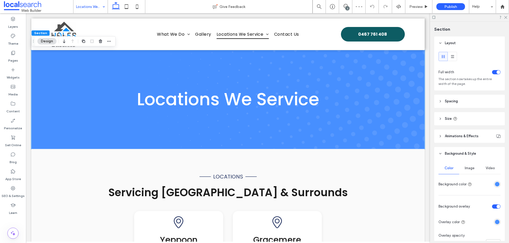
click at [493, 184] on div "rgba(72,143,255,1)" at bounding box center [496, 184] width 7 height 7
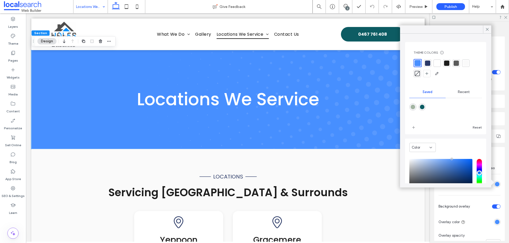
click at [495, 221] on div "rgba(72,143,255,1)" at bounding box center [497, 222] width 5 height 5
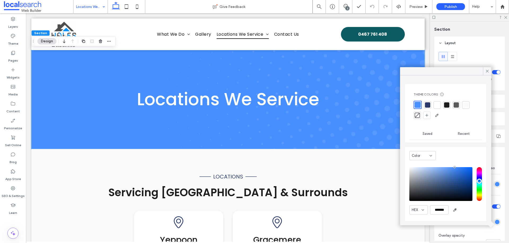
click at [426, 136] on span "Saved" at bounding box center [427, 134] width 10 height 4
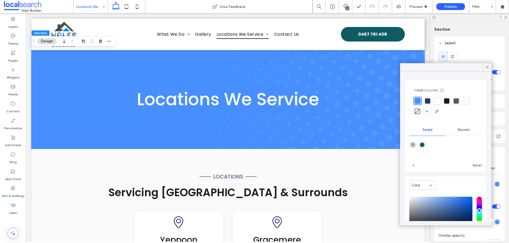
click at [410, 145] on div "rgba(163,180,162,1)" at bounding box center [412, 145] width 5 height 5
type input "*******"
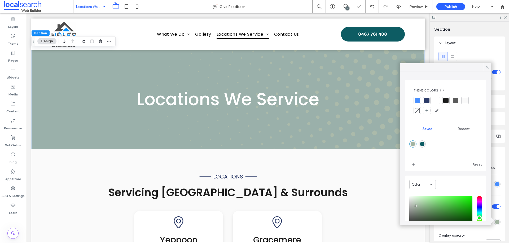
click at [486, 66] on use at bounding box center [487, 67] width 3 height 3
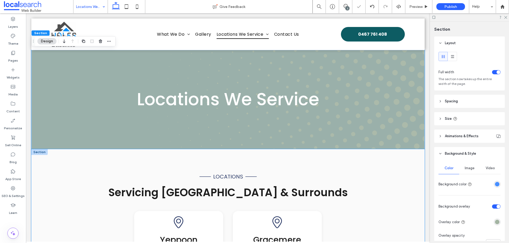
click at [377, 163] on div "locations Servicing [GEOGRAPHIC_DATA] & Surrounds [GEOGRAPHIC_DATA] In [GEOGRAP…" at bounding box center [228, 246] width 318 height 195
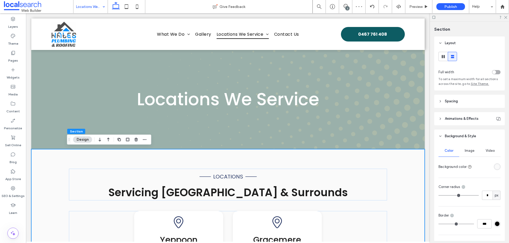
click at [495, 167] on div "rgba(250, 250, 250, 1)" at bounding box center [497, 167] width 5 height 5
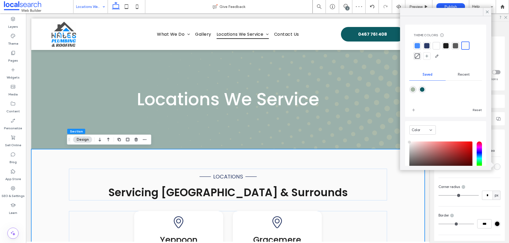
click at [413, 89] on div "rgba(163,180,162,1)" at bounding box center [412, 89] width 5 height 5
type input "*******"
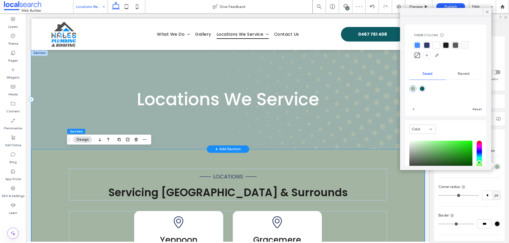
click at [58, 70] on div "Locations We Service" at bounding box center [227, 99] width 393 height 99
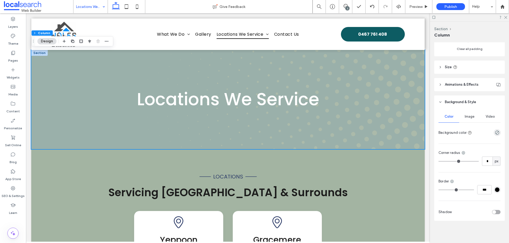
scroll to position [192, 0]
click at [464, 116] on span "Image" at bounding box center [469, 116] width 10 height 4
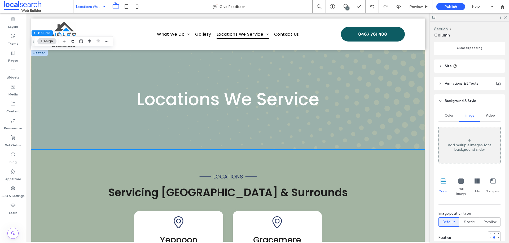
click at [468, 144] on div "Add multiple images for a background slider" at bounding box center [468, 147] width 61 height 9
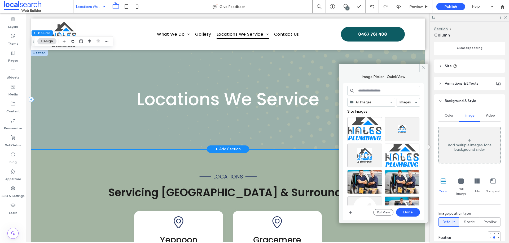
click at [63, 90] on div "Locations We Service" at bounding box center [227, 99] width 393 height 99
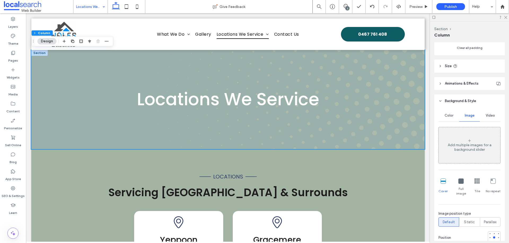
click at [476, 137] on div "Add multiple images for a background slider" at bounding box center [468, 145] width 61 height 35
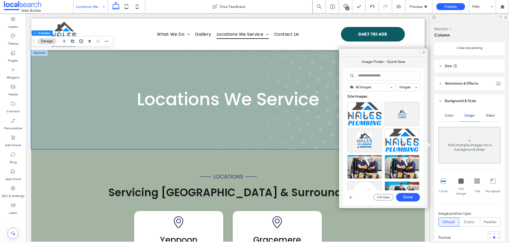
click at [385, 77] on input at bounding box center [383, 76] width 73 height 10
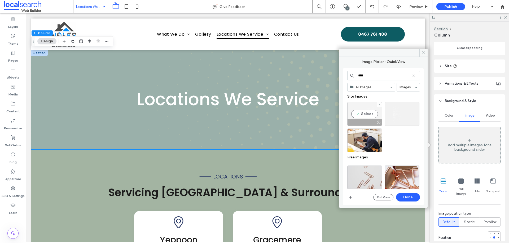
type input "****"
click at [355, 108] on div "Select" at bounding box center [364, 114] width 35 height 24
drag, startPoint x: 409, startPoint y: 196, endPoint x: 402, endPoint y: 179, distance: 18.0
click at [409, 196] on button "Done" at bounding box center [408, 197] width 24 height 8
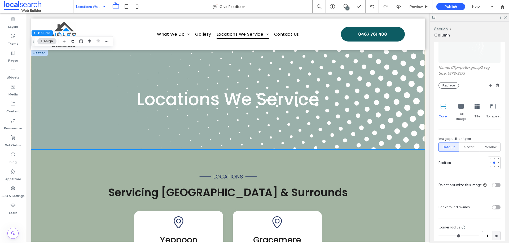
scroll to position [298, 0]
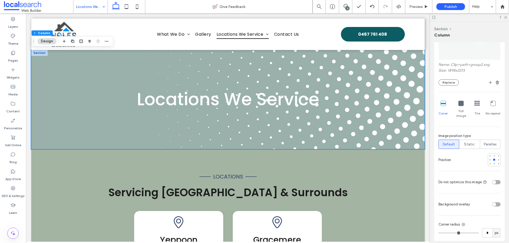
click at [494, 203] on div "toggle" at bounding box center [496, 205] width 8 height 4
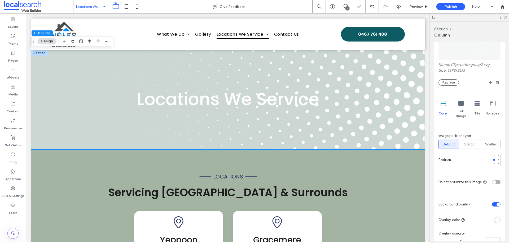
scroll to position [333, 0]
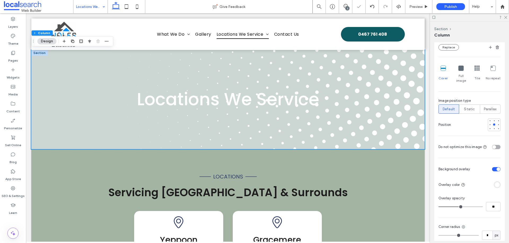
click at [495, 183] on div "rgba(255, 255, 255, 1)" at bounding box center [497, 185] width 5 height 5
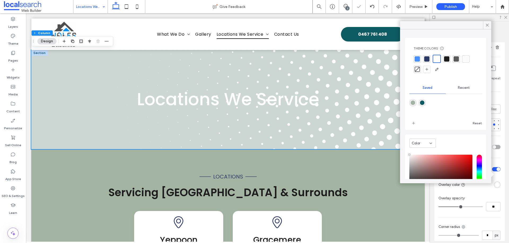
click at [414, 104] on div "rgba(163,180,162,1)" at bounding box center [412, 103] width 5 height 5
type input "*******"
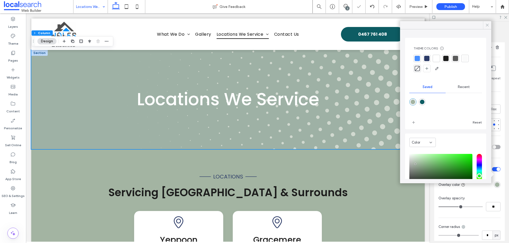
click at [484, 24] on div at bounding box center [487, 25] width 8 height 8
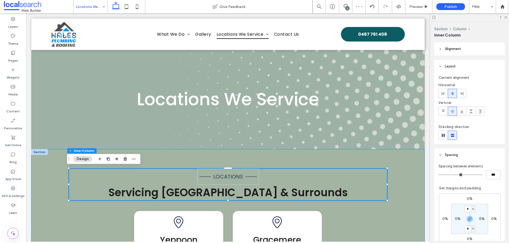
click at [413, 170] on div "locations Servicing [GEOGRAPHIC_DATA] & Surrounds [GEOGRAPHIC_DATA] In [GEOGRAP…" at bounding box center [227, 246] width 393 height 195
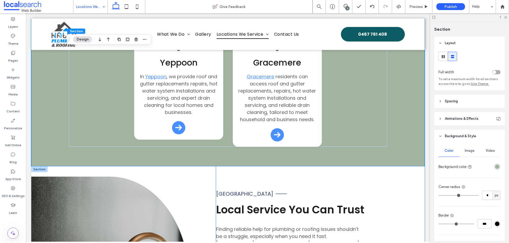
scroll to position [194, 0]
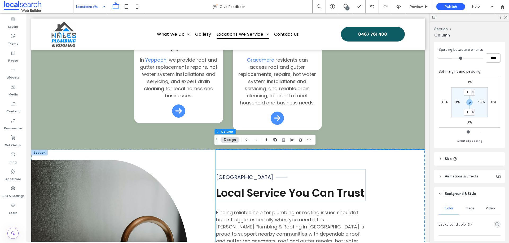
scroll to position [124, 0]
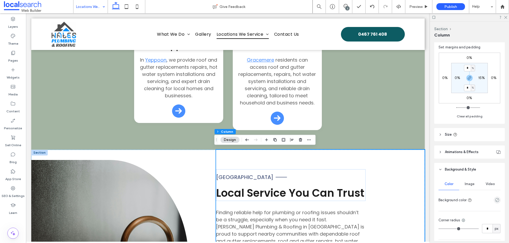
click at [471, 183] on span "Image" at bounding box center [469, 184] width 10 height 4
click at [486, 199] on div "Add multiple images for a background slider" at bounding box center [468, 214] width 61 height 35
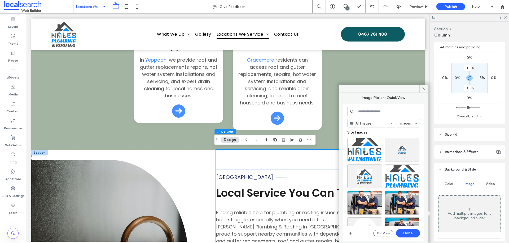
click at [447, 186] on div "Color" at bounding box center [448, 185] width 21 height 12
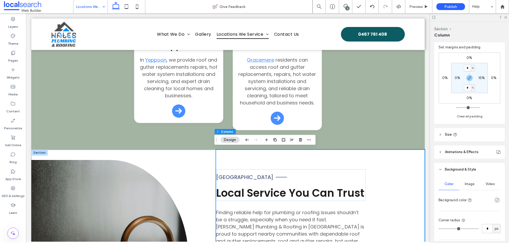
scroll to position [192, 0]
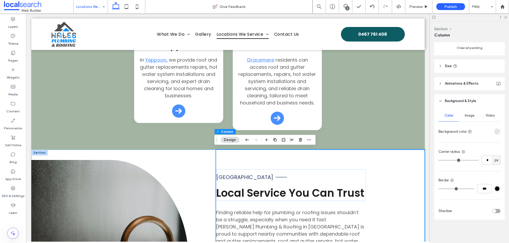
click at [495, 131] on use "empty color" at bounding box center [497, 132] width 4 height 4
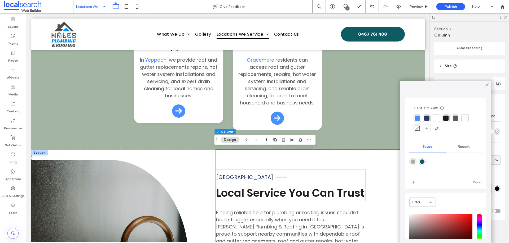
click at [412, 161] on div "rgba(163,180,162,1)" at bounding box center [412, 162] width 5 height 5
type input "*******"
type input "***"
type input "****"
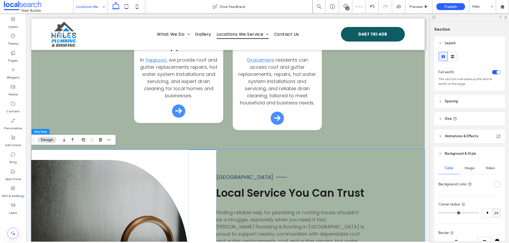
click at [495, 184] on div "rgba(255, 255, 255, 1)" at bounding box center [497, 184] width 5 height 5
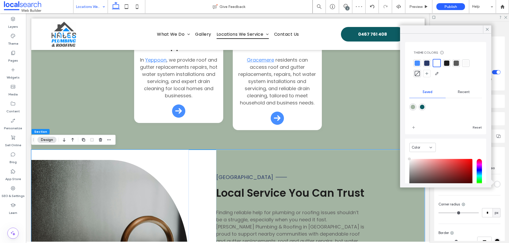
click at [413, 105] on div "rgba(163,180,162,1)" at bounding box center [412, 107] width 5 height 5
type input "*******"
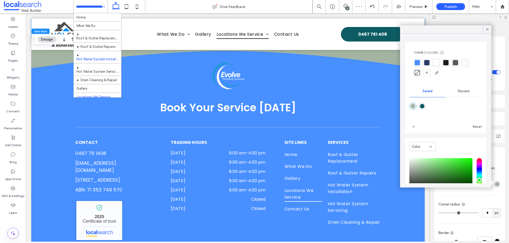
scroll to position [33, 0]
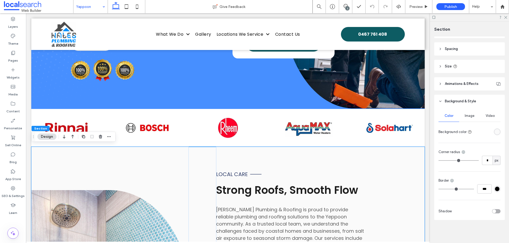
scroll to position [53, 0]
click at [498, 129] on div "Color Image Video Background color Corner radius * px Border *** Shadow" at bounding box center [469, 164] width 70 height 112
click at [495, 132] on div "rgba(250, 250, 250, 1)" at bounding box center [497, 132] width 5 height 5
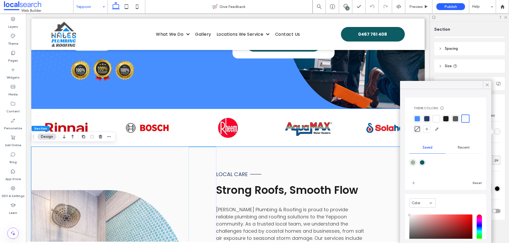
click at [412, 163] on div "rgba(163,180,162,1)" at bounding box center [412, 163] width 5 height 5
type input "*******"
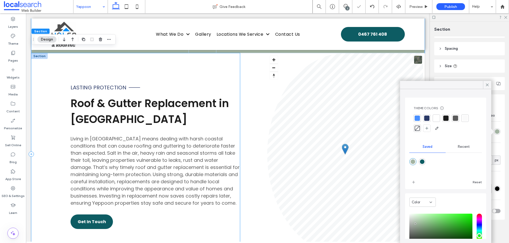
scroll to position [541, 0]
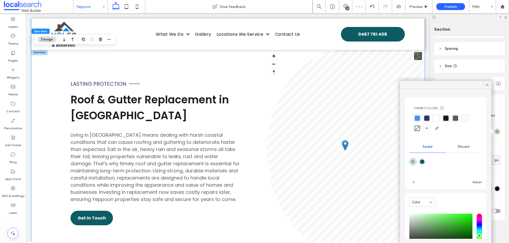
click at [247, 65] on div "Lasting Protection Roof & Gutter Replacement in [GEOGRAPHIC_DATA] Living in [GE…" at bounding box center [227, 151] width 393 height 203
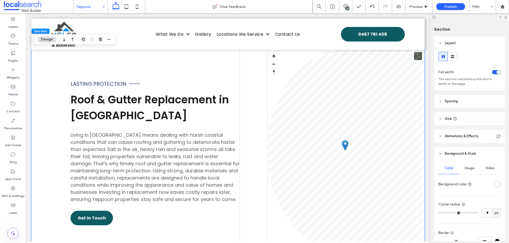
click at [495, 184] on div "rgba(255, 255, 255, 1)" at bounding box center [497, 184] width 5 height 5
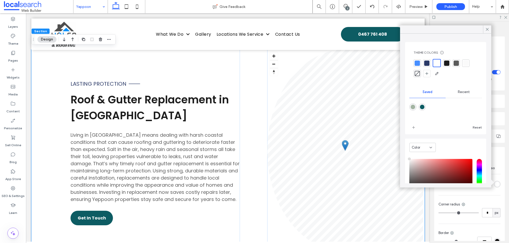
click at [413, 108] on div "rgba(163,180,162,1)" at bounding box center [412, 107] width 5 height 5
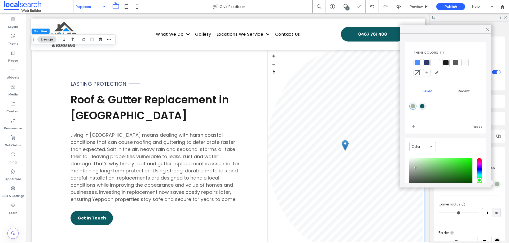
type input "*******"
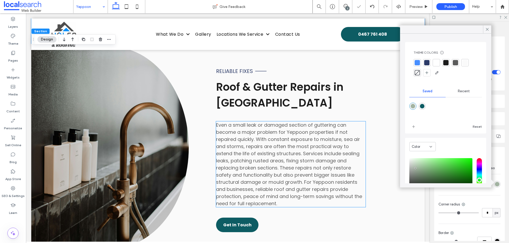
scroll to position [750, 0]
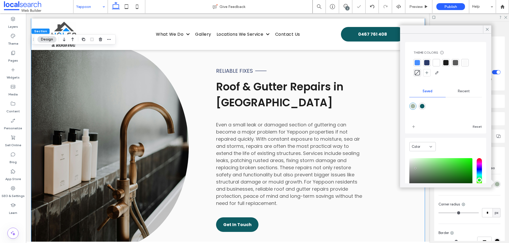
click at [201, 123] on div "Button Reliable Fixes Roof & Gutter Repairs in [GEOGRAPHIC_DATA] Even a small l…" at bounding box center [227, 147] width 393 height 208
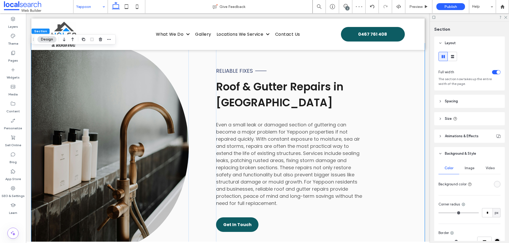
click at [495, 185] on div "rgba(250, 250, 250, 1)" at bounding box center [497, 184] width 5 height 5
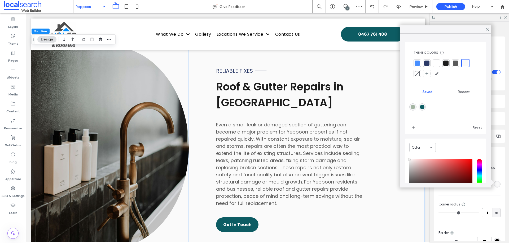
click at [414, 112] on div at bounding box center [445, 111] width 73 height 20
click at [413, 108] on div "rgba(163,180,162,1)" at bounding box center [412, 107] width 5 height 5
type input "*******"
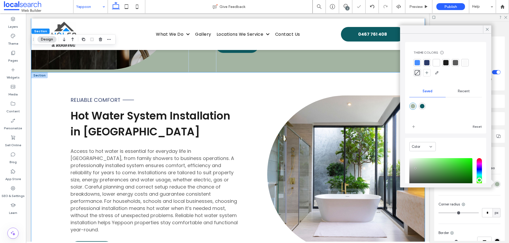
scroll to position [929, 0]
click at [256, 122] on div "Reliable comfort Hot Water System Installation in [GEOGRAPHIC_DATA] Access to h…" at bounding box center [227, 173] width 393 height 203
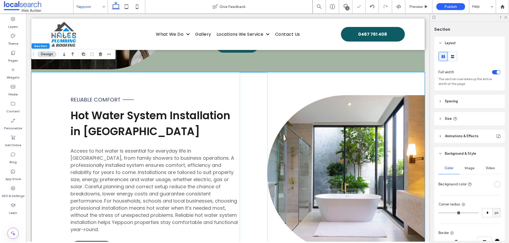
click at [490, 183] on div at bounding box center [487, 184] width 26 height 9
click at [495, 184] on div "rgba(255, 255, 255, 1)" at bounding box center [497, 184] width 5 height 5
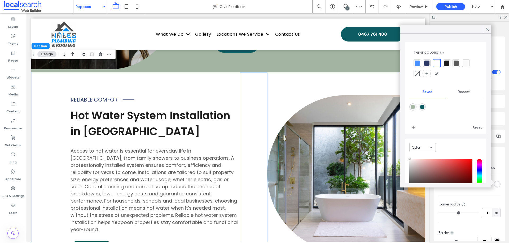
click at [414, 108] on div "rgba(163,180,162,1)" at bounding box center [412, 107] width 5 height 5
type input "*******"
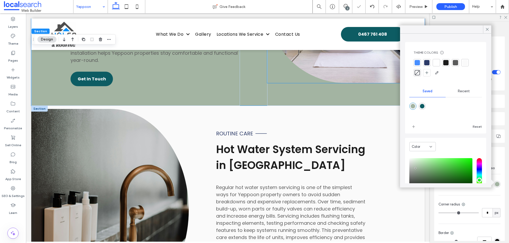
scroll to position [1106, 0]
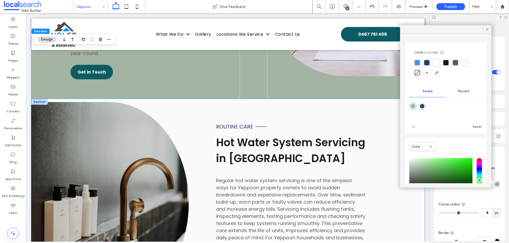
click at [195, 107] on div "Button Routine Care Hot Water System Servicing in [GEOGRAPHIC_DATA] Regular hot…" at bounding box center [227, 203] width 393 height 208
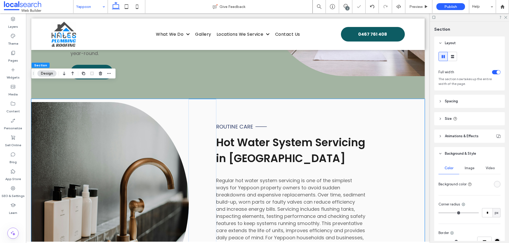
click at [495, 184] on div "rgba(250, 250, 250, 1)" at bounding box center [497, 184] width 5 height 5
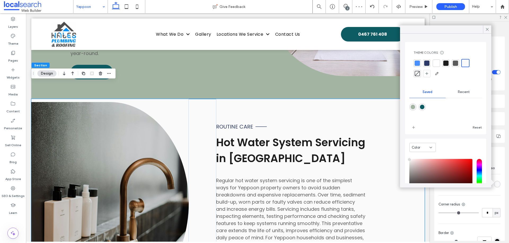
click at [413, 108] on div "rgba(163,180,162,1)" at bounding box center [412, 107] width 5 height 5
type input "*******"
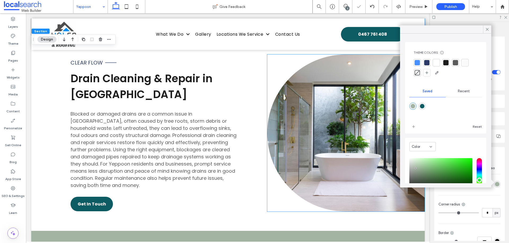
scroll to position [1380, 0]
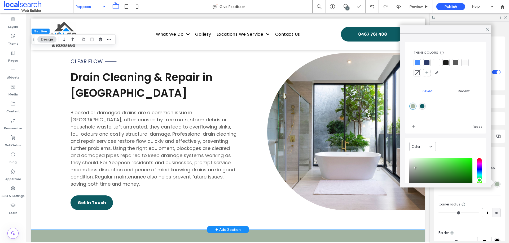
click at [253, 127] on div "Clear Flow Drain Cleaning & Repair in [GEOGRAPHIC_DATA] Blocked or damaged drai…" at bounding box center [227, 132] width 393 height 196
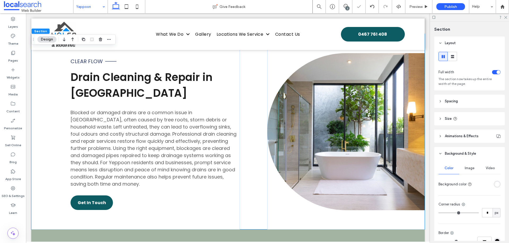
click at [495, 183] on div "rgba(255, 255, 255, 1)" at bounding box center [497, 184] width 5 height 5
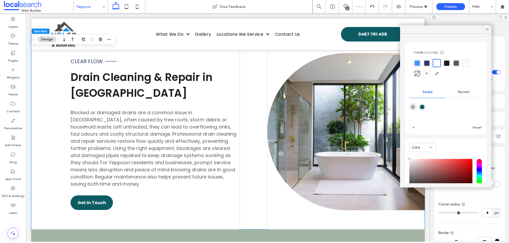
click at [413, 106] on div "rgba(163,180,162,1)" at bounding box center [412, 107] width 5 height 5
type input "*******"
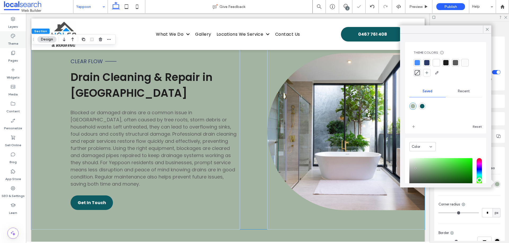
click at [9, 35] on div "Theme" at bounding box center [13, 39] width 26 height 17
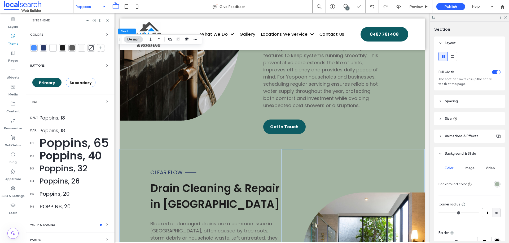
scroll to position [1496, 0]
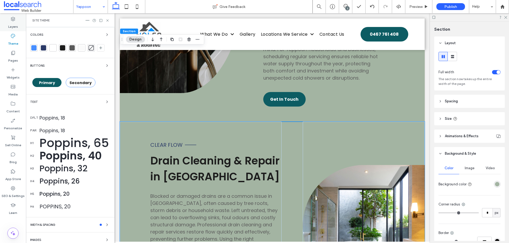
click at [17, 23] on label "Layers" at bounding box center [13, 25] width 10 height 7
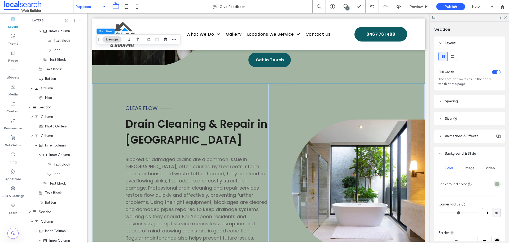
scroll to position [1444, 0]
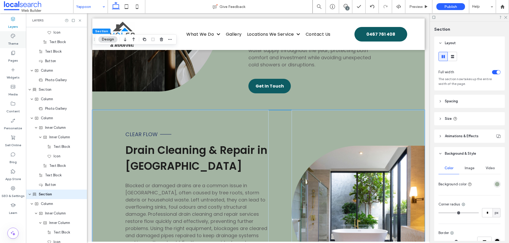
click at [10, 44] on label "Theme" at bounding box center [13, 42] width 10 height 7
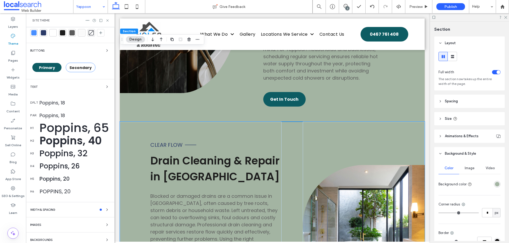
scroll to position [20, 0]
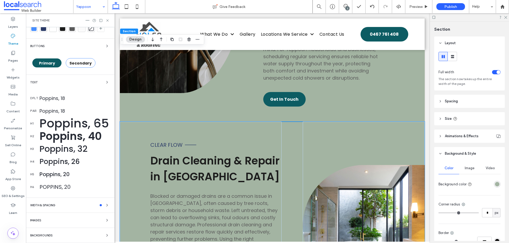
click at [83, 232] on div "Colors Buttons Primary Secondary Text dflt Poppins, 18 par Poppins, 18 h1 Poppi…" at bounding box center [70, 126] width 88 height 236
drag, startPoint x: 97, startPoint y: 236, endPoint x: 97, endPoint y: 233, distance: 2.9
click at [97, 236] on div "Backgrounds" at bounding box center [70, 236] width 80 height 6
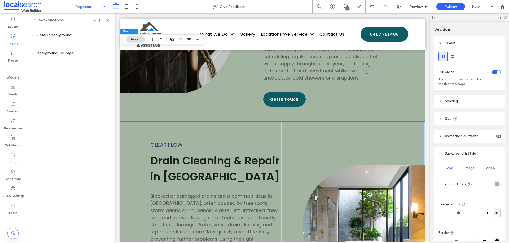
scroll to position [0, 0]
click at [76, 57] on div at bounding box center [70, 62] width 80 height 11
click at [71, 53] on div "Background Per Page" at bounding box center [70, 53] width 80 height 5
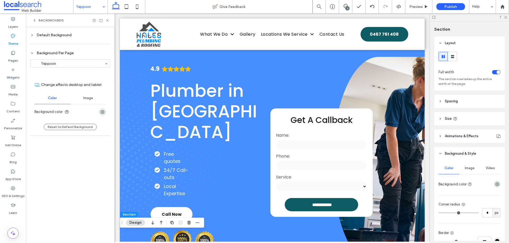
click at [104, 110] on div "rgb(163, 180, 162)" at bounding box center [102, 112] width 5 height 5
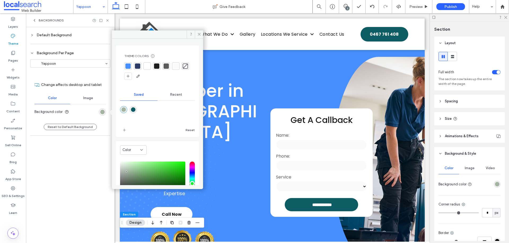
click at [60, 35] on div "Default Background" at bounding box center [70, 35] width 80 height 5
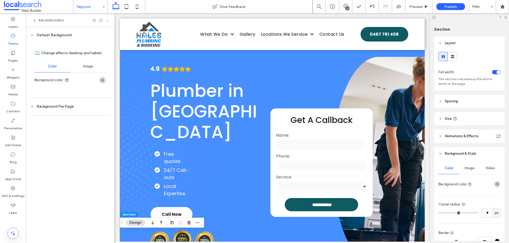
click at [107, 21] on icon at bounding box center [107, 21] width 4 height 4
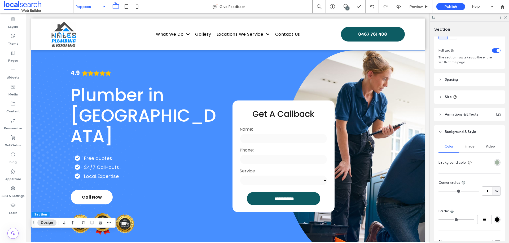
scroll to position [53, 0]
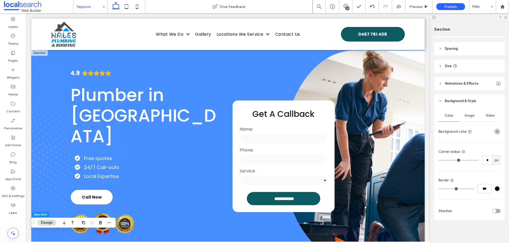
click at [39, 51] on div at bounding box center [39, 53] width 16 height 6
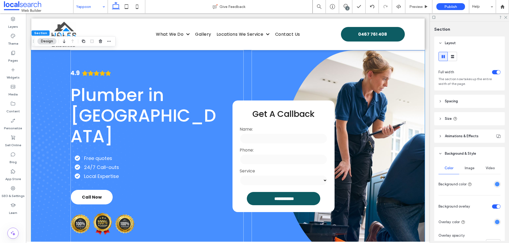
click at [39, 52] on div "**********" at bounding box center [227, 156] width 393 height 213
click at [495, 222] on div "rgba(72,143,255,1)" at bounding box center [497, 222] width 5 height 5
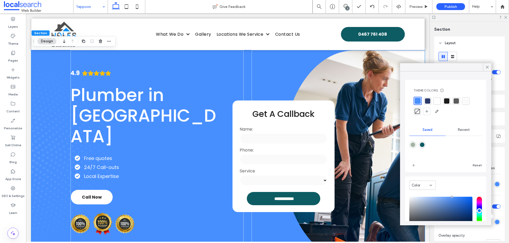
click at [411, 143] on div "rgba(163,180,162,1)" at bounding box center [412, 145] width 5 height 5
type input "*******"
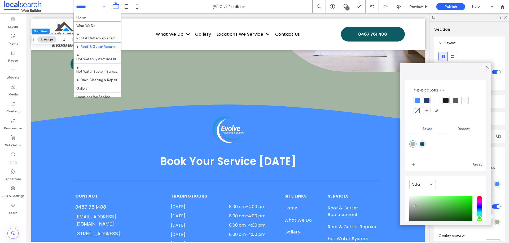
scroll to position [33, 0]
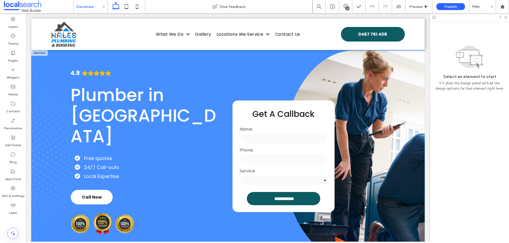
click at [37, 52] on div at bounding box center [39, 53] width 16 height 6
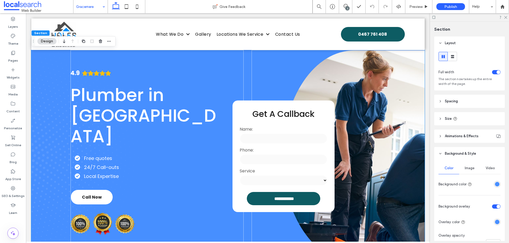
click at [495, 220] on div "rgba(72,143,255,1)" at bounding box center [497, 222] width 5 height 5
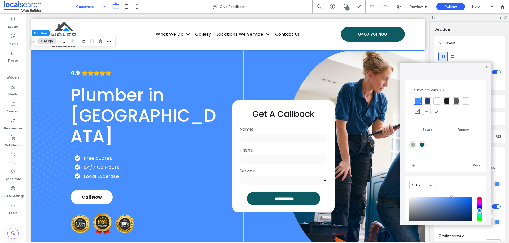
click at [413, 143] on div "rgba(163,180,162,1)" at bounding box center [412, 145] width 5 height 5
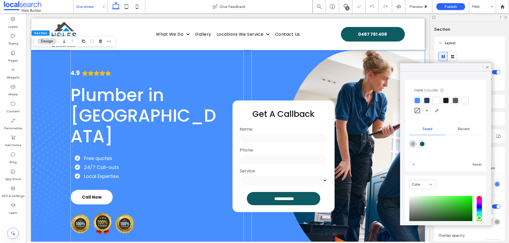
type input "*******"
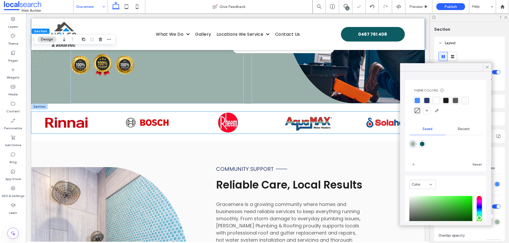
scroll to position [194, 0]
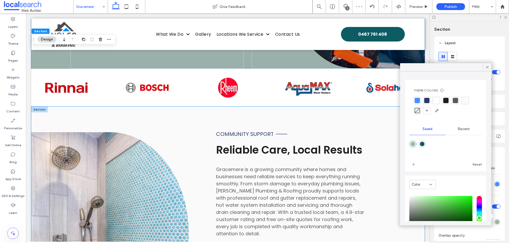
click at [200, 122] on div "Button Community Support Reliable Care, Local Results Gracemere is a growing co…" at bounding box center [227, 234] width 393 height 254
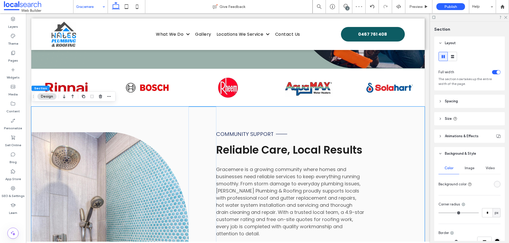
click at [497, 183] on div "rgba(250, 250, 250, 1)" at bounding box center [496, 184] width 7 height 7
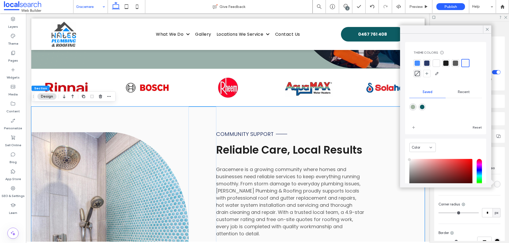
click at [413, 108] on div "rgba(163,180,162,1)" at bounding box center [412, 107] width 5 height 5
type input "*******"
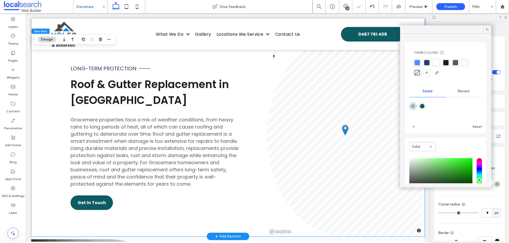
scroll to position [521, 0]
click at [251, 109] on div "Long-Term Protection Roof & Gutter Replacement in Gracemere Gracemere propertie…" at bounding box center [227, 135] width 393 height 203
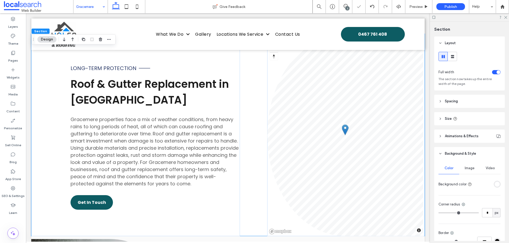
click at [495, 185] on div "rgba(255, 255, 255, 1)" at bounding box center [497, 184] width 5 height 5
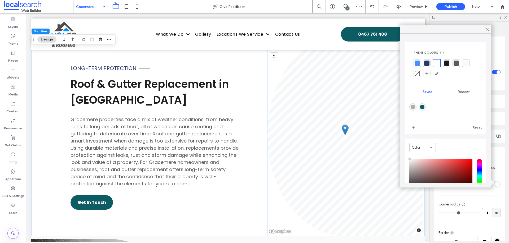
click at [414, 109] on div "rgba(163,180,162,1)" at bounding box center [412, 107] width 5 height 5
type input "*******"
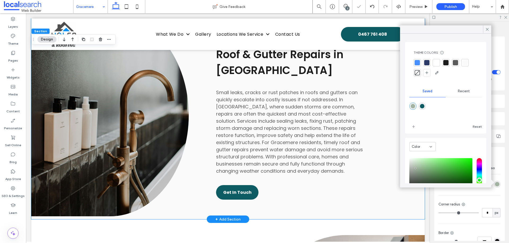
scroll to position [747, 0]
click at [199, 96] on div "Button Dependable Fixes Roof & Gutter Repairs in Gracemere Small leaks, cracks …" at bounding box center [227, 115] width 393 height 208
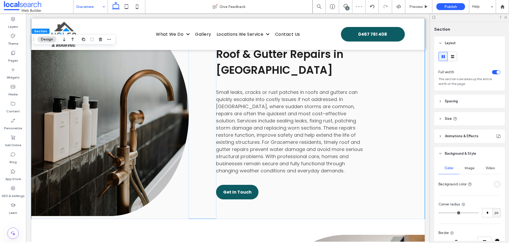
click at [495, 185] on div "rgba(250, 250, 250, 1)" at bounding box center [497, 184] width 5 height 5
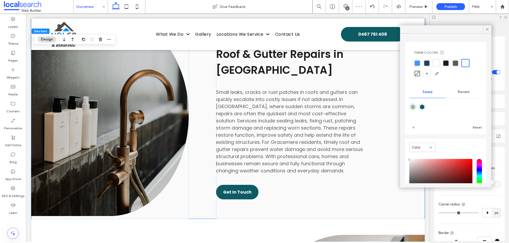
click at [413, 105] on div "rgba(163,180,162,1)" at bounding box center [412, 107] width 5 height 5
type input "*******"
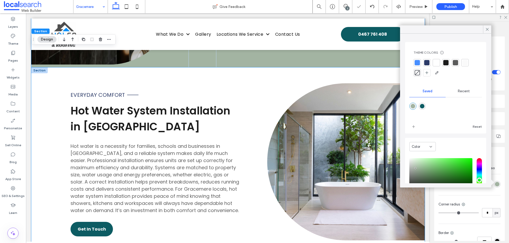
scroll to position [899, 0]
click at [256, 100] on div "Everyday Comfort Hot Water System Installation in Gracemere Hot water is a nece…" at bounding box center [227, 161] width 393 height 189
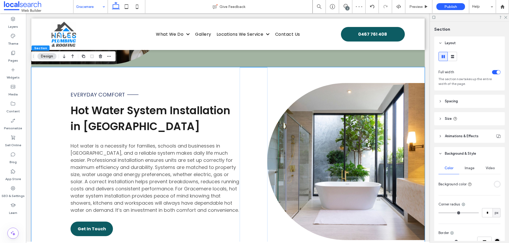
click at [495, 184] on div "rgba(255, 255, 255, 1)" at bounding box center [497, 184] width 5 height 5
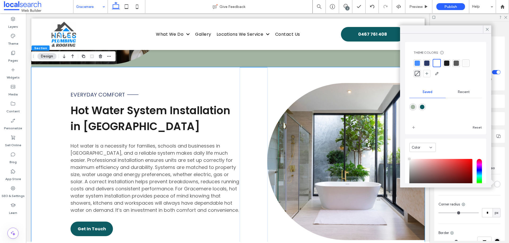
click at [413, 110] on div "rgba(163,180,162,1)" at bounding box center [412, 107] width 7 height 7
type input "*******"
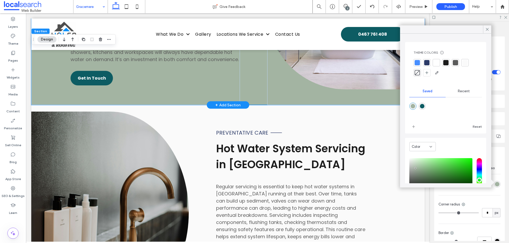
scroll to position [1052, 0]
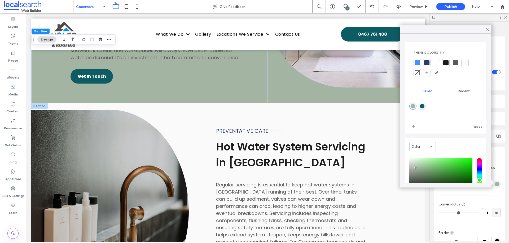
click at [198, 125] on div "Button Preventative Care Hot Water System Servicing in Gracemere Regular servic…" at bounding box center [227, 211] width 393 height 216
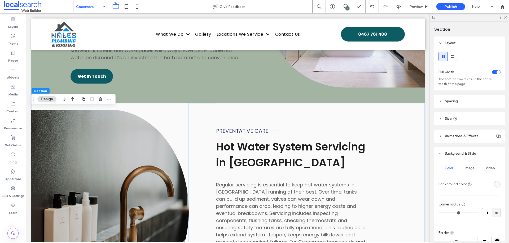
click at [495, 185] on div "rgba(250, 250, 250, 1)" at bounding box center [497, 184] width 5 height 5
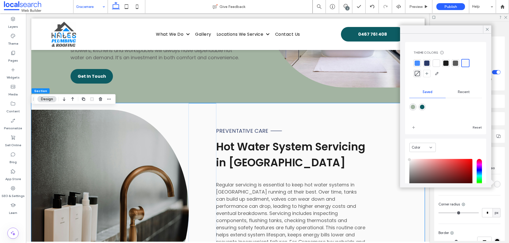
click at [415, 106] on div "rgba(163,180,162,1)" at bounding box center [412, 107] width 5 height 5
type input "*******"
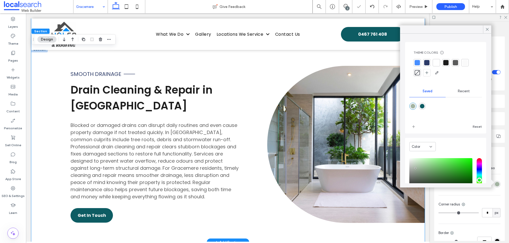
scroll to position [1326, 0]
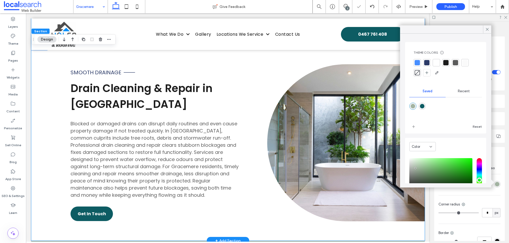
click at [247, 92] on div "Smooth Drainage Drain Cleaning & Repair in Gracemere Blocked or damaged drains …" at bounding box center [227, 143] width 393 height 196
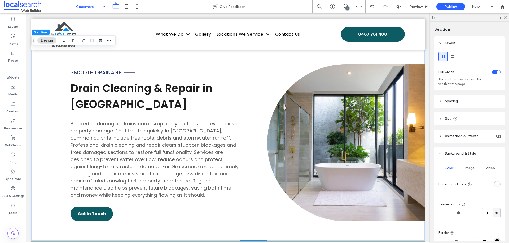
click at [495, 184] on div "rgba(255, 255, 255, 1)" at bounding box center [497, 184] width 5 height 5
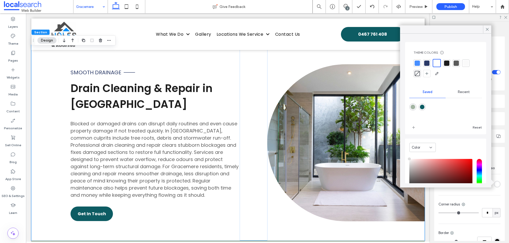
click at [412, 108] on div "rgba(163,180,162,1)" at bounding box center [412, 107] width 5 height 5
type input "*******"
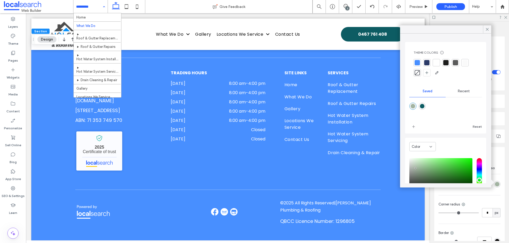
scroll to position [33, 0]
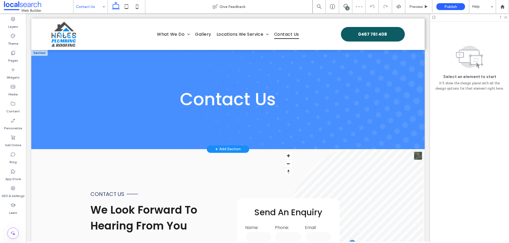
click at [44, 53] on div at bounding box center [39, 53] width 16 height 6
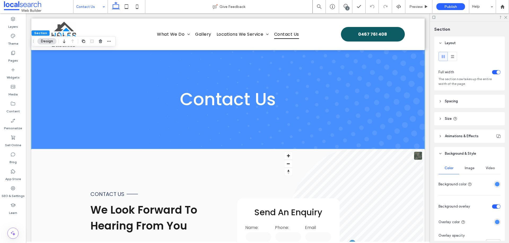
click at [495, 223] on div "rgba(72,143,255,1)" at bounding box center [497, 222] width 5 height 5
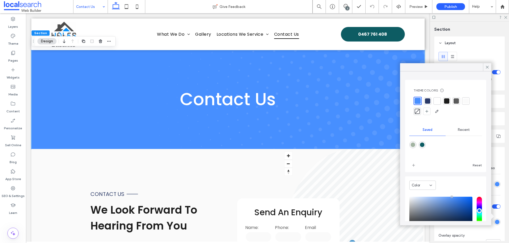
click at [415, 145] on div "rgba(163,180,162,1)" at bounding box center [412, 144] width 7 height 7
type input "*******"
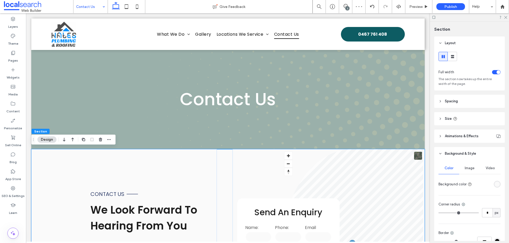
click at [495, 184] on div "rgba(250, 250, 250, 1)" at bounding box center [497, 184] width 5 height 5
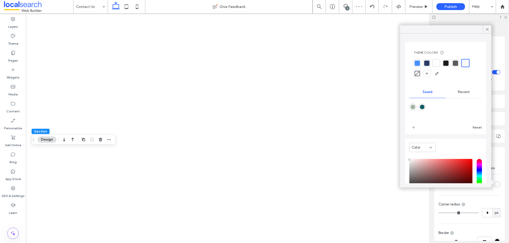
click at [412, 106] on div "rgba(163,180,162,1)" at bounding box center [412, 107] width 5 height 5
type input "*******"
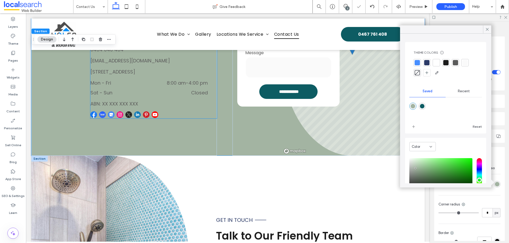
scroll to position [212, 0]
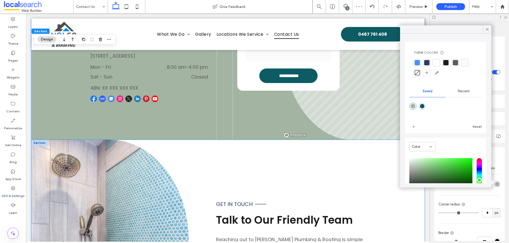
click at [210, 149] on div "Button Get in touch Talk to Our Friendly Team Reaching out to [PERSON_NAME] Plu…" at bounding box center [227, 241] width 393 height 203
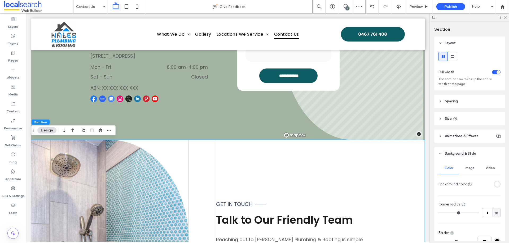
click at [495, 185] on div "rgba(255, 255, 255, 1)" at bounding box center [497, 184] width 5 height 5
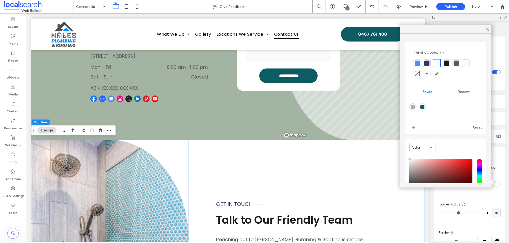
click at [412, 106] on div "rgba(163,180,162,1)" at bounding box center [412, 107] width 5 height 5
type input "*******"
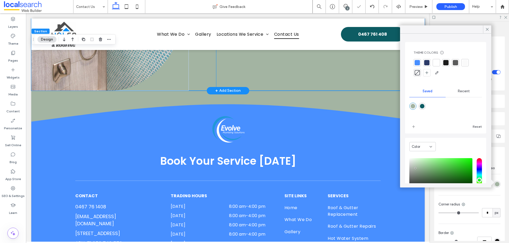
scroll to position [530, 0]
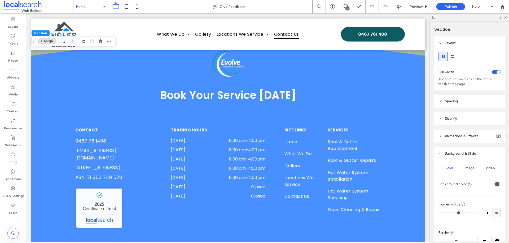
click at [471, 170] on span "Image" at bounding box center [469, 168] width 10 height 4
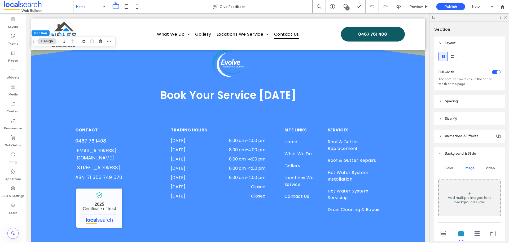
click at [468, 188] on div "Add multiple images for a background slider" at bounding box center [468, 198] width 61 height 35
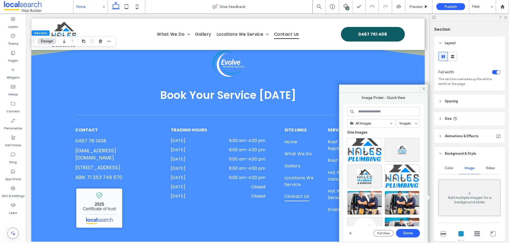
click at [379, 114] on input at bounding box center [383, 112] width 73 height 10
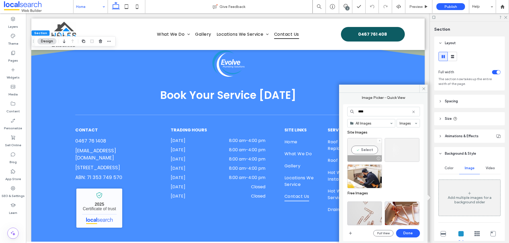
type input "****"
click at [377, 158] on div at bounding box center [378, 159] width 7 height 4
click at [416, 158] on div at bounding box center [415, 159] width 7 height 4
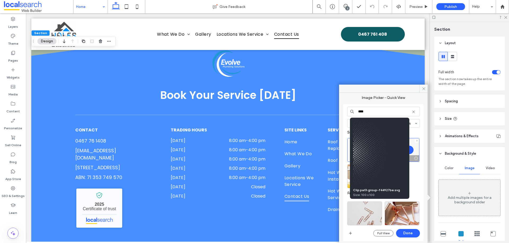
click at [408, 151] on div "Clip path group-f44927be.svg Size: 100 x 100" at bounding box center [379, 158] width 59 height 81
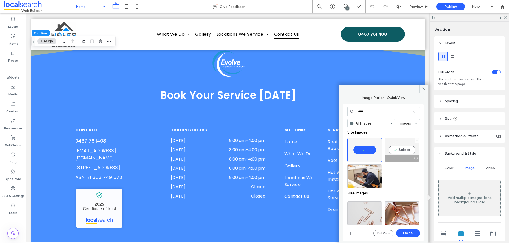
click at [410, 151] on div "Select" at bounding box center [401, 150] width 35 height 24
click at [360, 148] on div at bounding box center [364, 150] width 35 height 24
click at [414, 233] on button "Done" at bounding box center [408, 233] width 24 height 8
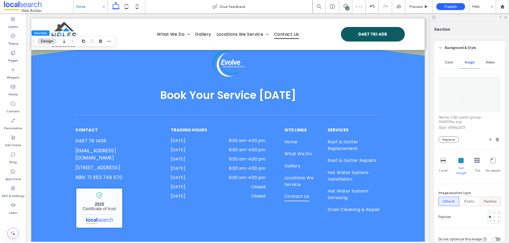
scroll to position [177, 0]
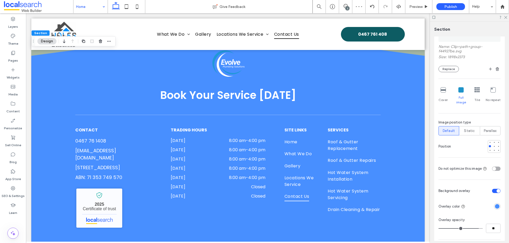
click at [495, 204] on div "rgba(72,143,255,1)" at bounding box center [497, 206] width 5 height 5
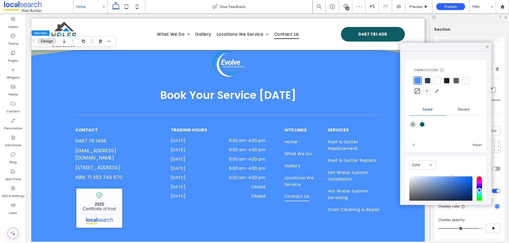
click at [411, 124] on div "rgba(163,180,162,1)" at bounding box center [412, 124] width 5 height 5
type input "*******"
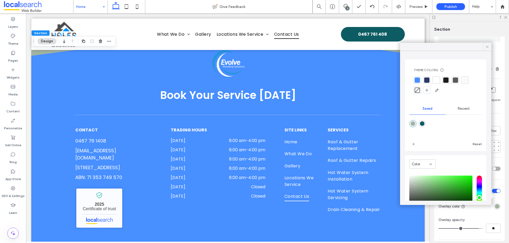
click at [485, 45] on icon at bounding box center [486, 47] width 5 height 5
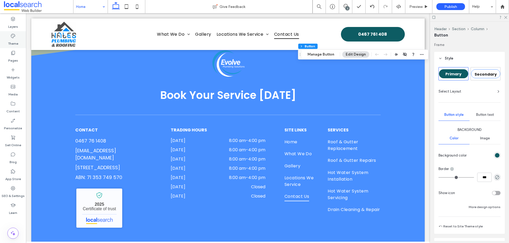
click at [22, 40] on div "Theme" at bounding box center [13, 39] width 26 height 17
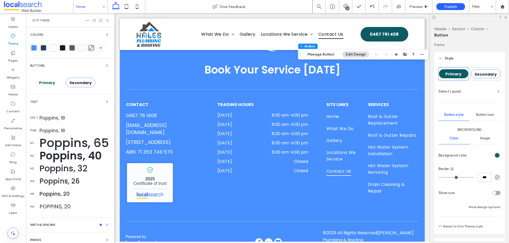
click at [47, 84] on span "Primary" at bounding box center [47, 82] width 16 height 5
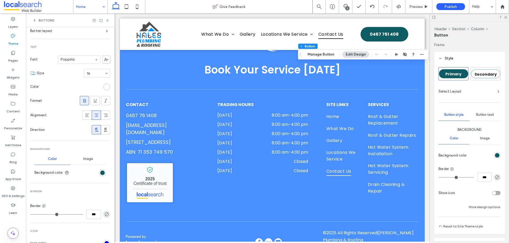
scroll to position [141, 0]
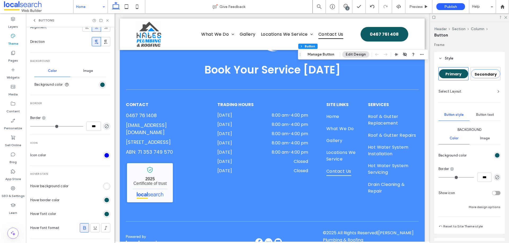
click at [104, 187] on div "rgb(255, 255, 255)" at bounding box center [106, 186] width 5 height 5
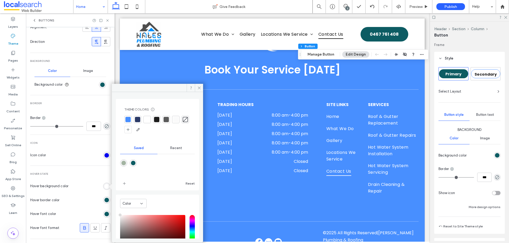
click at [175, 149] on span "Recent" at bounding box center [176, 148] width 12 height 4
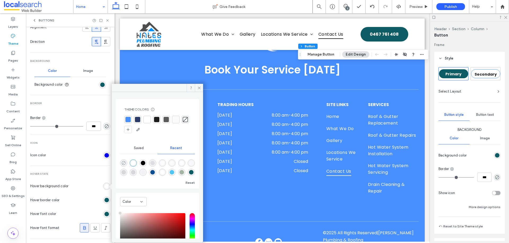
click at [126, 164] on use "rgba(0, 0, 0, 0)" at bounding box center [124, 163] width 4 height 4
type input "*******"
type input "*"
type input "**"
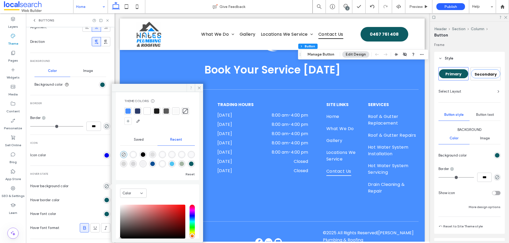
scroll to position [18, 0]
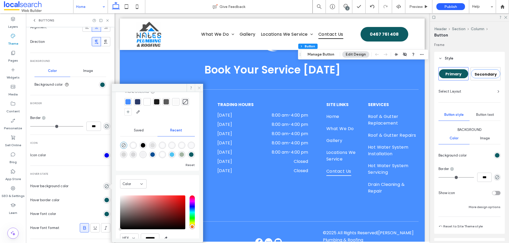
click at [198, 87] on icon at bounding box center [199, 88] width 4 height 4
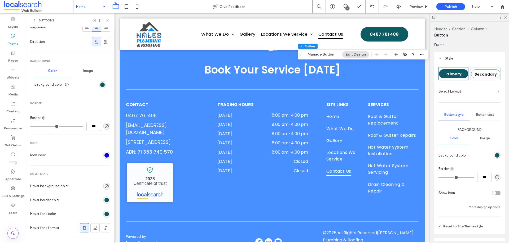
click at [108, 21] on icon at bounding box center [107, 21] width 4 height 4
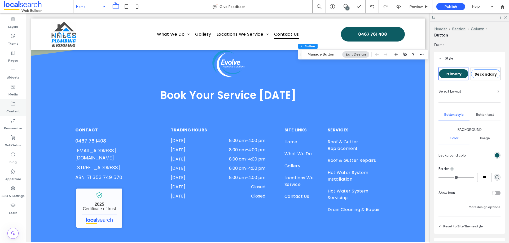
click at [10, 109] on label "Content" at bounding box center [13, 109] width 14 height 7
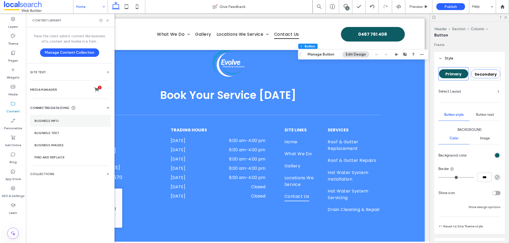
click at [35, 124] on section "Business Info" at bounding box center [70, 121] width 81 height 12
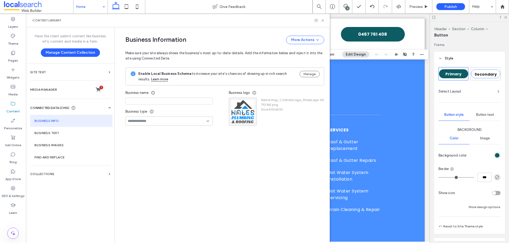
type input "**********"
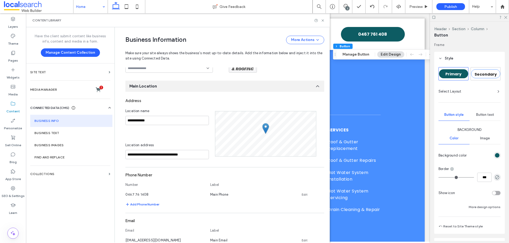
scroll to position [88, 0]
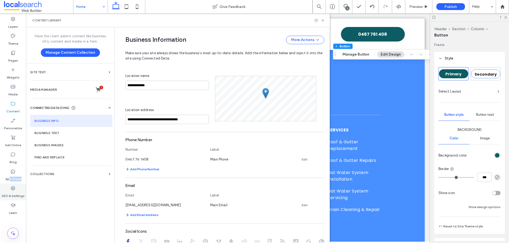
drag, startPoint x: 10, startPoint y: 182, endPoint x: 11, endPoint y: 190, distance: 8.3
click at [11, 190] on div "Layers Theme Pages Widgets Media Content Personalize Sell Online Blog App Store…" at bounding box center [13, 128] width 26 height 230
click at [12, 87] on icon at bounding box center [12, 86] width 5 height 5
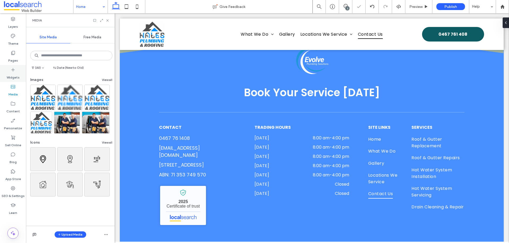
click at [16, 78] on label "Widgets" at bounding box center [13, 76] width 13 height 7
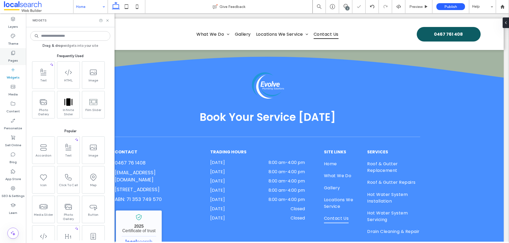
click at [20, 59] on div "Pages" at bounding box center [13, 56] width 26 height 17
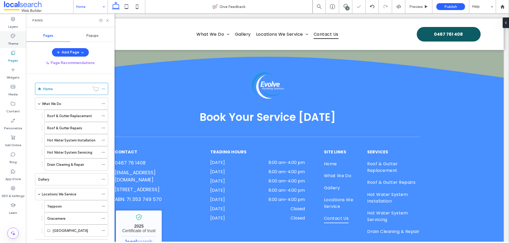
click at [16, 43] on label "Theme" at bounding box center [13, 42] width 10 height 7
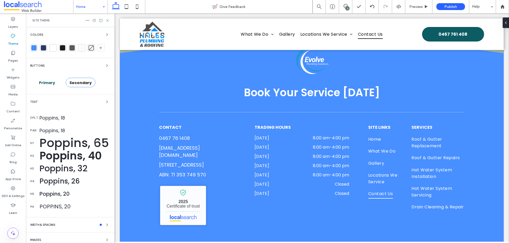
click at [48, 77] on div "Primary" at bounding box center [46, 82] width 33 height 14
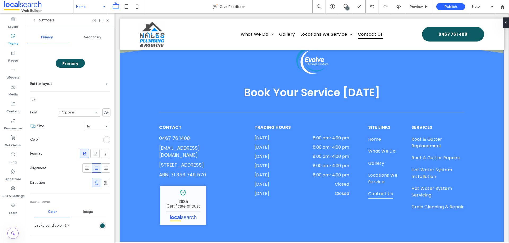
click at [91, 40] on div "Secondary" at bounding box center [93, 38] width 46 height 12
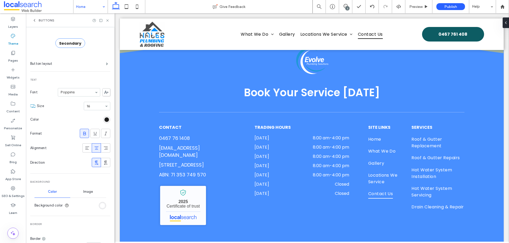
scroll to position [53, 0]
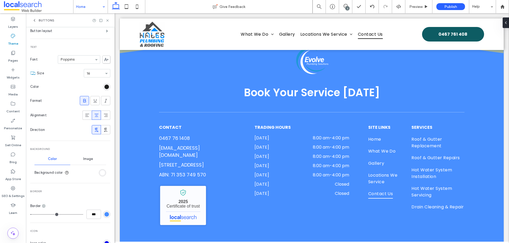
click at [99, 173] on div "rgb(255, 255, 255)" at bounding box center [102, 173] width 7 height 7
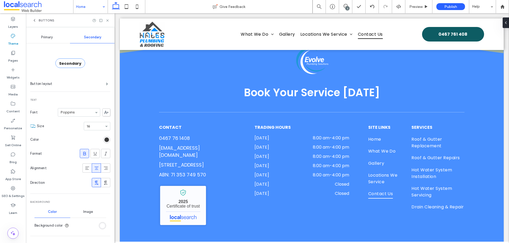
click at [103, 139] on div "rgb(28, 28, 28)" at bounding box center [106, 139] width 7 height 7
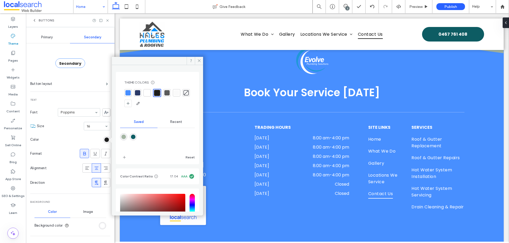
click at [120, 138] on div "Theme Colors Save time with Theme Colors Create a color palette to instantly ad…" at bounding box center [157, 118] width 83 height 92
click at [134, 138] on div "rgba(13,92,99,1)" at bounding box center [133, 137] width 5 height 5
type input "*******"
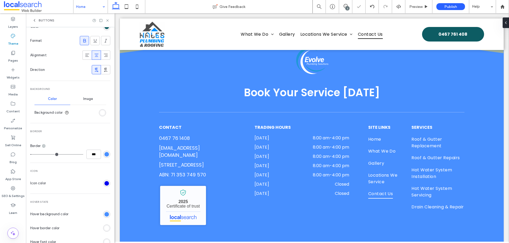
scroll to position [141, 0]
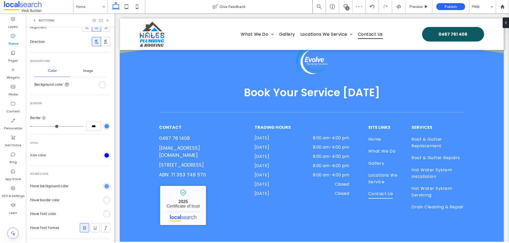
click at [104, 186] on div "rgb(72, 143, 255)" at bounding box center [106, 186] width 5 height 5
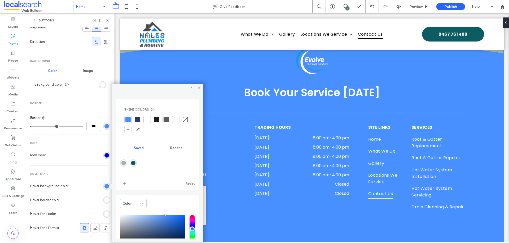
click at [135, 163] on div "rgba(13,92,99,1)" at bounding box center [133, 163] width 5 height 5
type input "*******"
click at [104, 213] on div "rgb(255, 255, 255)" at bounding box center [106, 214] width 5 height 5
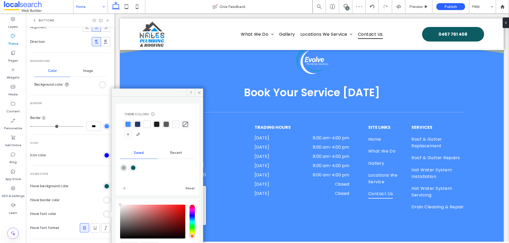
click at [134, 167] on div "rgba(13,92,99,1)" at bounding box center [133, 168] width 5 height 5
type input "*******"
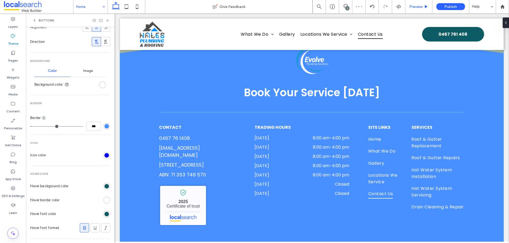
scroll to position [124, 0]
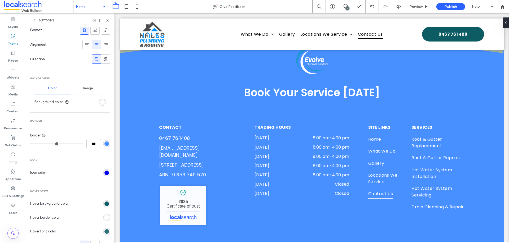
click at [104, 231] on div "rgb(13, 92, 99)" at bounding box center [106, 232] width 5 height 5
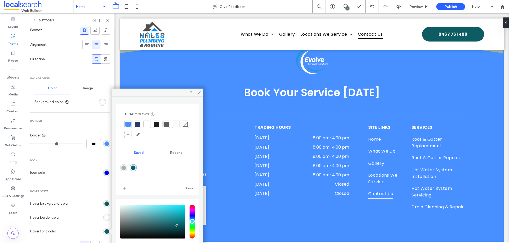
click at [148, 126] on div at bounding box center [146, 124] width 5 height 5
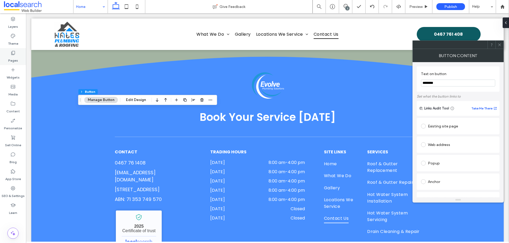
click at [13, 51] on icon at bounding box center [12, 52] width 5 height 5
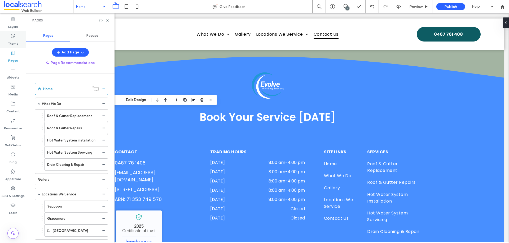
click at [15, 40] on label "Theme" at bounding box center [13, 42] width 10 height 7
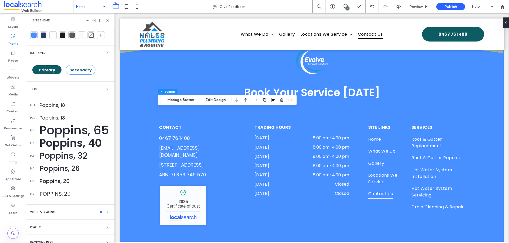
scroll to position [20, 0]
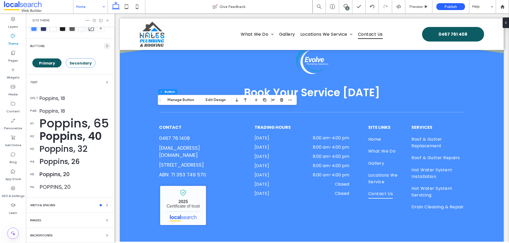
click at [106, 43] on span "button" at bounding box center [107, 46] width 6 height 6
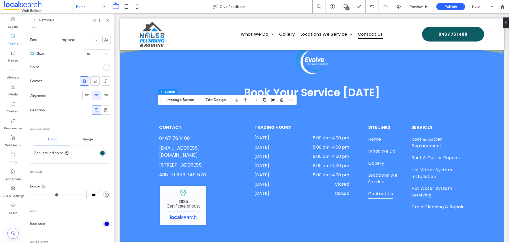
scroll to position [143, 0]
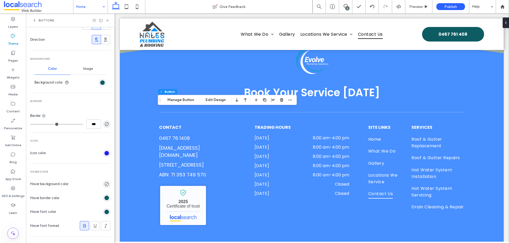
click at [104, 153] on div "rgb(0, 0, 238)" at bounding box center [106, 153] width 5 height 5
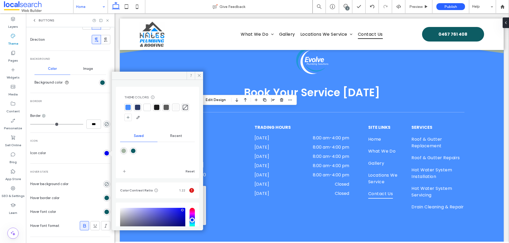
click at [89, 156] on section "Icon color" at bounding box center [70, 153] width 80 height 13
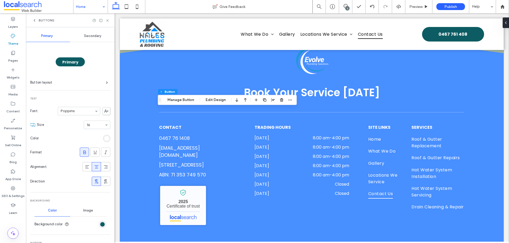
scroll to position [0, 0]
click at [84, 39] on span "Secondary" at bounding box center [92, 37] width 17 height 4
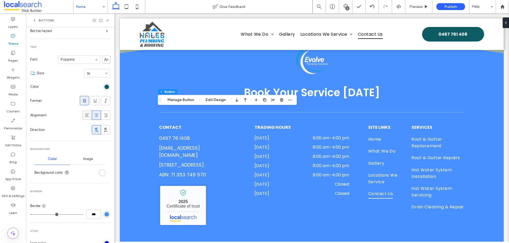
scroll to position [71, 0]
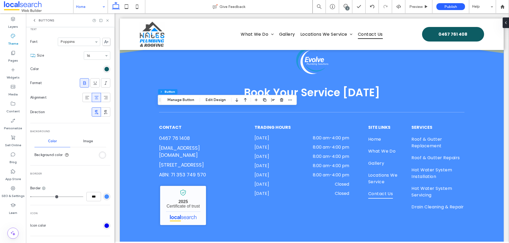
click at [104, 197] on div "rgb(72, 143, 255)" at bounding box center [106, 197] width 5 height 5
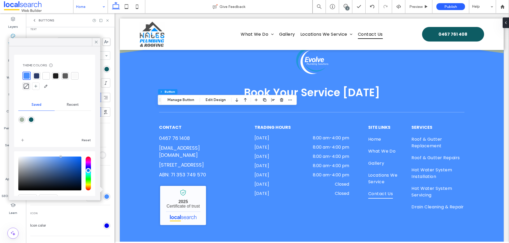
click at [46, 74] on div at bounding box center [45, 75] width 5 height 5
click at [26, 76] on div at bounding box center [26, 75] width 5 height 5
click at [33, 121] on div "rgba(13,92,99,1)" at bounding box center [31, 120] width 5 height 5
type input "*******"
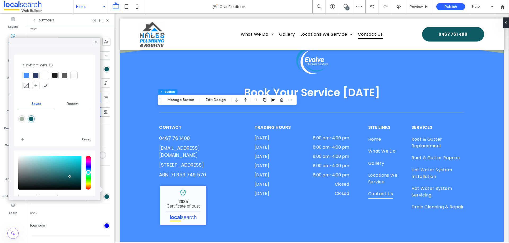
click at [97, 41] on icon at bounding box center [96, 42] width 5 height 5
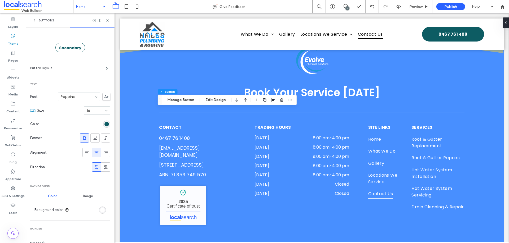
scroll to position [0, 0]
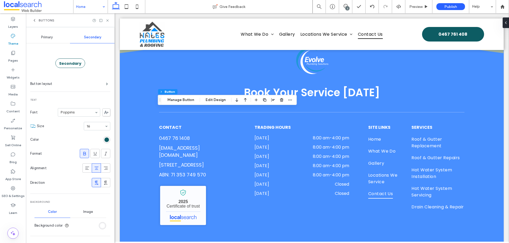
click at [50, 39] on span "Primary" at bounding box center [47, 37] width 12 height 4
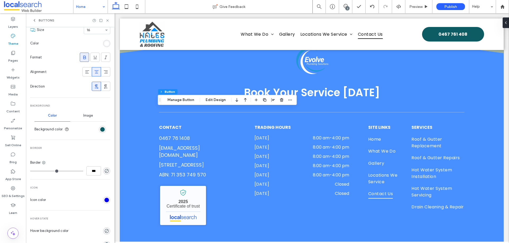
scroll to position [124, 0]
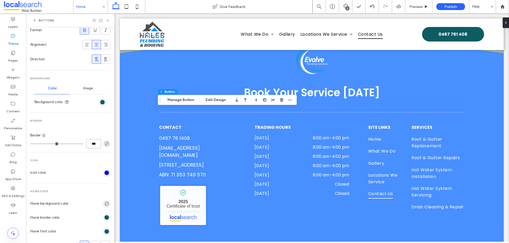
click at [87, 143] on input "***" at bounding box center [93, 143] width 15 height 9
type input "**"
click at [109, 22] on icon at bounding box center [107, 21] width 4 height 4
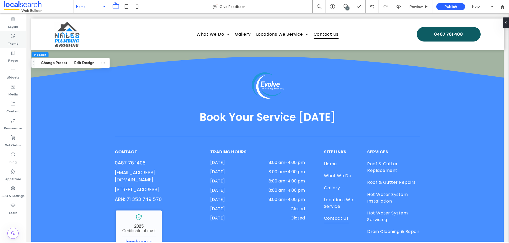
click at [20, 42] on div "Theme" at bounding box center [13, 39] width 26 height 17
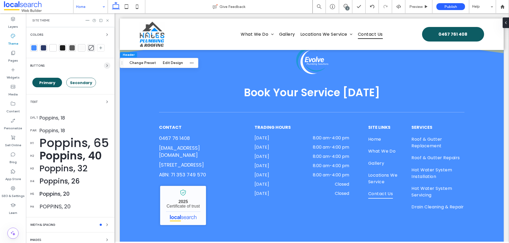
click at [104, 66] on span "button" at bounding box center [107, 66] width 6 height 6
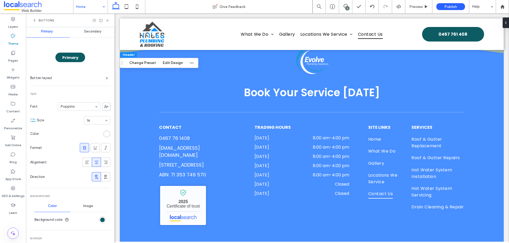
scroll to position [0, 0]
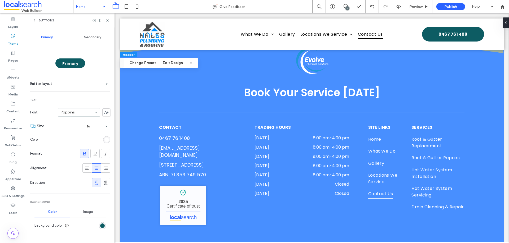
click at [92, 39] on span "Secondary" at bounding box center [92, 37] width 17 height 4
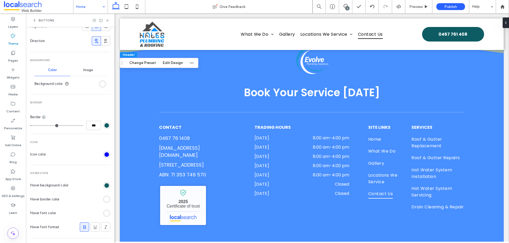
scroll to position [192, 0]
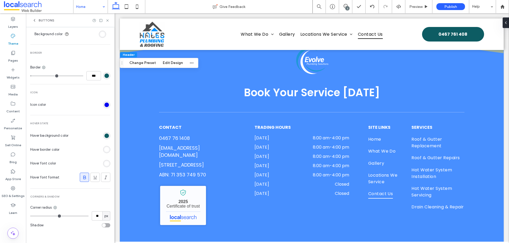
click at [104, 151] on div "rgb(255, 255, 255)" at bounding box center [106, 150] width 5 height 5
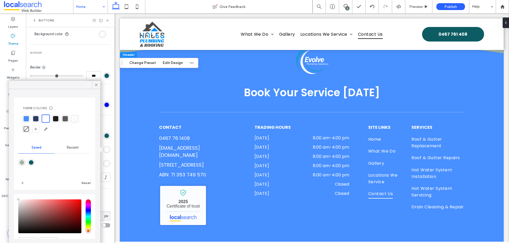
click at [63, 147] on div "Recent" at bounding box center [73, 148] width 36 height 12
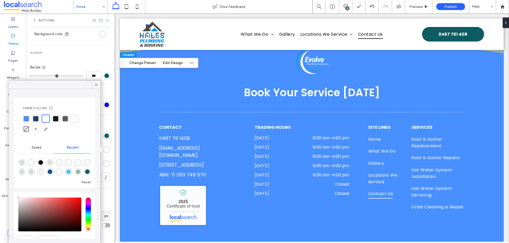
click at [21, 161] on use "rgba(0, 0, 0, 0)" at bounding box center [22, 163] width 4 height 4
type input "*******"
type input "*"
type input "**"
click at [94, 87] on icon at bounding box center [96, 85] width 5 height 5
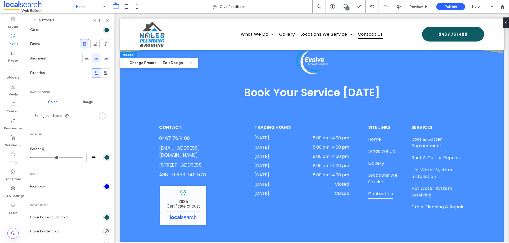
scroll to position [104, 0]
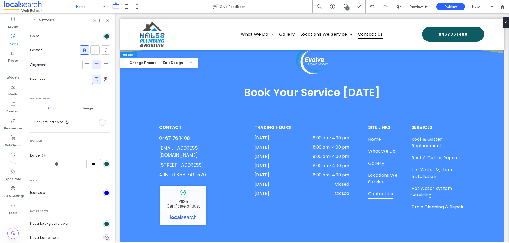
click at [42, 20] on span "Buttons" at bounding box center [47, 20] width 16 height 4
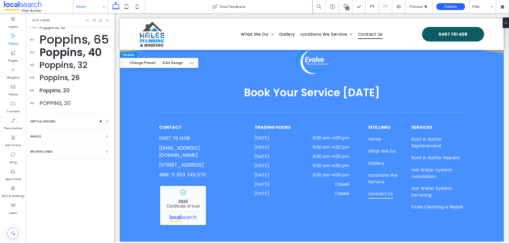
scroll to position [20, 0]
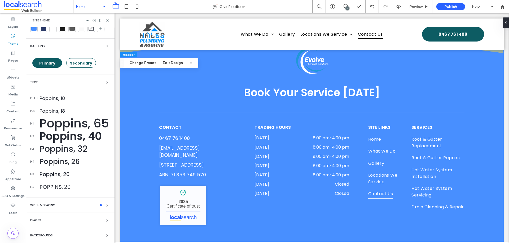
click at [105, 19] on div at bounding box center [97, 21] width 24 height 4
click at [109, 19] on icon at bounding box center [107, 21] width 4 height 4
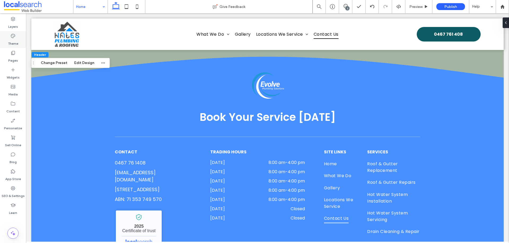
click at [12, 45] on label "Theme" at bounding box center [13, 42] width 10 height 7
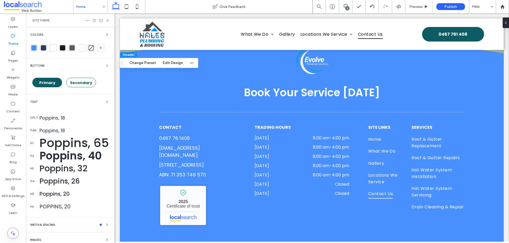
click at [54, 103] on div "Text" at bounding box center [70, 102] width 80 height 6
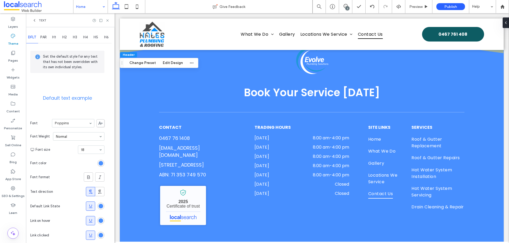
click at [102, 161] on div "rgb(72, 143, 255)" at bounding box center [101, 163] width 5 height 5
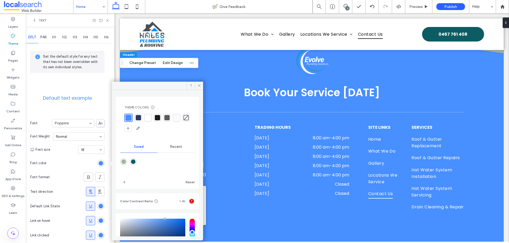
click at [145, 119] on div at bounding box center [147, 117] width 5 height 5
click at [47, 38] on span "PAR" at bounding box center [43, 37] width 6 height 4
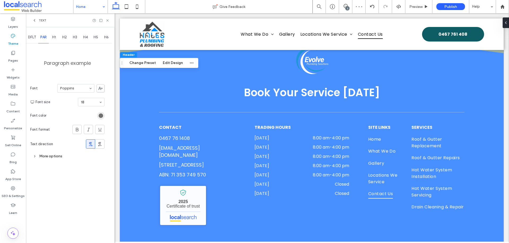
click at [99, 117] on div "rgb(91, 91, 91)" at bounding box center [101, 116] width 5 height 5
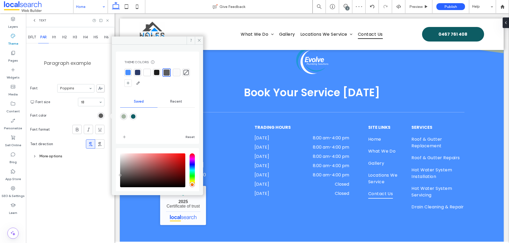
click at [145, 72] on div at bounding box center [146, 72] width 5 height 5
click at [54, 37] on span "H1" at bounding box center [54, 37] width 4 height 4
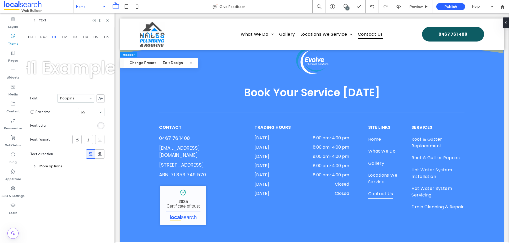
click at [65, 36] on span "H2" at bounding box center [64, 37] width 5 height 4
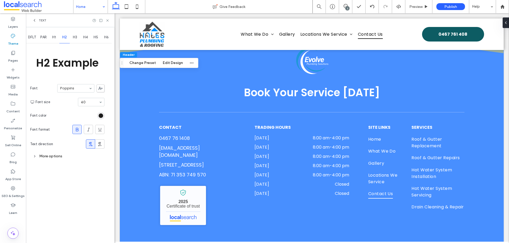
click at [101, 118] on div "rgb(28, 28, 28)" at bounding box center [100, 115] width 7 height 7
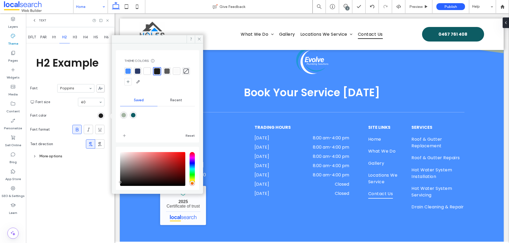
click at [147, 70] on div at bounding box center [146, 71] width 5 height 5
click at [78, 39] on div "H3" at bounding box center [75, 38] width 11 height 12
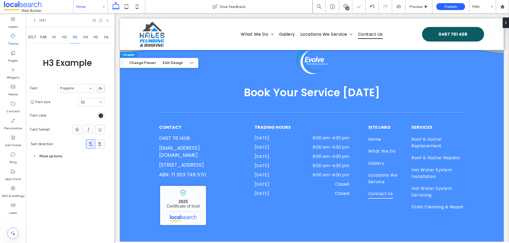
click at [103, 116] on div "rgb(28, 28, 28)" at bounding box center [101, 116] width 5 height 5
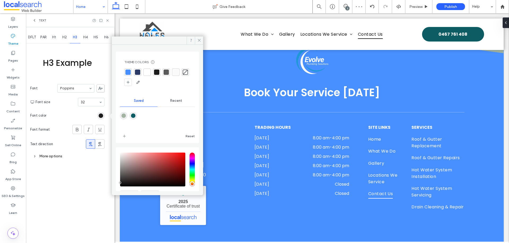
click at [156, 73] on div at bounding box center [156, 72] width 5 height 5
click at [148, 73] on div at bounding box center [146, 72] width 5 height 5
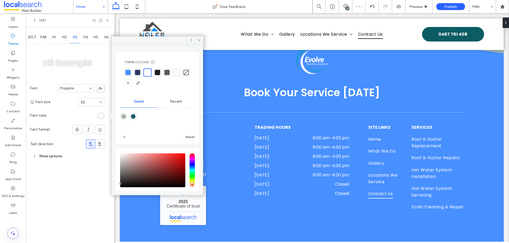
click at [87, 36] on span "H4" at bounding box center [85, 37] width 5 height 4
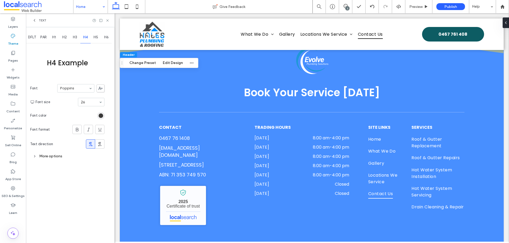
click at [103, 115] on div "rgb(28, 28, 28)" at bounding box center [101, 116] width 5 height 5
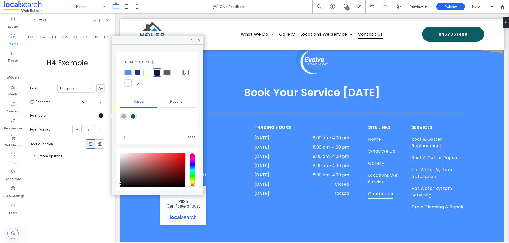
drag, startPoint x: 146, startPoint y: 71, endPoint x: 129, endPoint y: 59, distance: 21.5
click at [146, 71] on div at bounding box center [146, 72] width 5 height 5
click at [97, 38] on span "H5" at bounding box center [96, 37] width 5 height 4
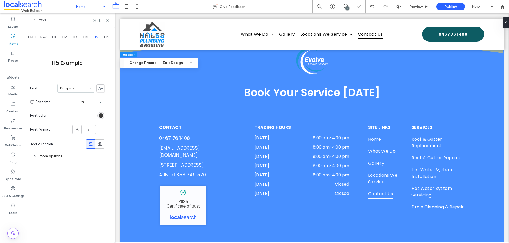
click at [100, 116] on div "rgb(28, 28, 28)" at bounding box center [101, 116] width 5 height 5
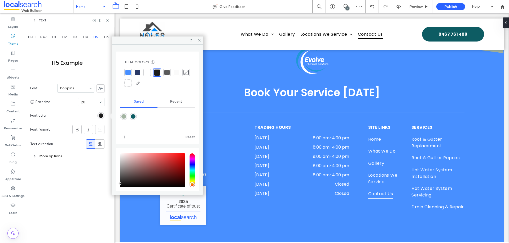
click at [147, 70] on div at bounding box center [146, 72] width 5 height 5
click at [107, 41] on div "H6" at bounding box center [106, 38] width 11 height 12
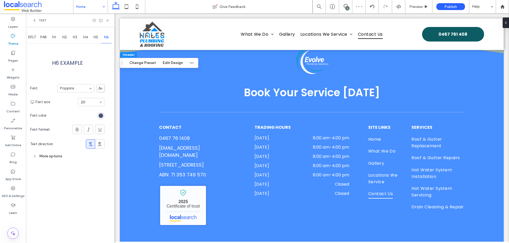
click at [102, 115] on div "rgb(43, 58, 103)" at bounding box center [101, 116] width 5 height 5
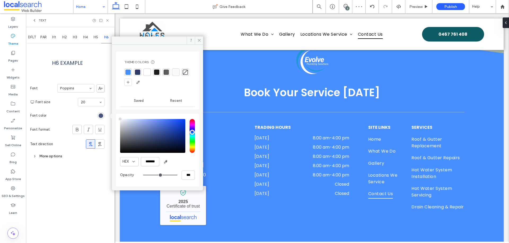
type input "****"
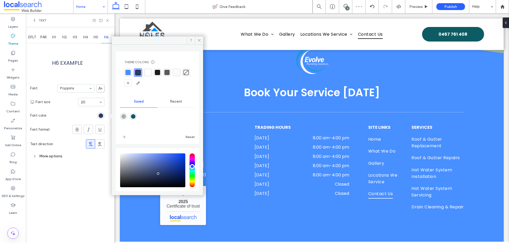
click at [148, 70] on div at bounding box center [147, 72] width 5 height 5
click at [35, 39] on span "DFLT" at bounding box center [32, 37] width 8 height 4
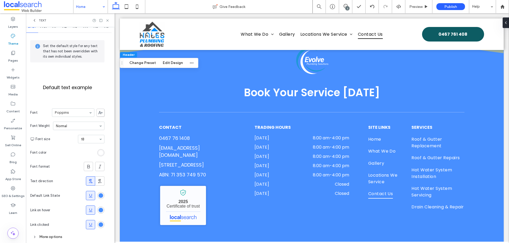
scroll to position [20, 0]
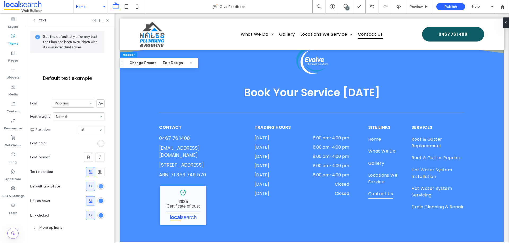
click at [103, 185] on div "rgb(72, 143, 255)" at bounding box center [101, 186] width 5 height 5
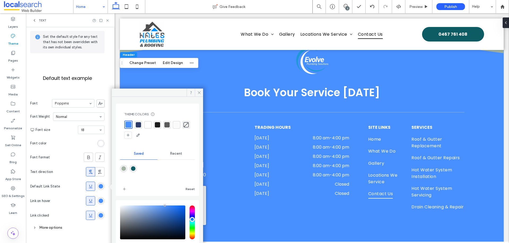
click at [145, 122] on div at bounding box center [147, 124] width 7 height 7
click at [100, 200] on div "rgb(72, 143, 255)" at bounding box center [101, 201] width 5 height 5
click at [135, 169] on div "rgba(13,92,99,1)" at bounding box center [133, 168] width 5 height 5
type input "*******"
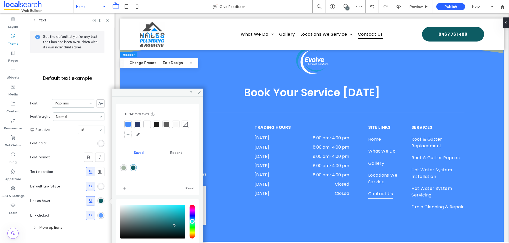
click at [101, 215] on div "rgb(72, 143, 255)" at bounding box center [101, 215] width 5 height 5
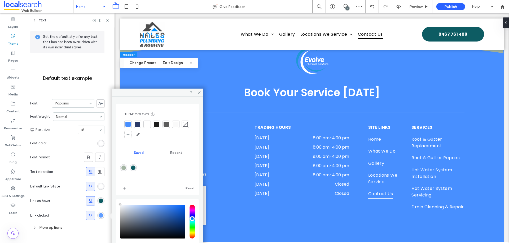
type input "****"
click at [147, 126] on div at bounding box center [146, 124] width 5 height 5
click at [91, 200] on icon at bounding box center [90, 201] width 5 height 5
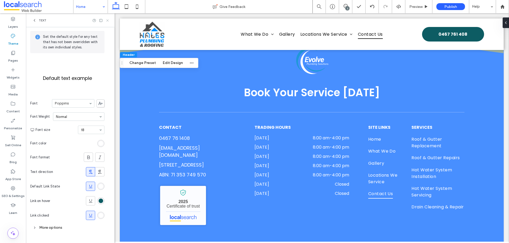
click at [106, 21] on icon at bounding box center [107, 21] width 4 height 4
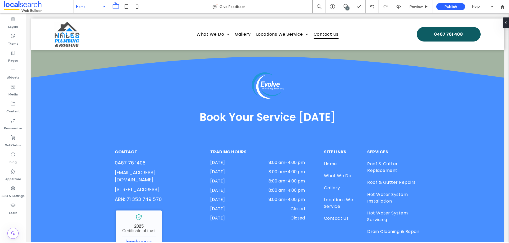
type input "*******"
type input "**"
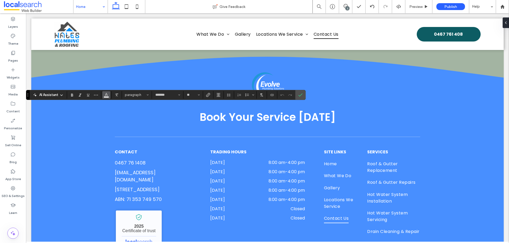
click at [108, 95] on icon "Color" at bounding box center [106, 94] width 4 height 4
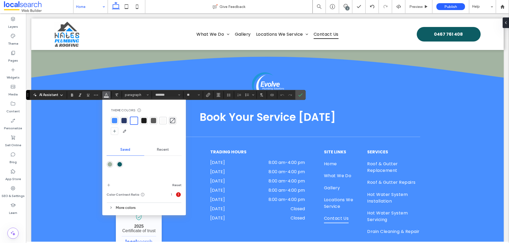
click at [142, 119] on div at bounding box center [143, 120] width 5 height 5
drag, startPoint x: 154, startPoint y: 120, endPoint x: 176, endPoint y: 110, distance: 23.9
click at [154, 120] on div at bounding box center [153, 120] width 5 height 5
click at [302, 96] on label "Confirm" at bounding box center [300, 95] width 8 height 10
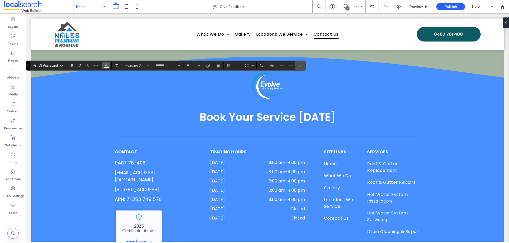
click at [105, 69] on button "Color" at bounding box center [106, 65] width 8 height 7
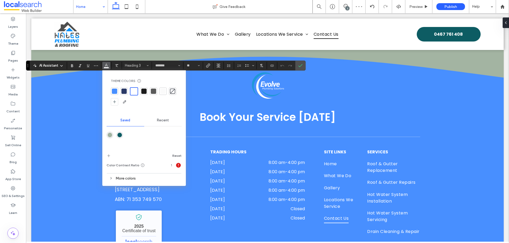
click at [153, 90] on div at bounding box center [153, 91] width 5 height 5
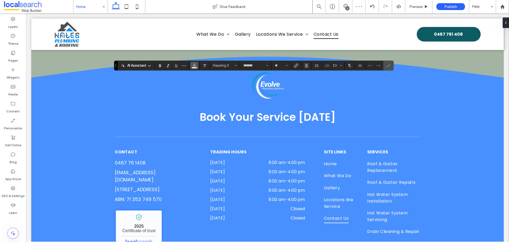
click at [197, 68] on button "Color" at bounding box center [194, 65] width 8 height 7
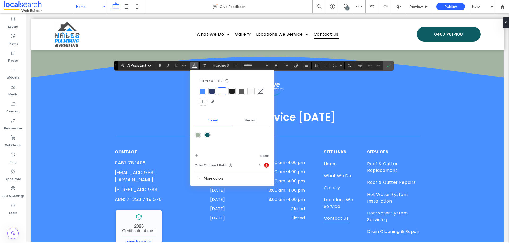
click at [242, 93] on div at bounding box center [241, 91] width 5 height 5
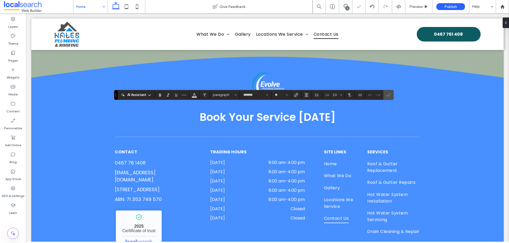
click at [198, 96] on section at bounding box center [194, 94] width 10 height 7
click at [197, 97] on button "Color" at bounding box center [194, 94] width 8 height 7
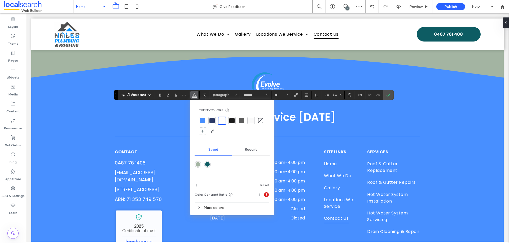
click at [244, 121] on div at bounding box center [241, 120] width 5 height 5
click at [391, 97] on label "Confirm" at bounding box center [388, 95] width 8 height 10
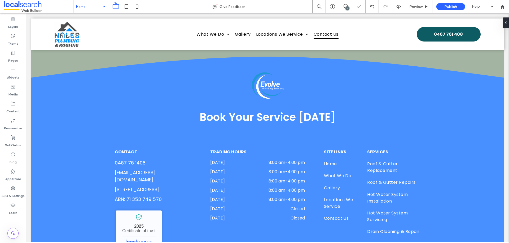
type input "*******"
type input "**"
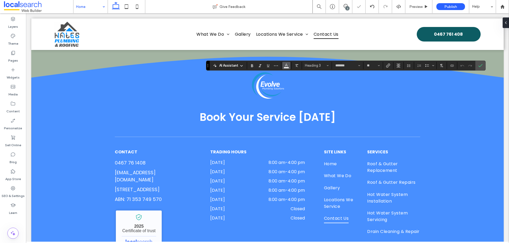
click at [285, 67] on icon "Color" at bounding box center [286, 65] width 4 height 4
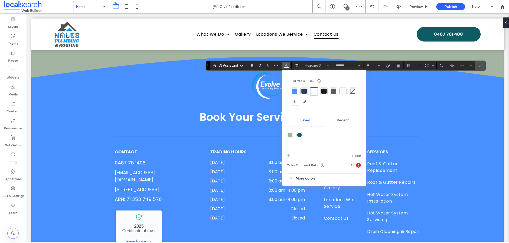
click at [331, 92] on div at bounding box center [333, 91] width 5 height 5
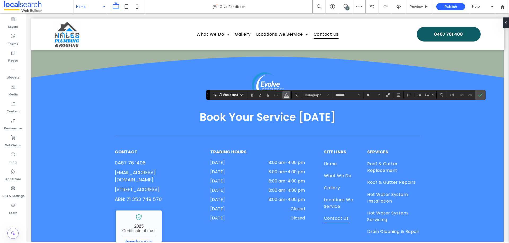
click at [286, 94] on use "Color" at bounding box center [285, 94] width 3 height 3
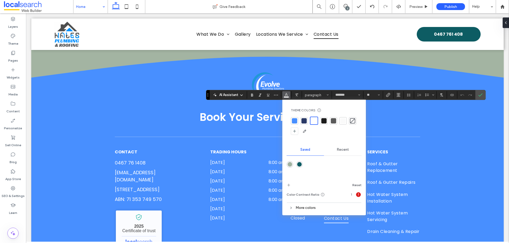
click at [332, 122] on div at bounding box center [333, 120] width 5 height 5
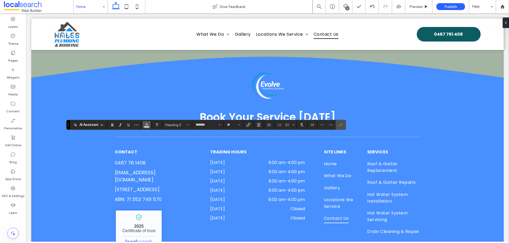
click at [147, 125] on use "Color" at bounding box center [146, 124] width 3 height 3
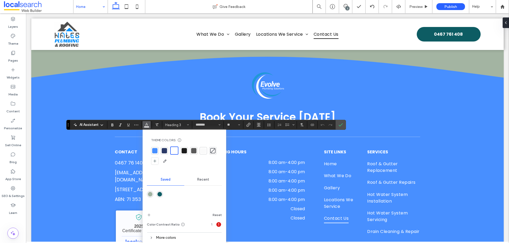
click at [195, 152] on div at bounding box center [193, 150] width 5 height 5
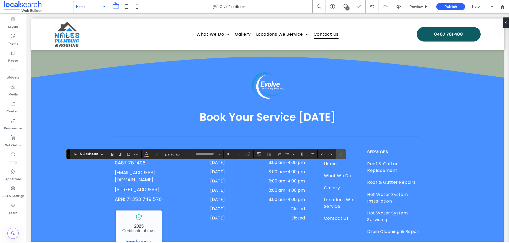
type input "*******"
type input "**"
click at [148, 157] on span "Color" at bounding box center [146, 153] width 4 height 7
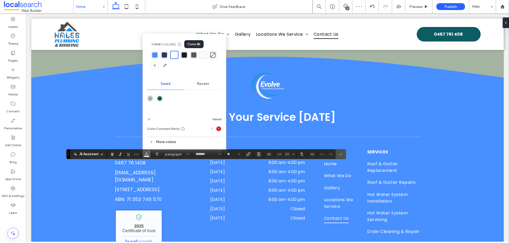
click at [192, 56] on div at bounding box center [193, 54] width 5 height 5
click at [343, 155] on label "Confirm" at bounding box center [340, 155] width 8 height 10
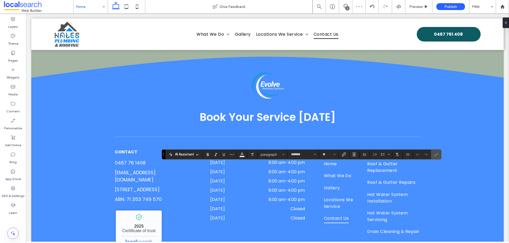
click at [246, 155] on section at bounding box center [242, 154] width 10 height 7
click at [244, 155] on button "Color" at bounding box center [242, 154] width 8 height 7
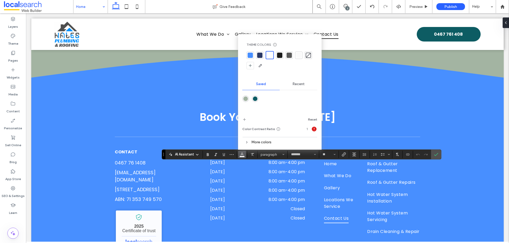
click at [267, 55] on div at bounding box center [269, 55] width 6 height 6
click at [287, 54] on div at bounding box center [288, 55] width 5 height 5
click at [340, 150] on div "AI Assistant Theme Colors Save time with Theme Colors Create a color palette to…" at bounding box center [301, 155] width 279 height 10
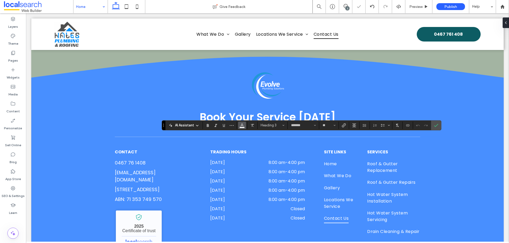
click at [243, 126] on icon "Color" at bounding box center [242, 125] width 4 height 4
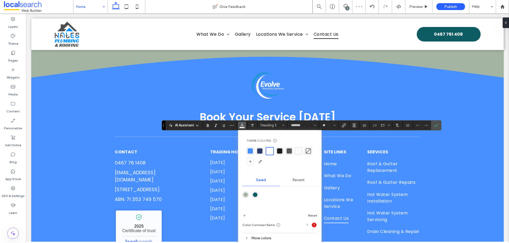
click at [285, 150] on div at bounding box center [288, 151] width 7 height 7
click at [437, 125] on use "Confirm" at bounding box center [436, 125] width 4 height 3
